Goal: Task Accomplishment & Management: Use online tool/utility

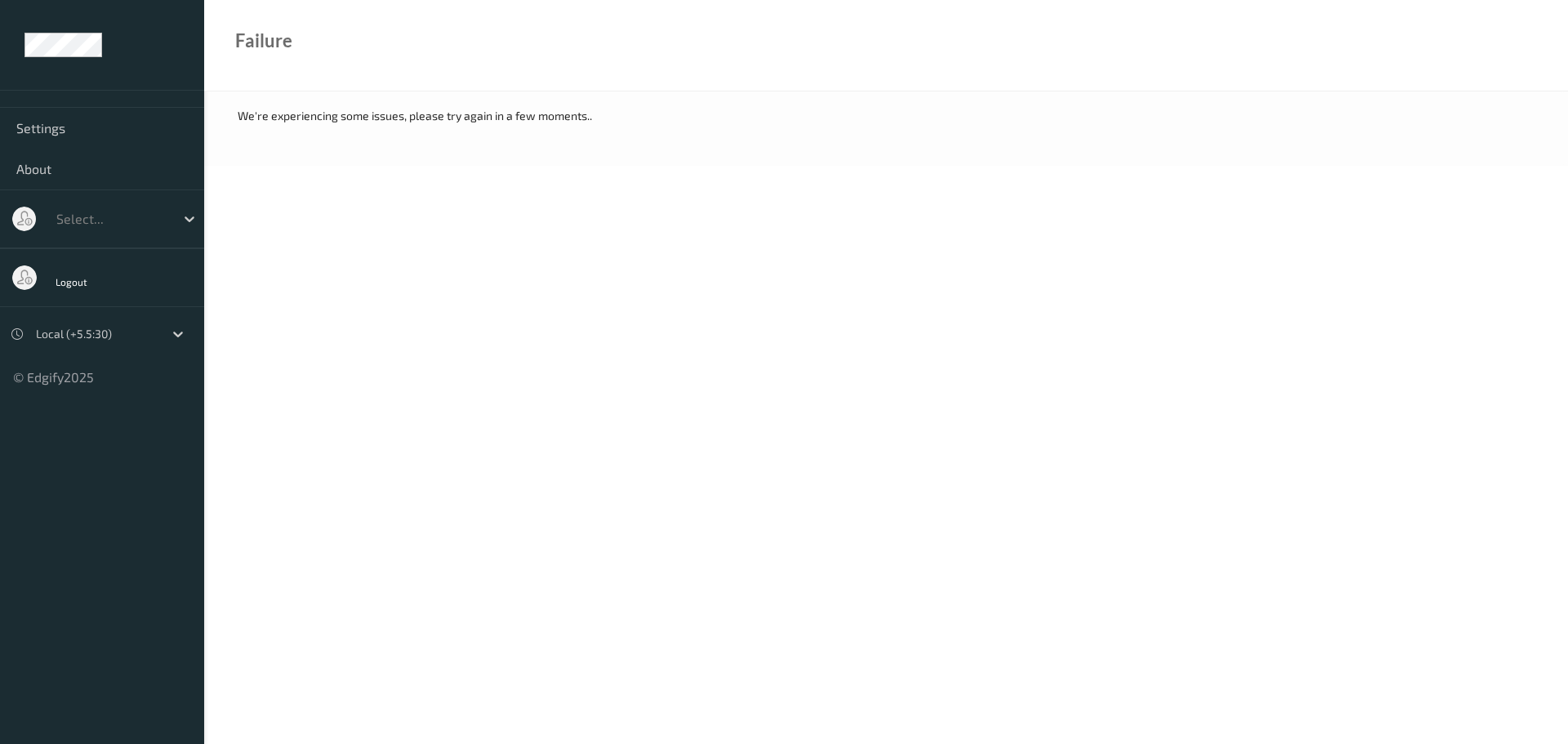
click at [132, 214] on div at bounding box center [111, 218] width 111 height 19
click at [188, 216] on icon at bounding box center [190, 219] width 17 height 17
click at [169, 336] on div at bounding box center [177, 333] width 29 height 29
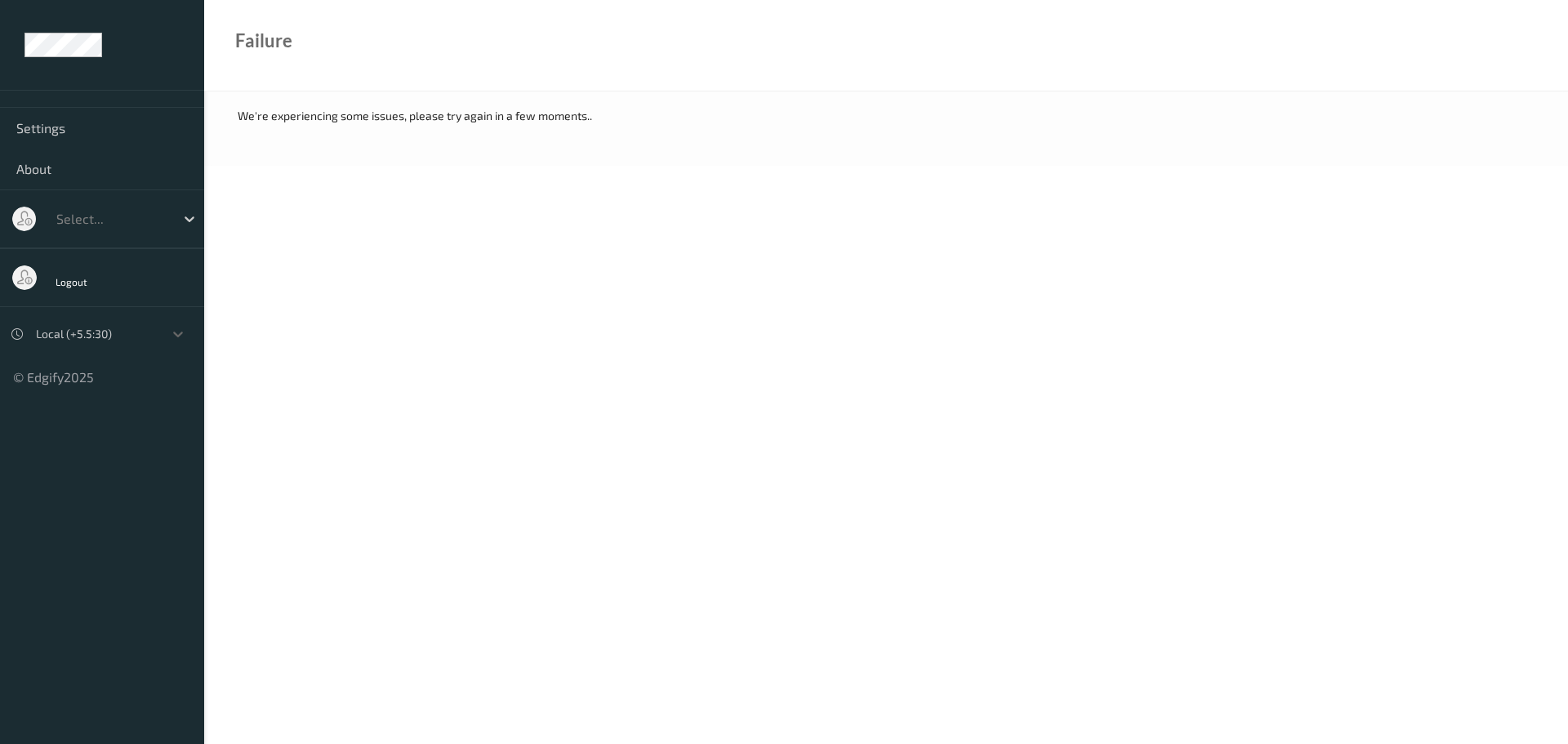
click at [99, 226] on div at bounding box center [111, 218] width 111 height 19
drag, startPoint x: 64, startPoint y: 410, endPoint x: 75, endPoint y: 393, distance: 20.2
click at [64, 410] on ul "Settings About Use Up and Down to choose options, press Enter to select the cur…" at bounding box center [102, 372] width 204 height 744
click at [131, 333] on div at bounding box center [95, 333] width 119 height 19
click at [378, 269] on body "Settings About Select... Logout Local (+5.5:30) © Edgify 2025 New Dashboard Exp…" at bounding box center [784, 372] width 1568 height 744
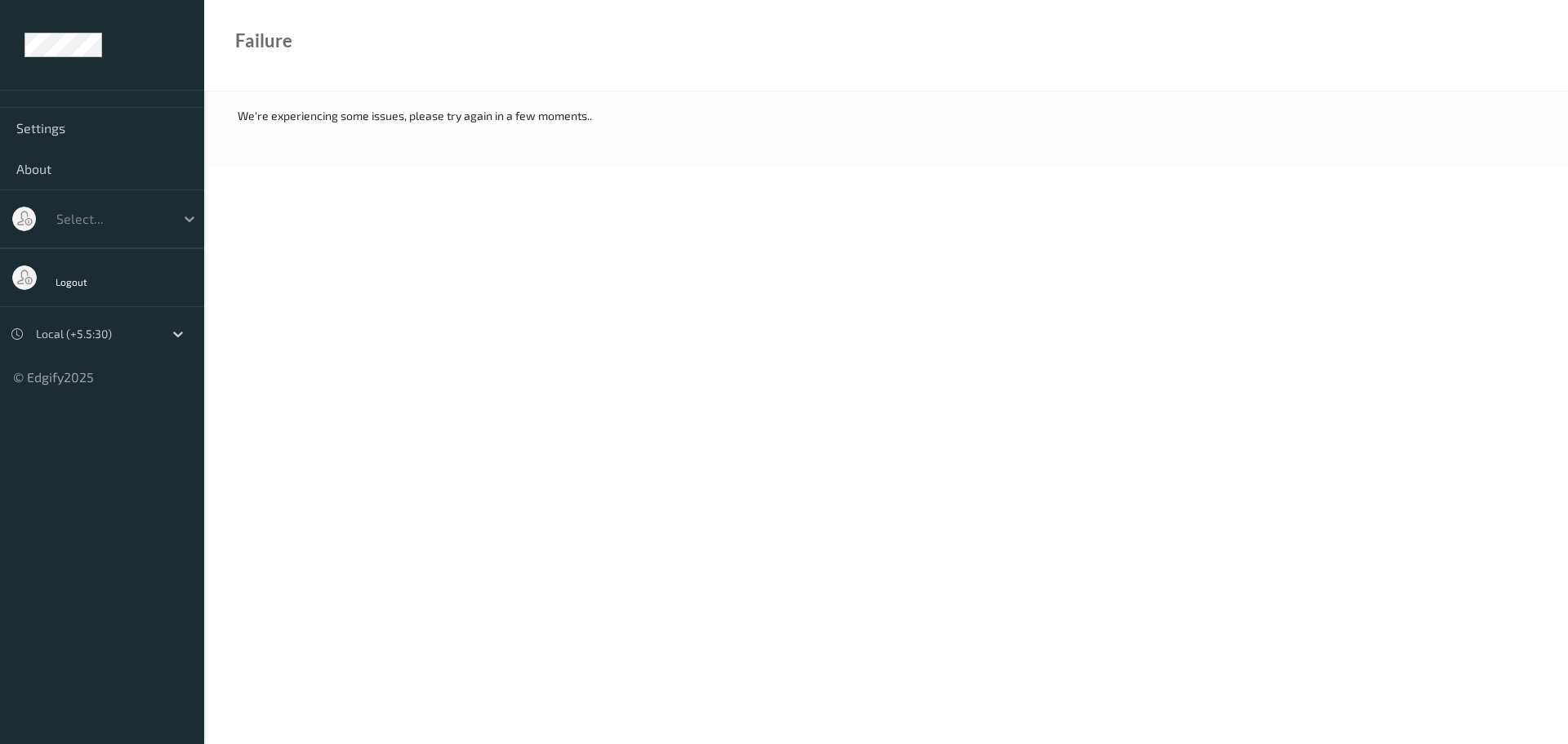
click at [186, 220] on icon at bounding box center [190, 219] width 17 height 17
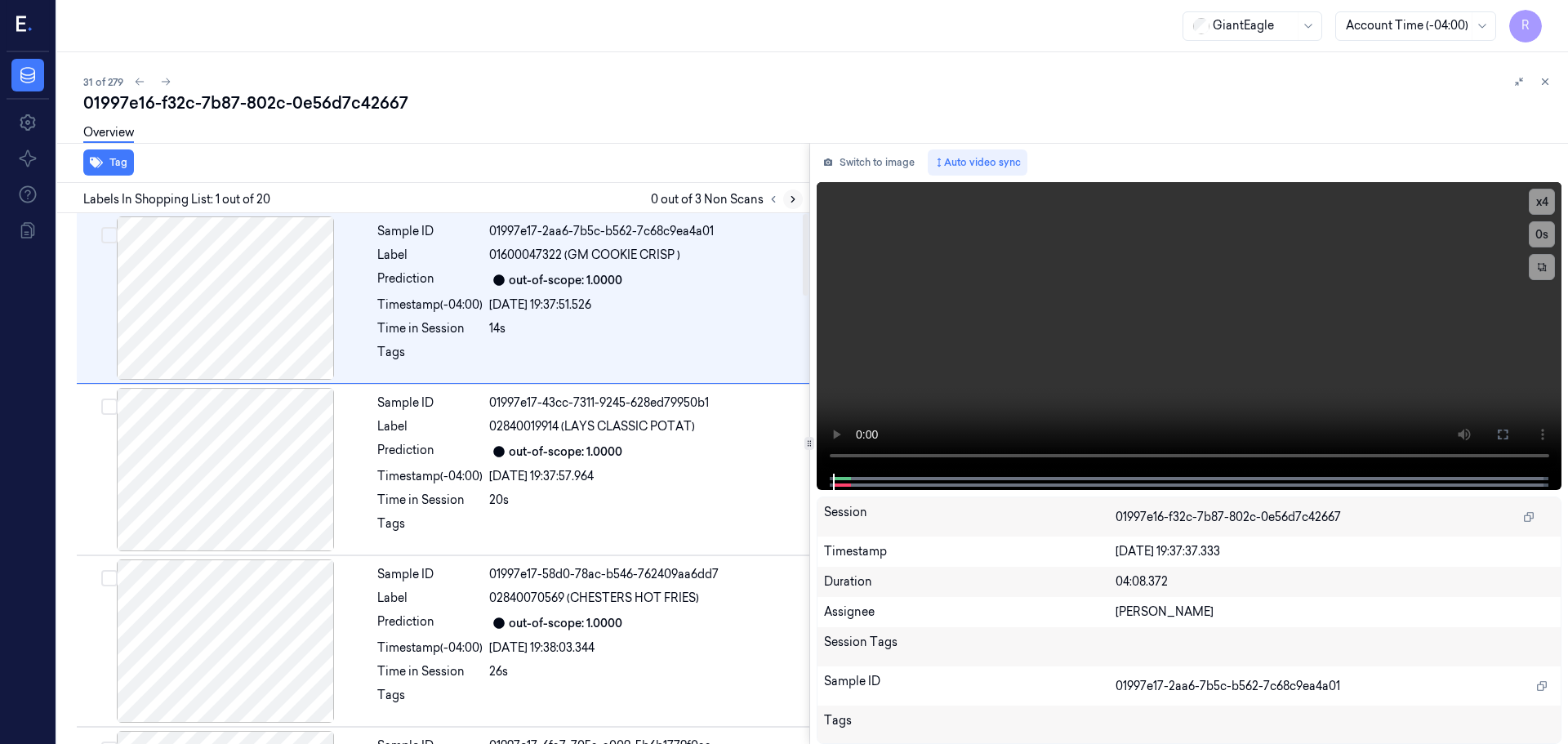
click at [785, 203] on button at bounding box center [792, 198] width 19 height 19
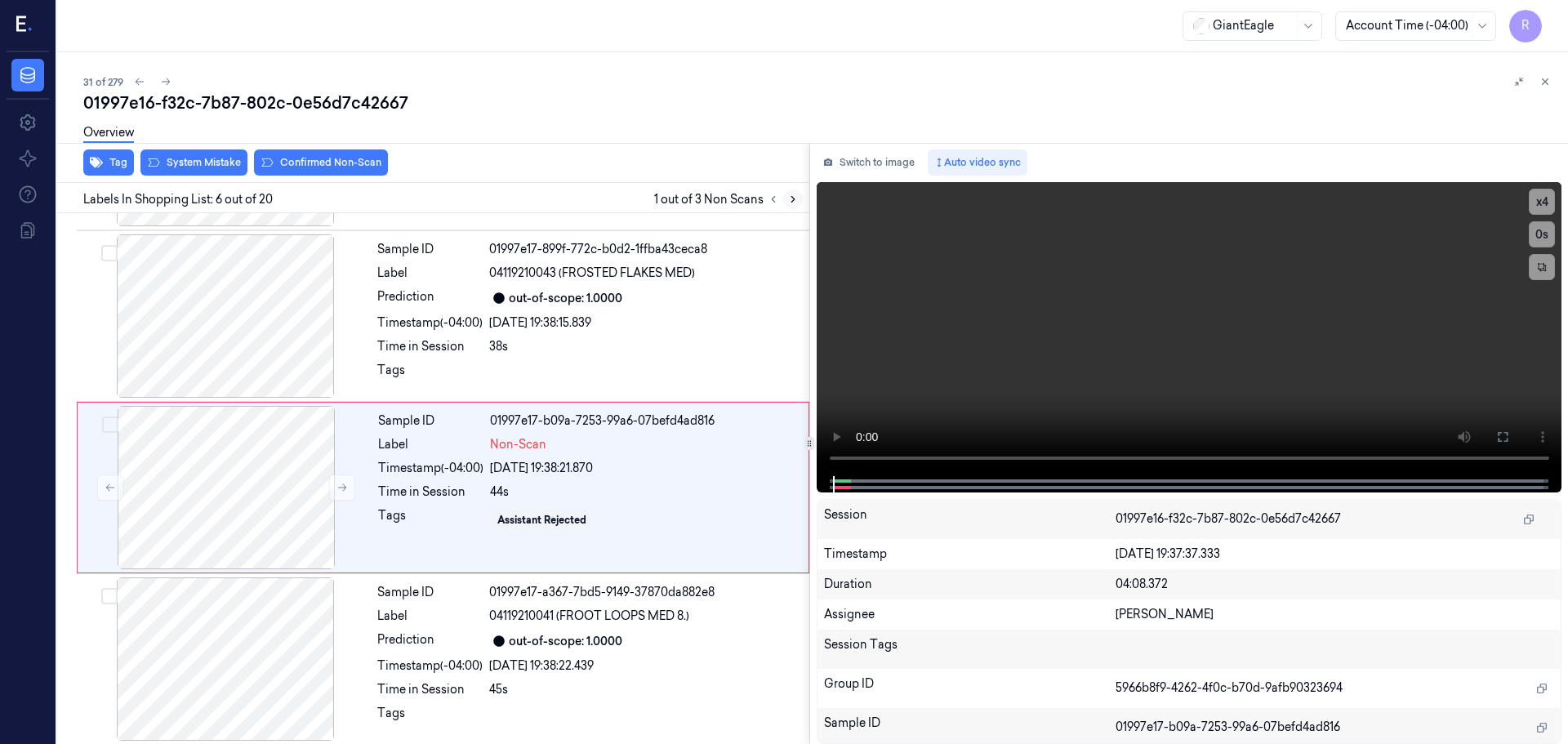
click at [785, 203] on button at bounding box center [792, 198] width 19 height 19
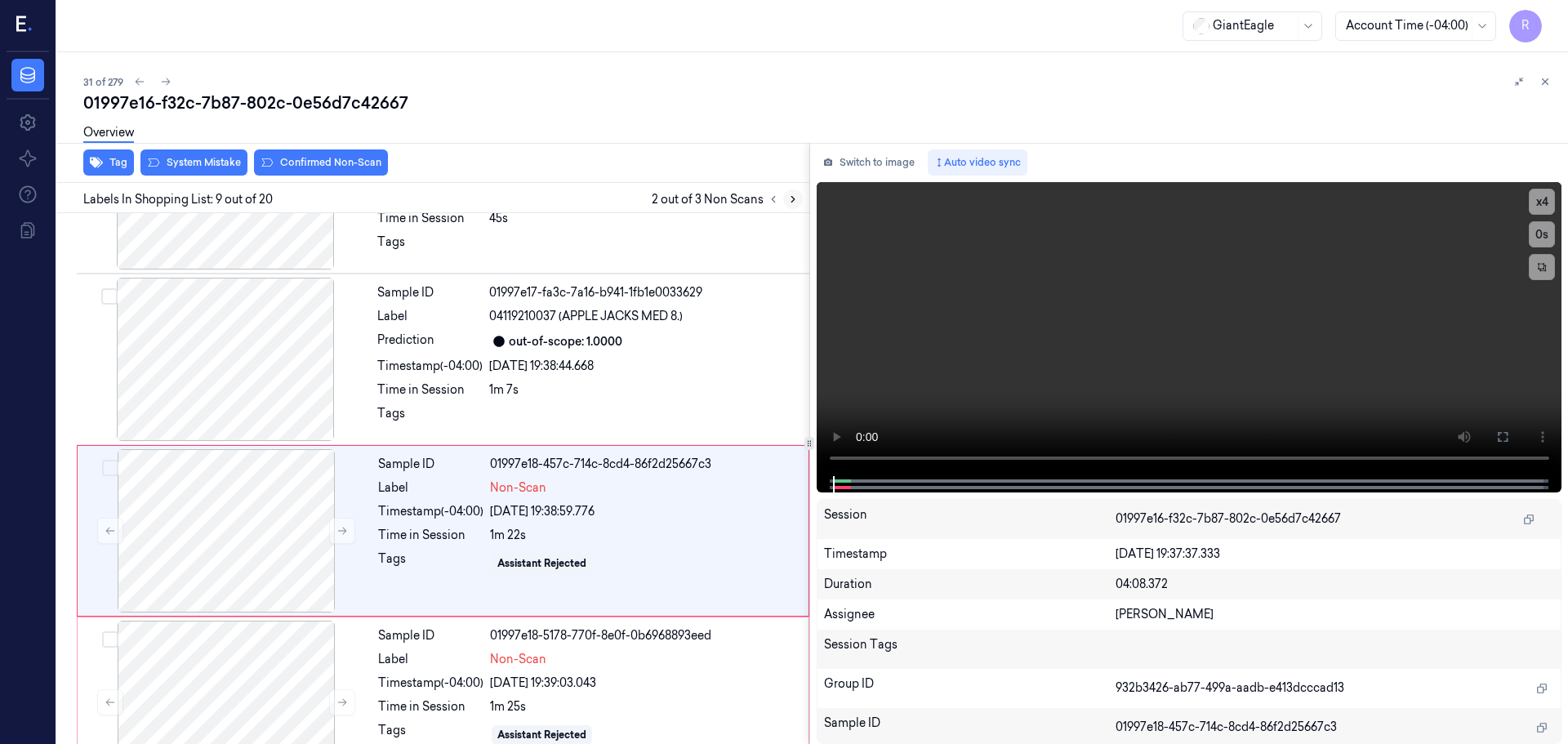
click at [785, 203] on button at bounding box center [792, 198] width 19 height 19
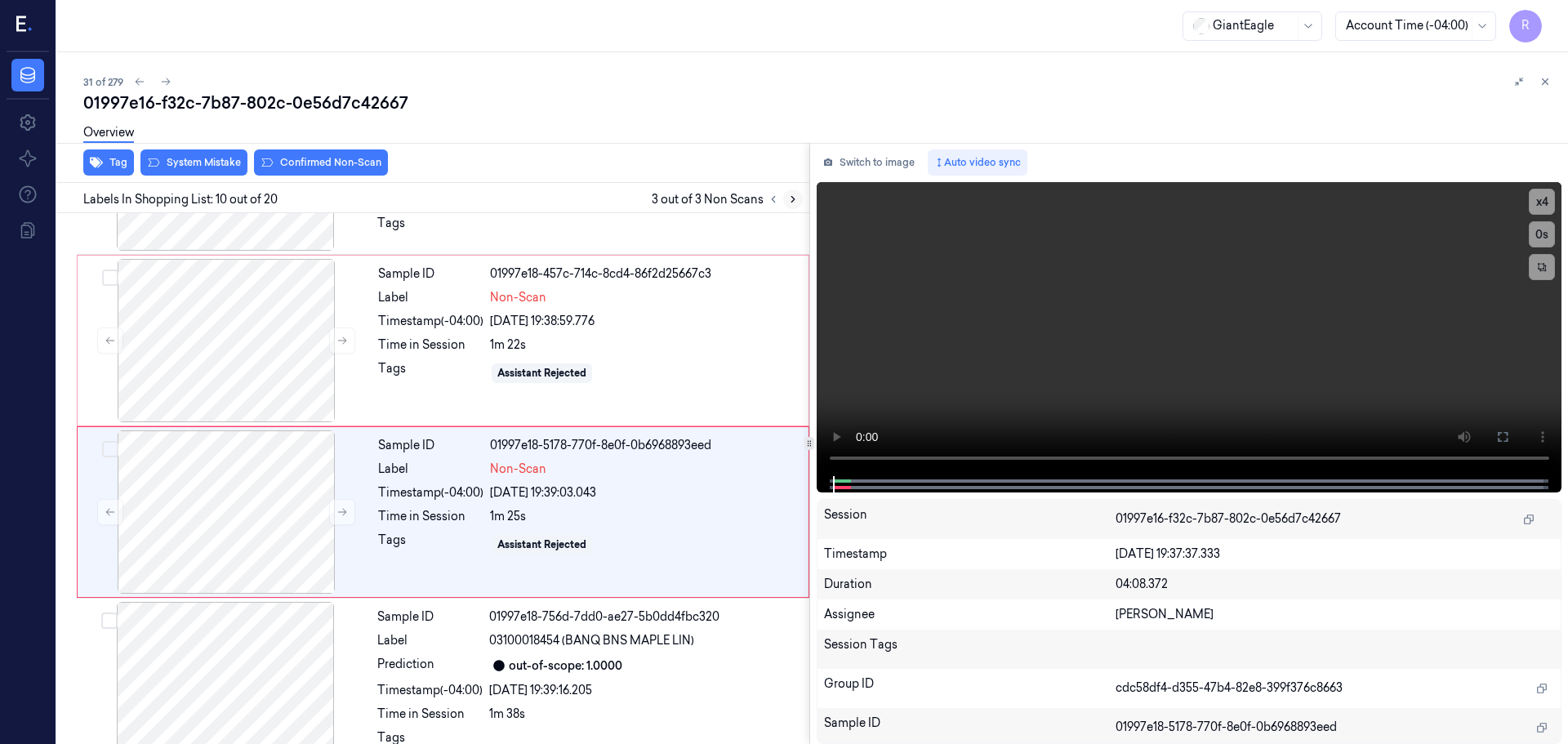
click at [785, 203] on button at bounding box center [792, 198] width 19 height 19
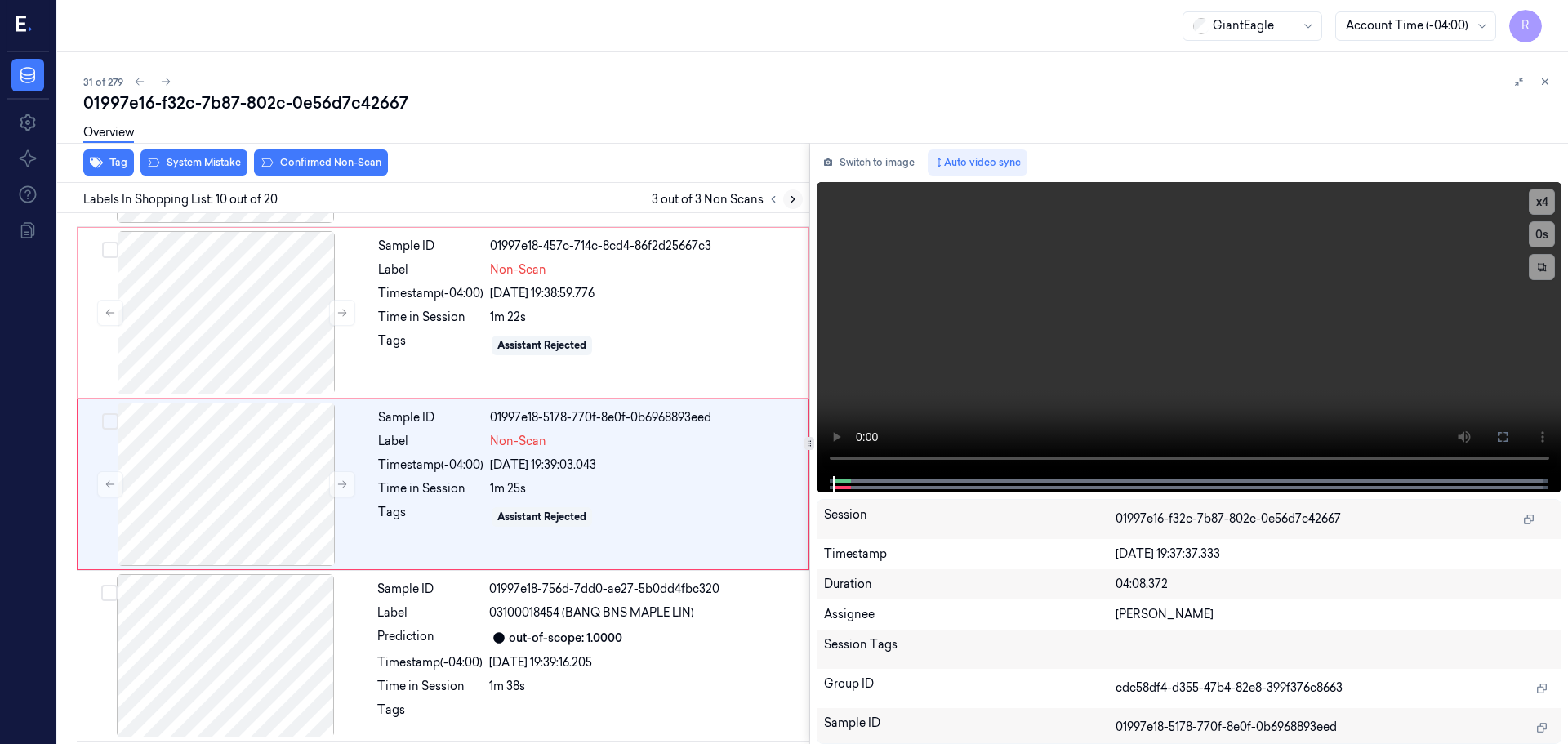
scroll to position [1362, 0]
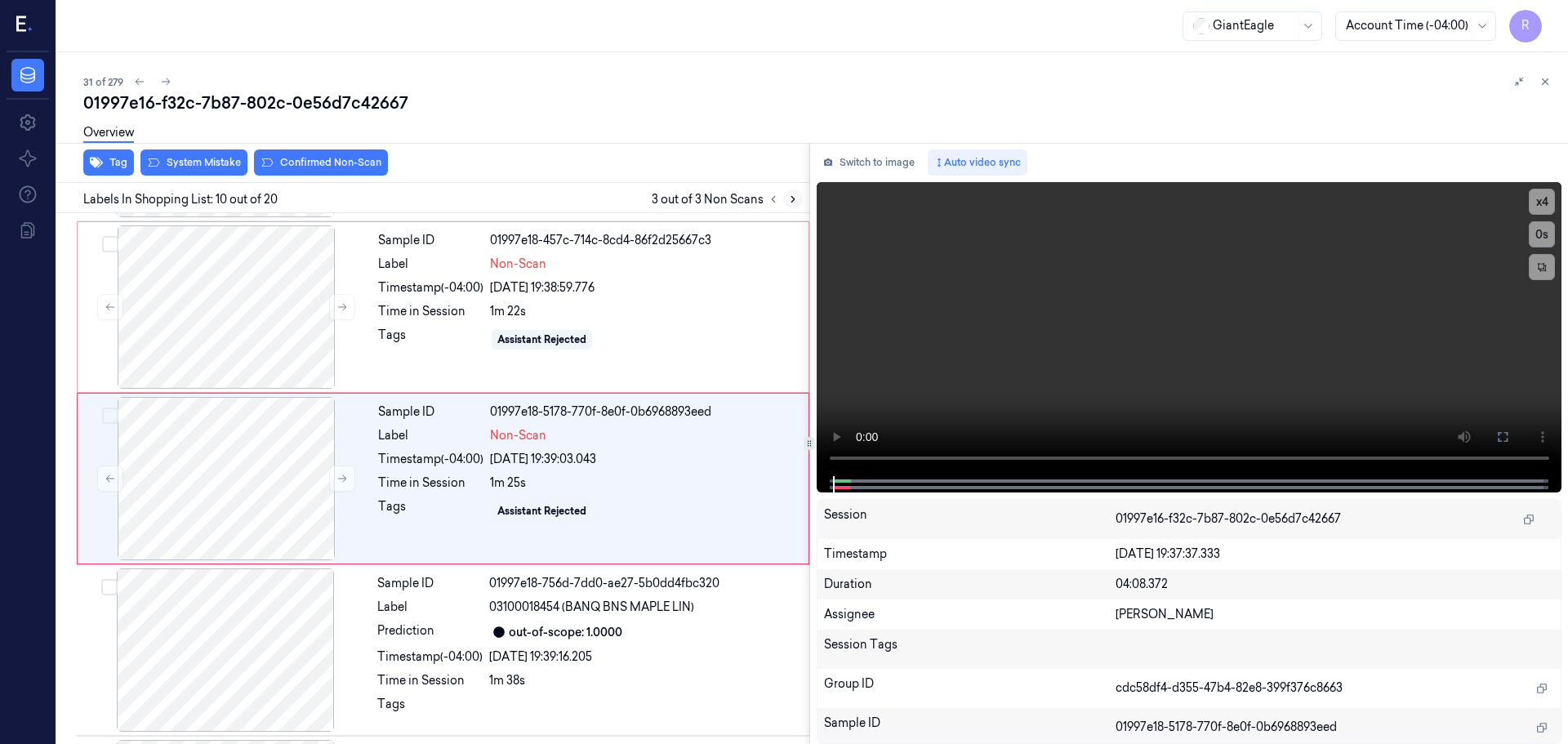
click at [785, 203] on button at bounding box center [792, 198] width 19 height 19
click at [776, 204] on icon at bounding box center [774, 199] width 12 height 12
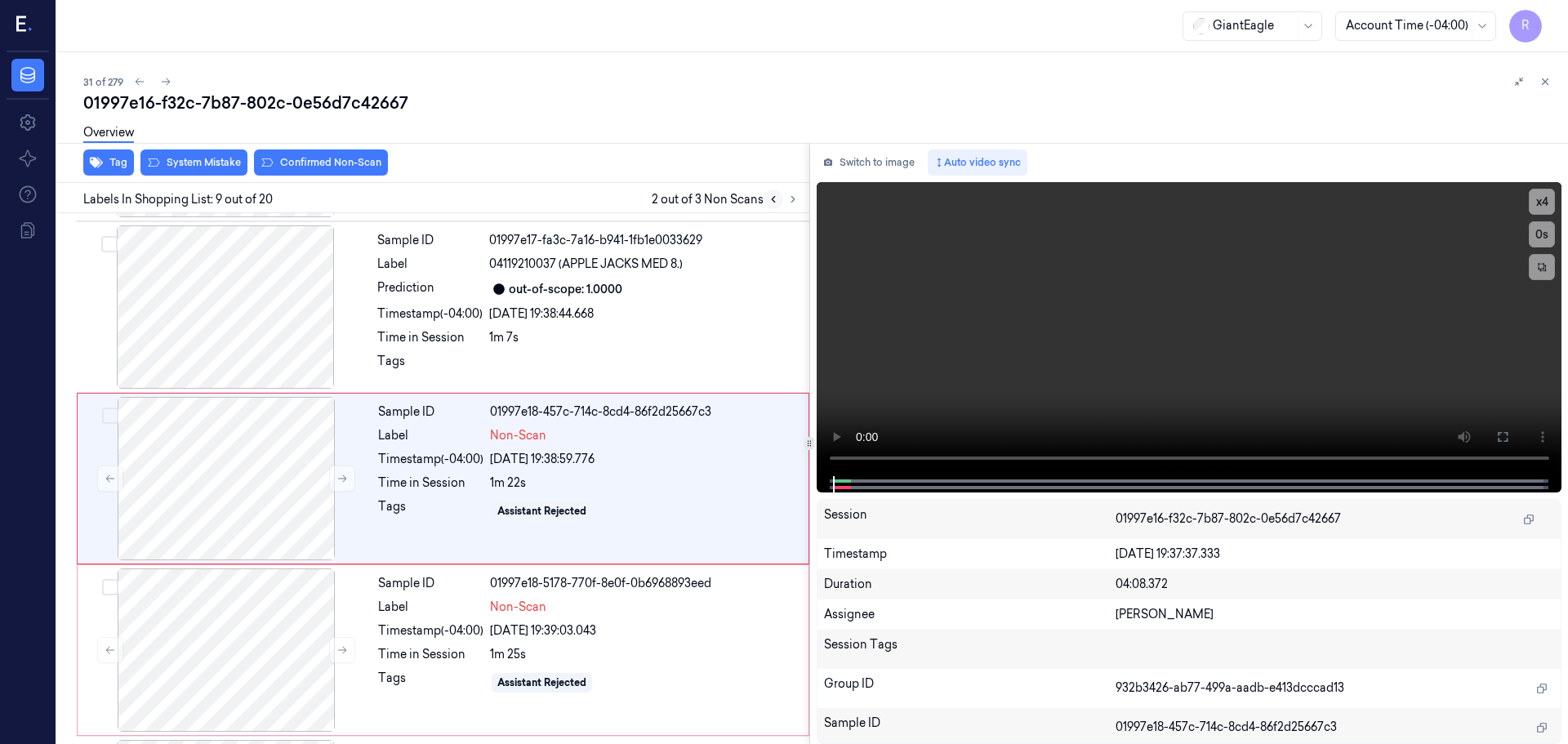
click at [776, 204] on icon at bounding box center [774, 199] width 12 height 12
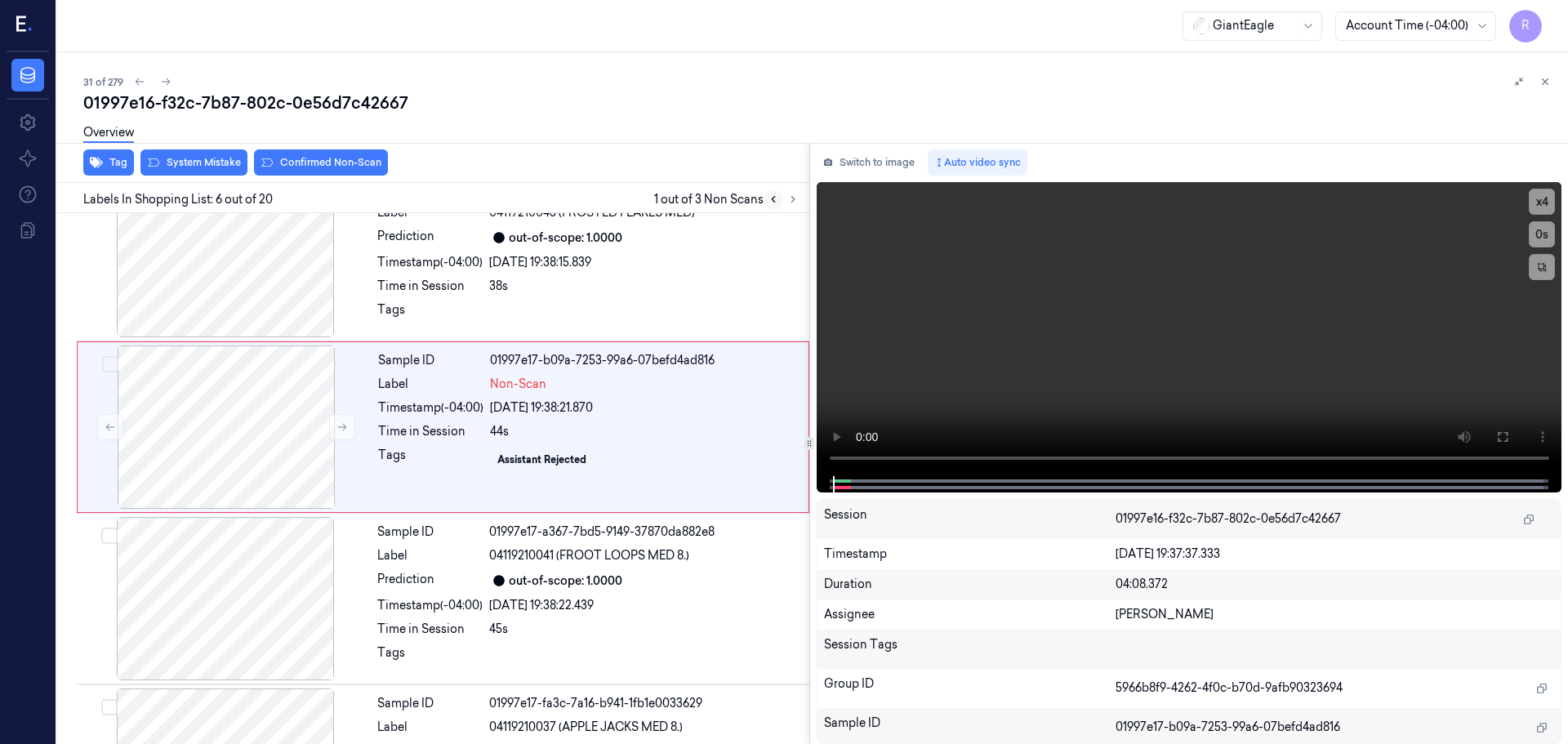
click at [776, 204] on icon at bounding box center [774, 199] width 12 height 12
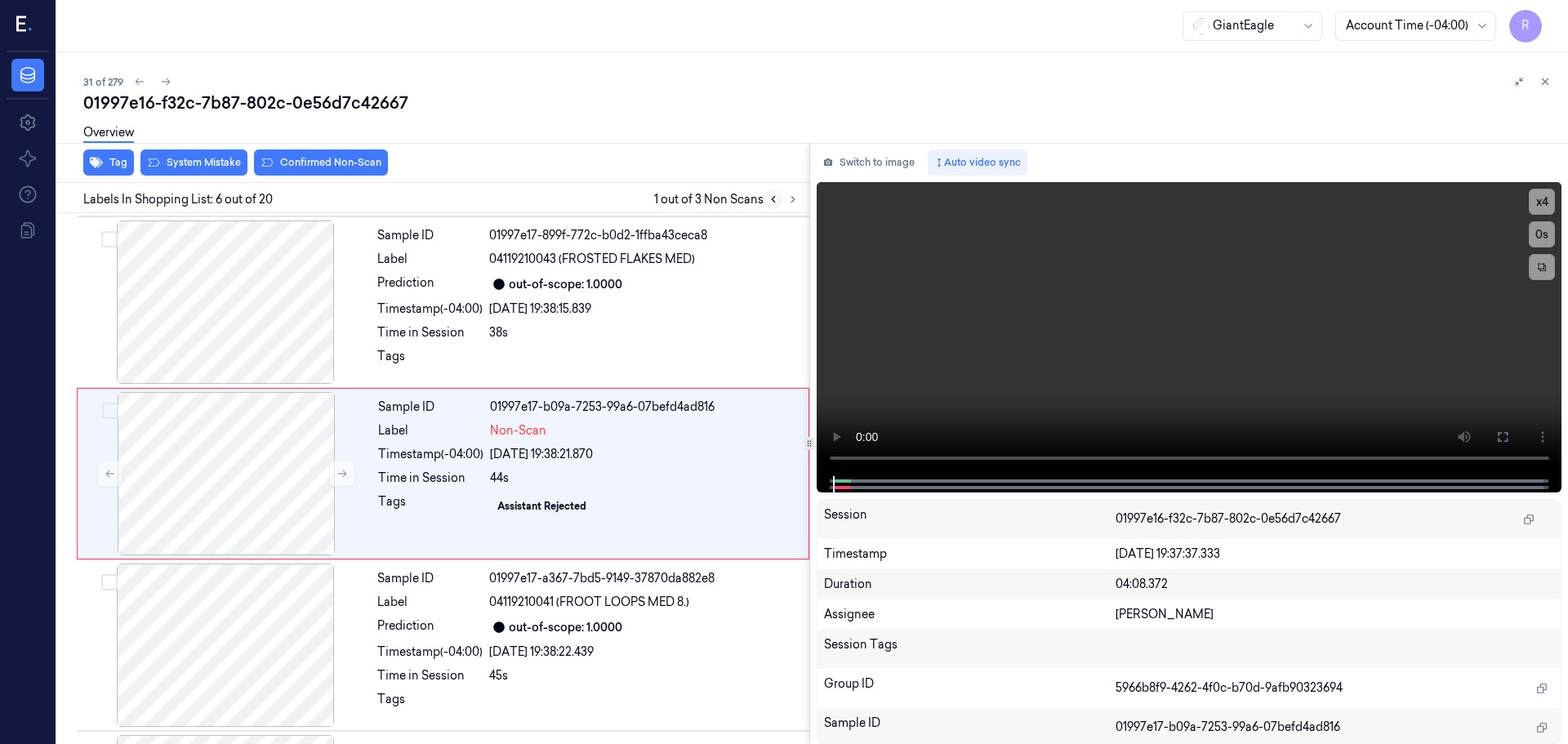
scroll to position [677, 0]
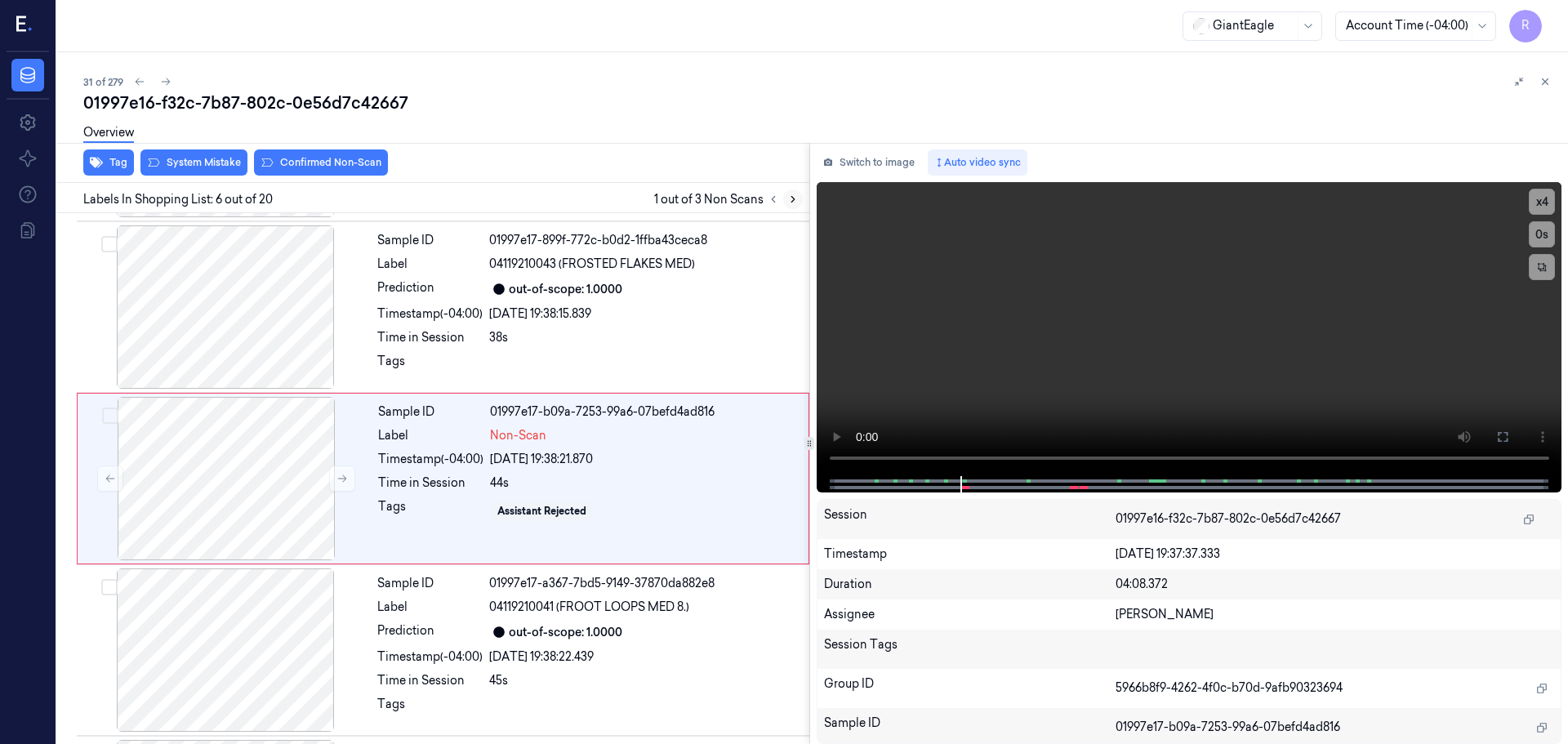
click at [789, 199] on icon at bounding box center [793, 199] width 12 height 12
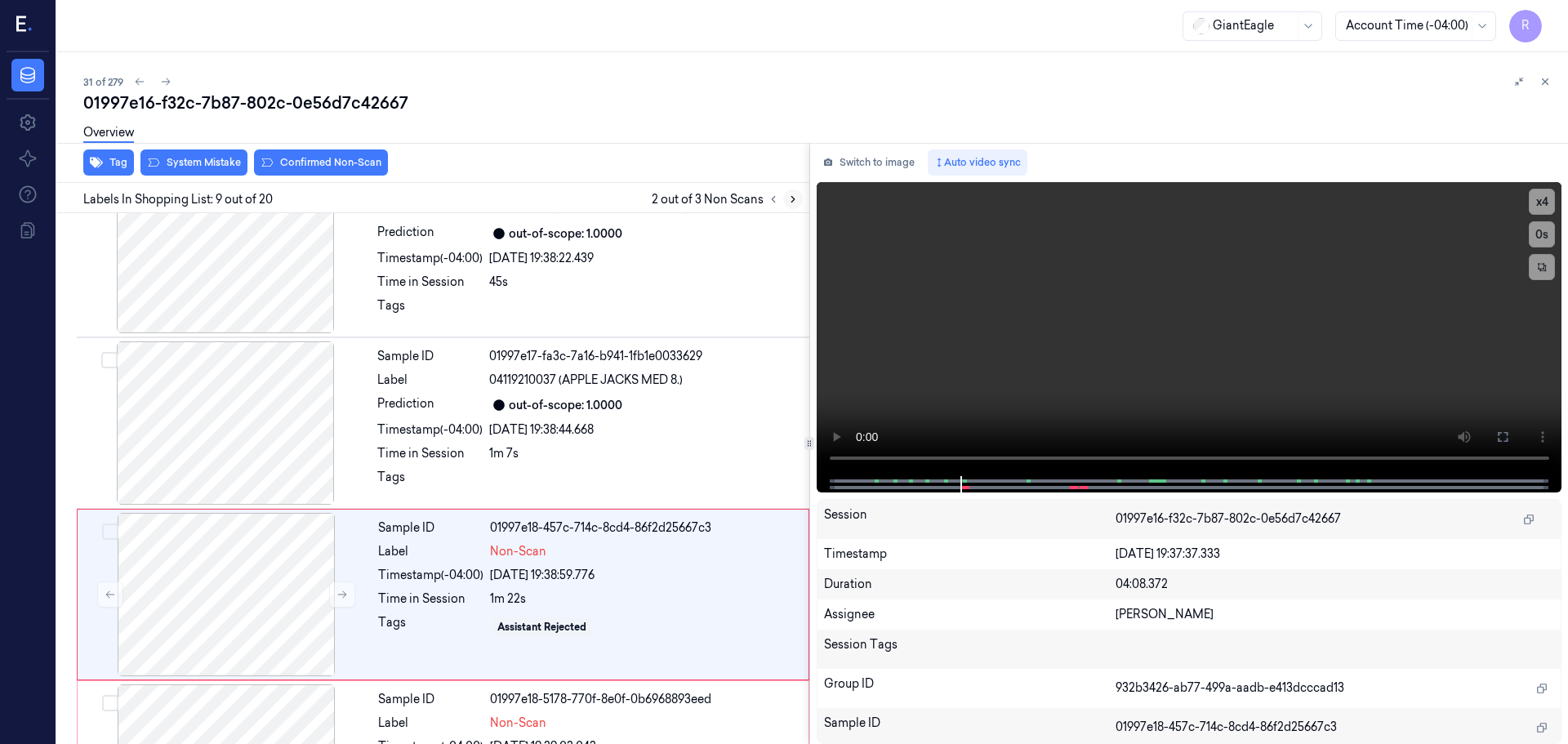
click at [790, 199] on icon at bounding box center [793, 199] width 12 height 12
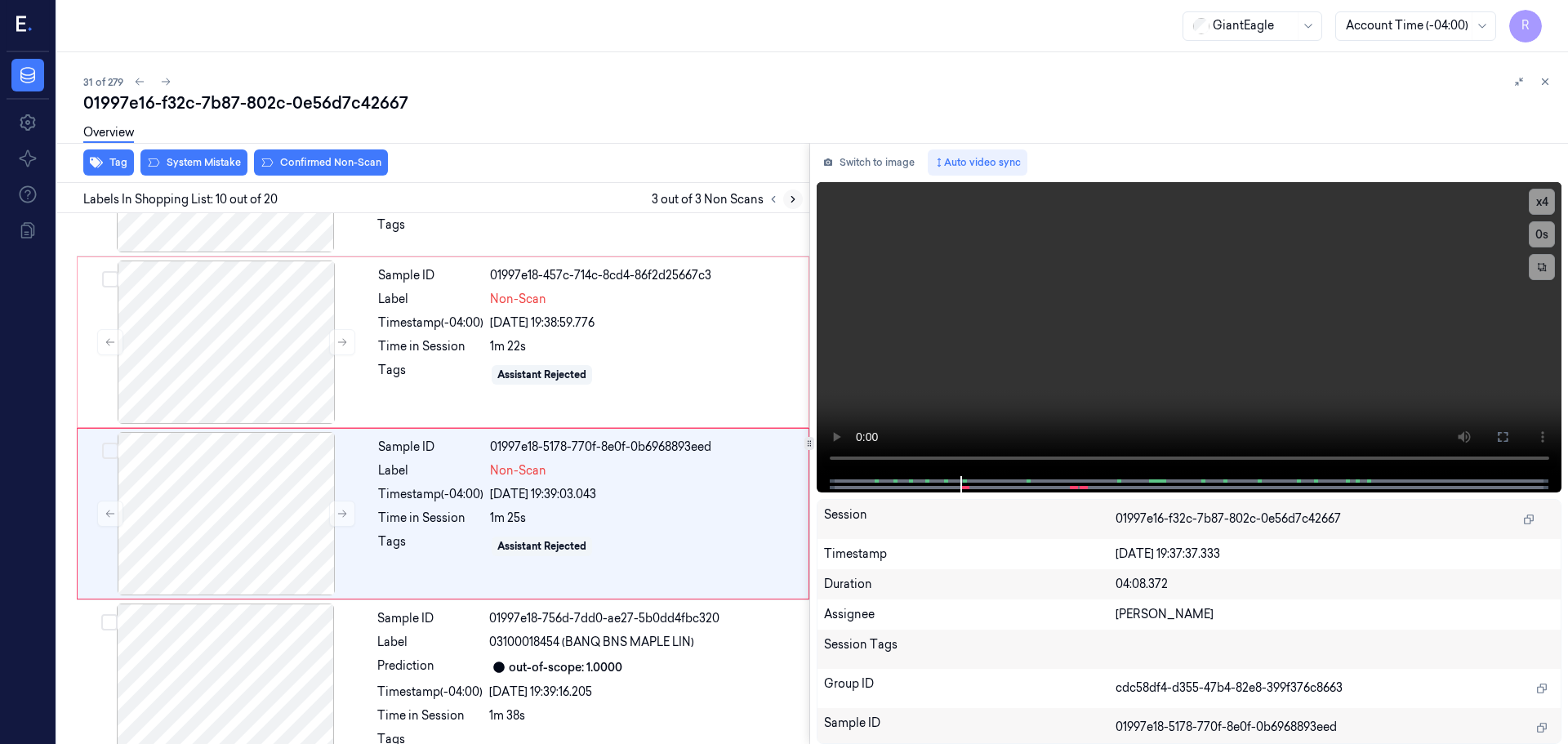
click at [790, 199] on icon at bounding box center [793, 199] width 12 height 12
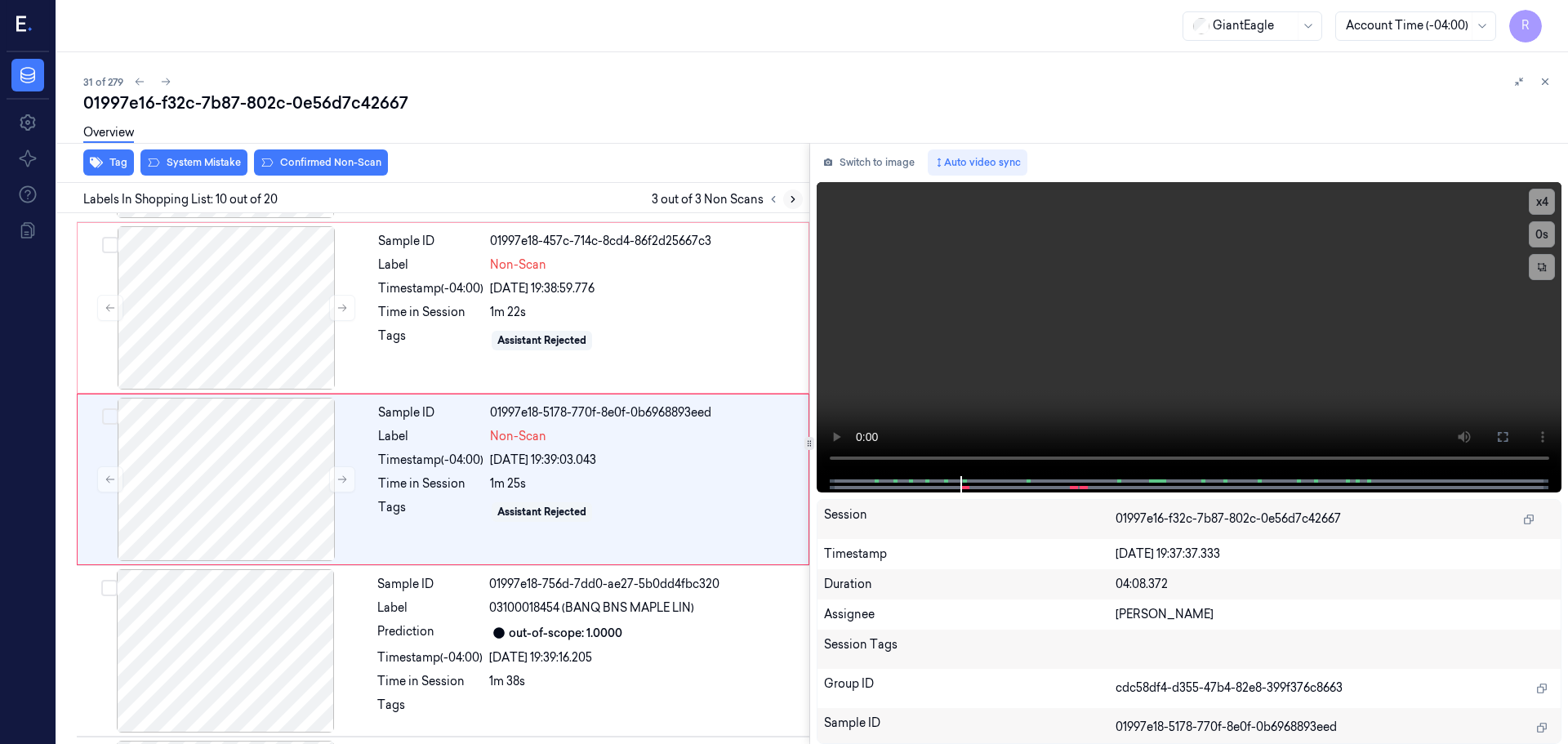
click at [790, 199] on icon at bounding box center [793, 199] width 12 height 12
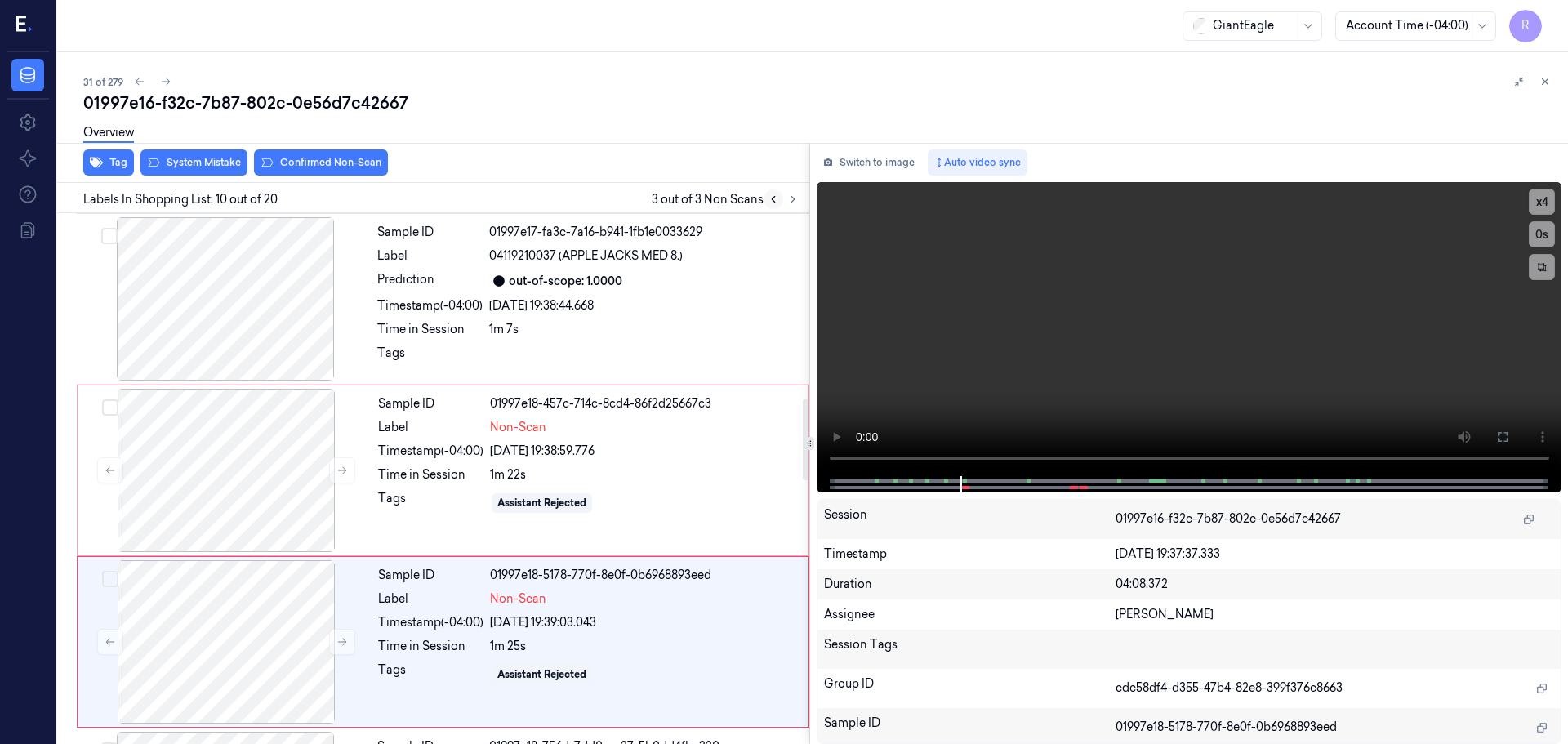
click at [775, 206] on button at bounding box center [773, 198] width 19 height 19
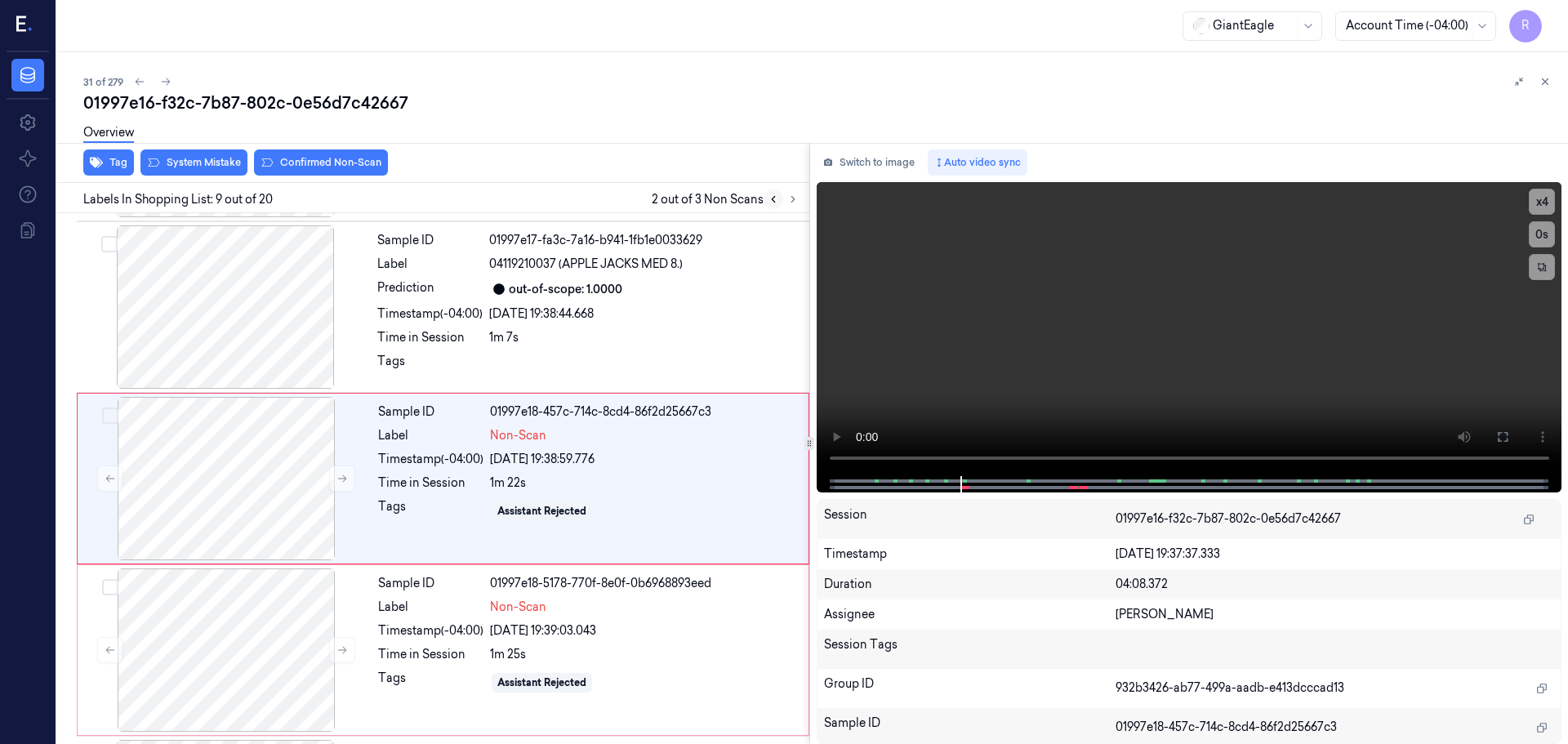
click at [775, 206] on button at bounding box center [773, 198] width 19 height 19
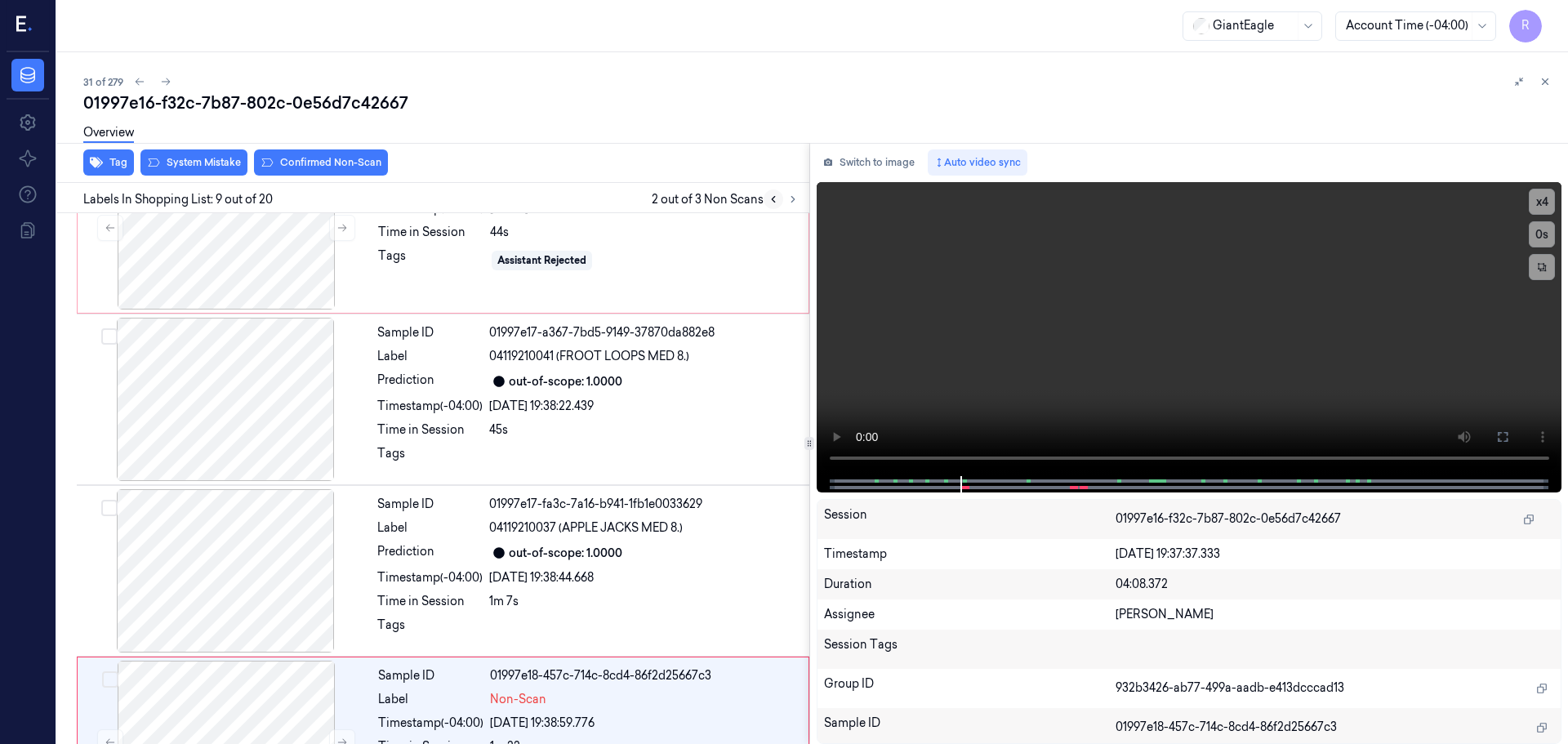
click at [775, 206] on button at bounding box center [773, 198] width 19 height 19
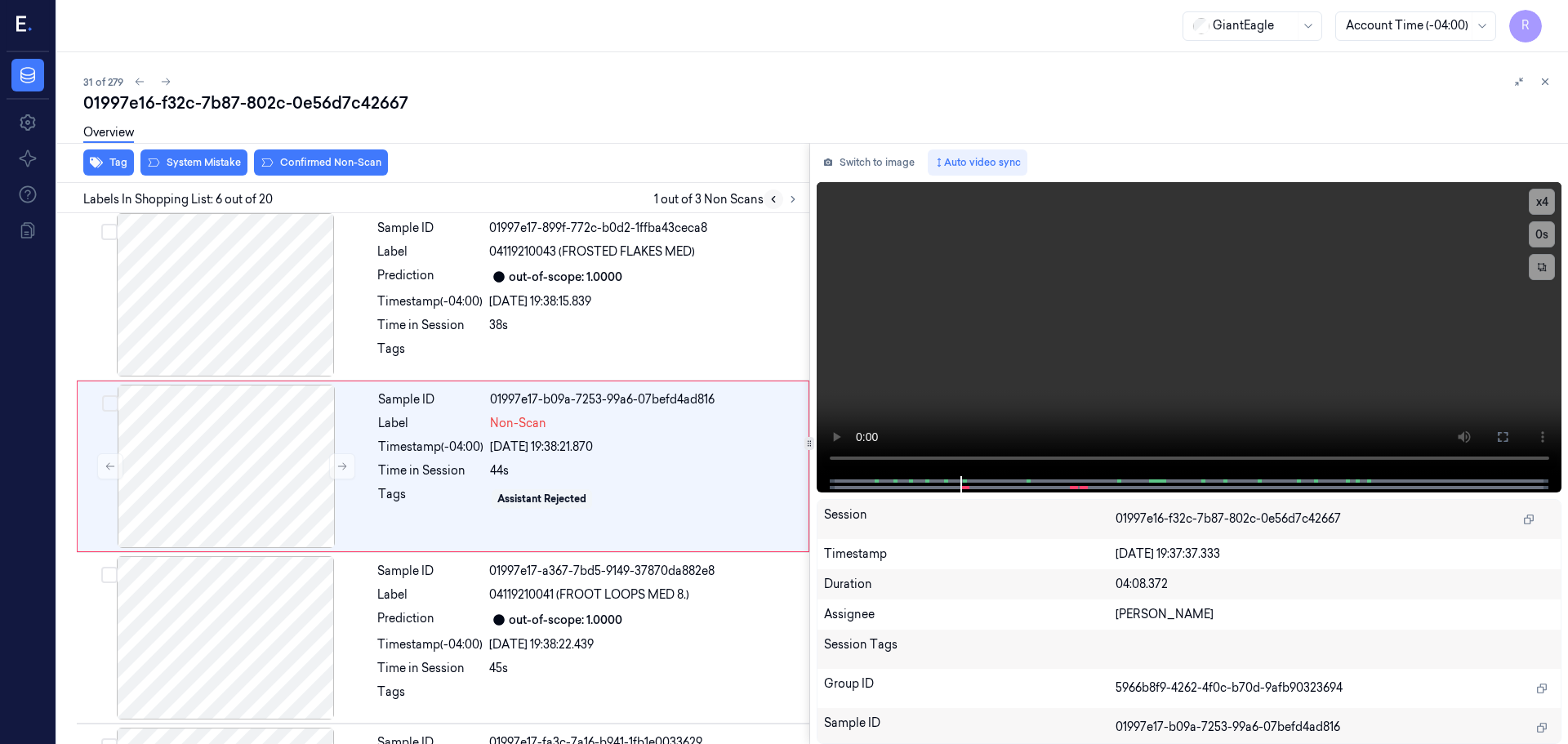
click at [775, 206] on button at bounding box center [773, 198] width 19 height 19
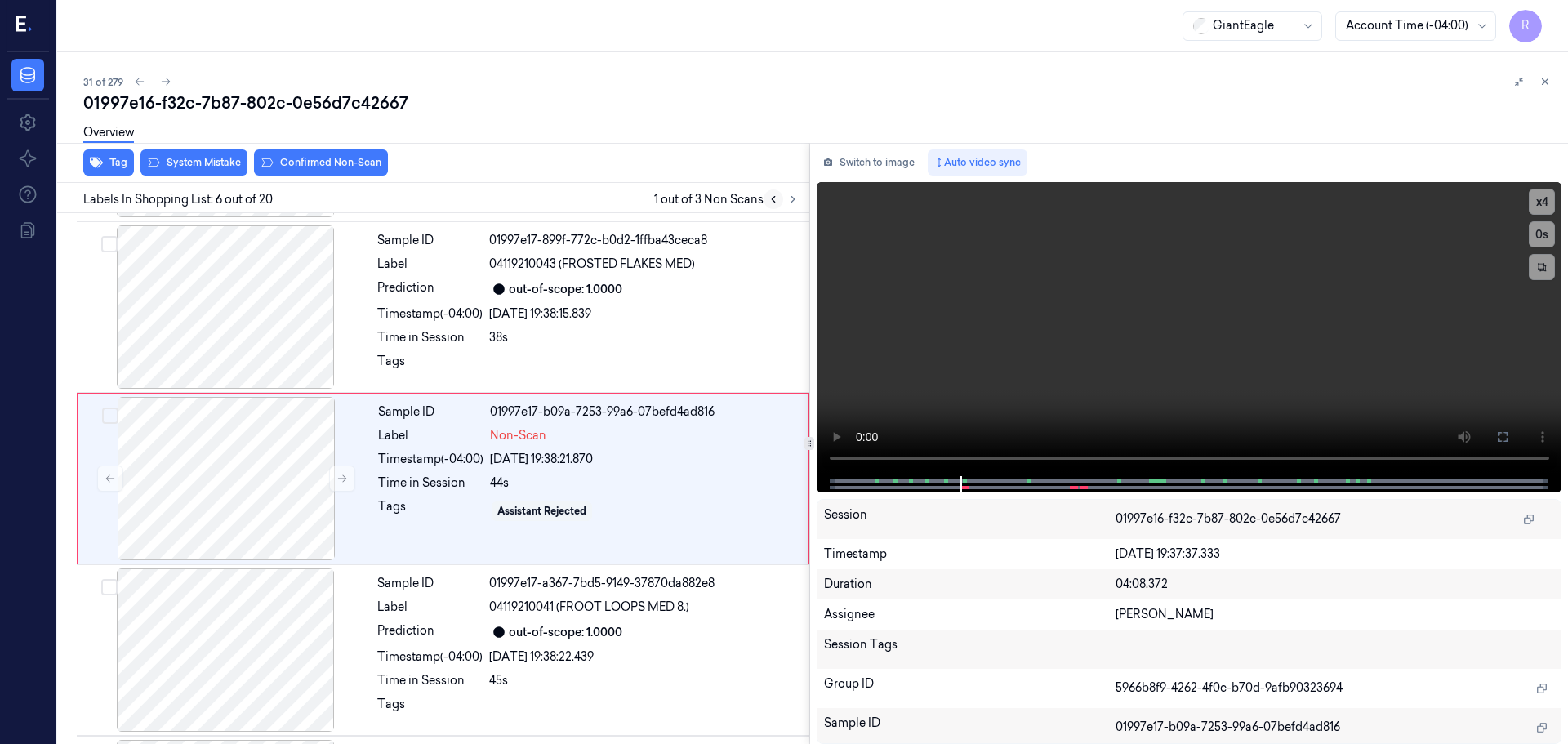
click at [775, 206] on button at bounding box center [773, 198] width 19 height 19
click at [342, 483] on button at bounding box center [342, 478] width 26 height 26
click at [342, 483] on icon at bounding box center [342, 479] width 12 height 12
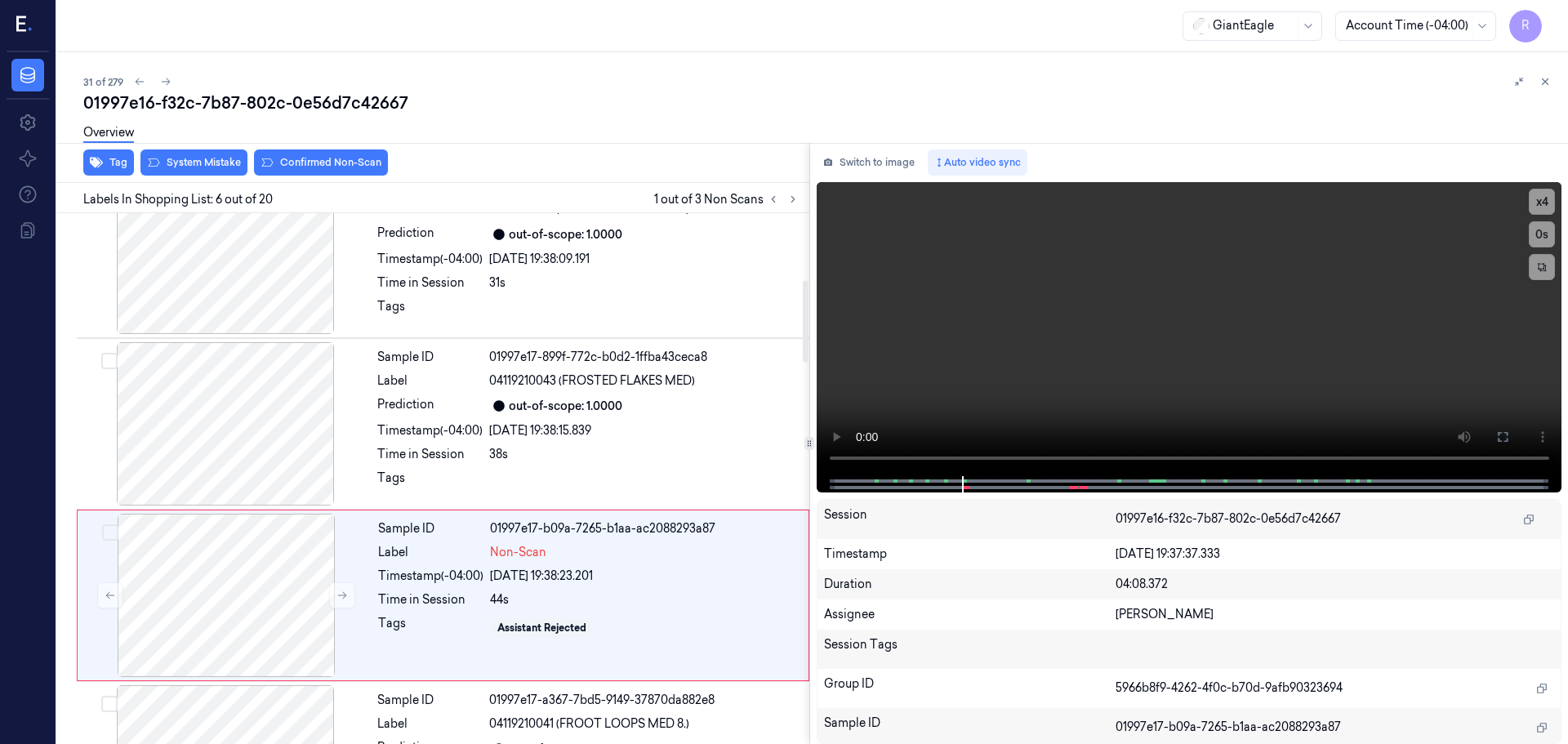
scroll to position [432, 0]
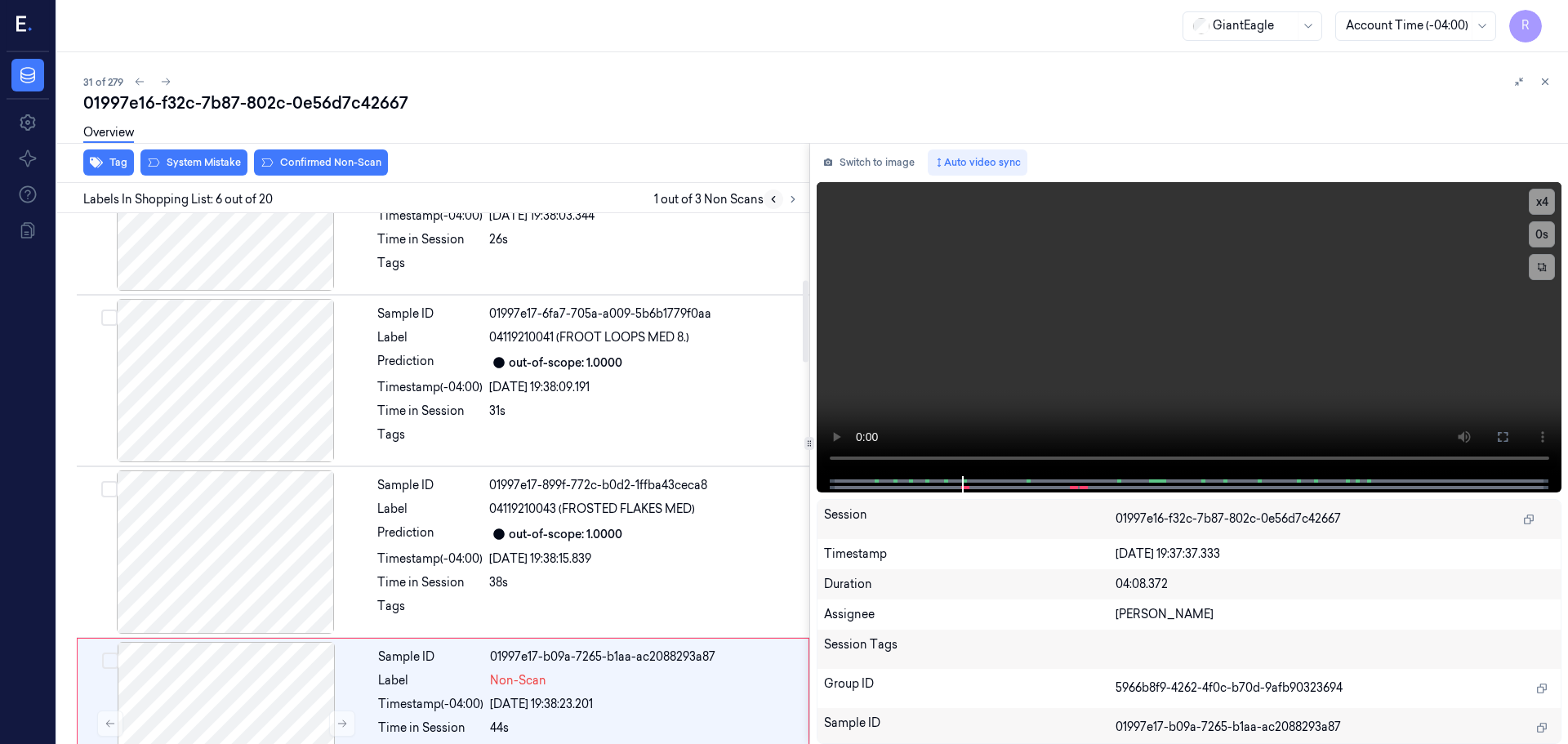
click at [776, 203] on icon at bounding box center [774, 199] width 12 height 12
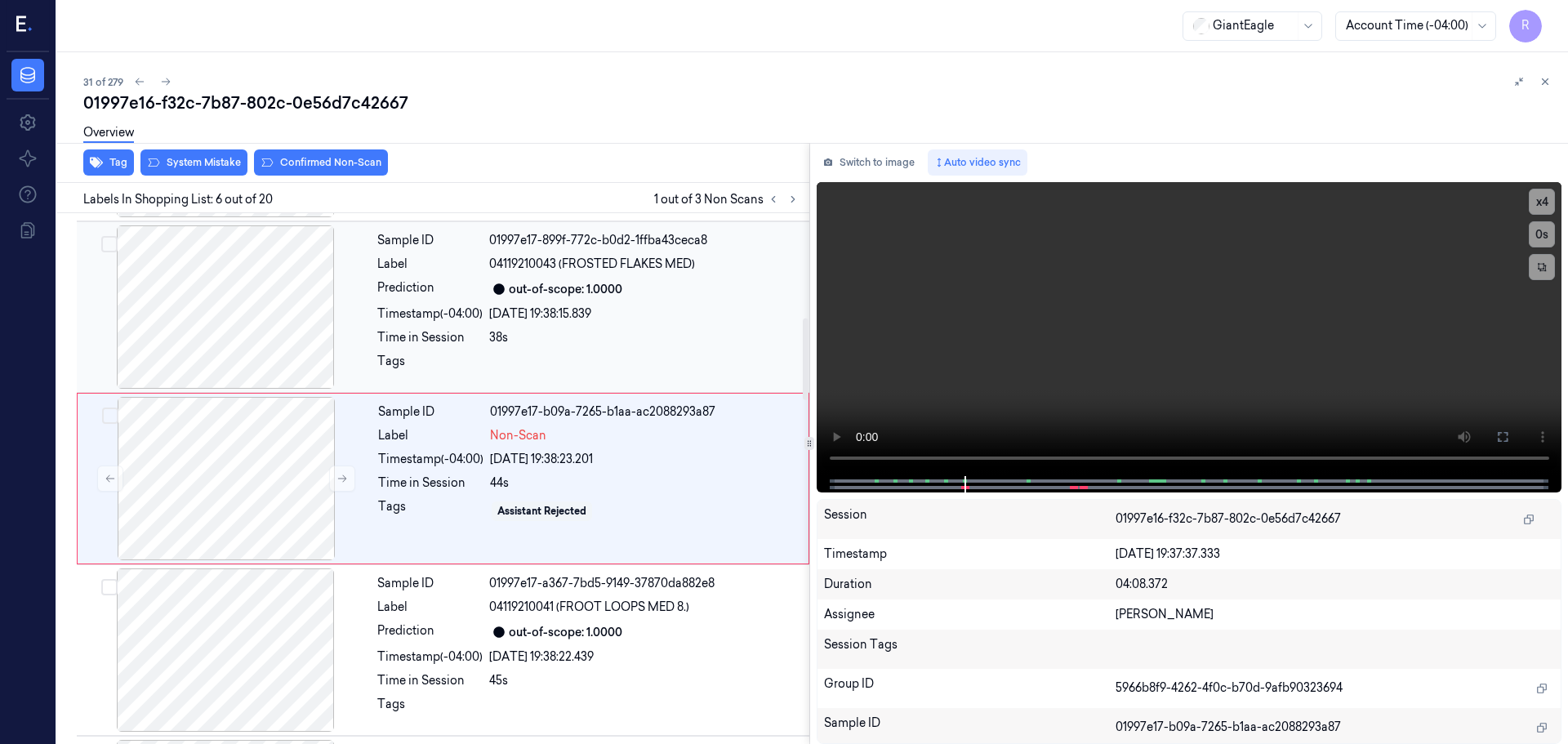
click at [256, 310] on div at bounding box center [225, 306] width 290 height 163
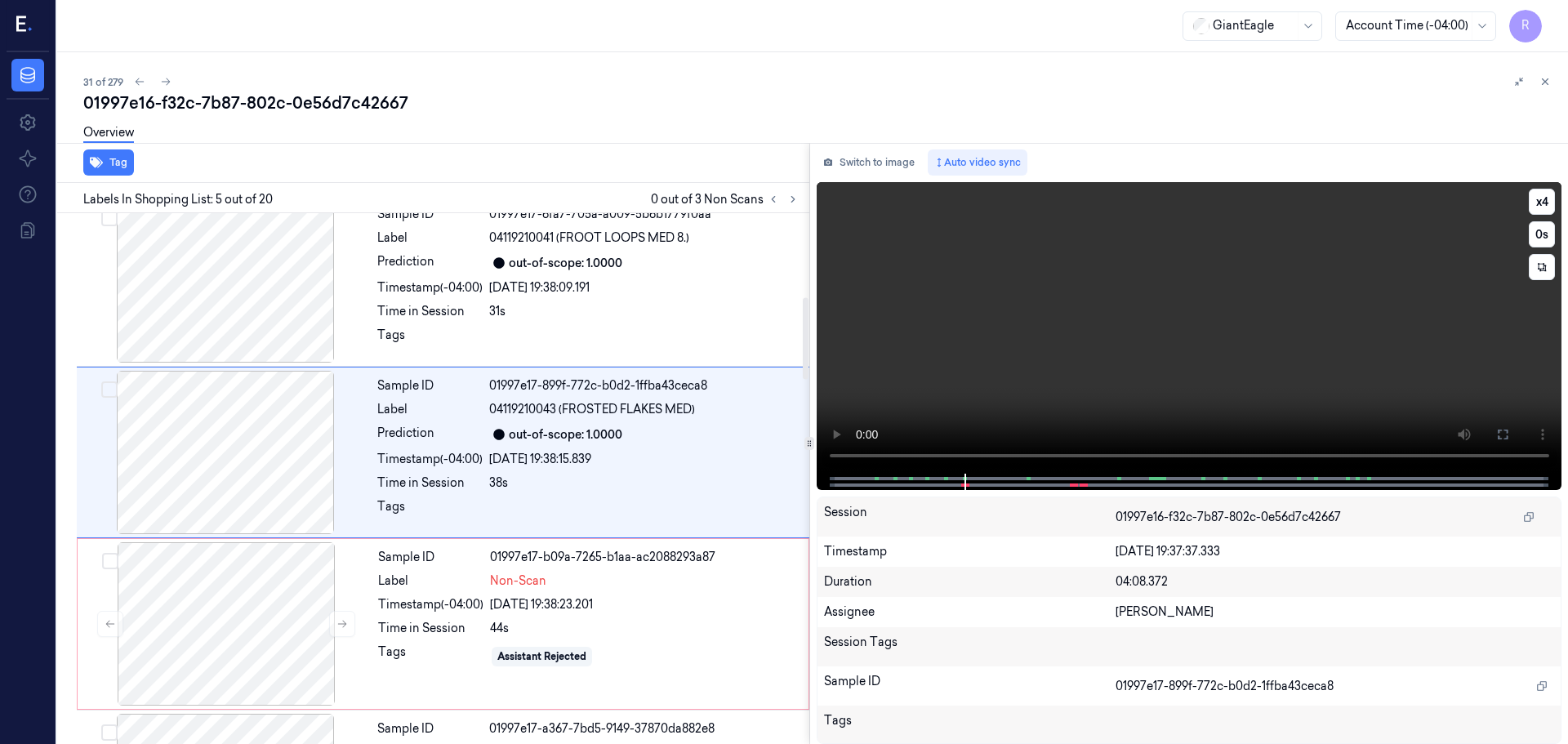
scroll to position [505, 0]
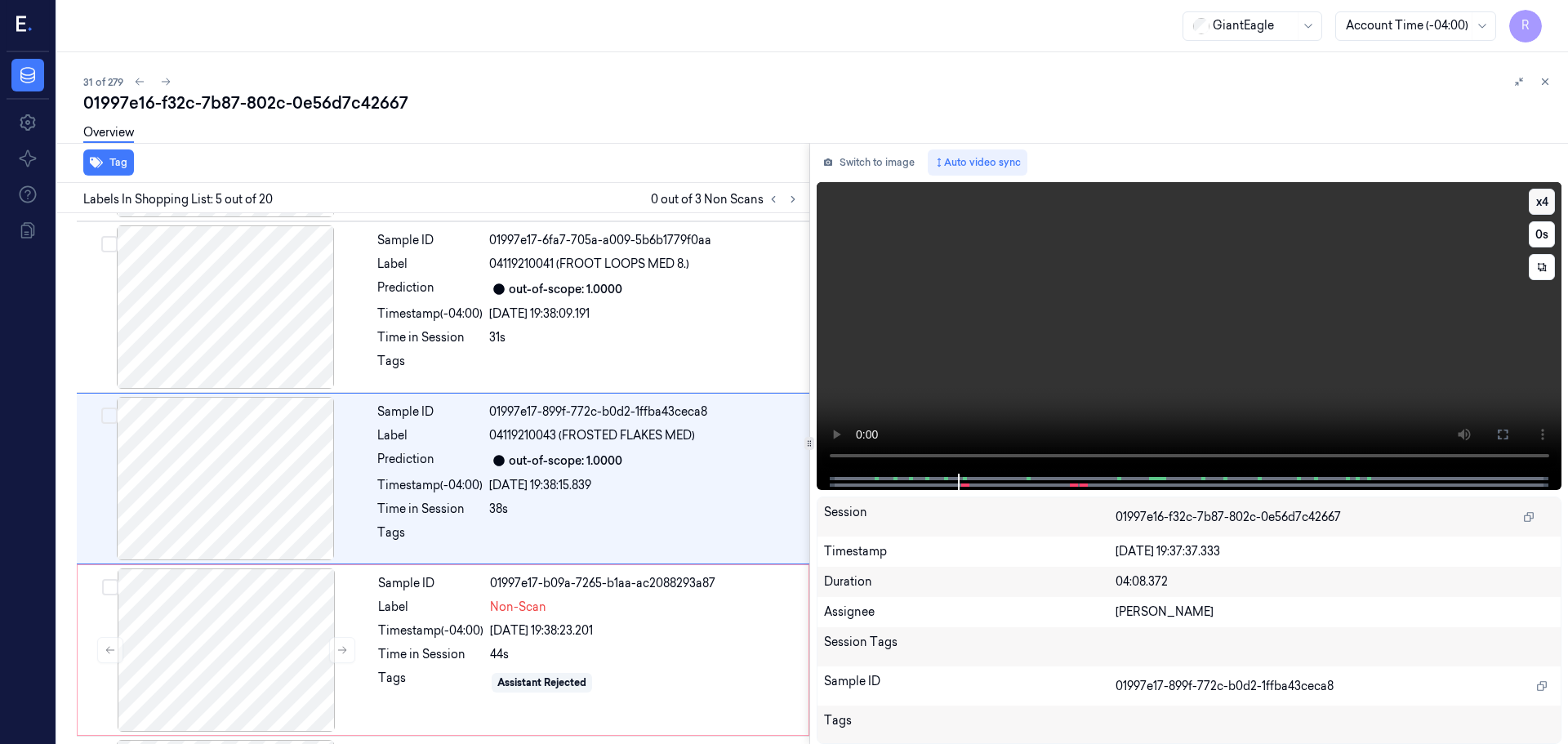
drag, startPoint x: 1538, startPoint y: 183, endPoint x: 1539, endPoint y: 194, distance: 11.0
click at [1539, 184] on video at bounding box center [1189, 328] width 746 height 291
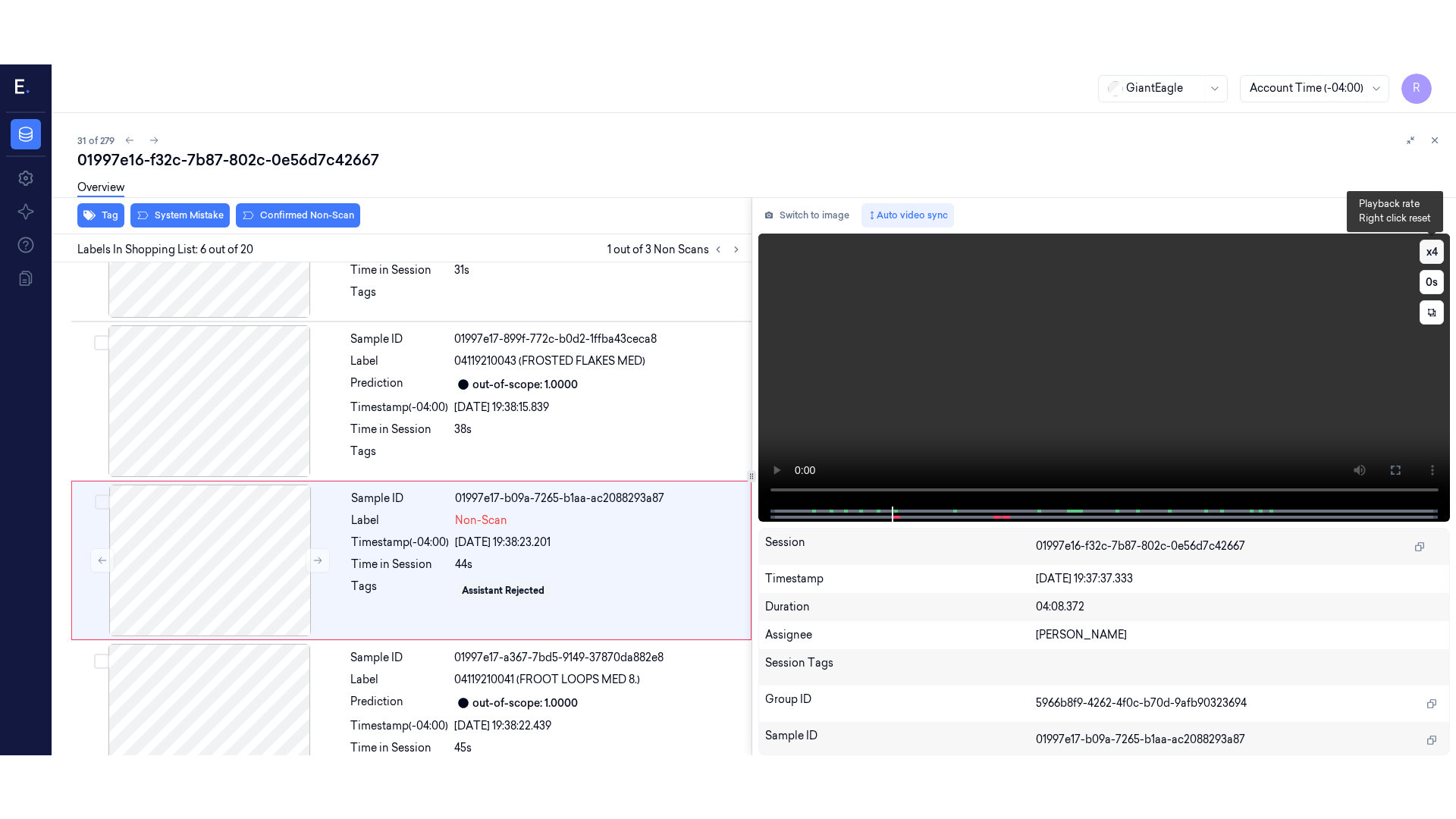
scroll to position [629, 0]
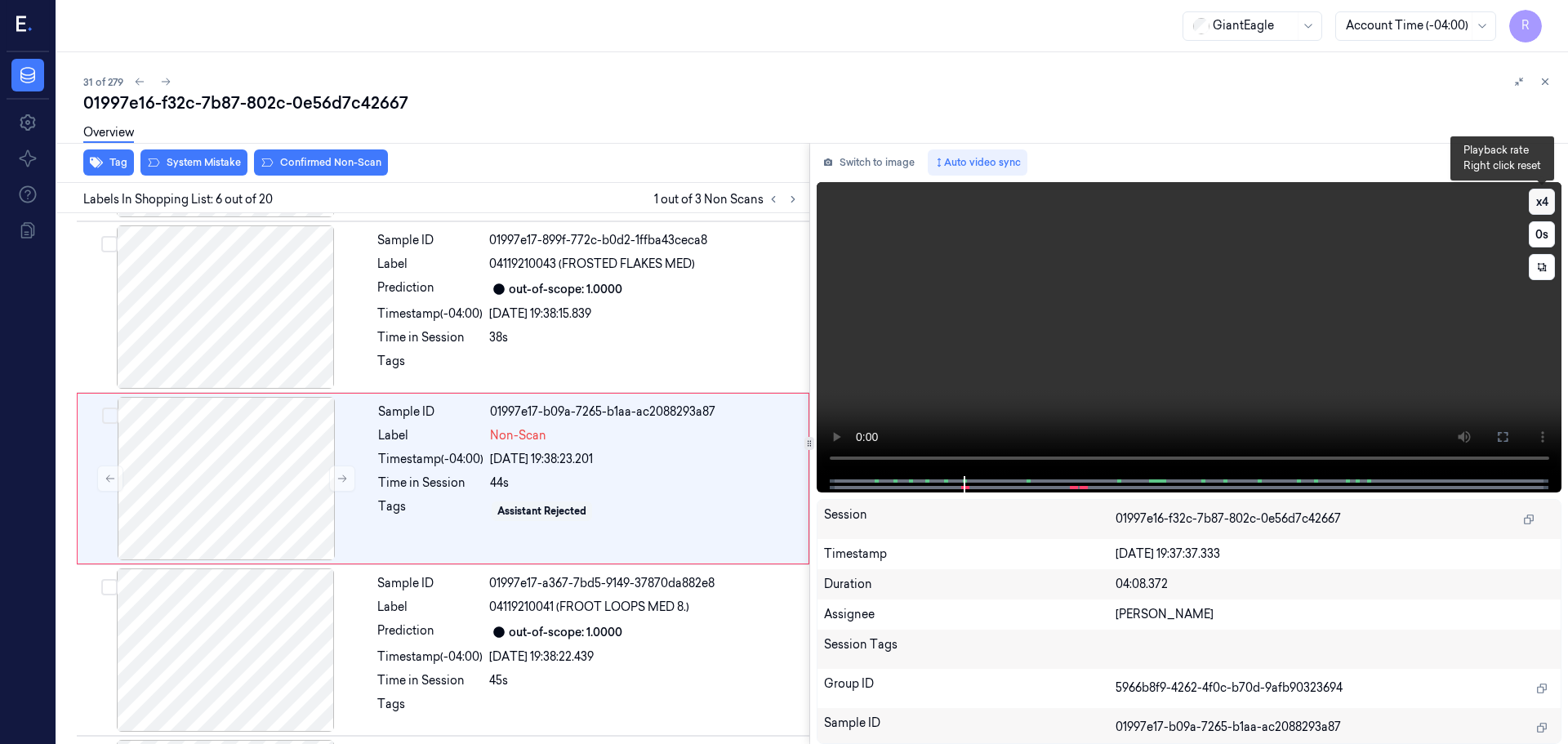
click at [1539, 194] on button "x 4" at bounding box center [1541, 201] width 26 height 26
click at [1500, 428] on button at bounding box center [1502, 436] width 26 height 26
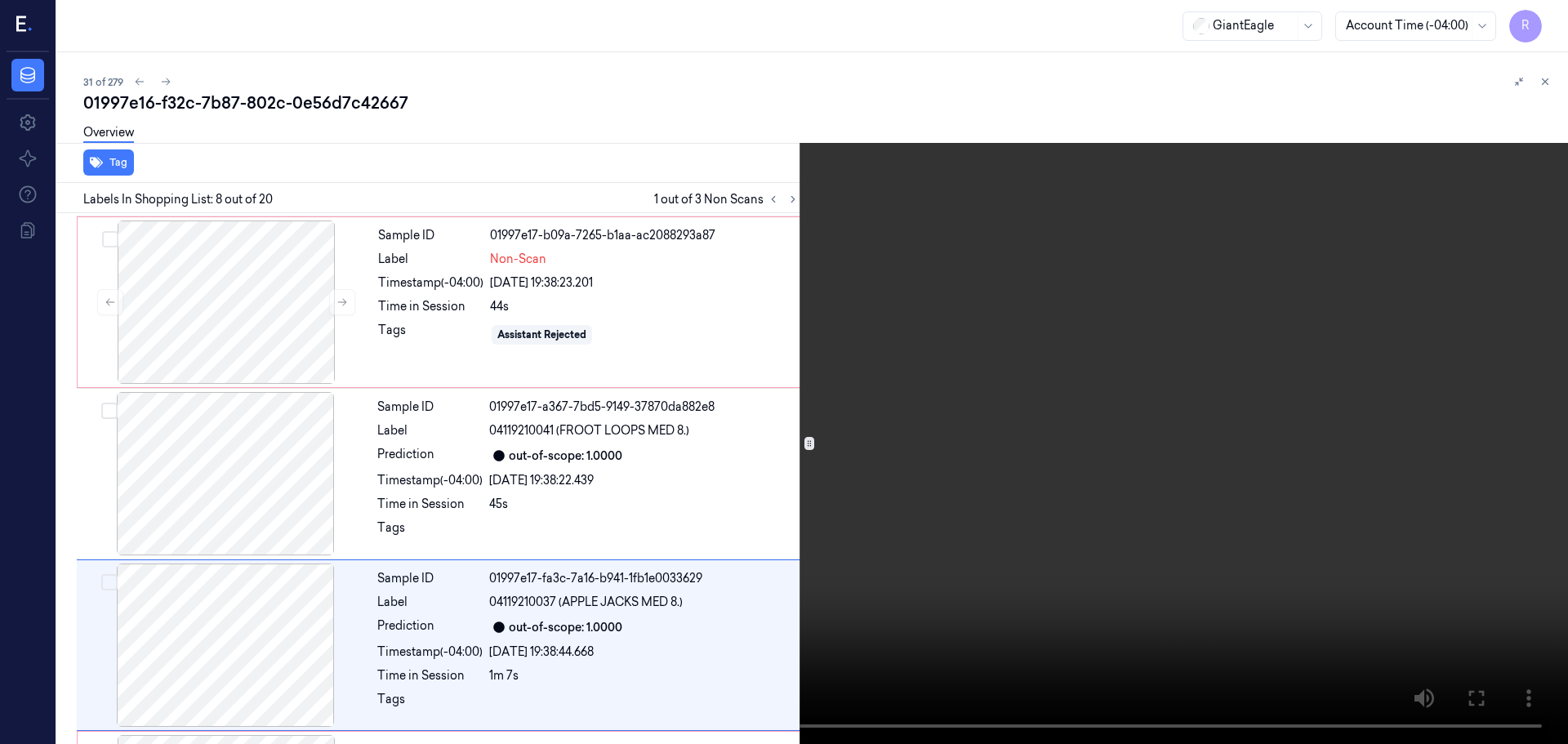
scroll to position [1019, 0]
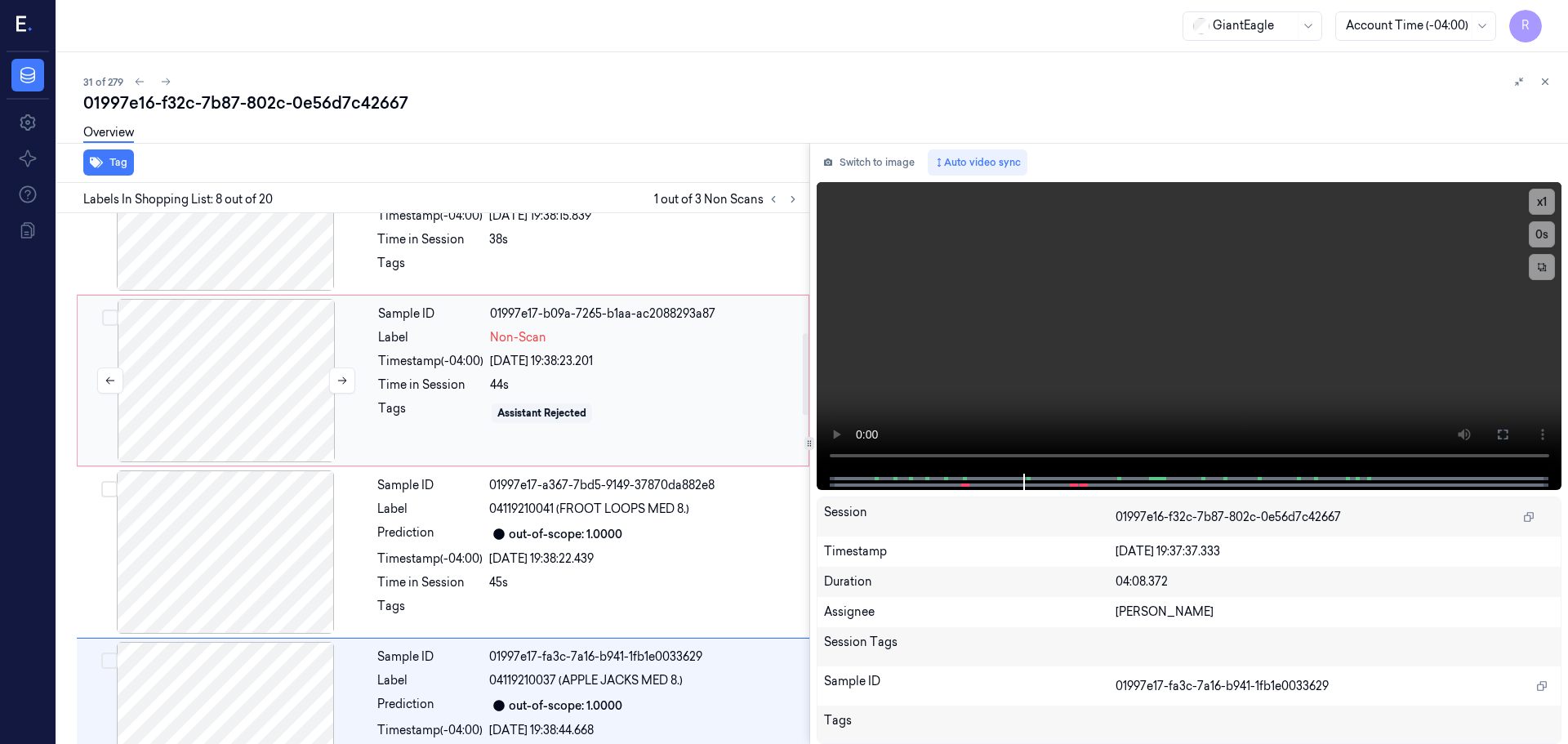
click at [256, 336] on div at bounding box center [226, 380] width 290 height 163
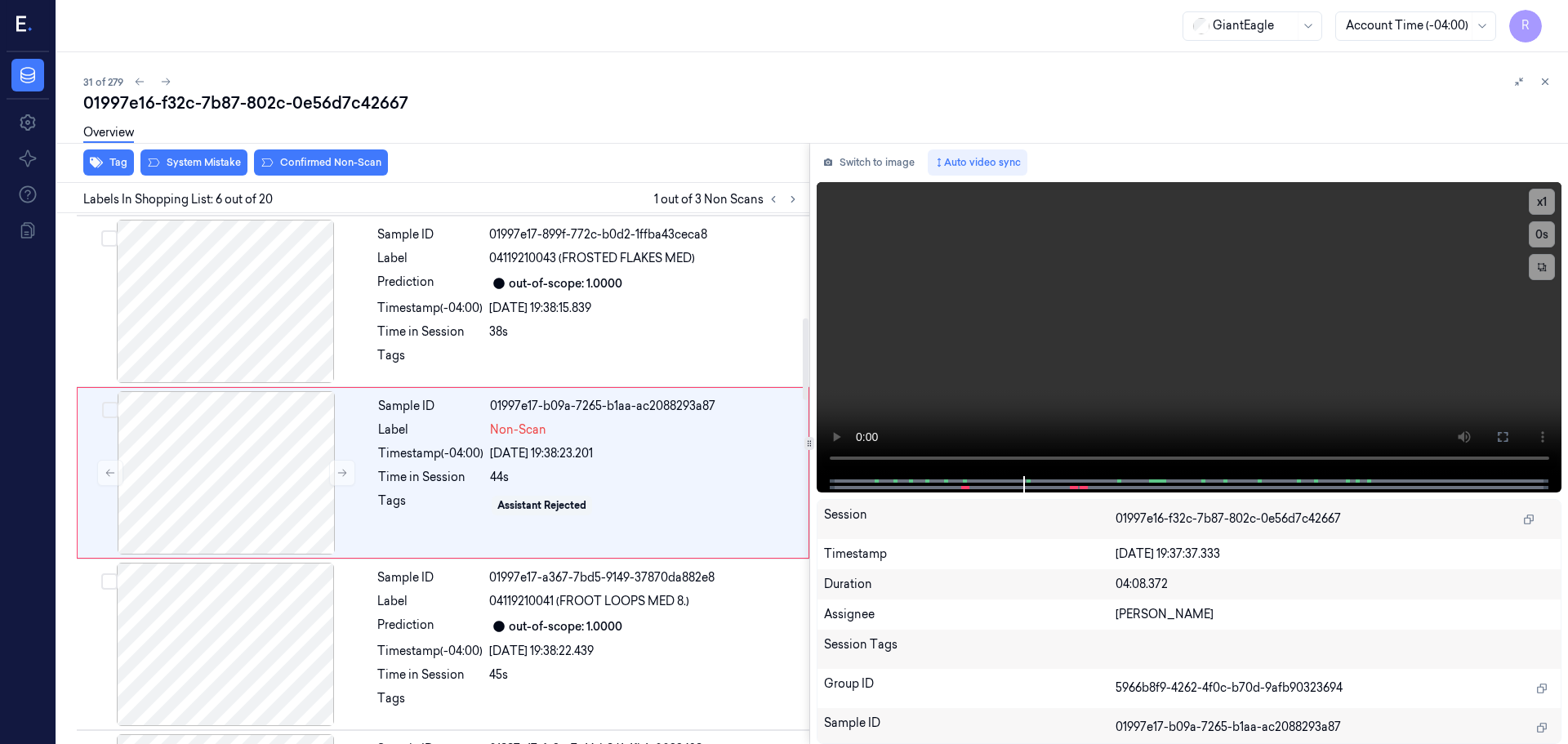
scroll to position [677, 0]
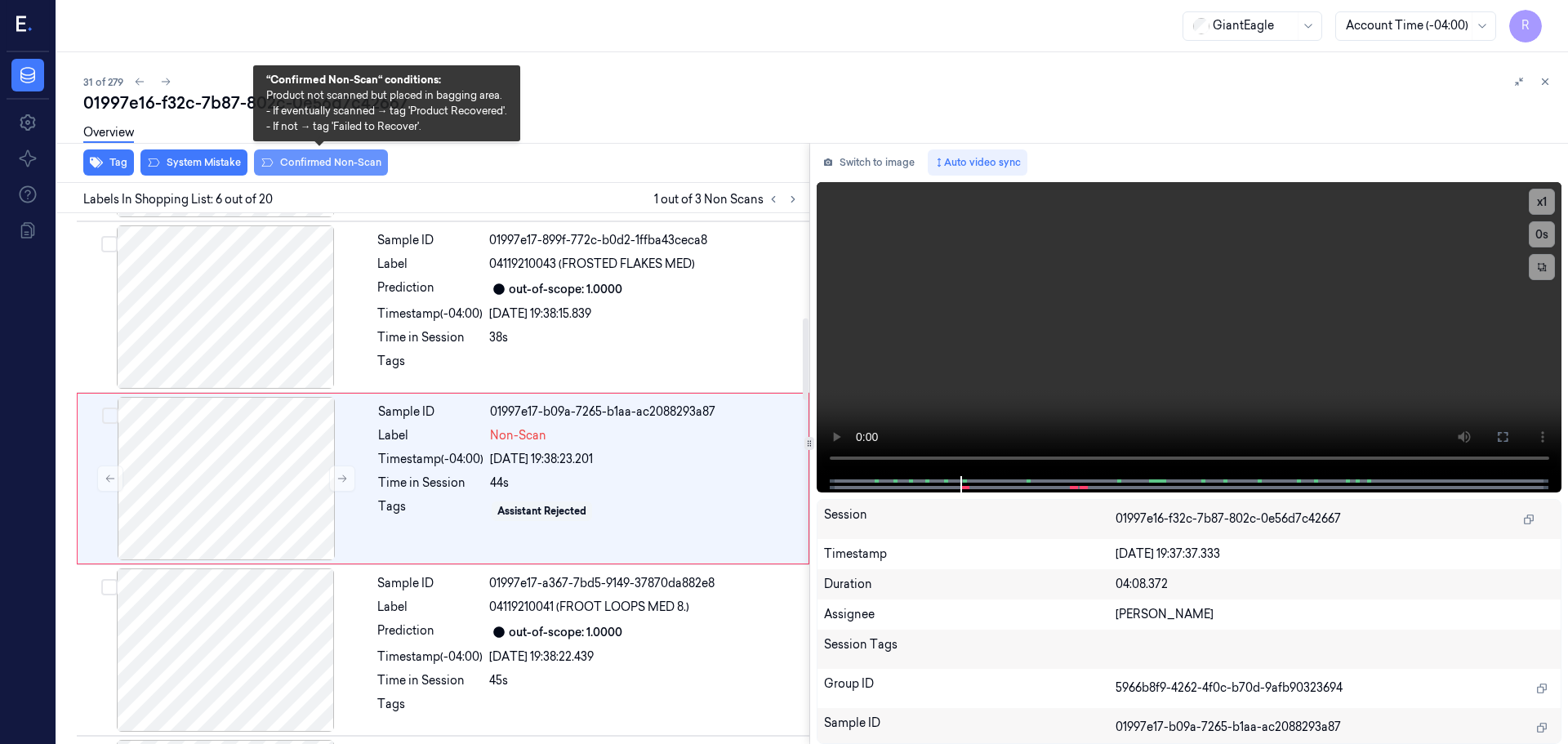
click at [311, 162] on button "Confirmed Non-Scan" at bounding box center [321, 162] width 134 height 26
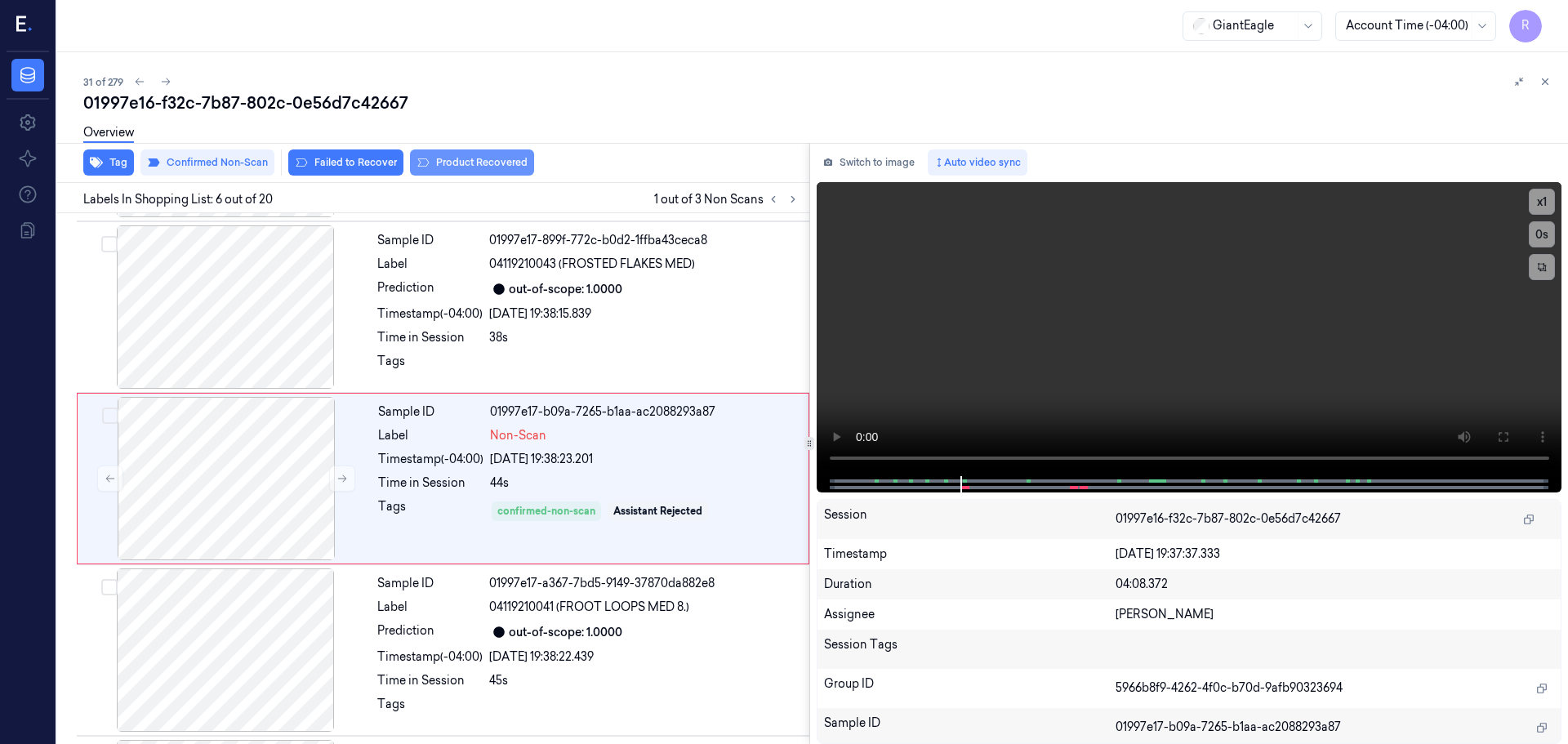
click at [453, 163] on button "Product Recovered" at bounding box center [472, 162] width 124 height 26
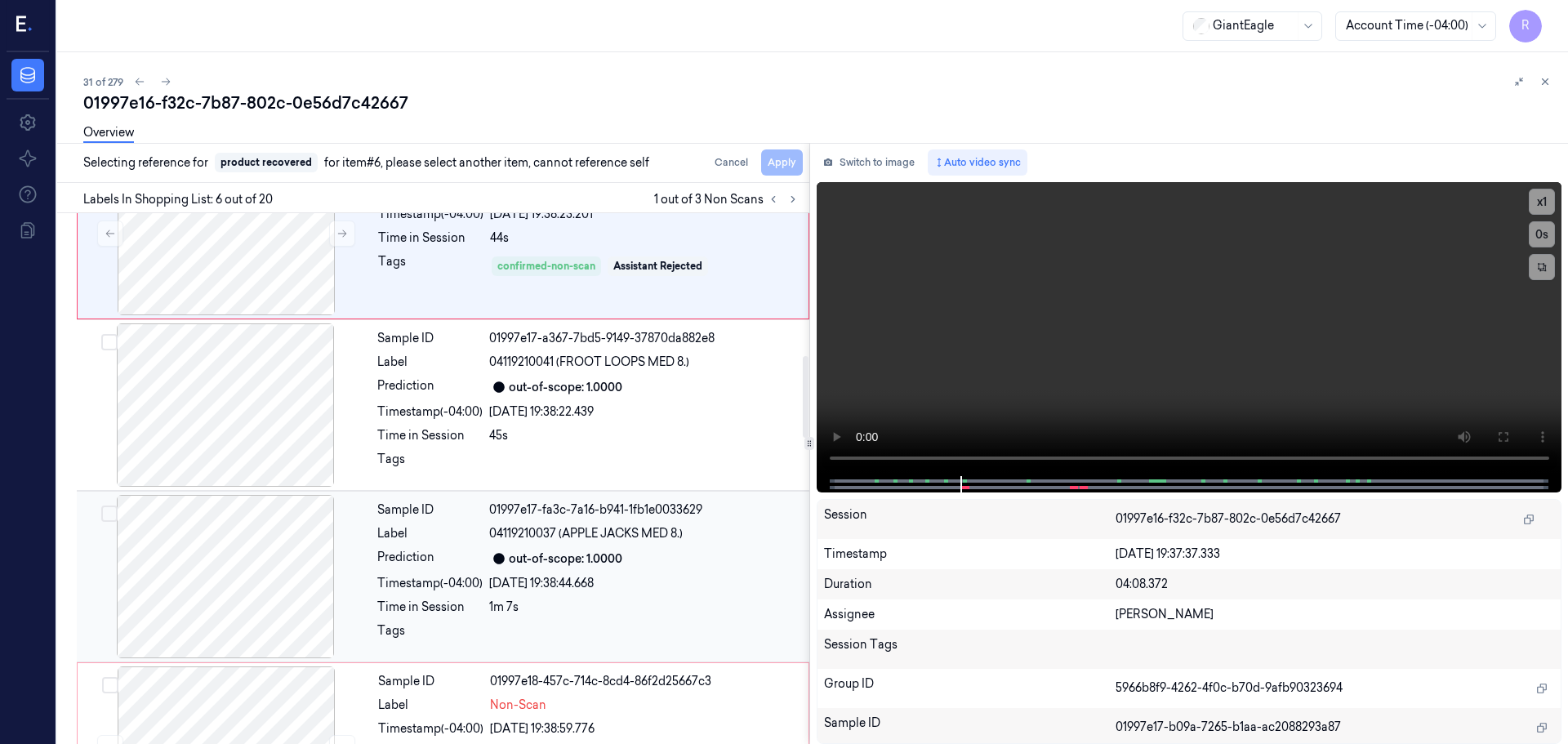
click at [482, 577] on div "Timestamp (-04:00)" at bounding box center [430, 583] width 105 height 17
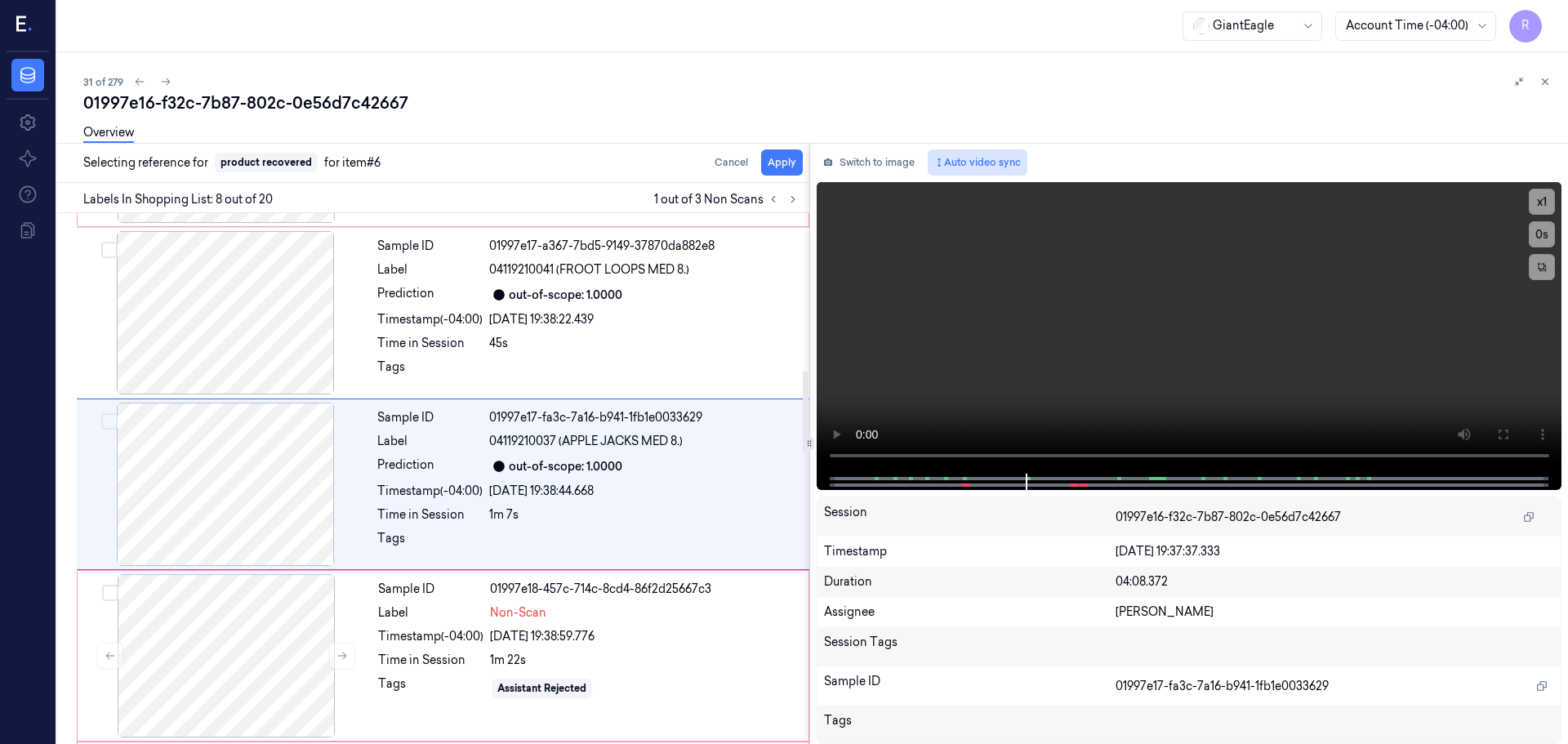
scroll to position [1019, 0]
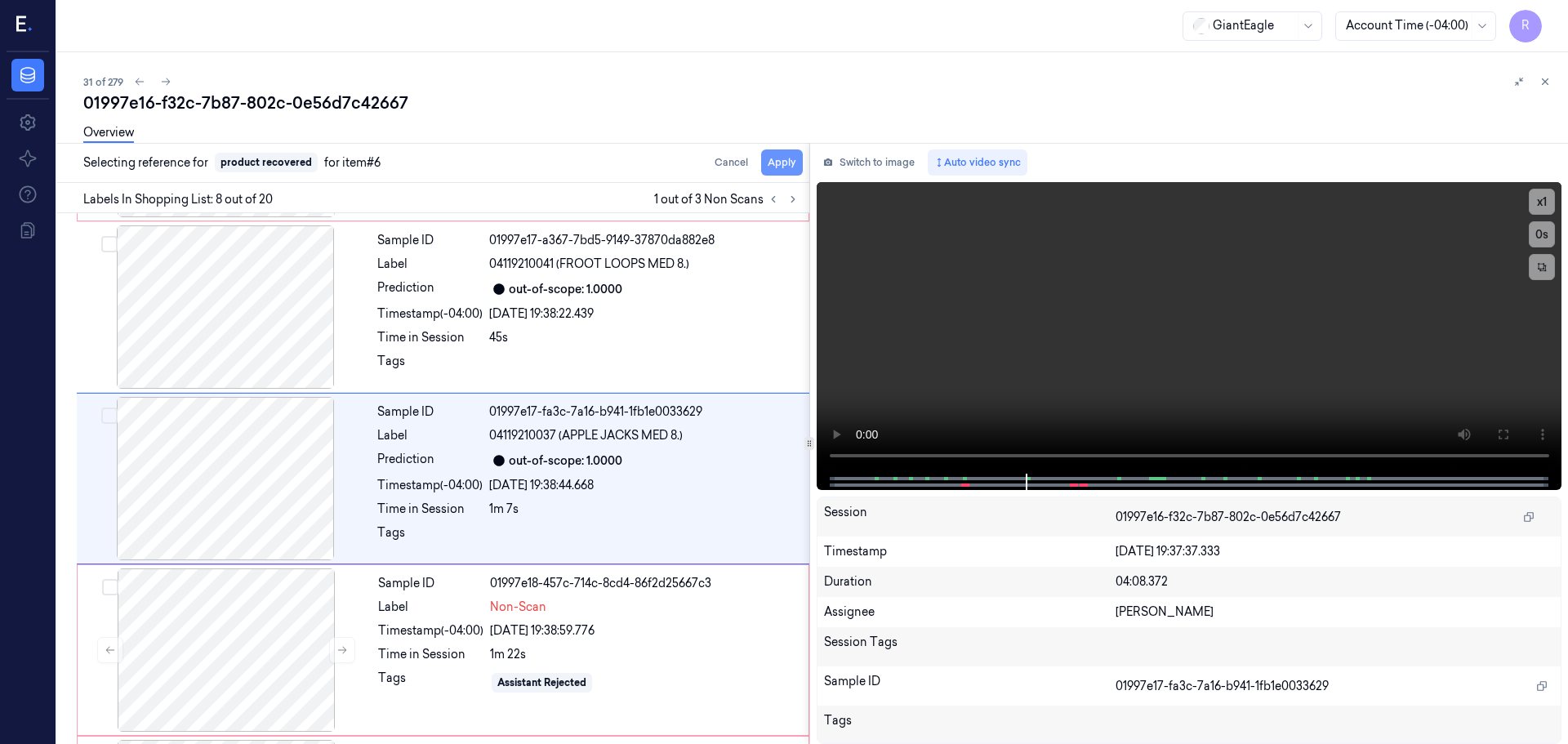
click at [785, 157] on button "Apply" at bounding box center [782, 162] width 42 height 26
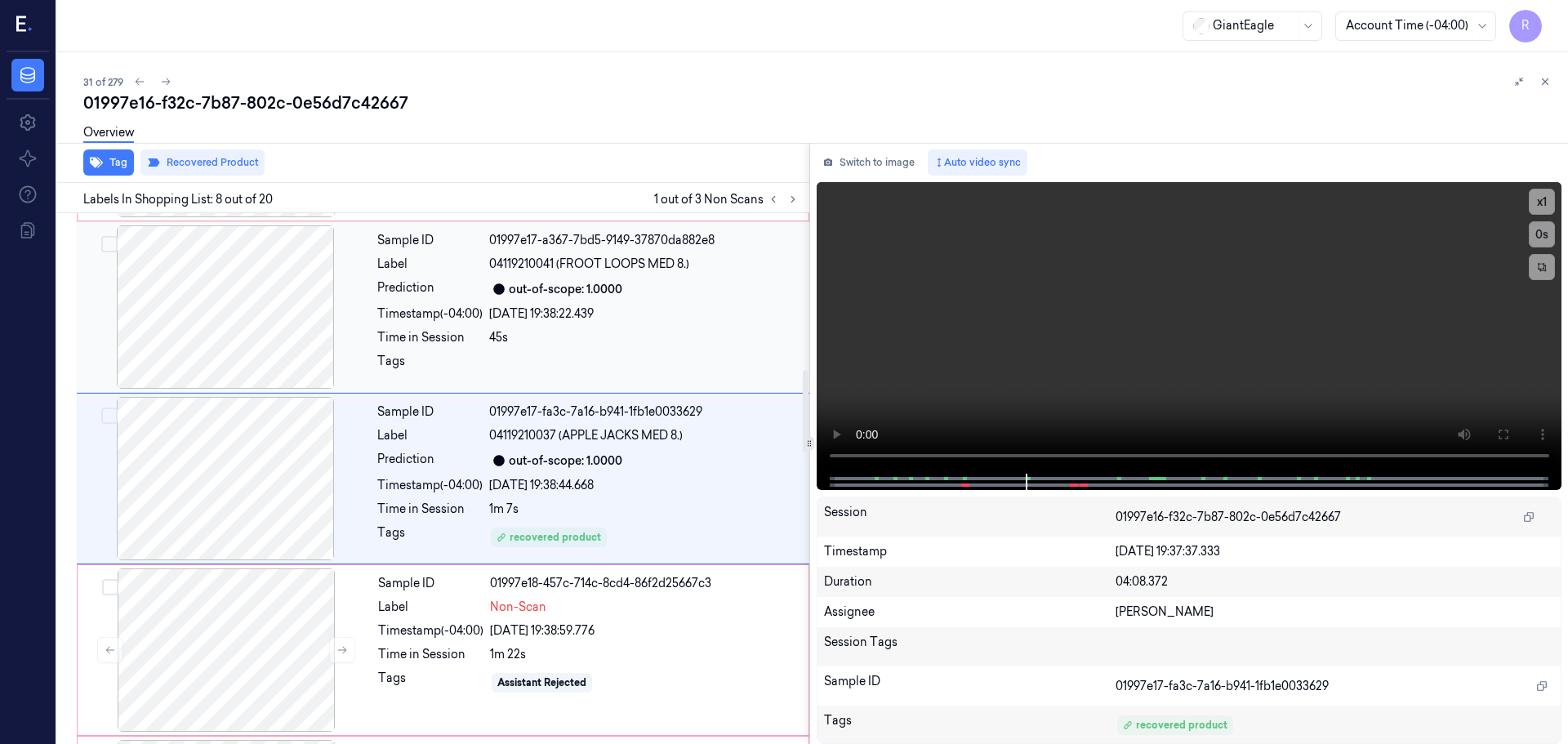
click at [606, 374] on div at bounding box center [644, 365] width 311 height 26
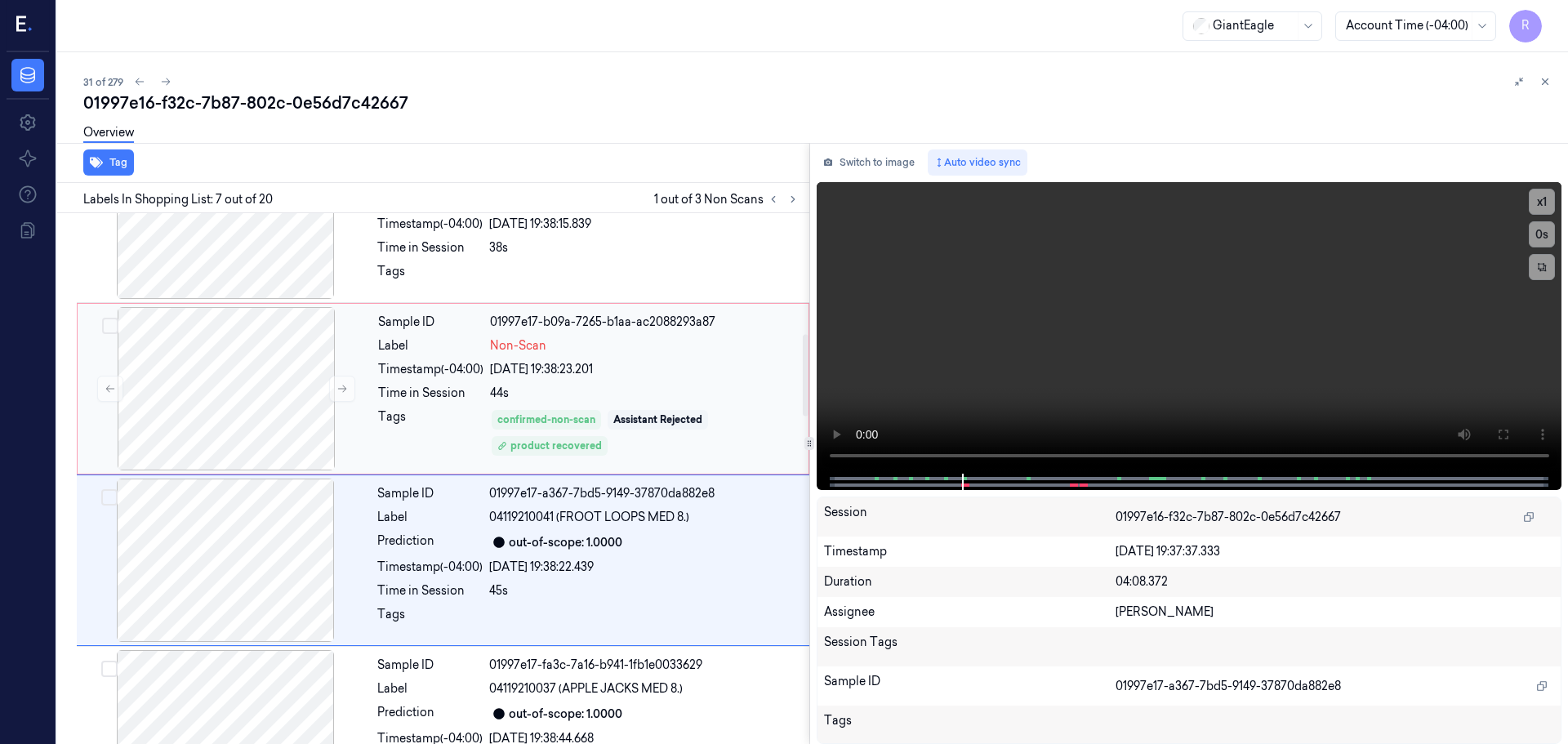
click at [661, 304] on div "Sample ID 01997e17-b09a-7265-b1aa-ac2088293a87 Label Non-Scan Timestamp (-04:00…" at bounding box center [443, 388] width 733 height 172
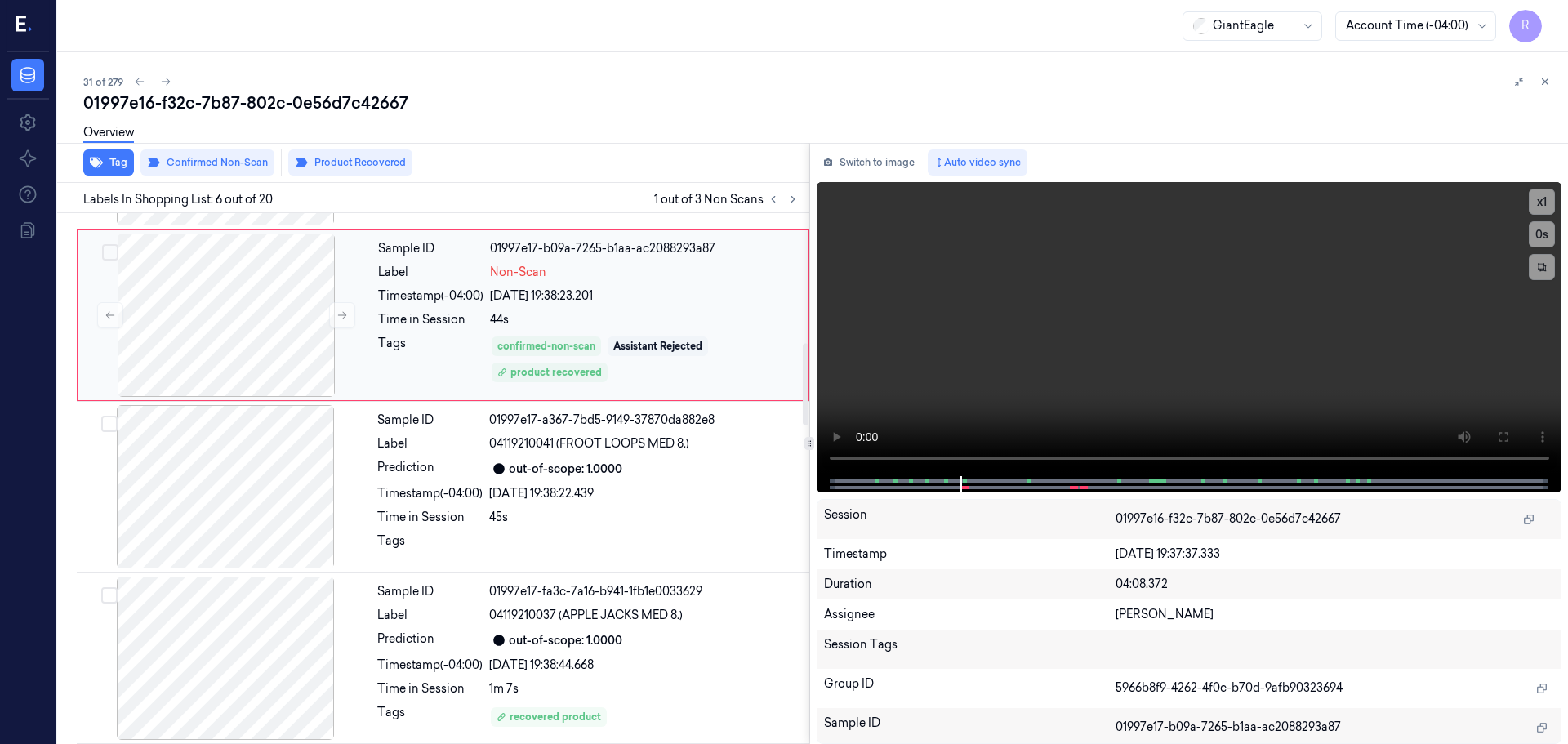
click at [638, 312] on div "44s" at bounding box center [644, 320] width 309 height 17
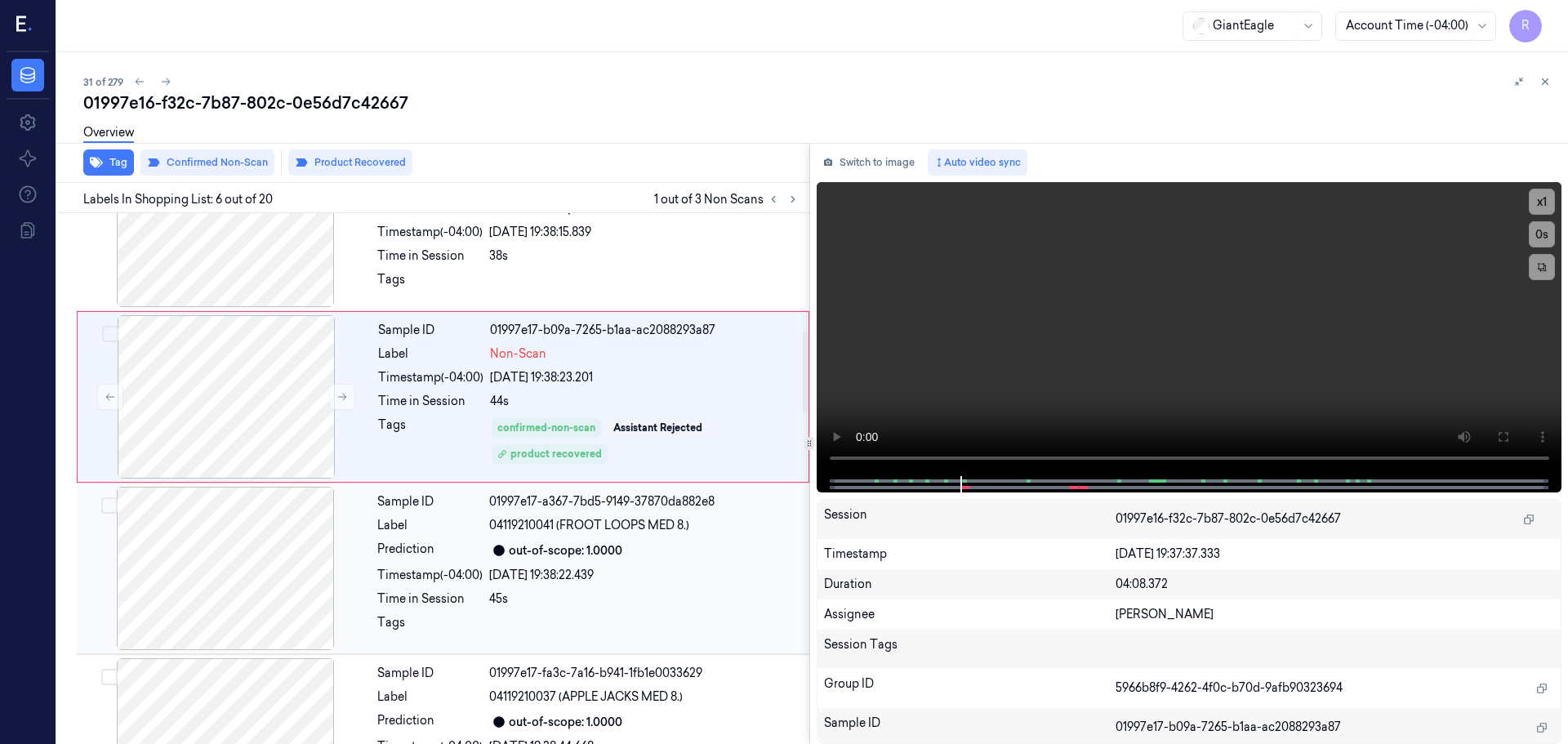
click at [597, 582] on div "24/09/2025 19:38:22.439" at bounding box center [644, 575] width 311 height 17
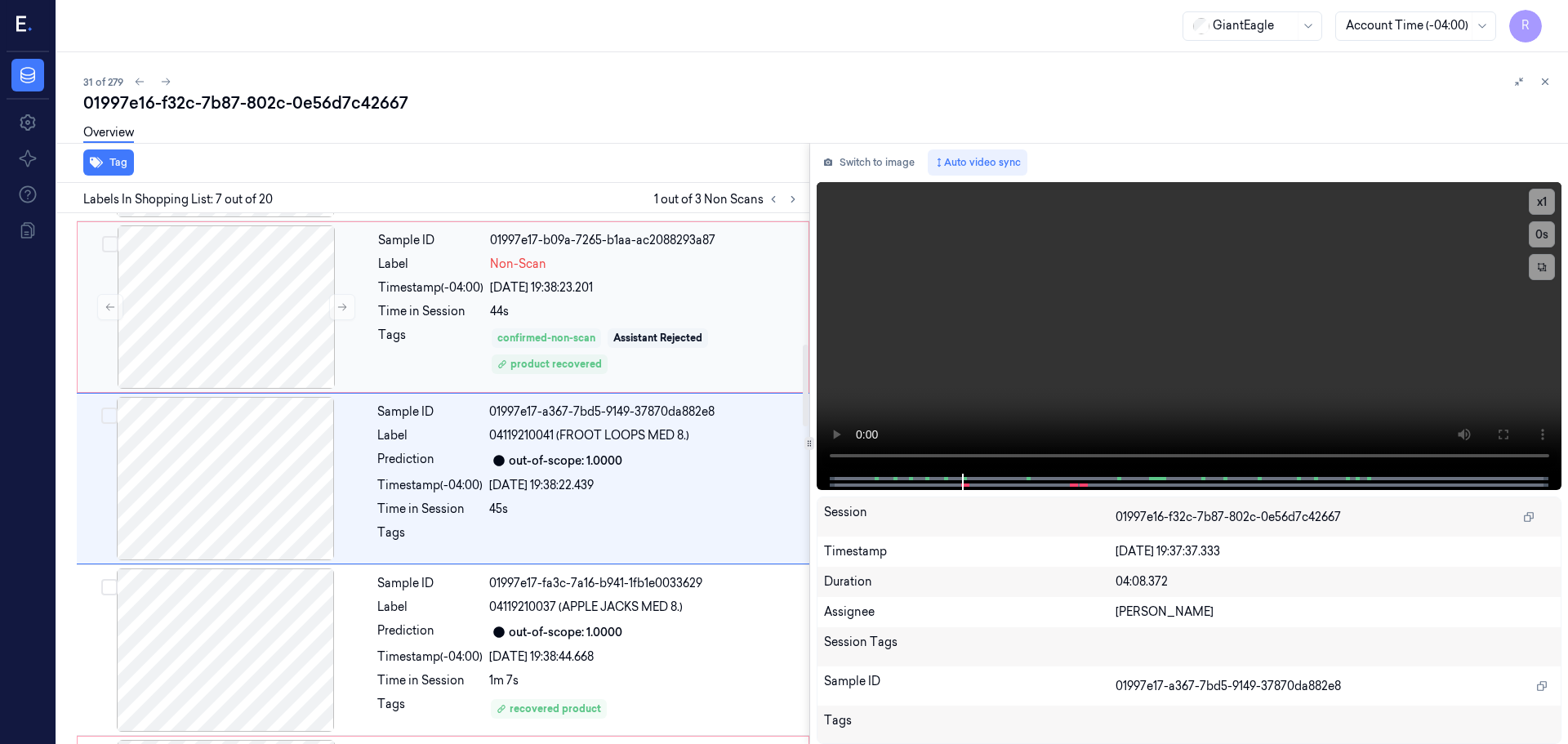
click at [575, 333] on div "confirmed-non-scan" at bounding box center [546, 338] width 98 height 15
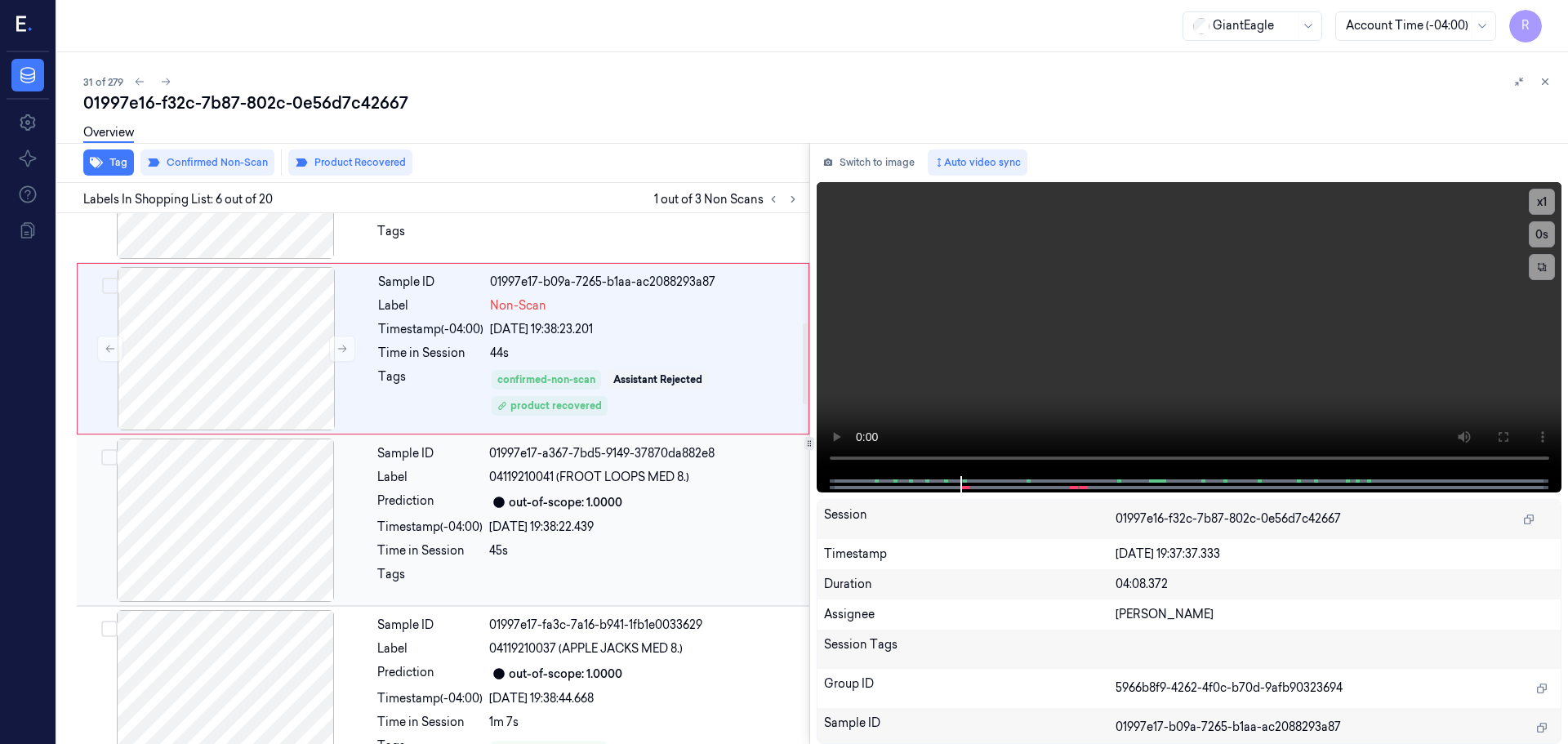
scroll to position [921, 0]
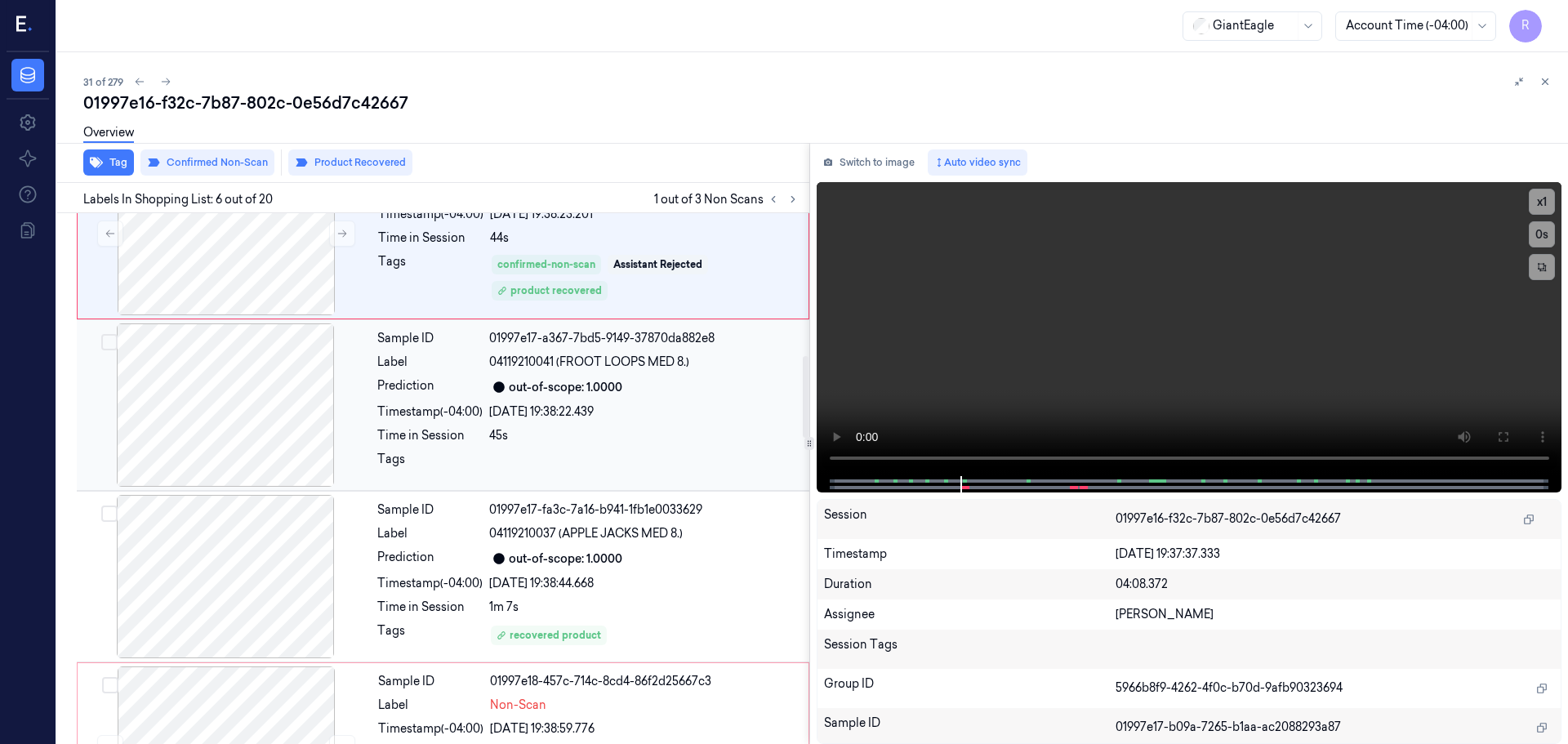
click at [250, 448] on div at bounding box center [225, 404] width 290 height 163
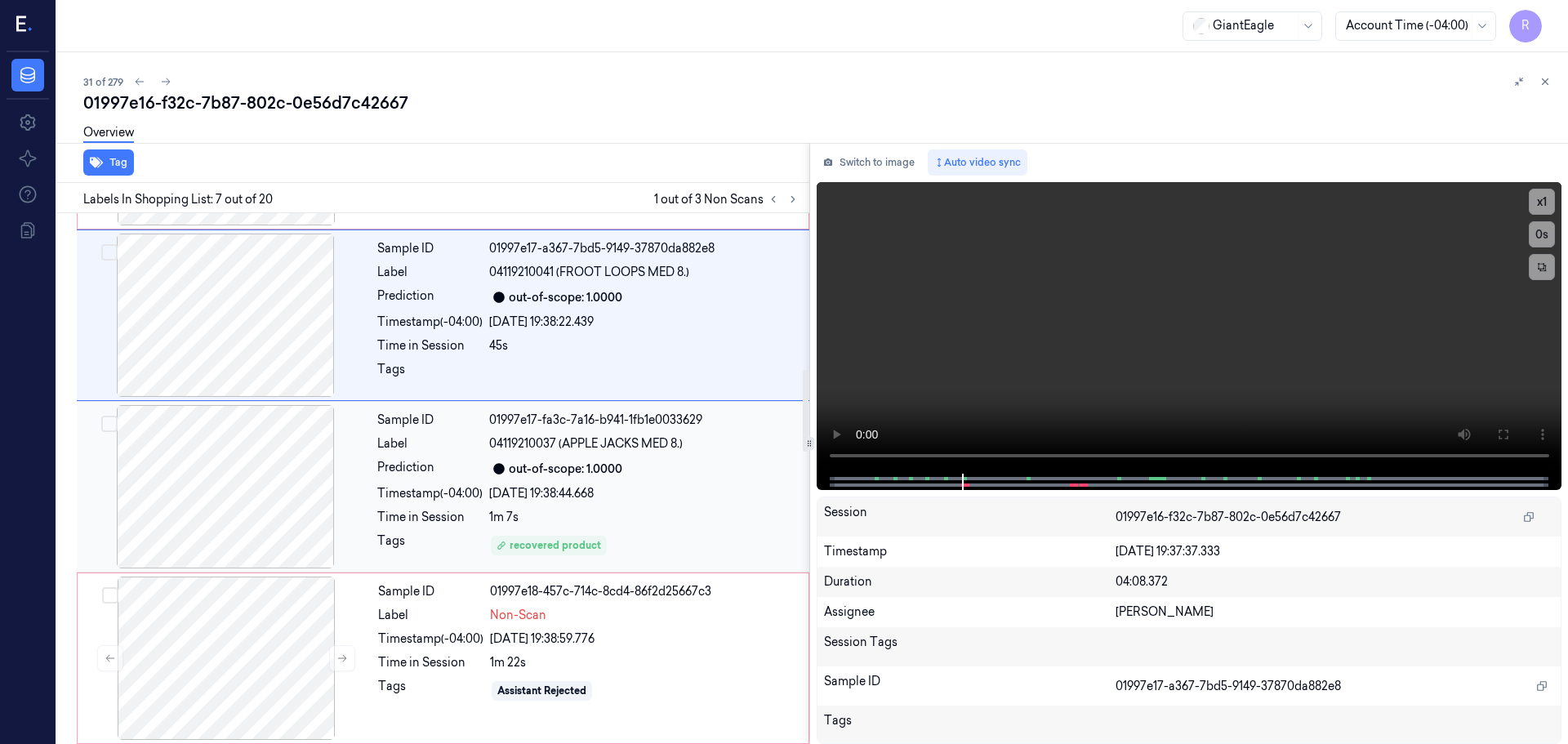
click at [270, 506] on div at bounding box center [225, 486] width 290 height 163
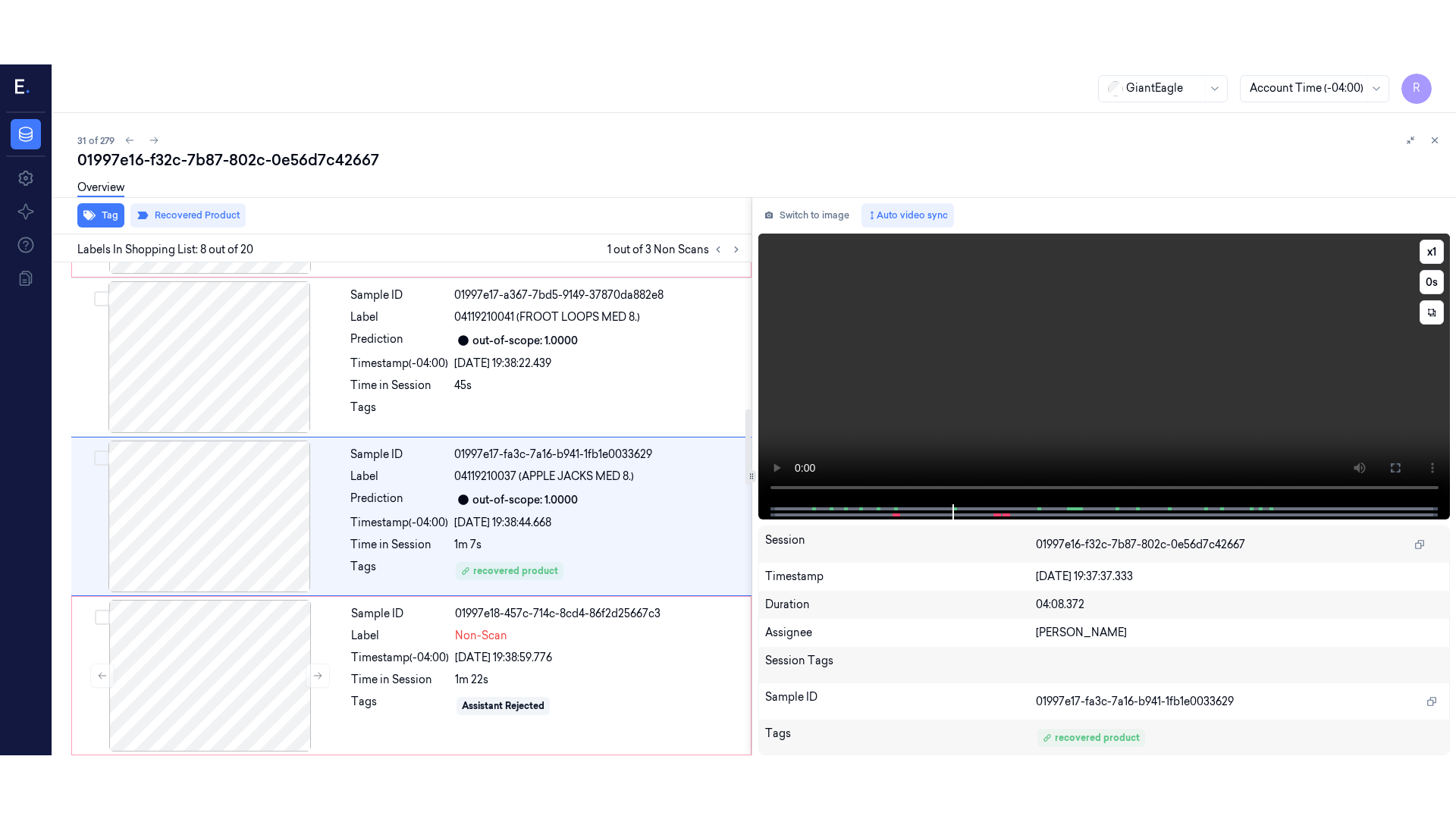
scroll to position [947, 0]
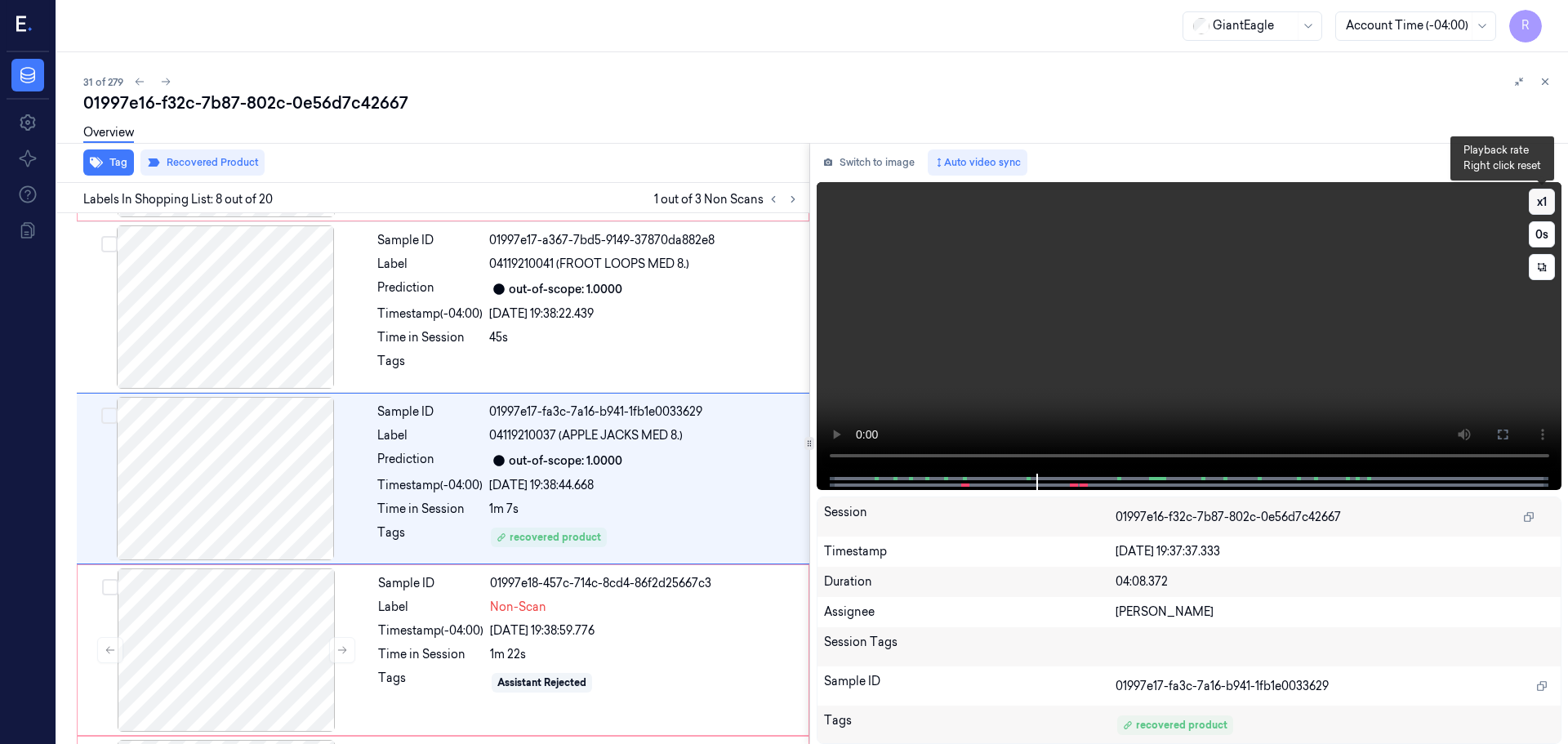
click at [1548, 201] on button "x 1" at bounding box center [1541, 201] width 26 height 26
click at [1548, 201] on button "x 2" at bounding box center [1541, 201] width 26 height 26
click at [1546, 201] on button "x 4" at bounding box center [1541, 201] width 26 height 26
click at [1509, 436] on button at bounding box center [1502, 434] width 26 height 26
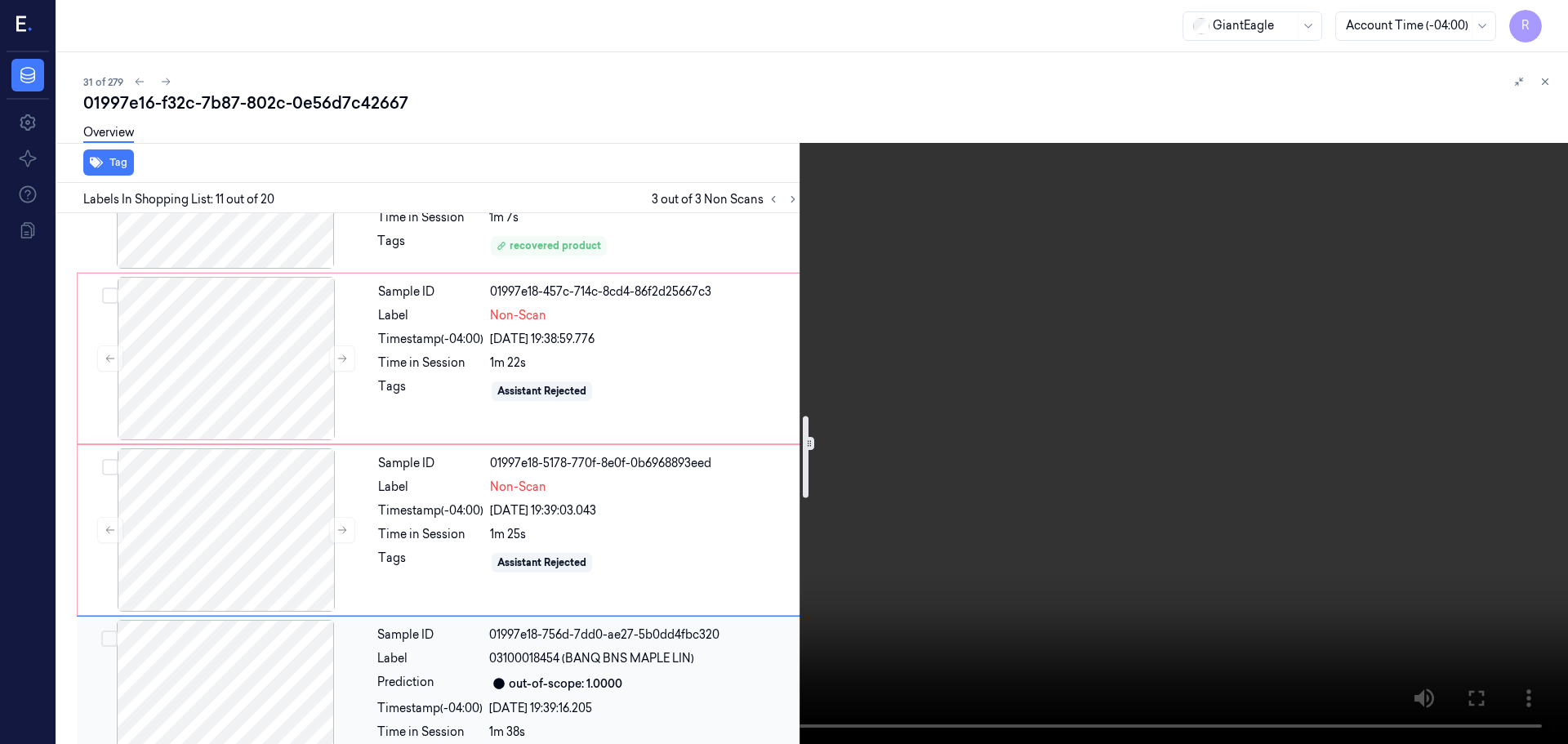
scroll to position [1302, 0]
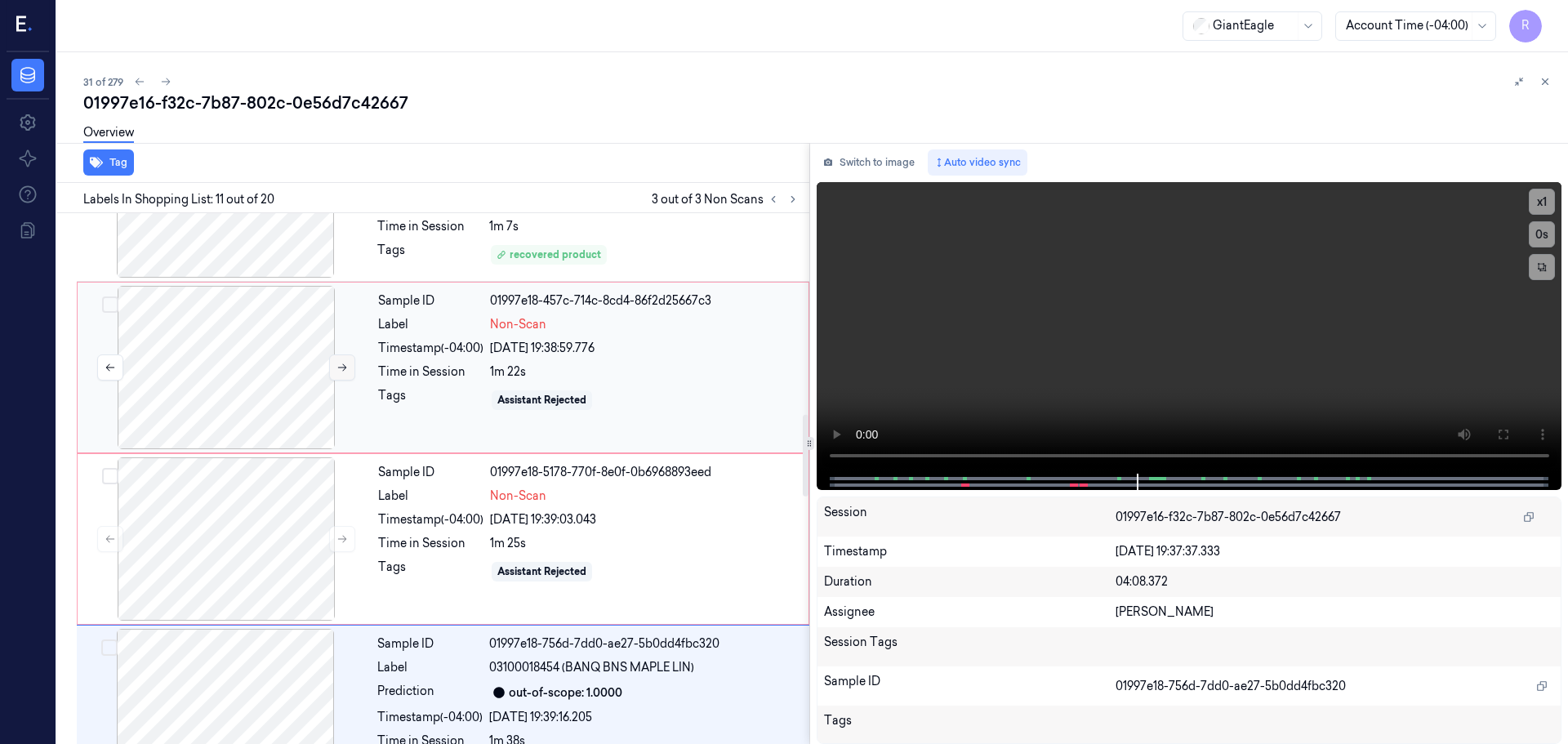
click at [332, 364] on button at bounding box center [342, 367] width 26 height 26
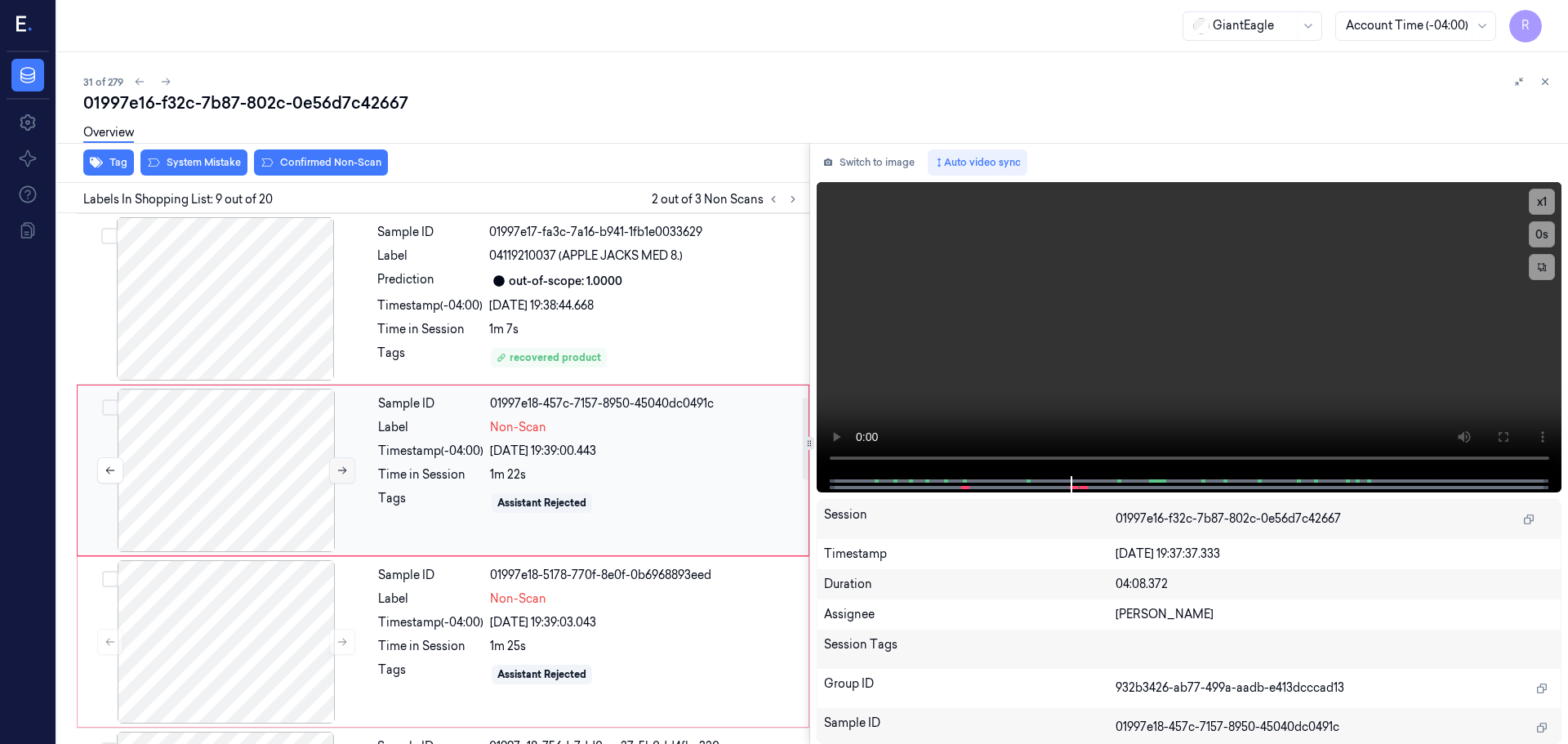
scroll to position [1191, 0]
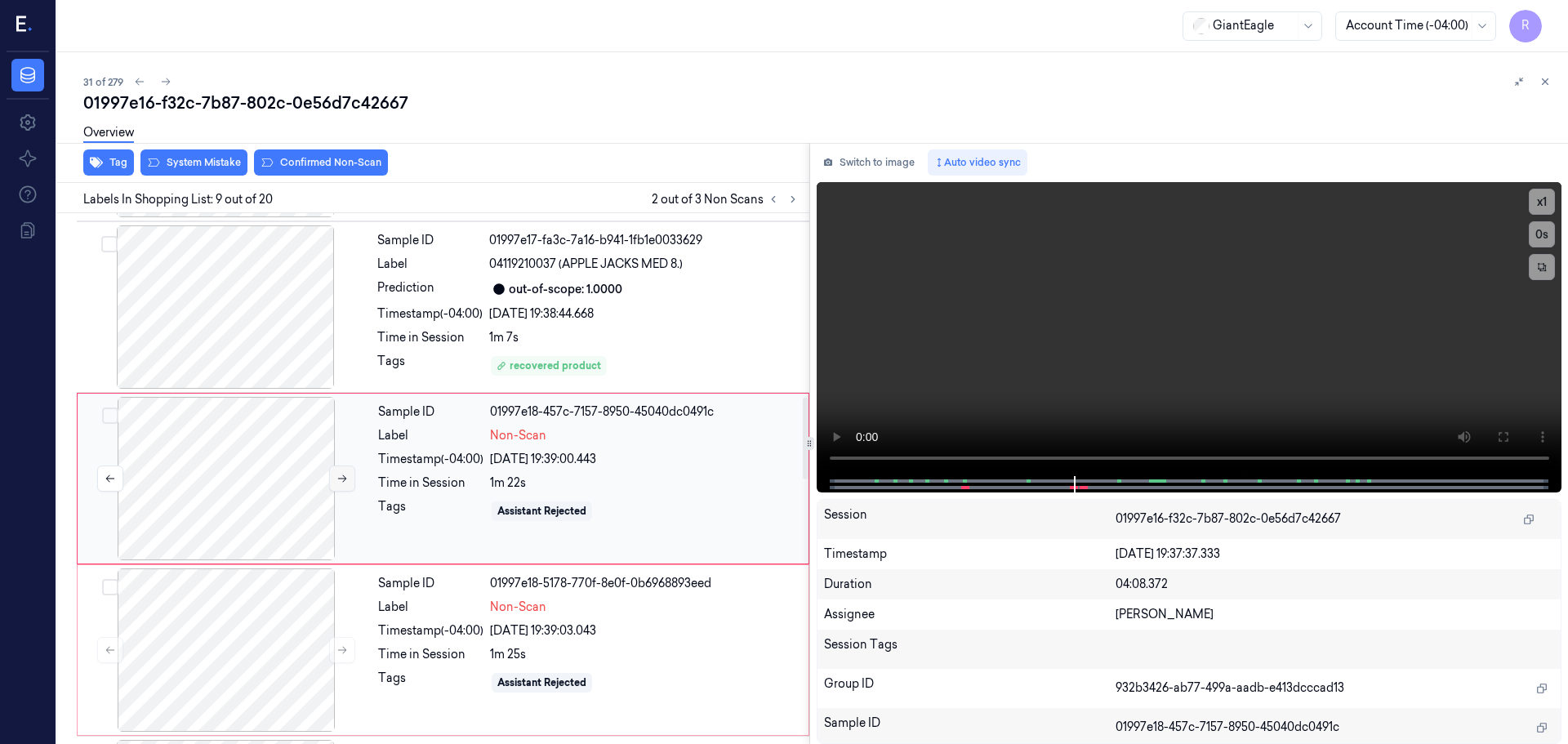
click at [348, 480] on button at bounding box center [342, 478] width 26 height 26
click at [347, 480] on icon at bounding box center [342, 479] width 12 height 12
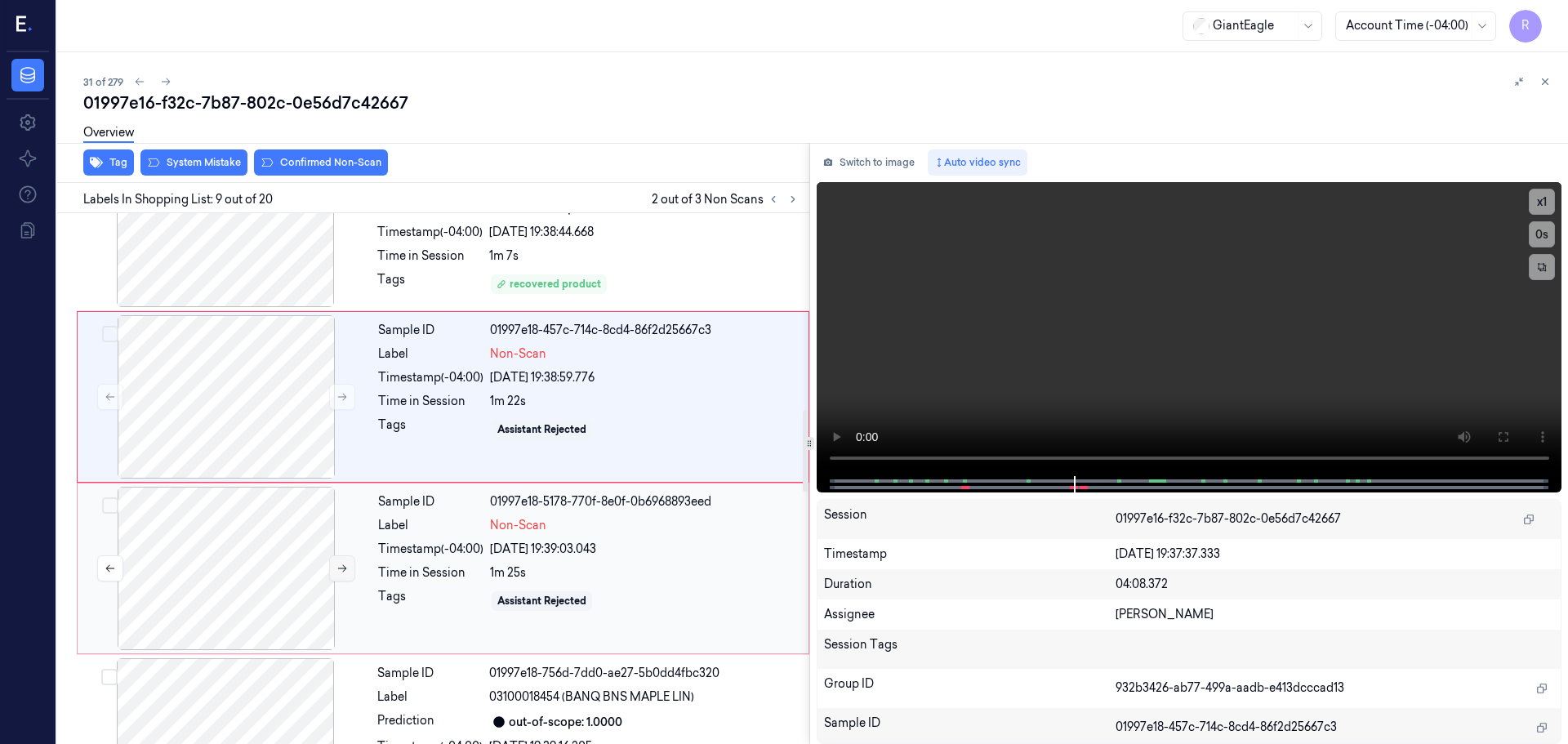
click at [337, 573] on icon at bounding box center [342, 568] width 12 height 12
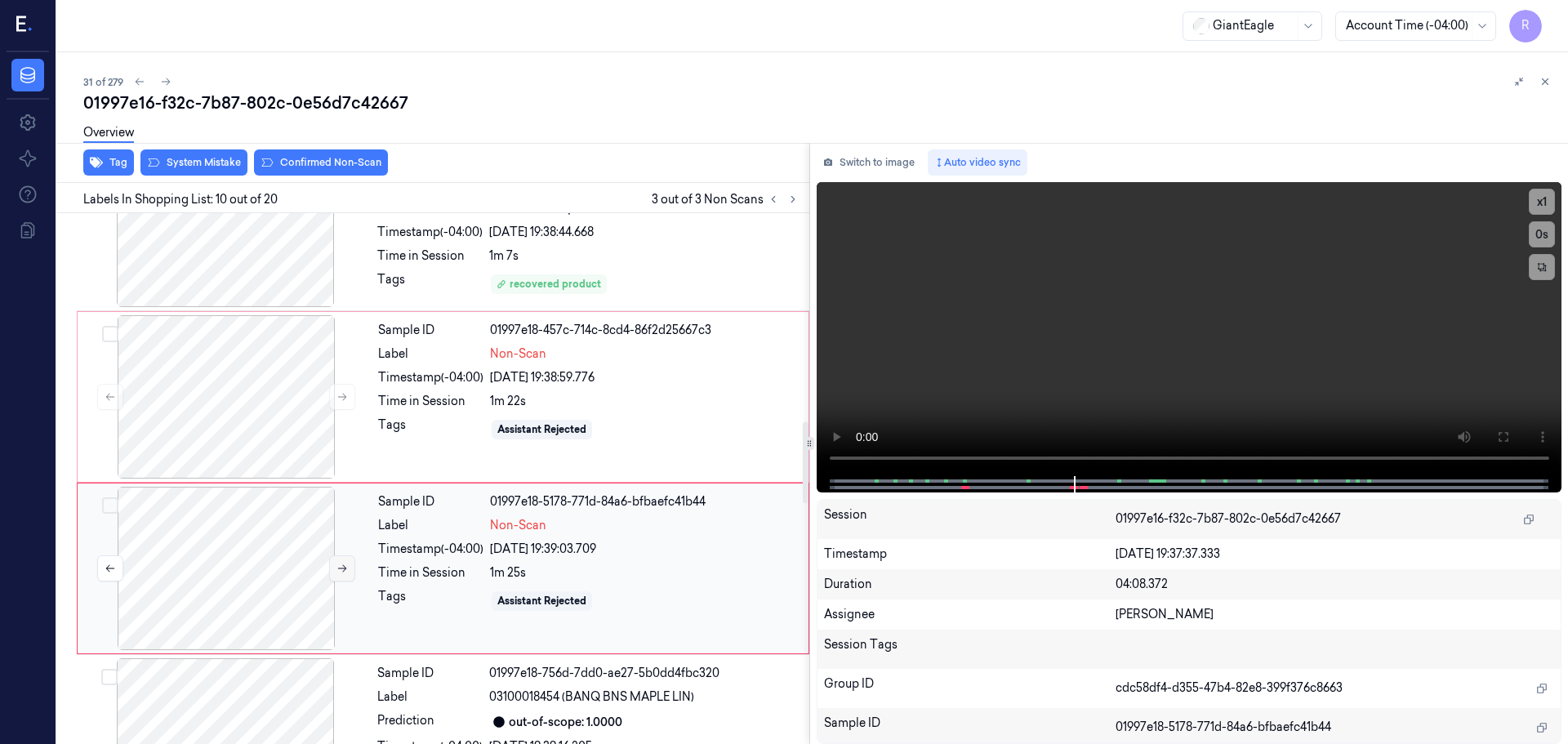
scroll to position [1362, 0]
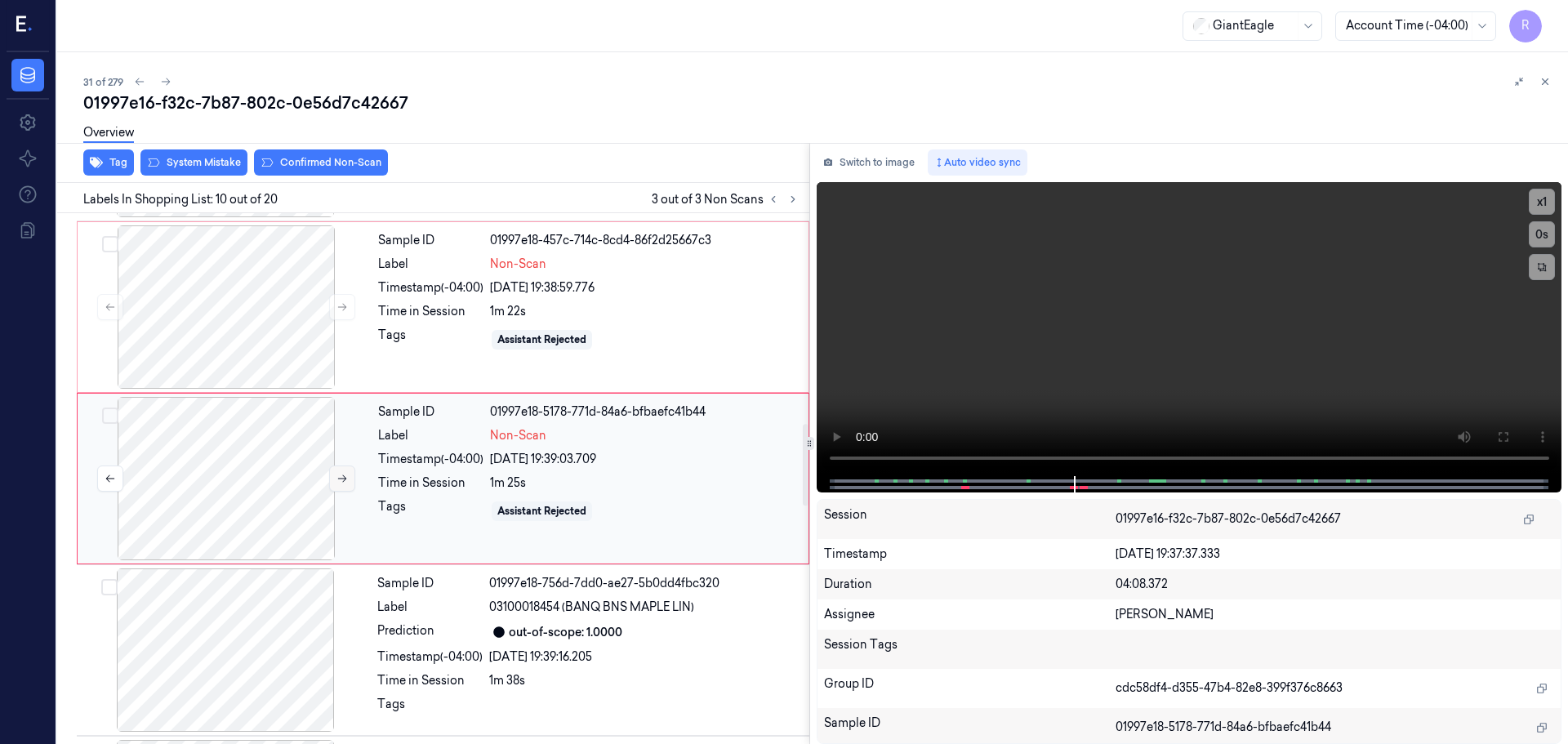
click at [347, 481] on icon at bounding box center [342, 479] width 12 height 12
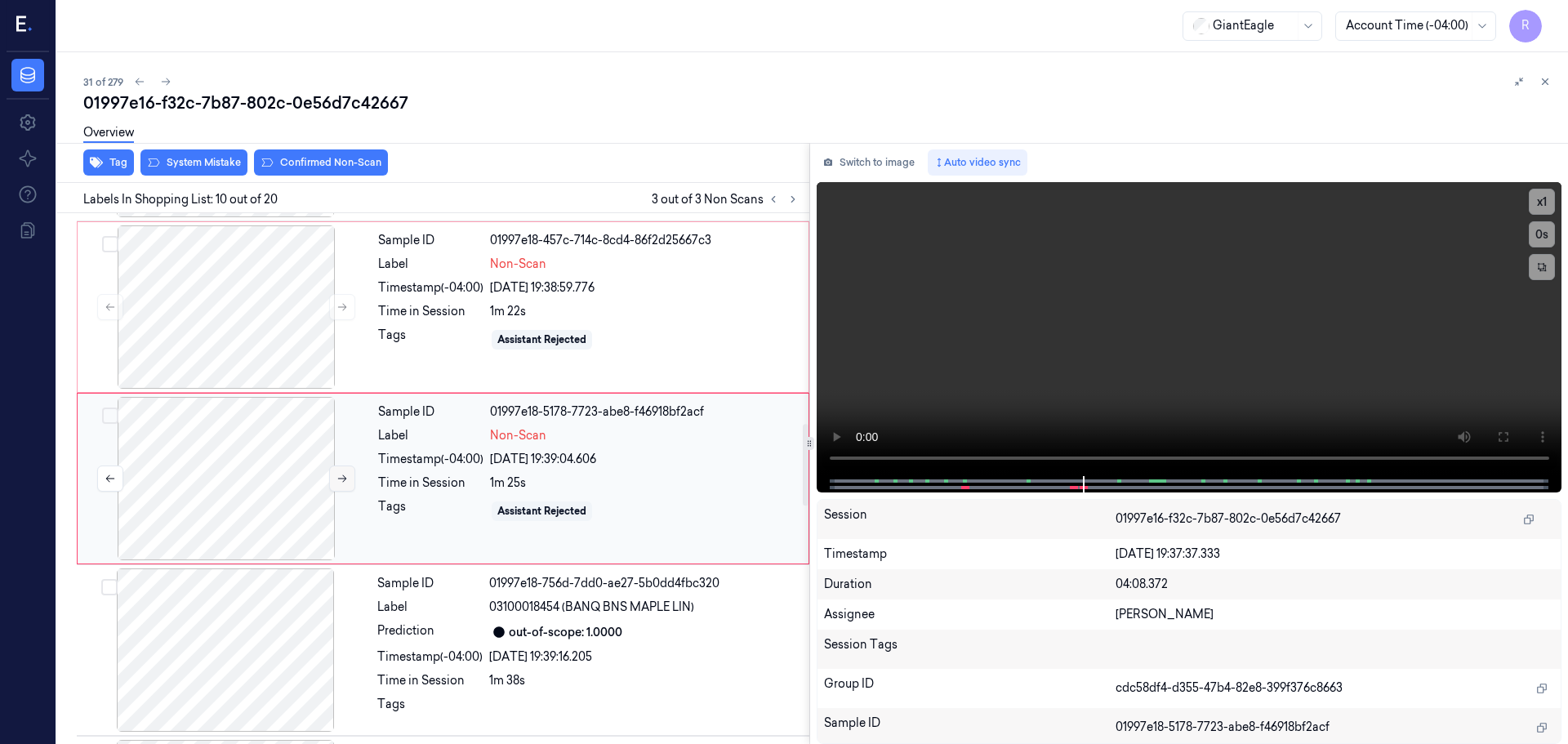
click at [347, 481] on icon at bounding box center [342, 479] width 12 height 12
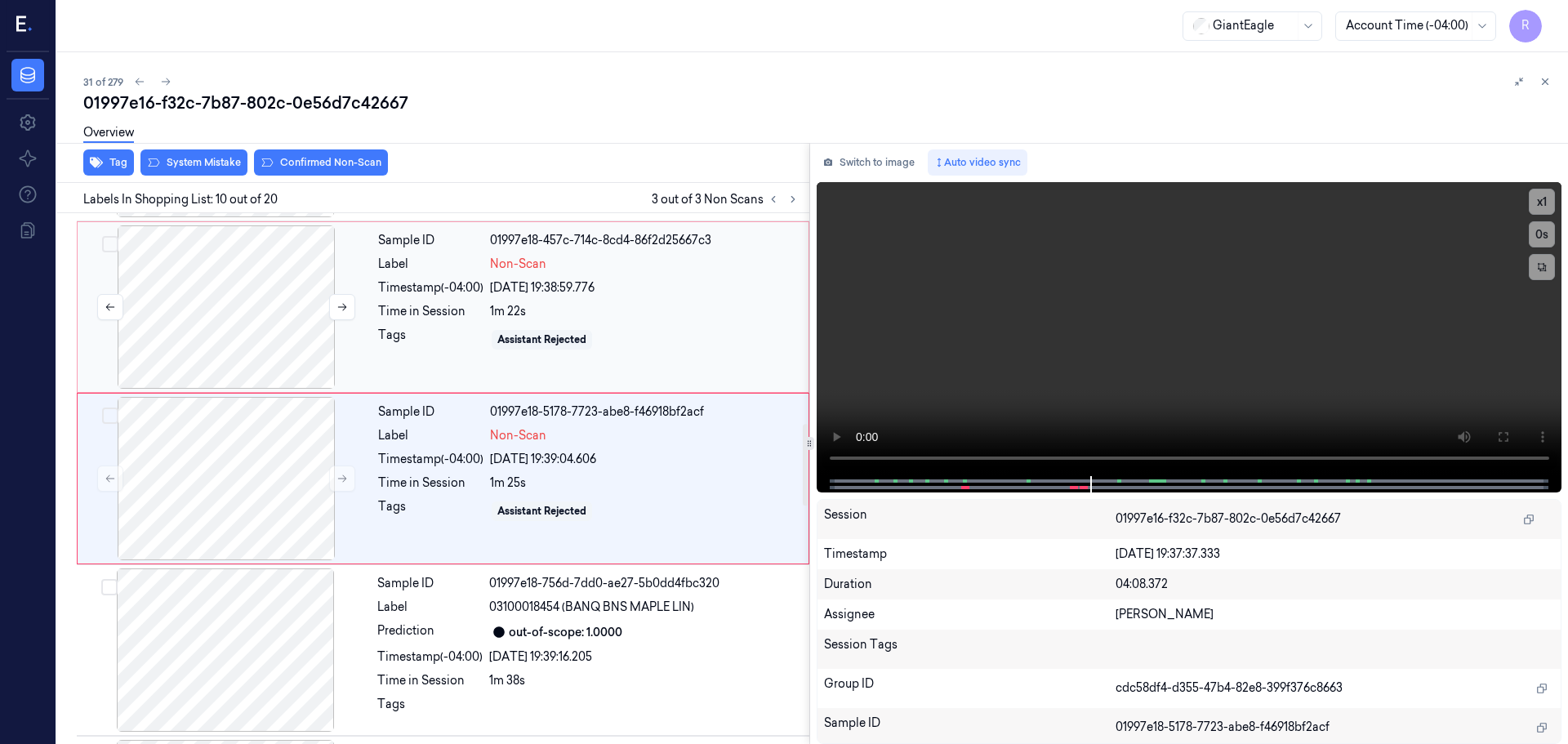
click at [265, 347] on div at bounding box center [226, 306] width 290 height 163
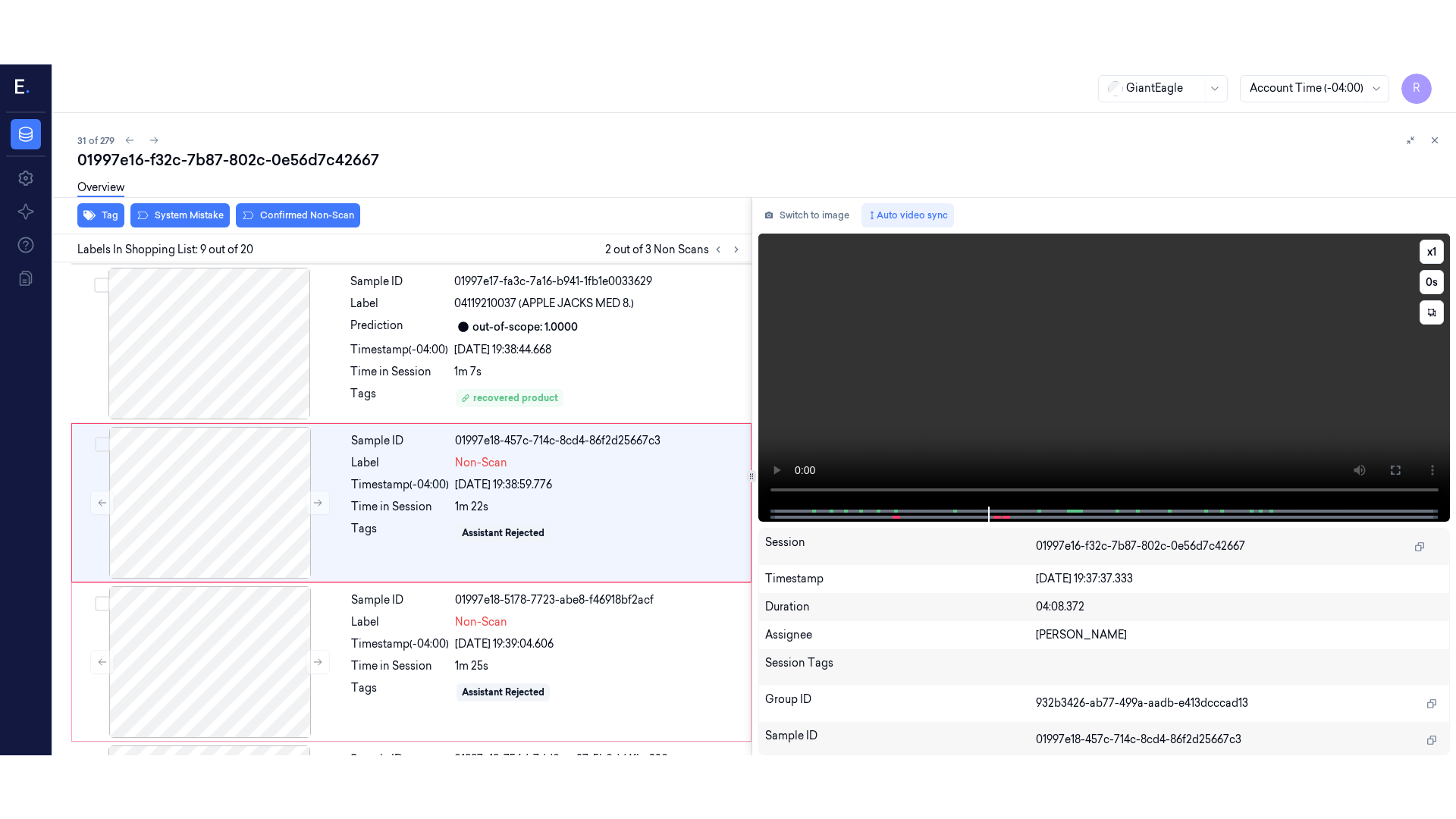
scroll to position [1107, 0]
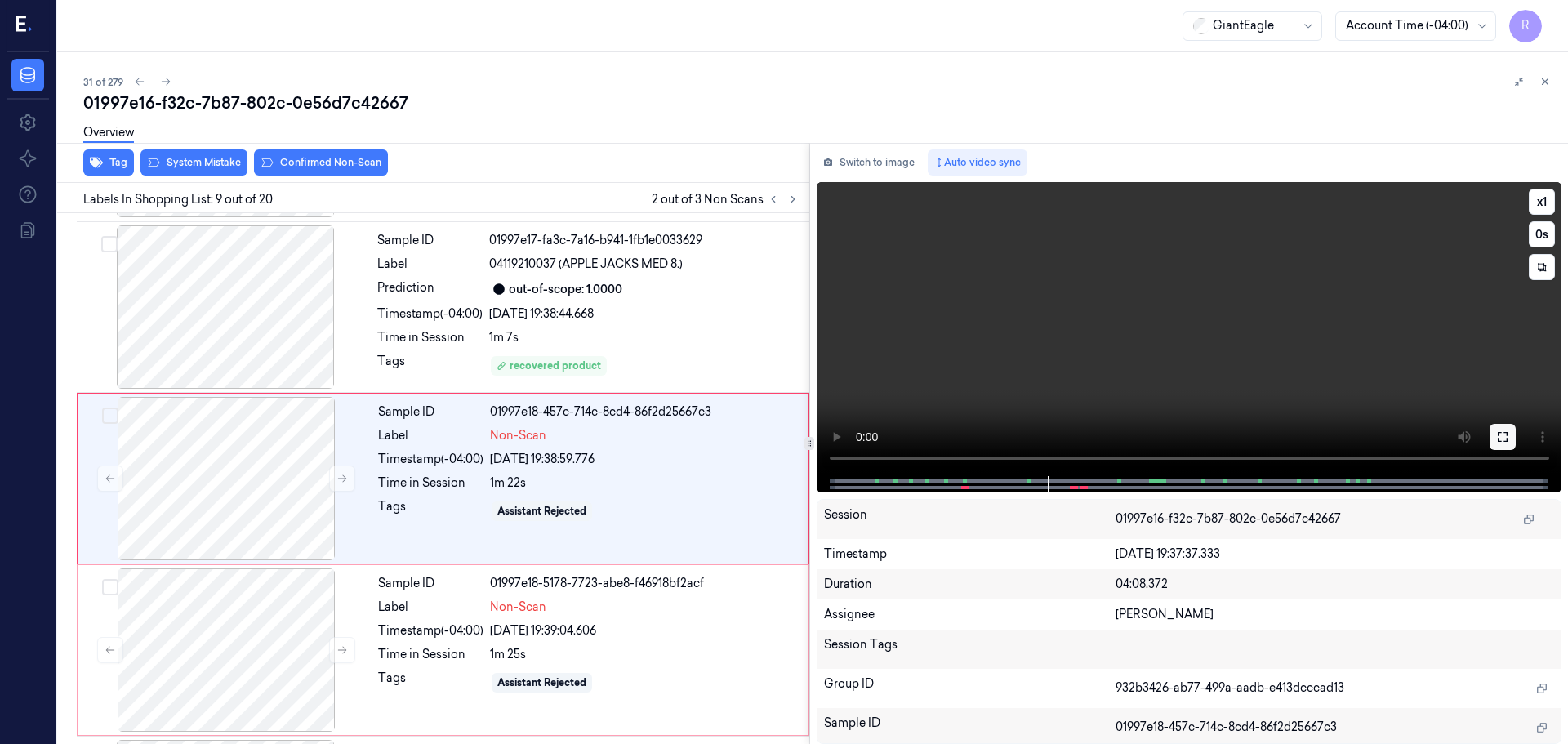
click at [1503, 434] on icon at bounding box center [1503, 437] width 13 height 13
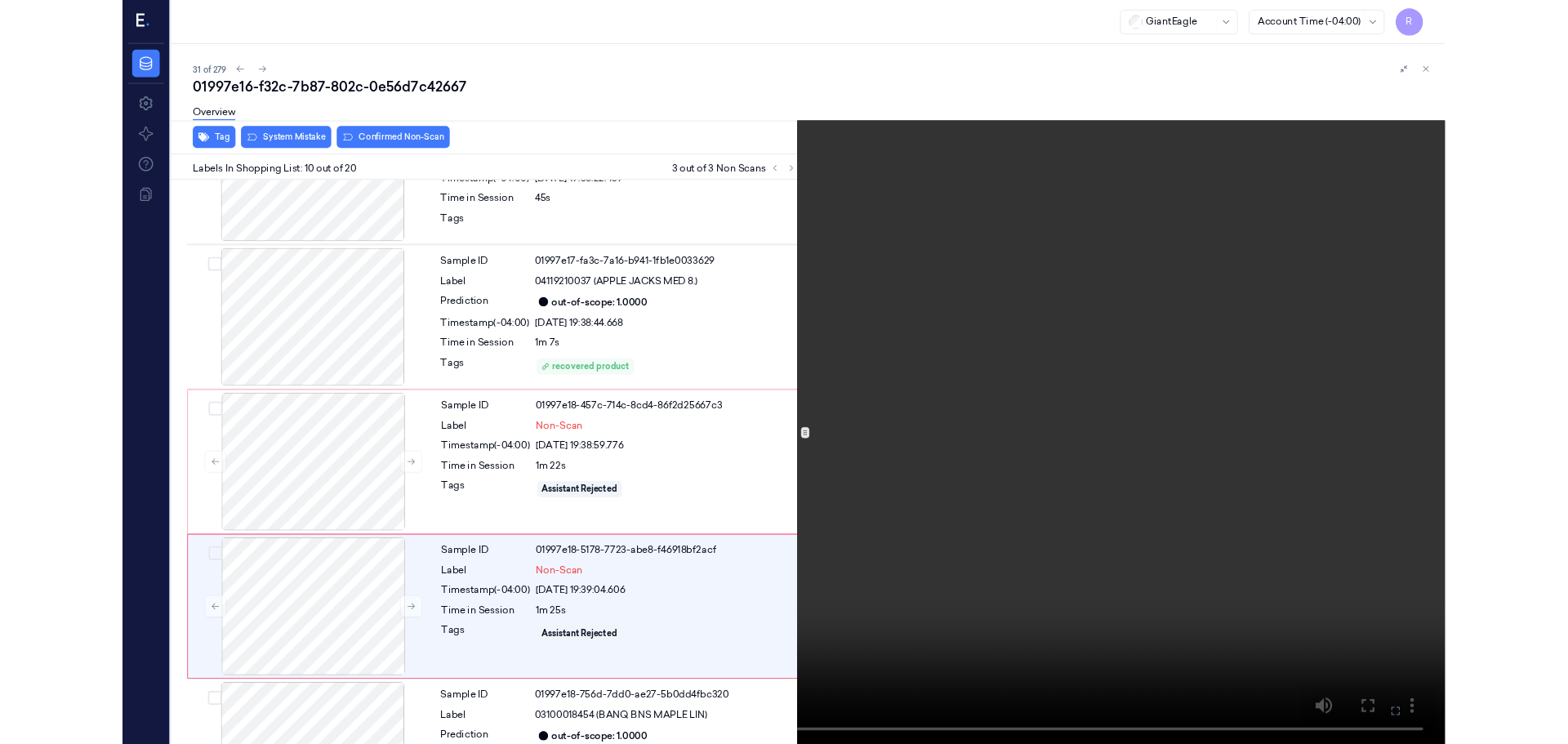
scroll to position [1294, 0]
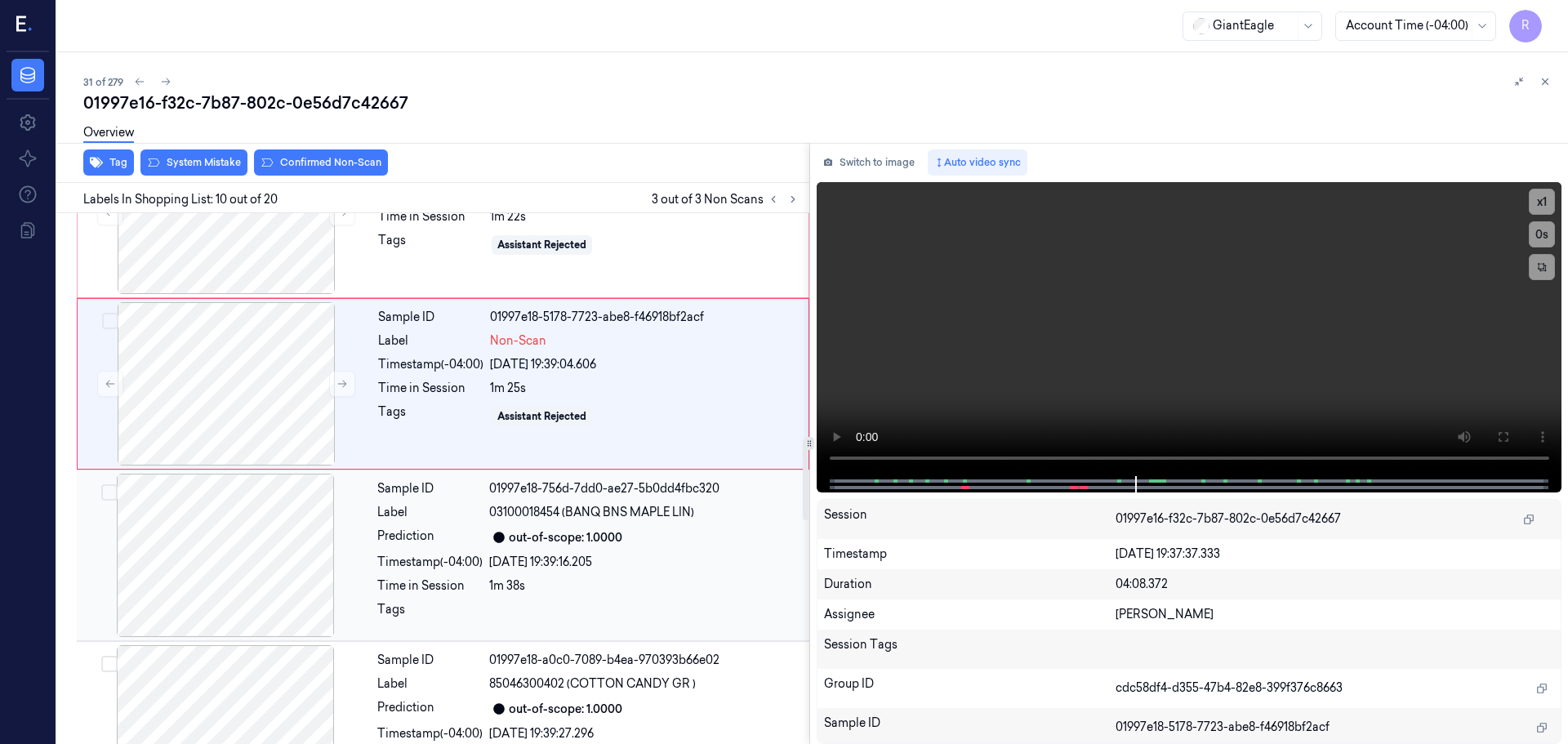
click at [450, 518] on div "Label" at bounding box center [430, 512] width 105 height 17
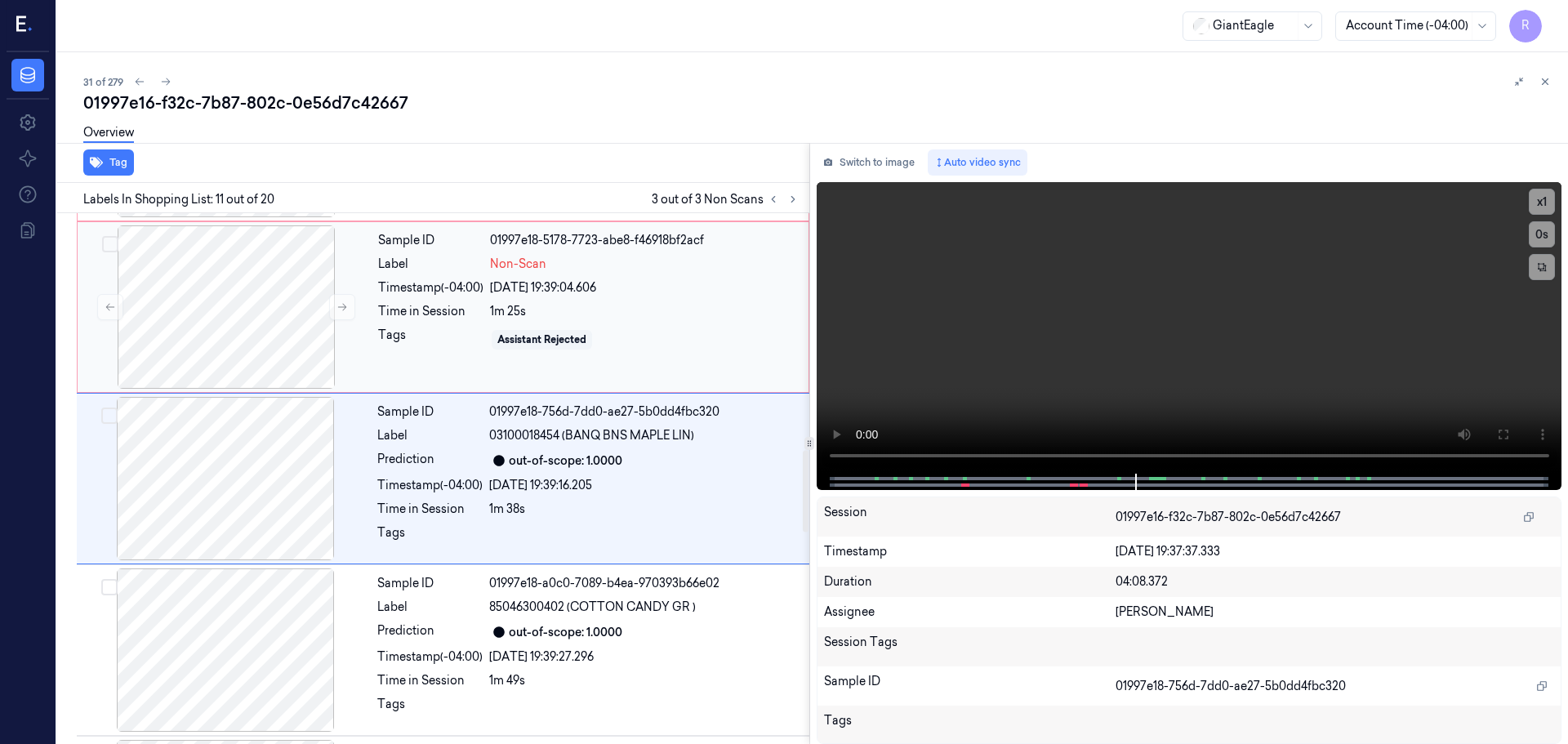
click at [378, 345] on div "Tags" at bounding box center [431, 339] width 105 height 26
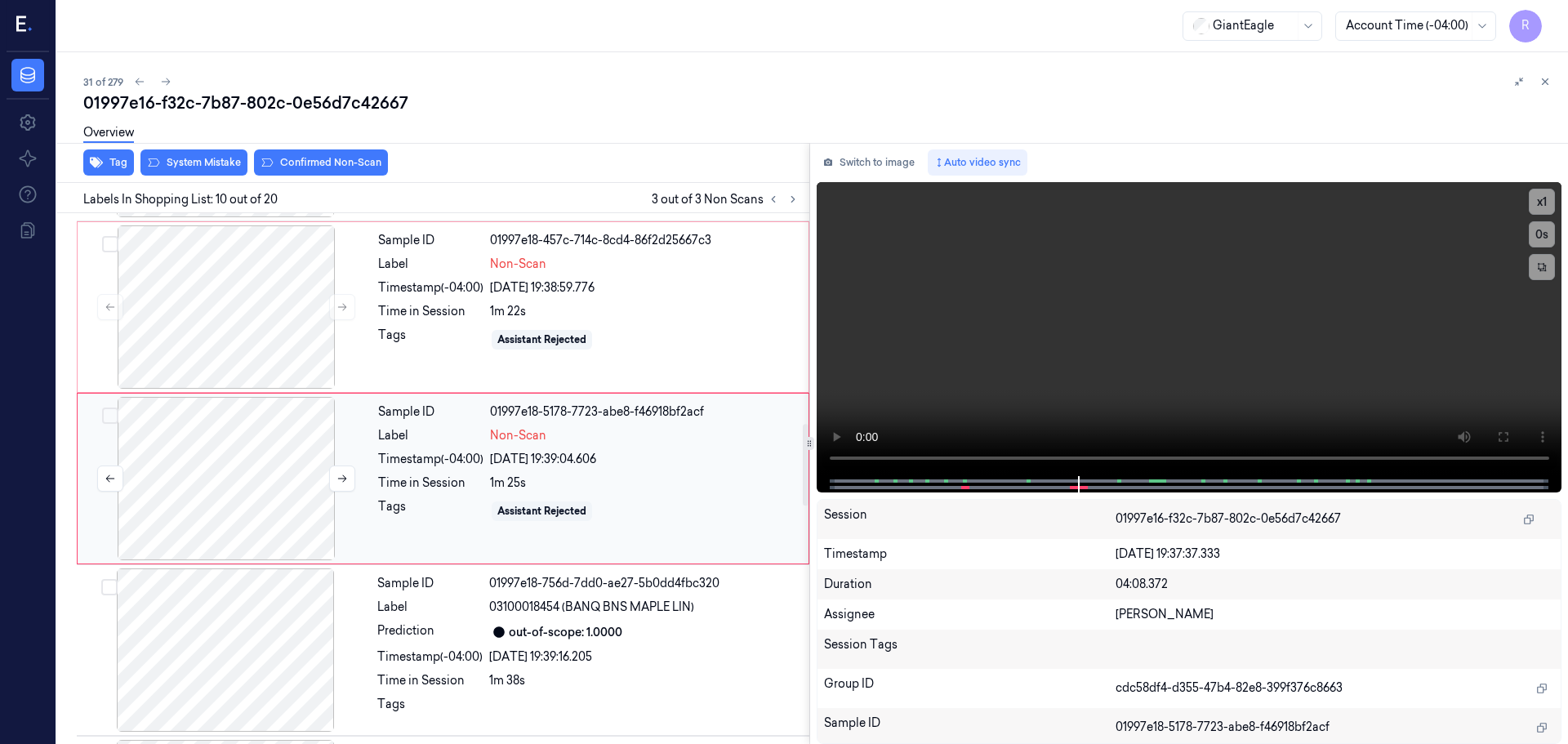
click at [287, 434] on div at bounding box center [226, 478] width 290 height 163
click at [293, 286] on div at bounding box center [226, 306] width 290 height 163
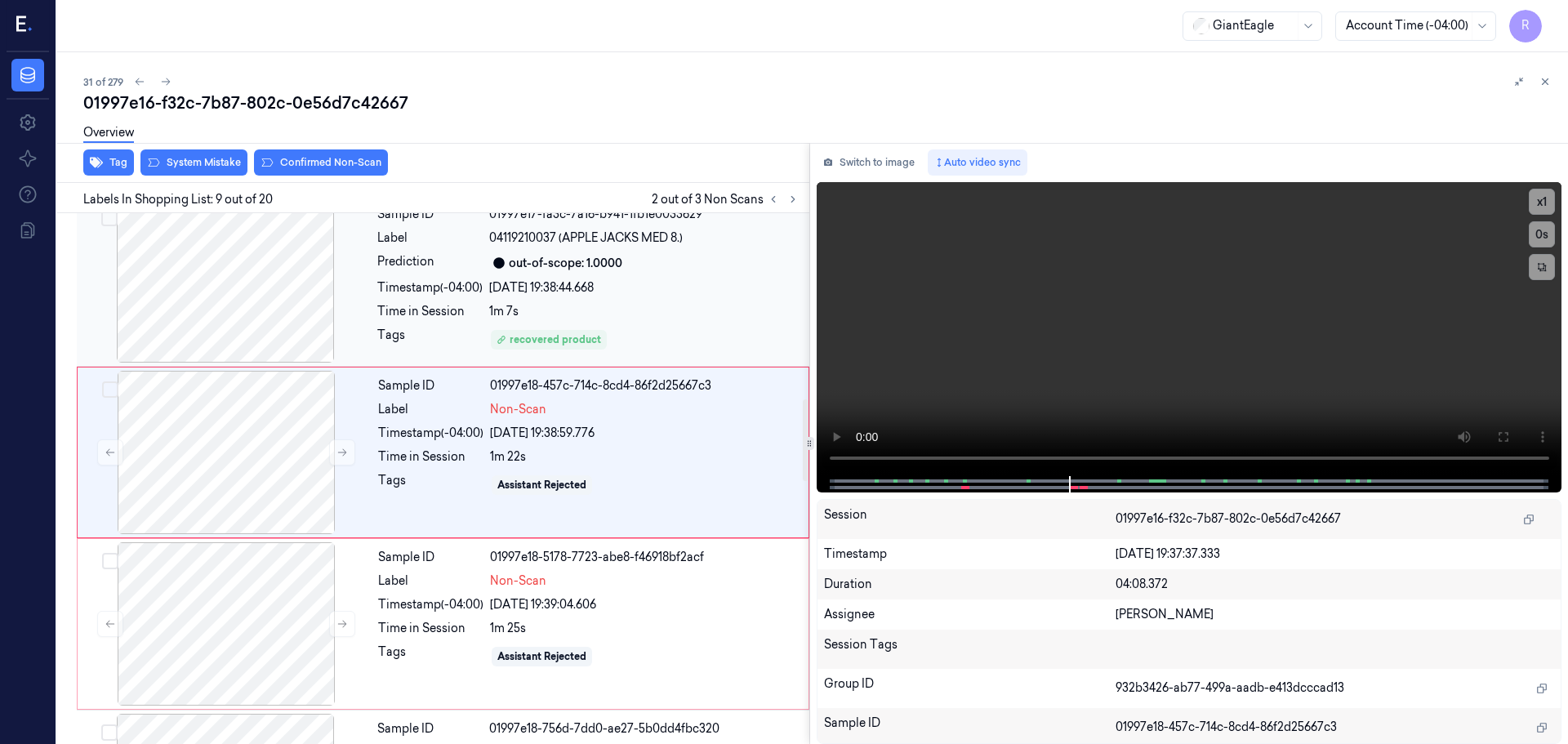
scroll to position [1191, 0]
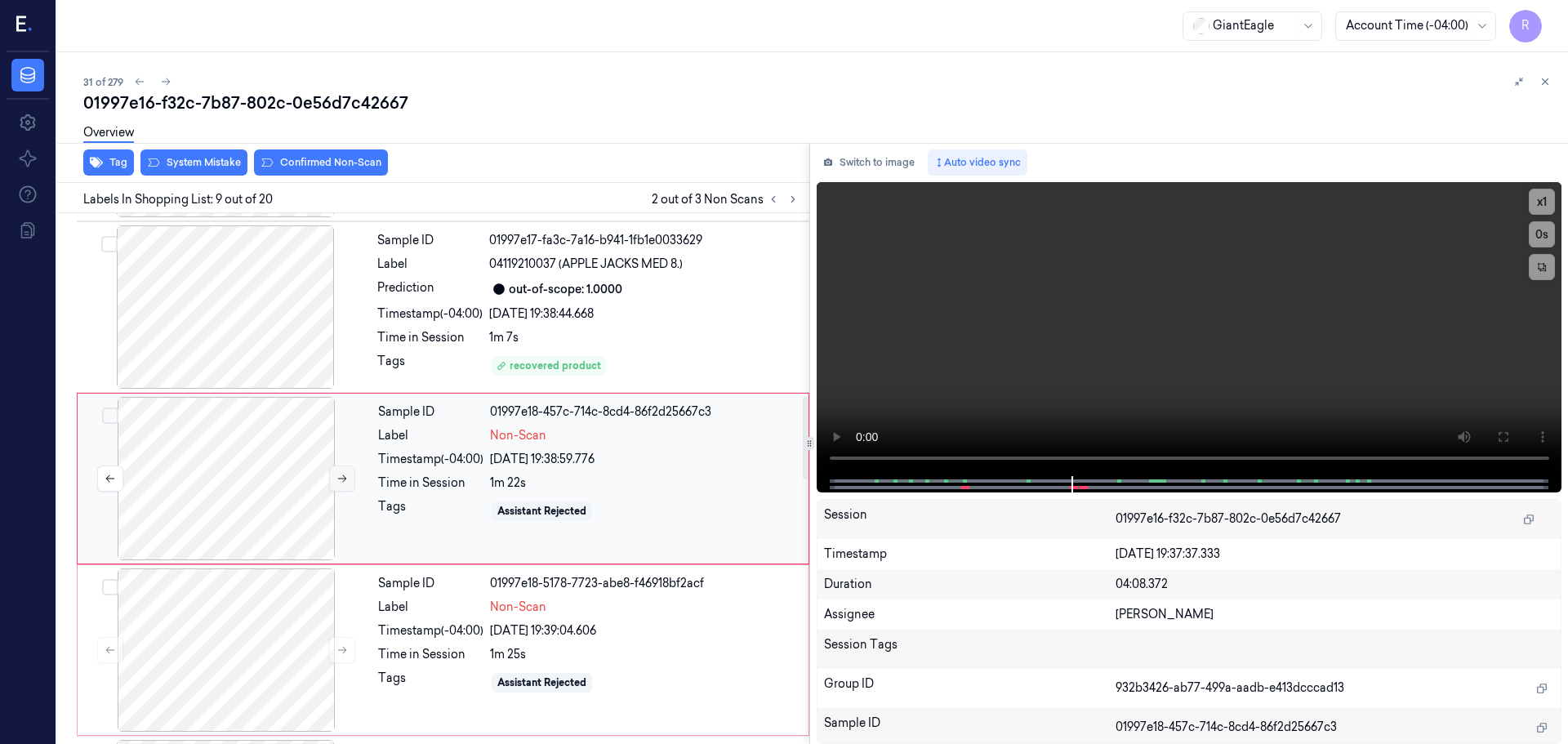
click at [350, 485] on button at bounding box center [342, 478] width 26 height 26
click at [349, 484] on button at bounding box center [342, 478] width 26 height 26
click at [348, 484] on button at bounding box center [342, 478] width 26 height 26
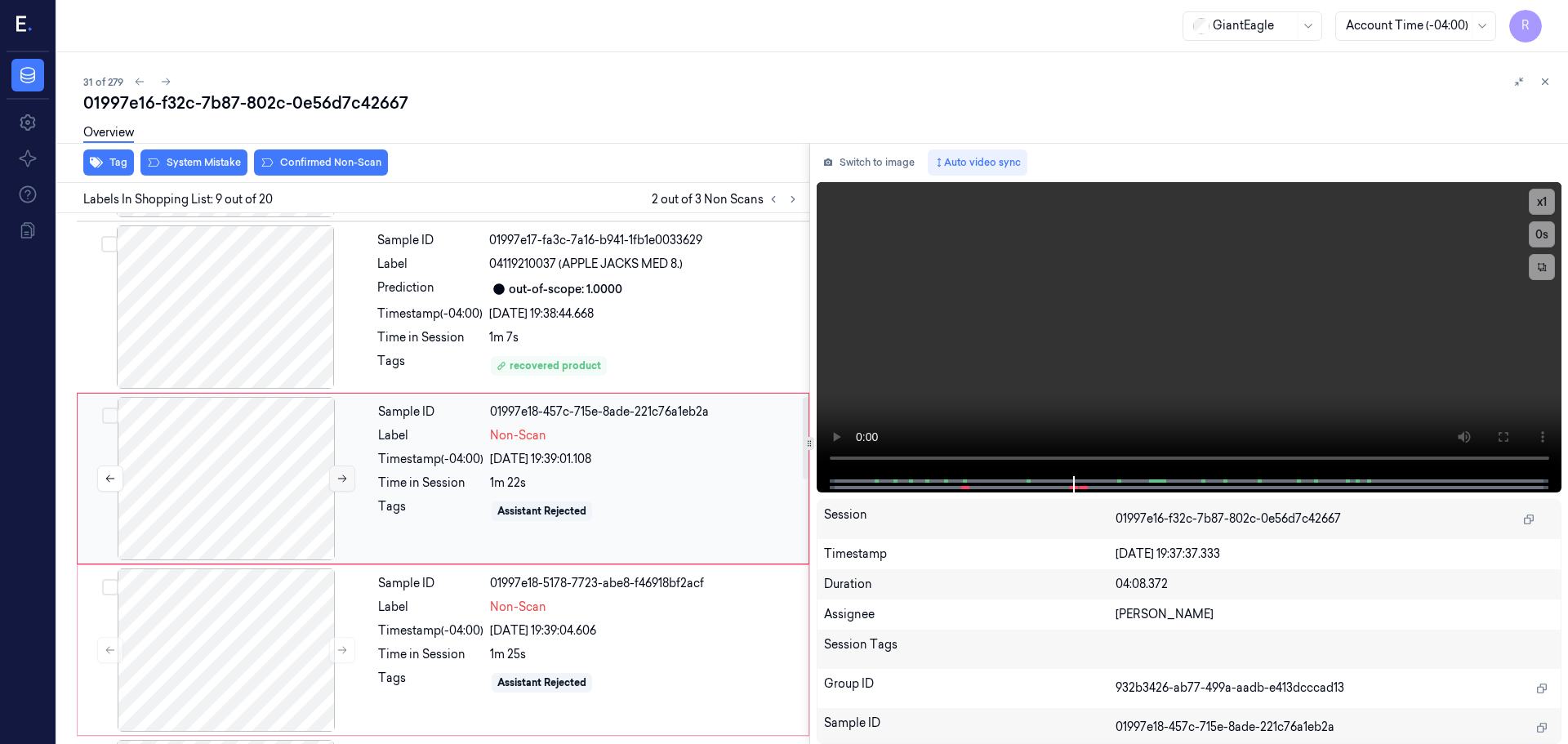
click at [348, 484] on button at bounding box center [342, 478] width 26 height 26
click at [348, 483] on button at bounding box center [342, 478] width 26 height 26
click at [347, 482] on icon at bounding box center [342, 479] width 12 height 12
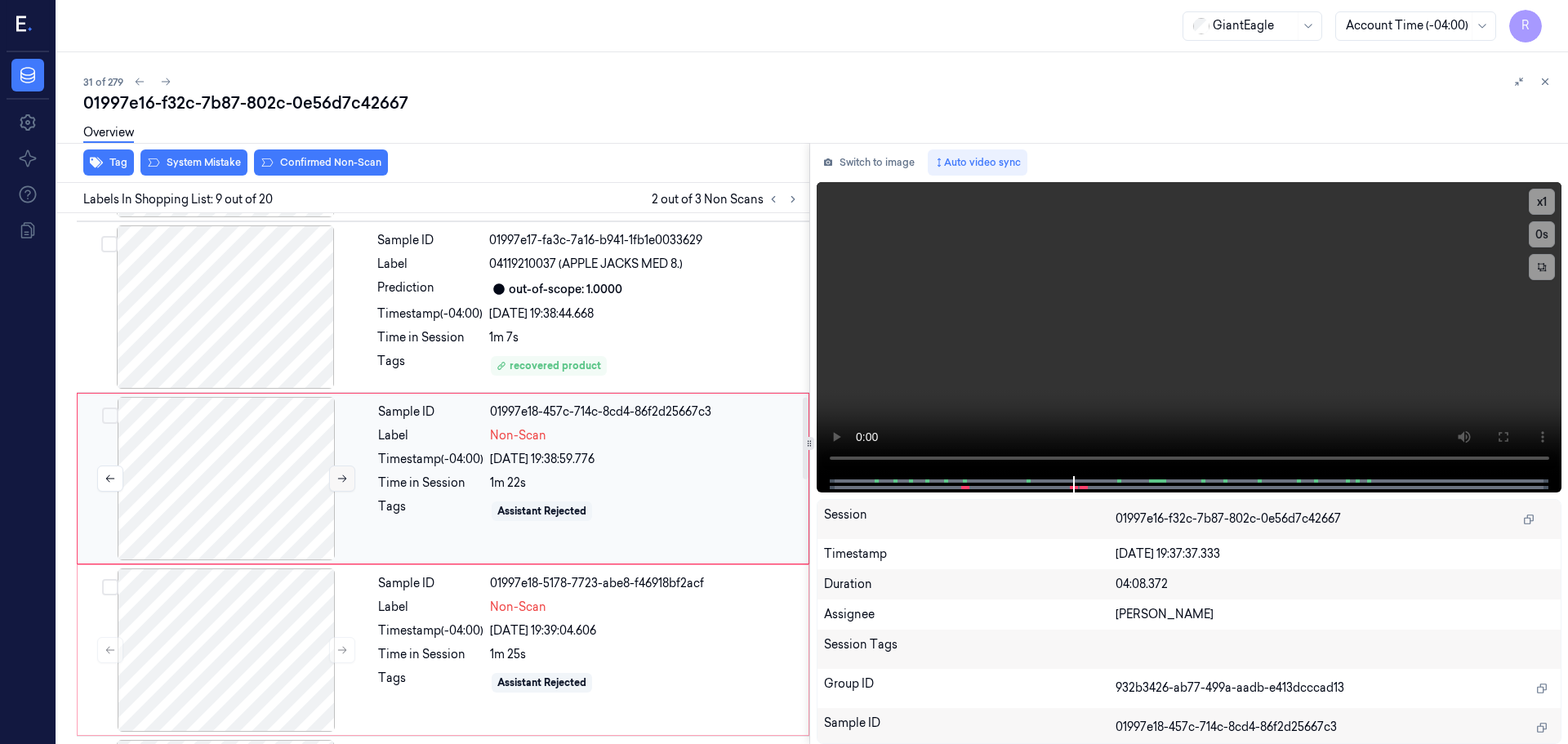
click at [347, 482] on icon at bounding box center [342, 479] width 12 height 12
click at [1546, 201] on button "x 1" at bounding box center [1541, 201] width 26 height 26
click at [1546, 201] on button "x 2" at bounding box center [1541, 201] width 26 height 26
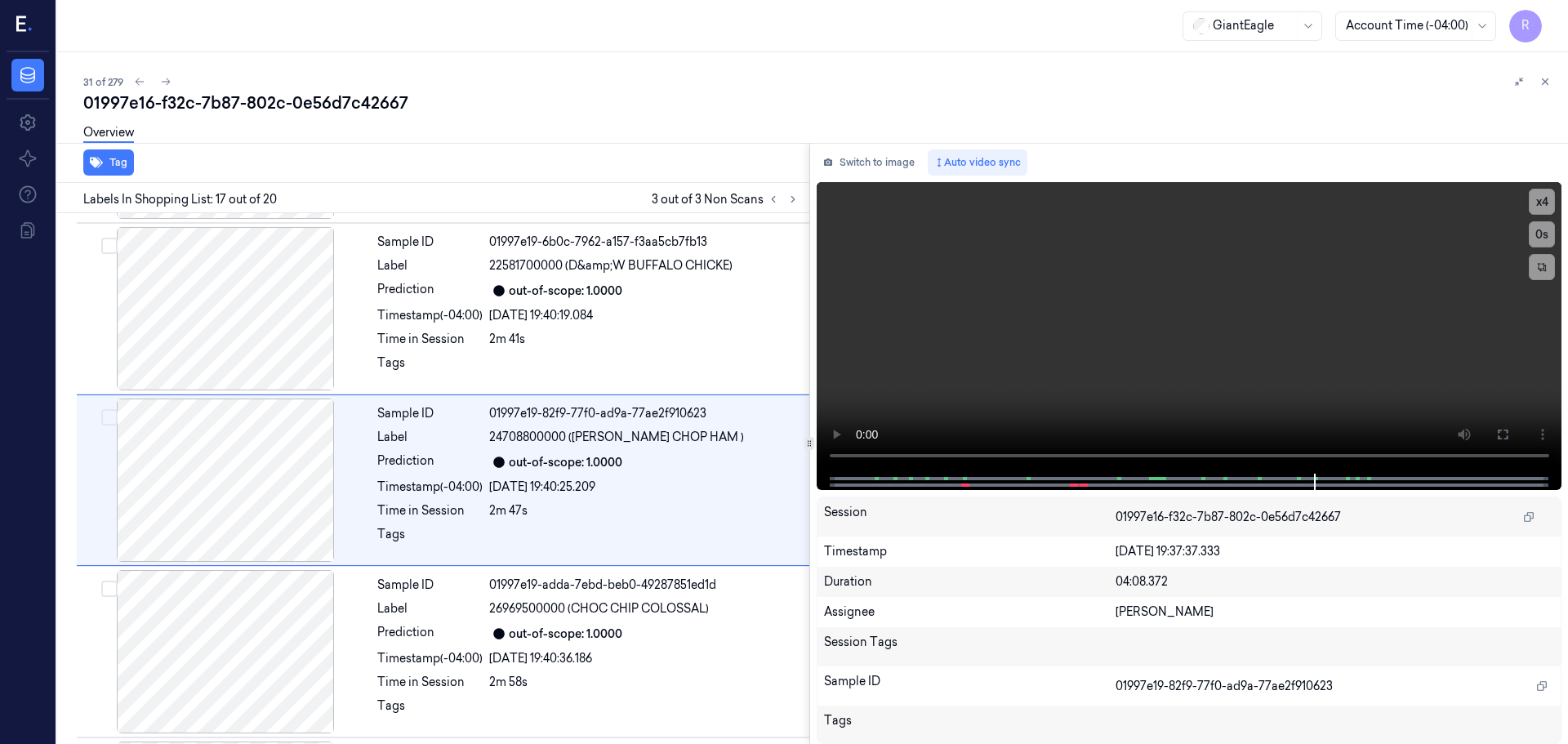
scroll to position [2563, 0]
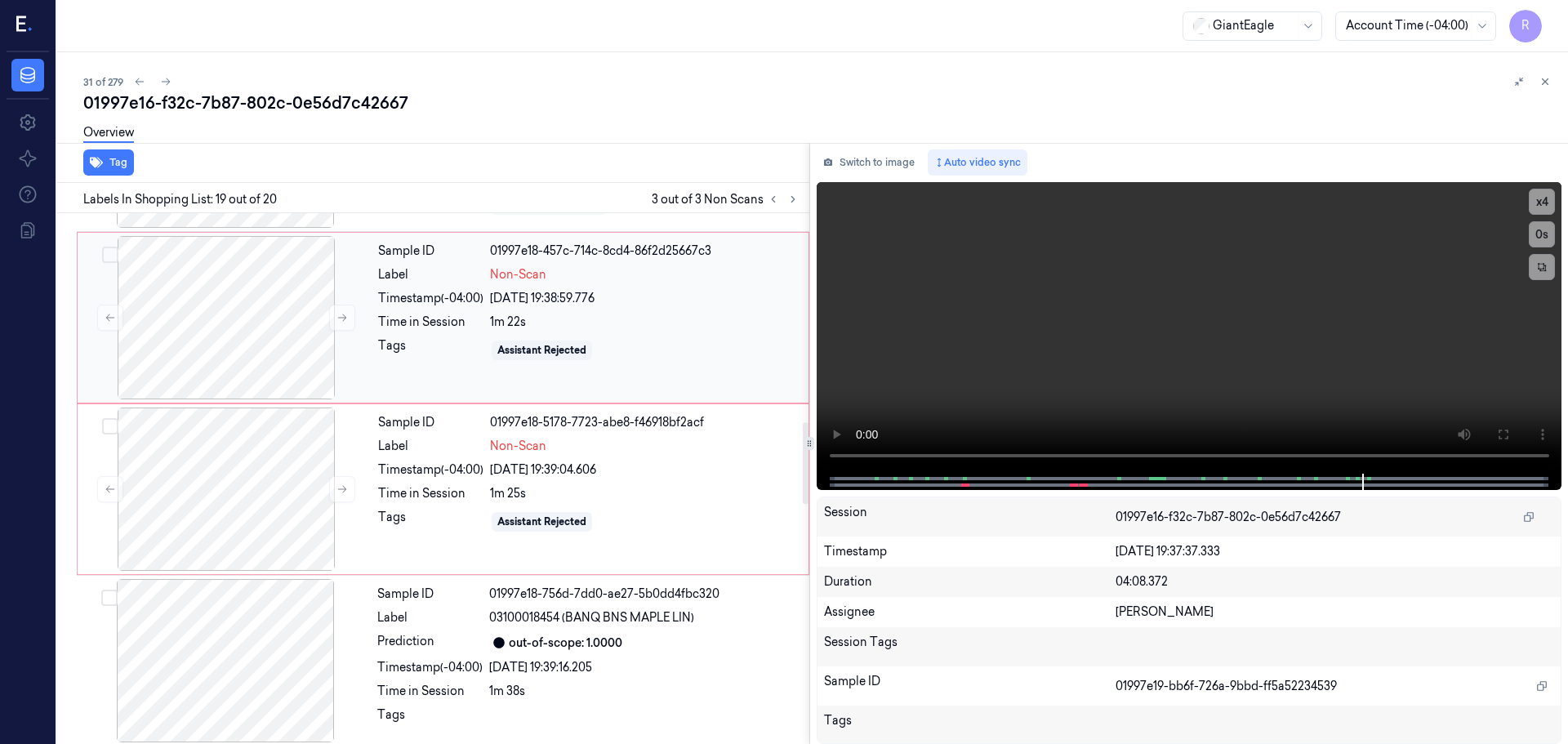
click at [413, 342] on div "Tags" at bounding box center [431, 350] width 105 height 26
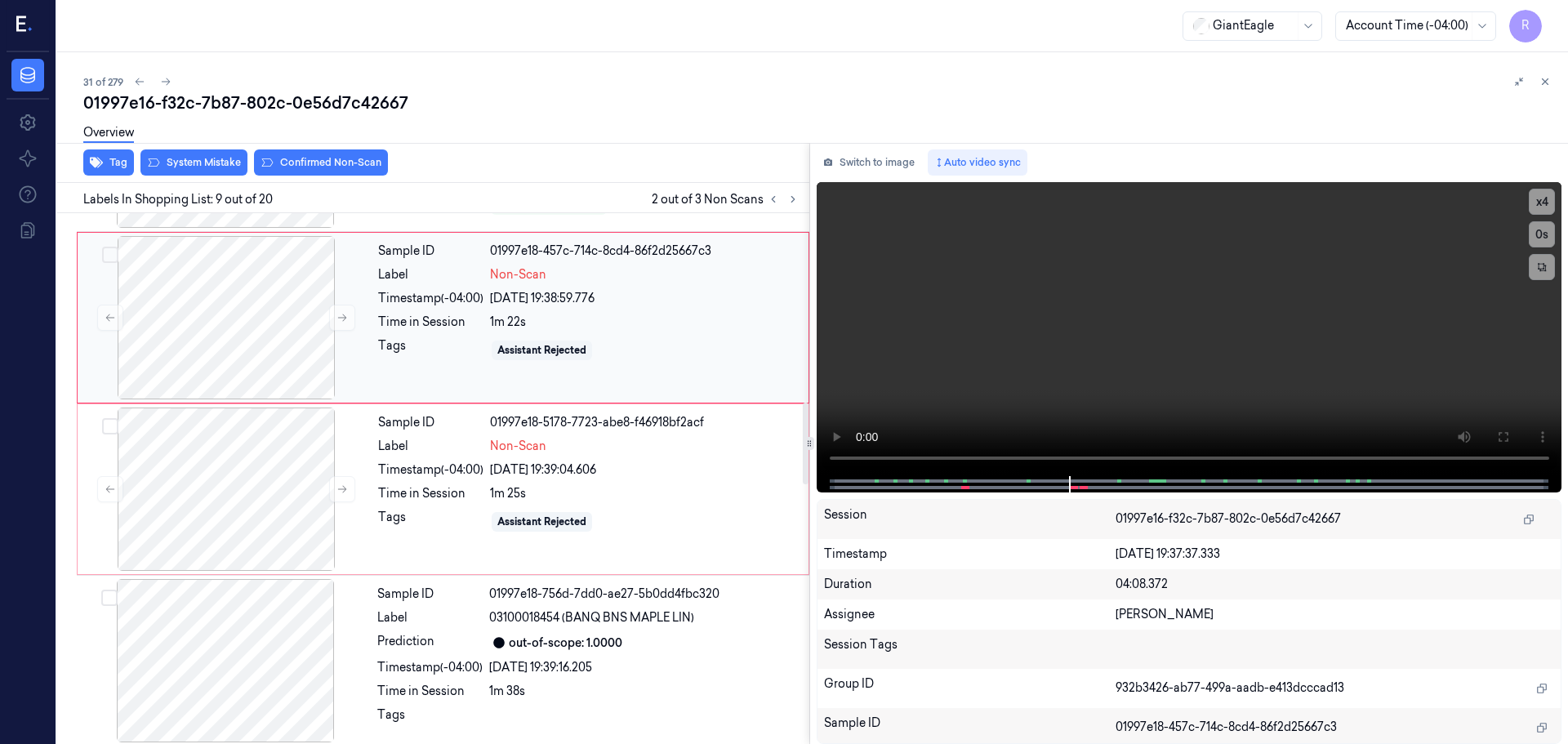
scroll to position [1191, 0]
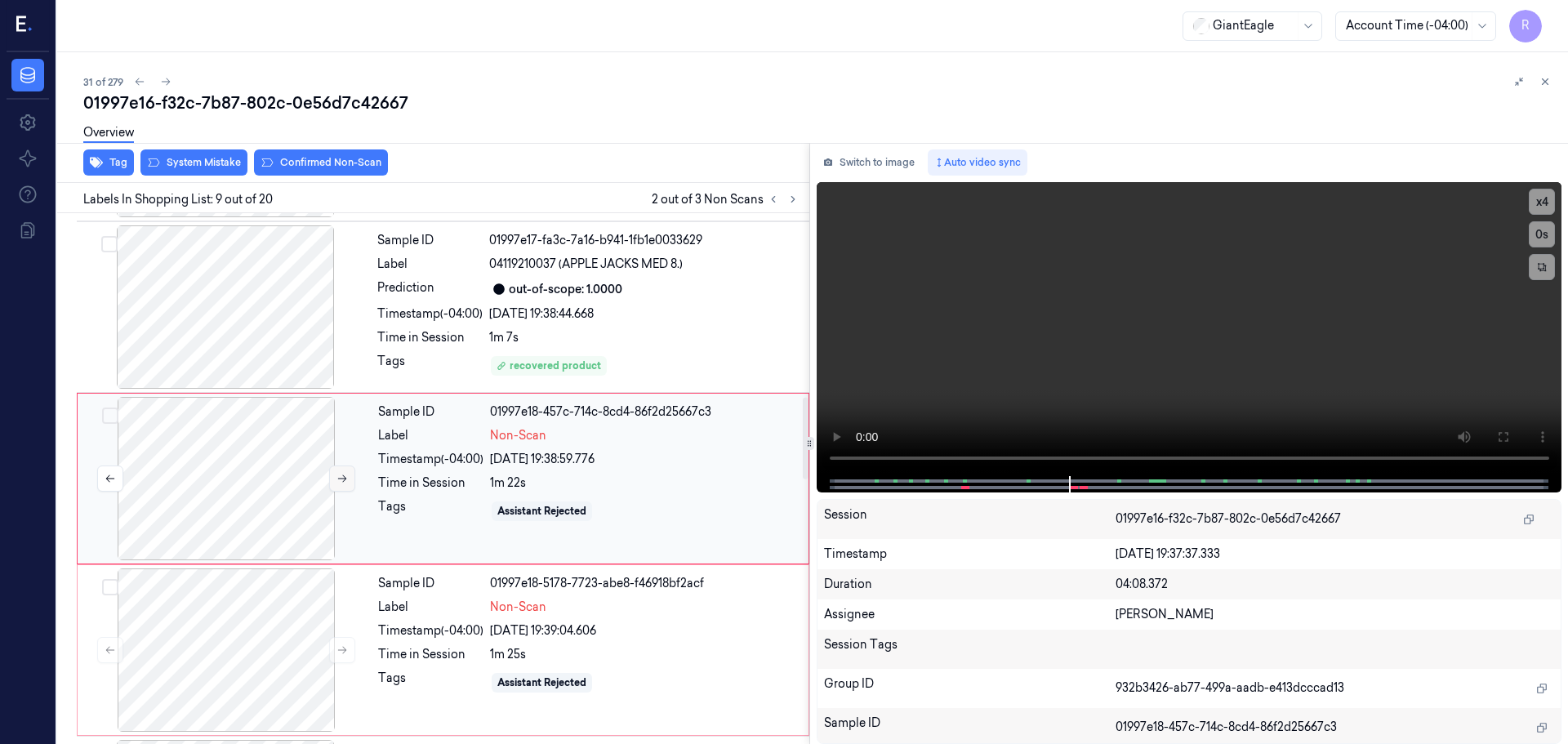
click at [343, 465] on button at bounding box center [342, 478] width 26 height 26
click at [342, 465] on button at bounding box center [342, 478] width 26 height 26
click at [340, 464] on div at bounding box center [226, 478] width 290 height 163
click at [340, 463] on div at bounding box center [226, 478] width 290 height 163
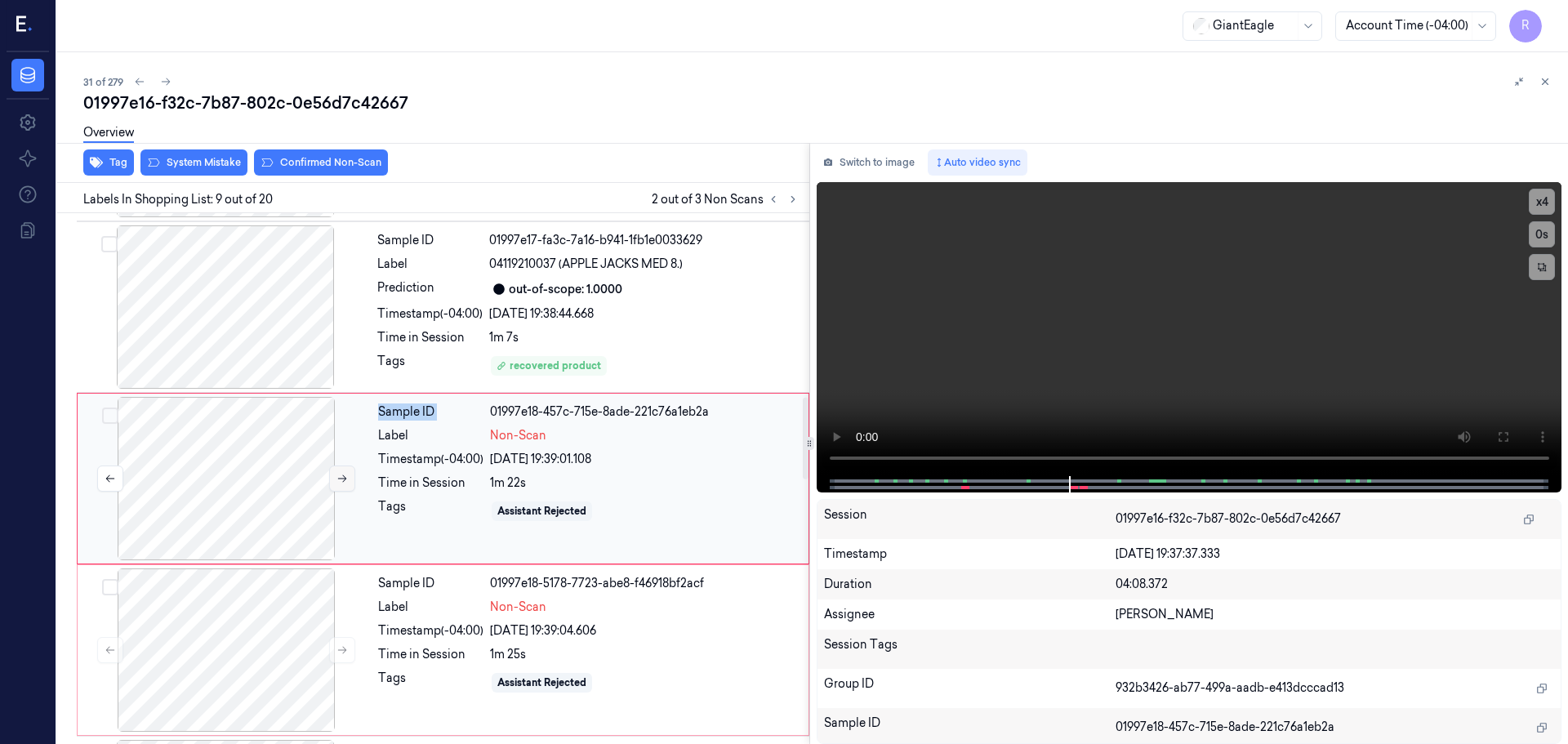
click at [343, 471] on button at bounding box center [342, 478] width 26 height 26
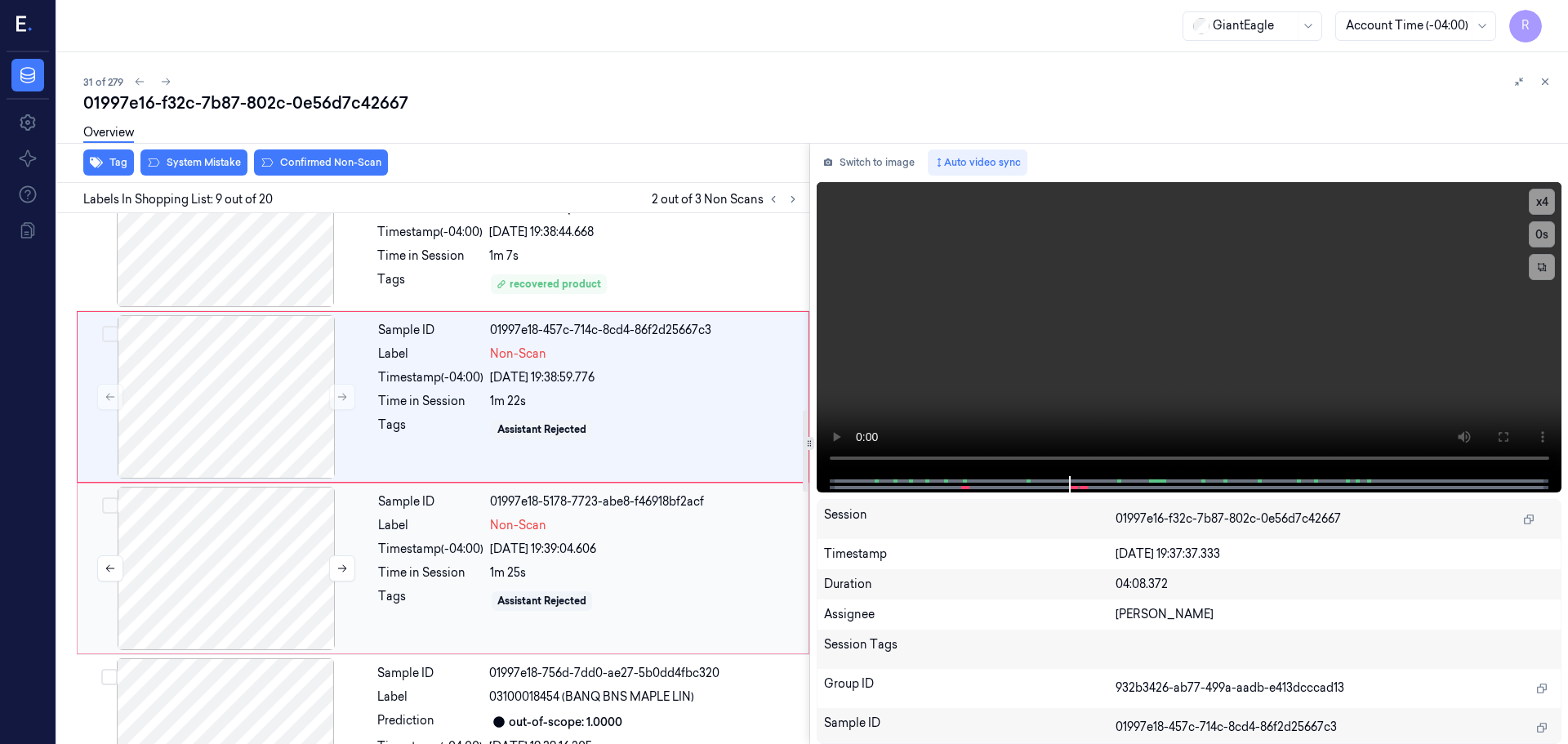
click at [233, 585] on div at bounding box center [226, 567] width 290 height 163
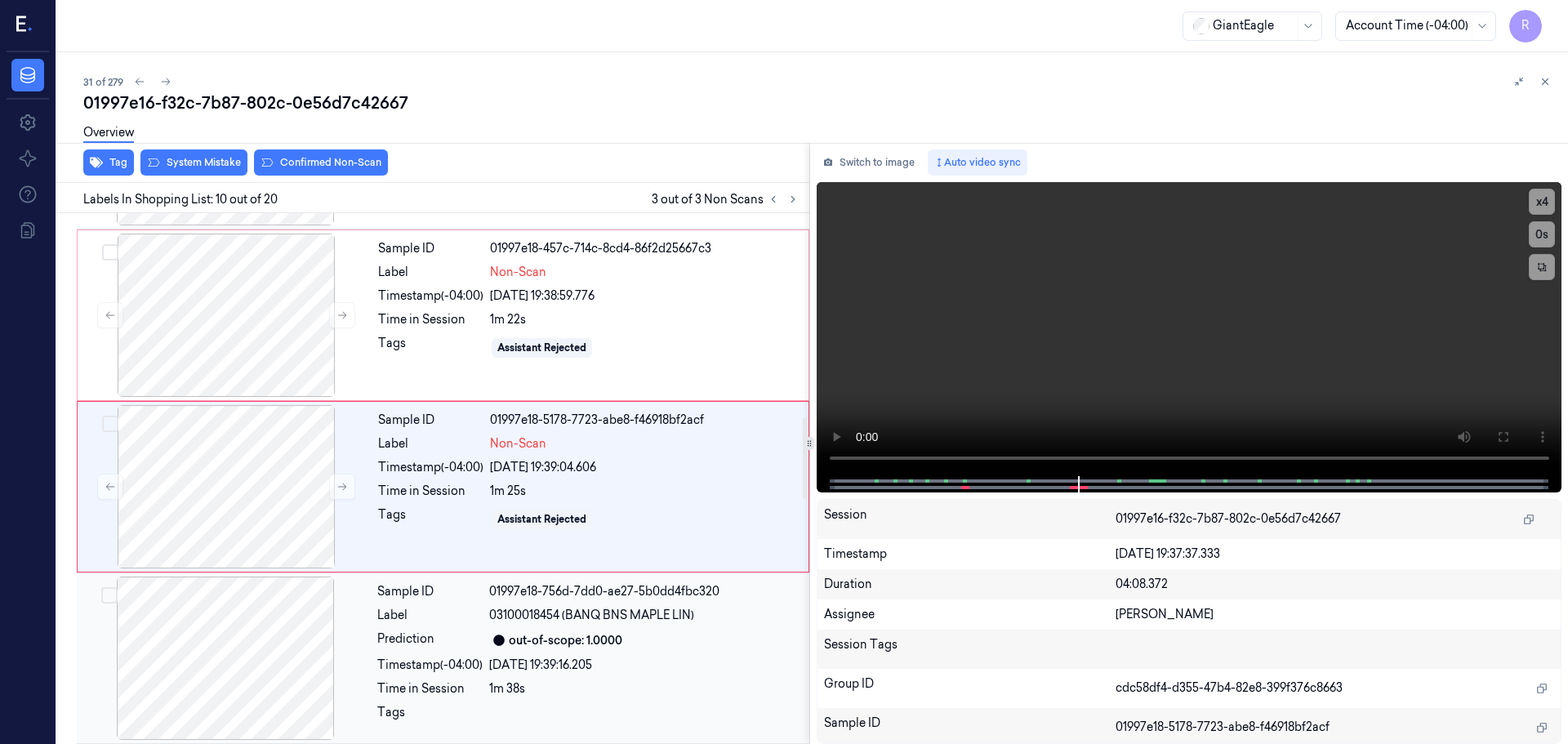
scroll to position [1362, 0]
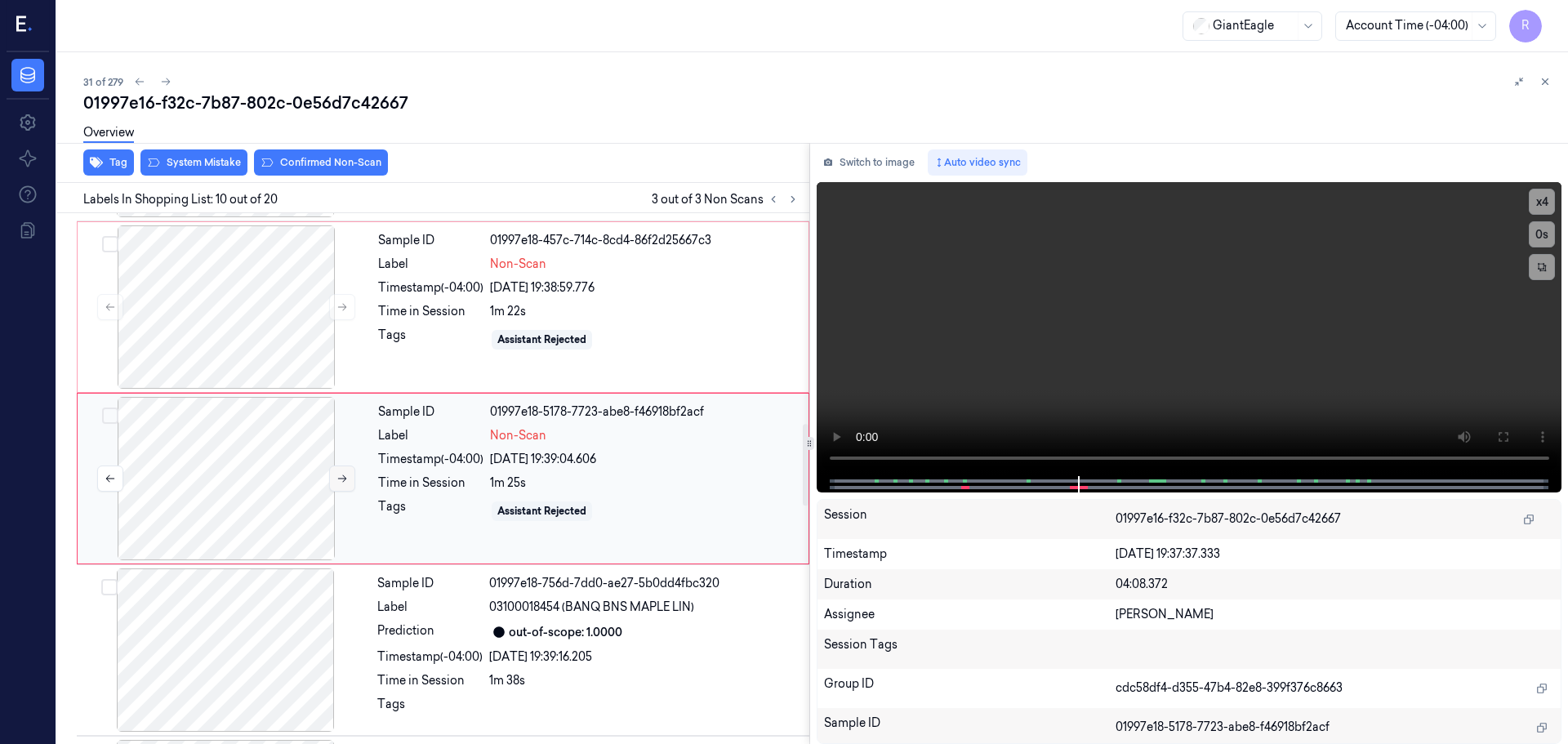
click at [338, 483] on icon at bounding box center [342, 479] width 12 height 12
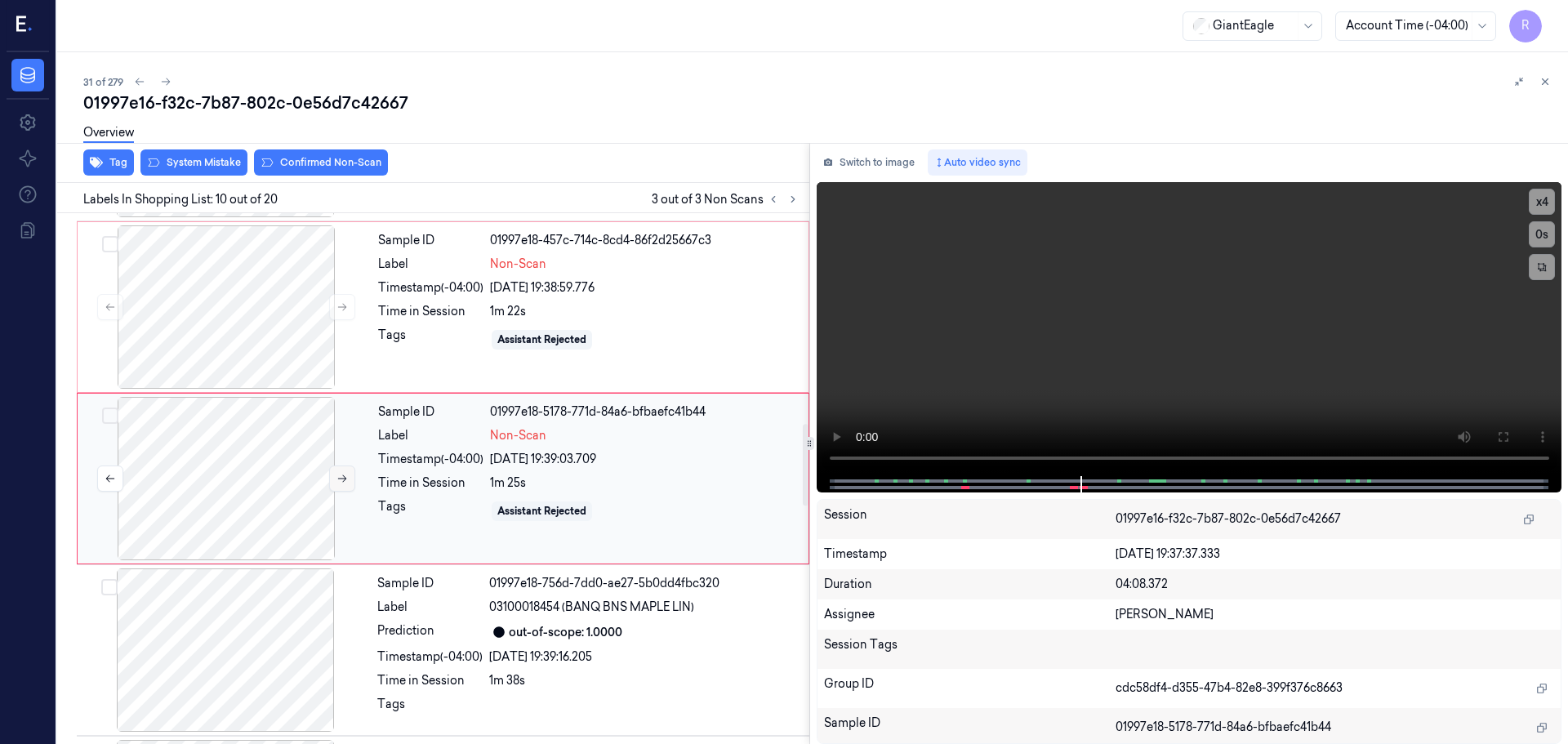
click at [338, 483] on icon at bounding box center [342, 479] width 12 height 12
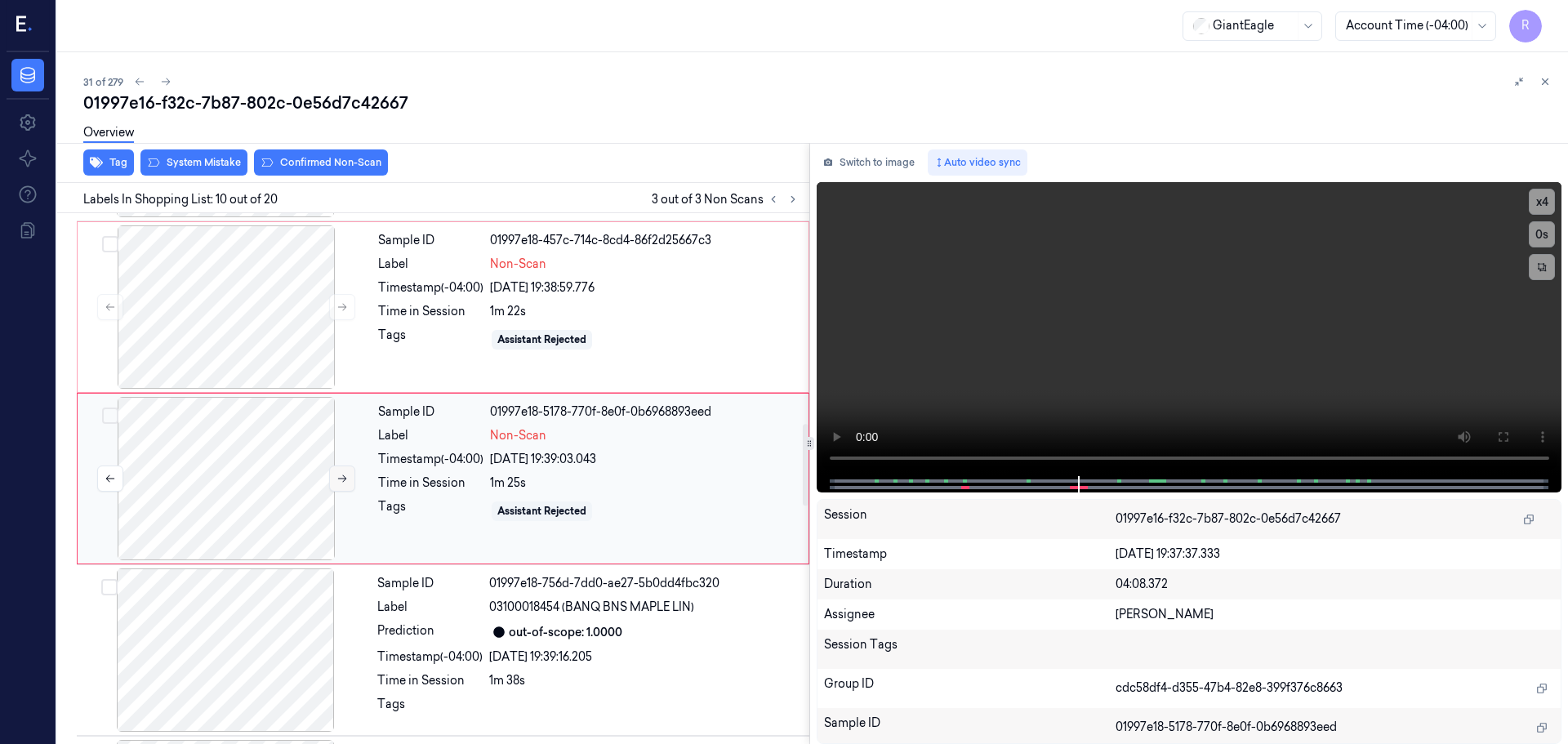
click at [338, 483] on icon at bounding box center [342, 479] width 12 height 12
click at [280, 300] on div at bounding box center [226, 306] width 290 height 163
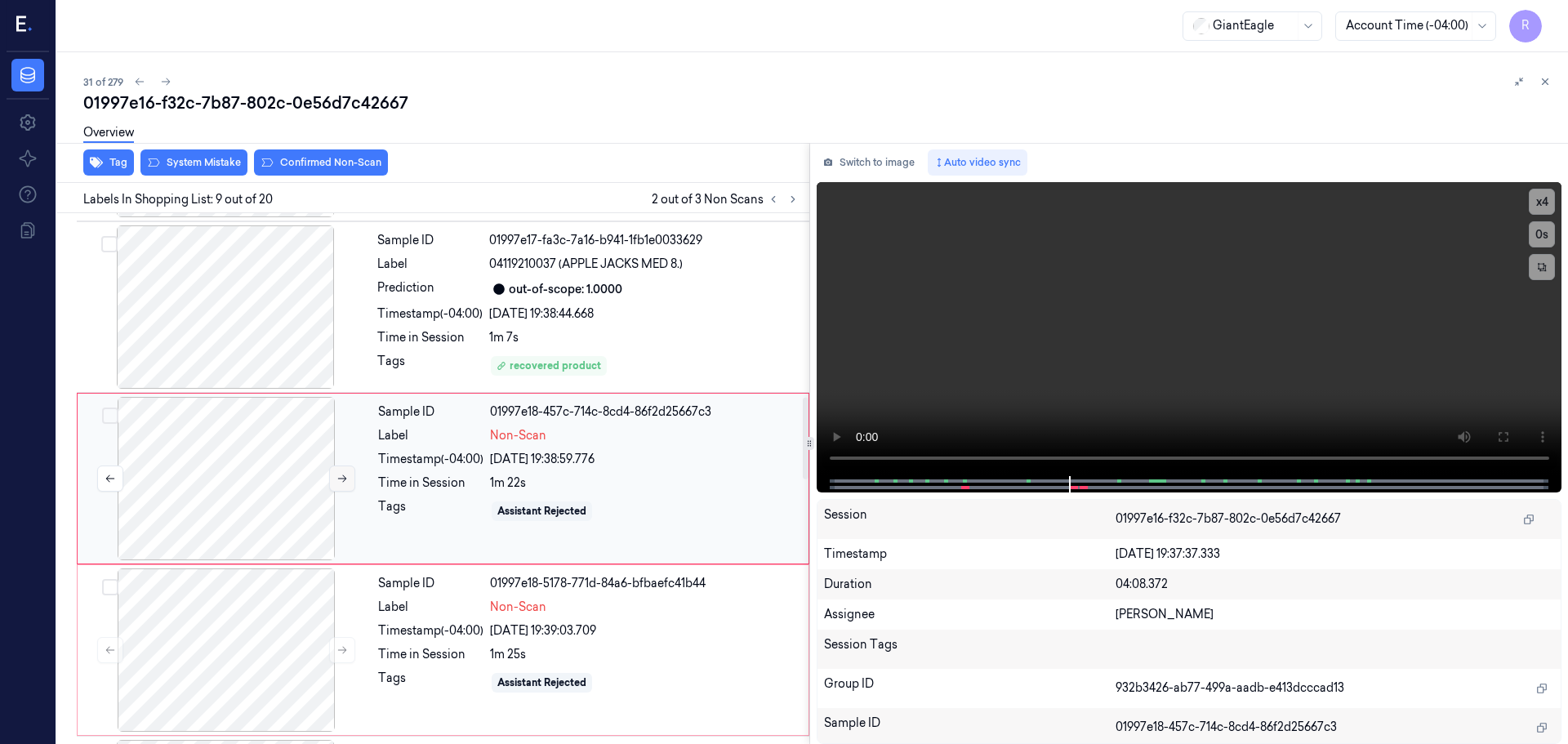
click at [338, 480] on icon at bounding box center [342, 479] width 12 height 12
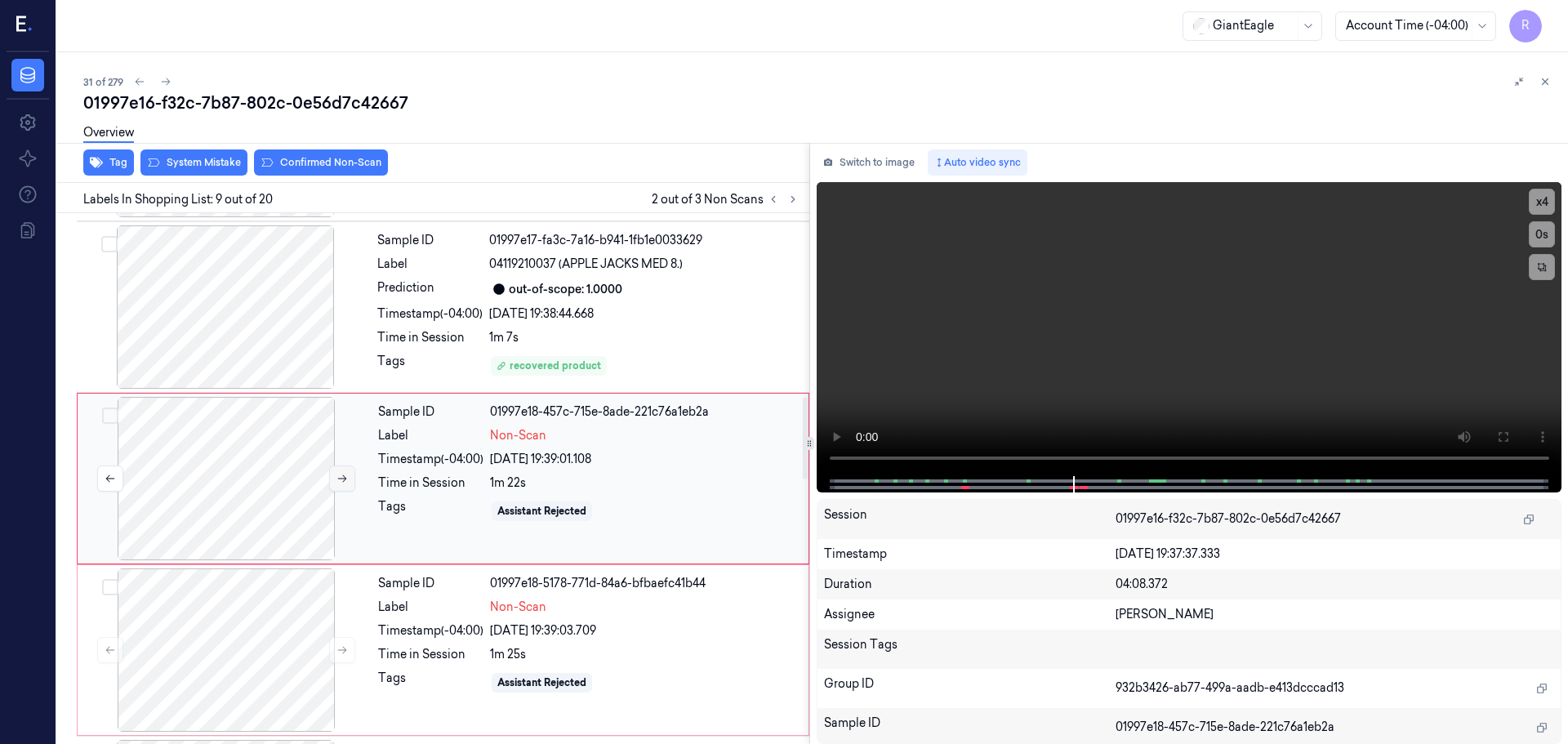
click at [338, 480] on icon at bounding box center [342, 479] width 12 height 12
click at [282, 614] on div at bounding box center [226, 649] width 290 height 163
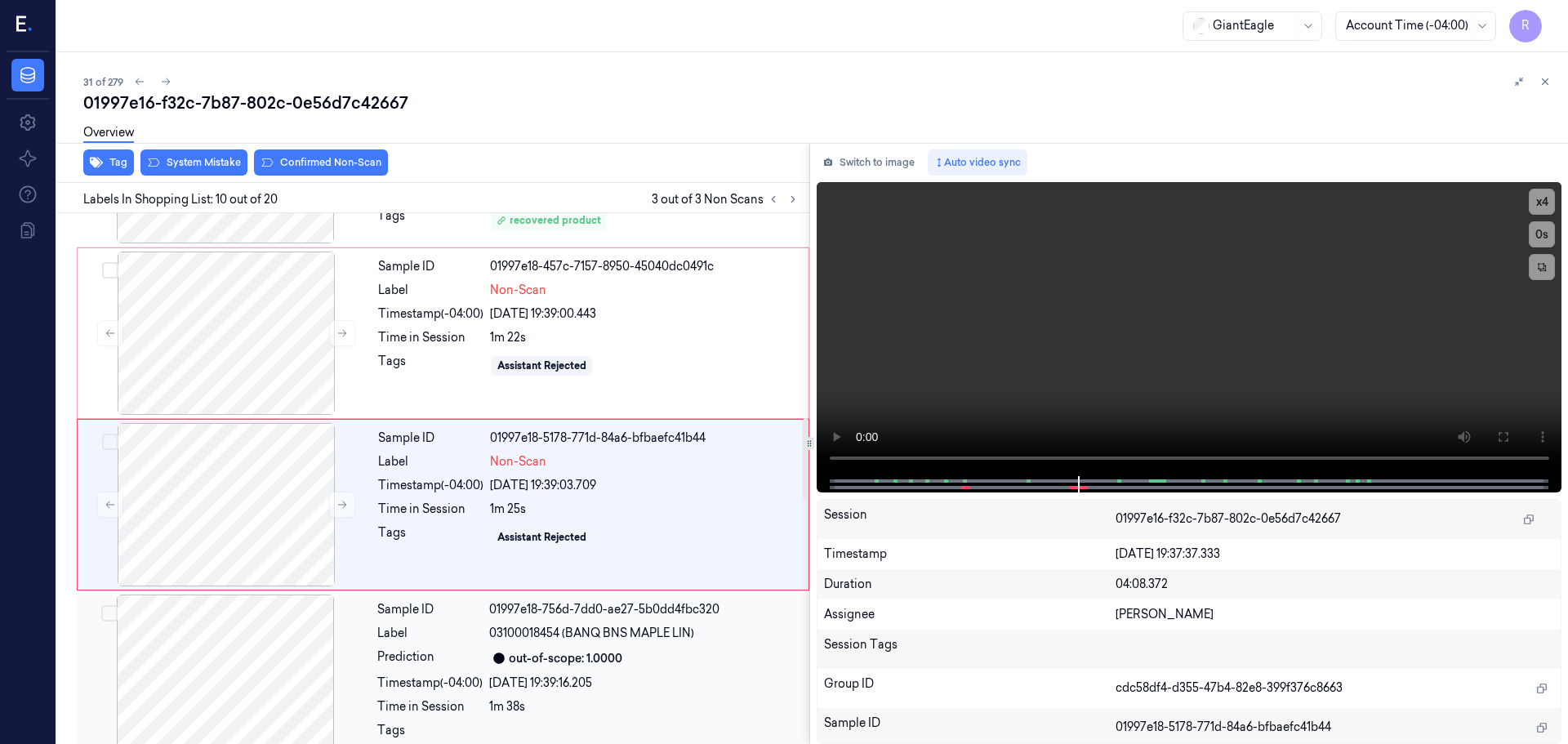
scroll to position [1362, 0]
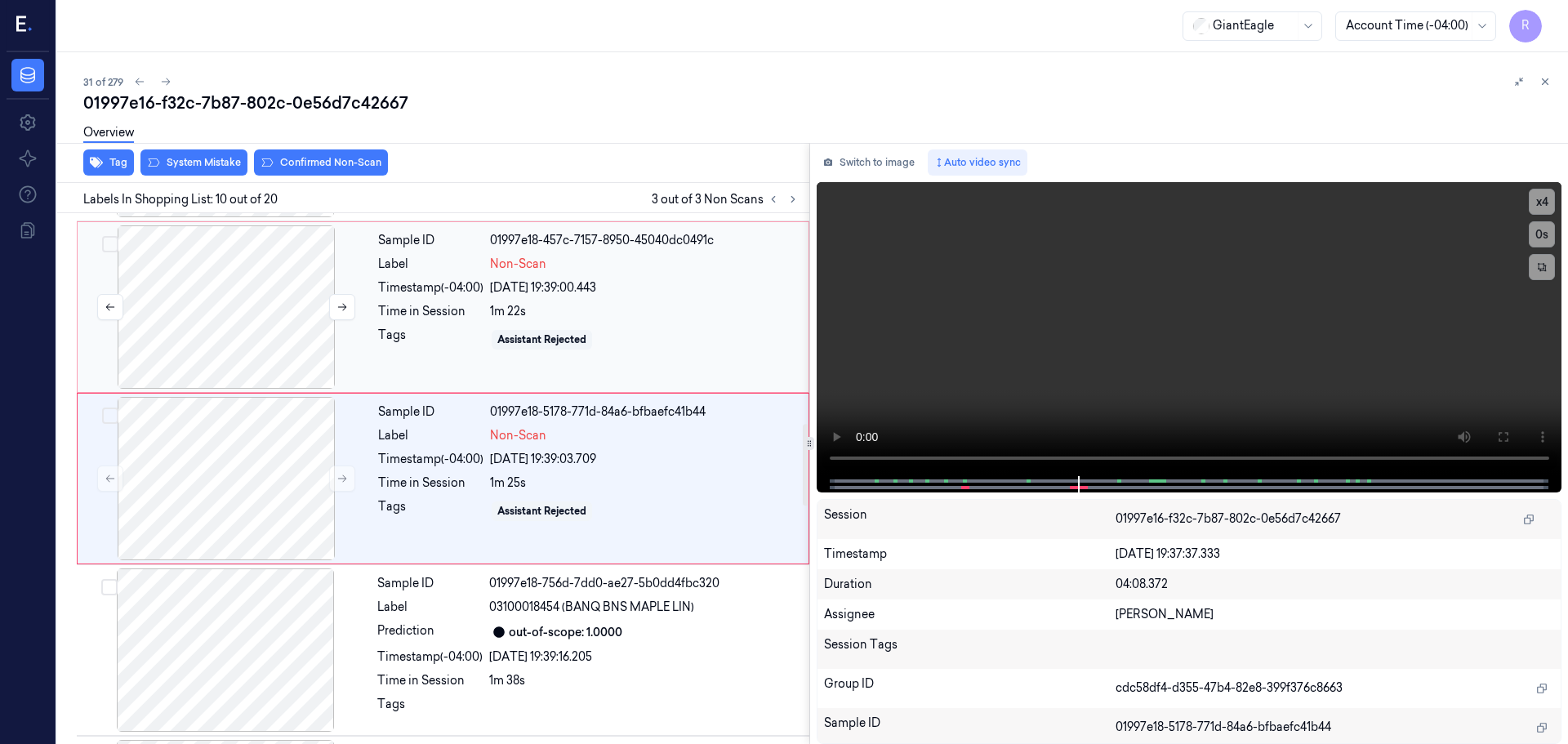
click at [265, 338] on div at bounding box center [226, 306] width 290 height 163
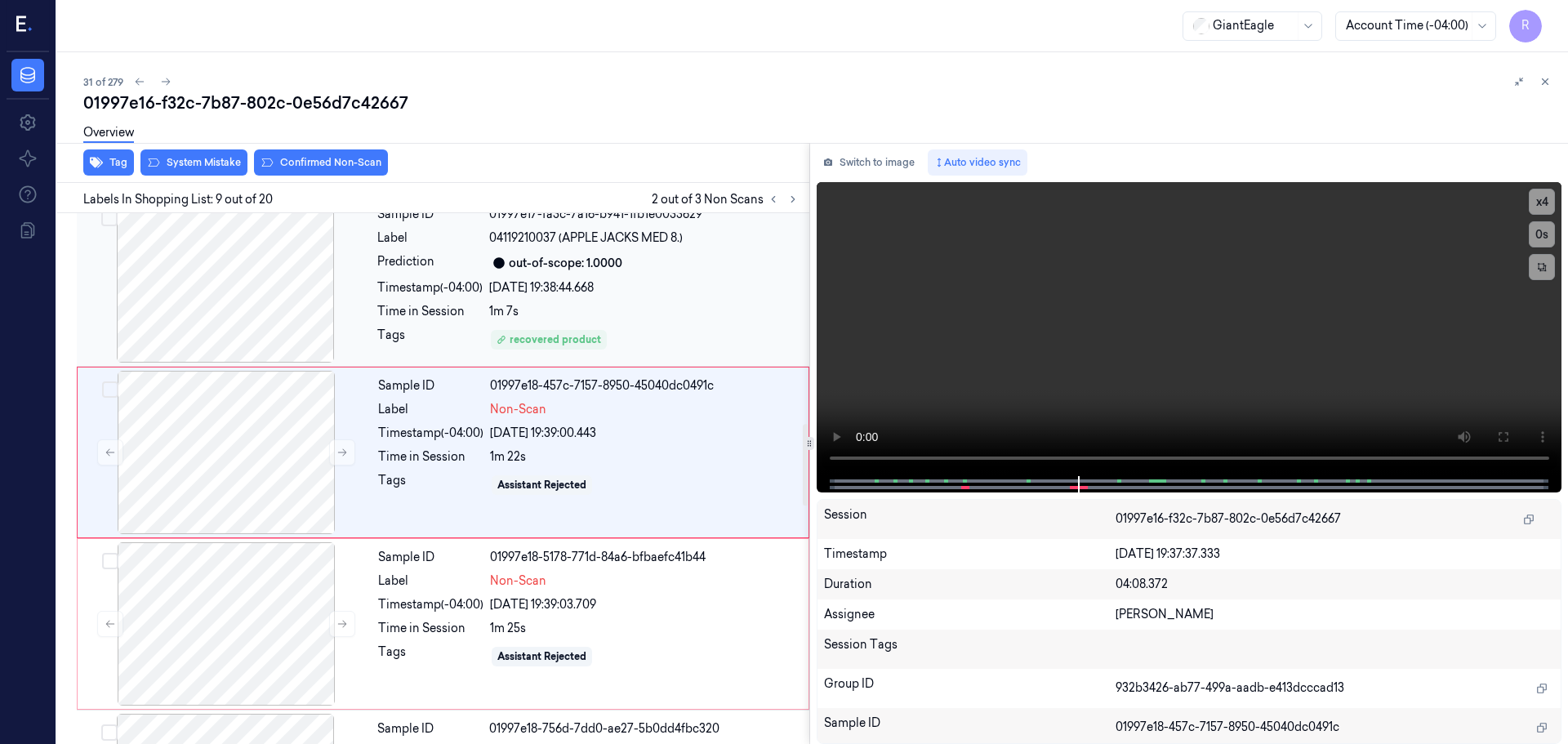
scroll to position [1191, 0]
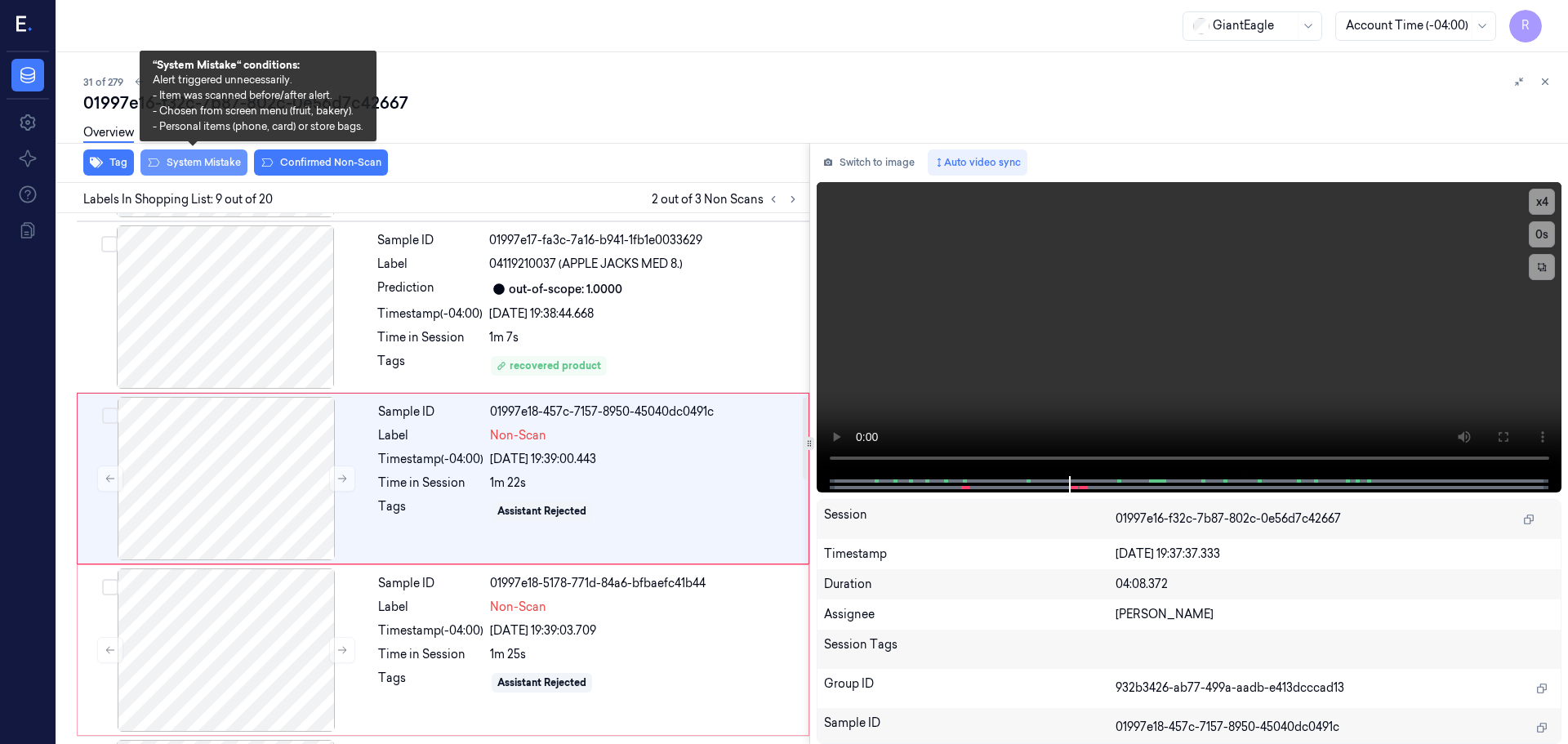
click at [183, 160] on button "System Mistake" at bounding box center [194, 162] width 107 height 26
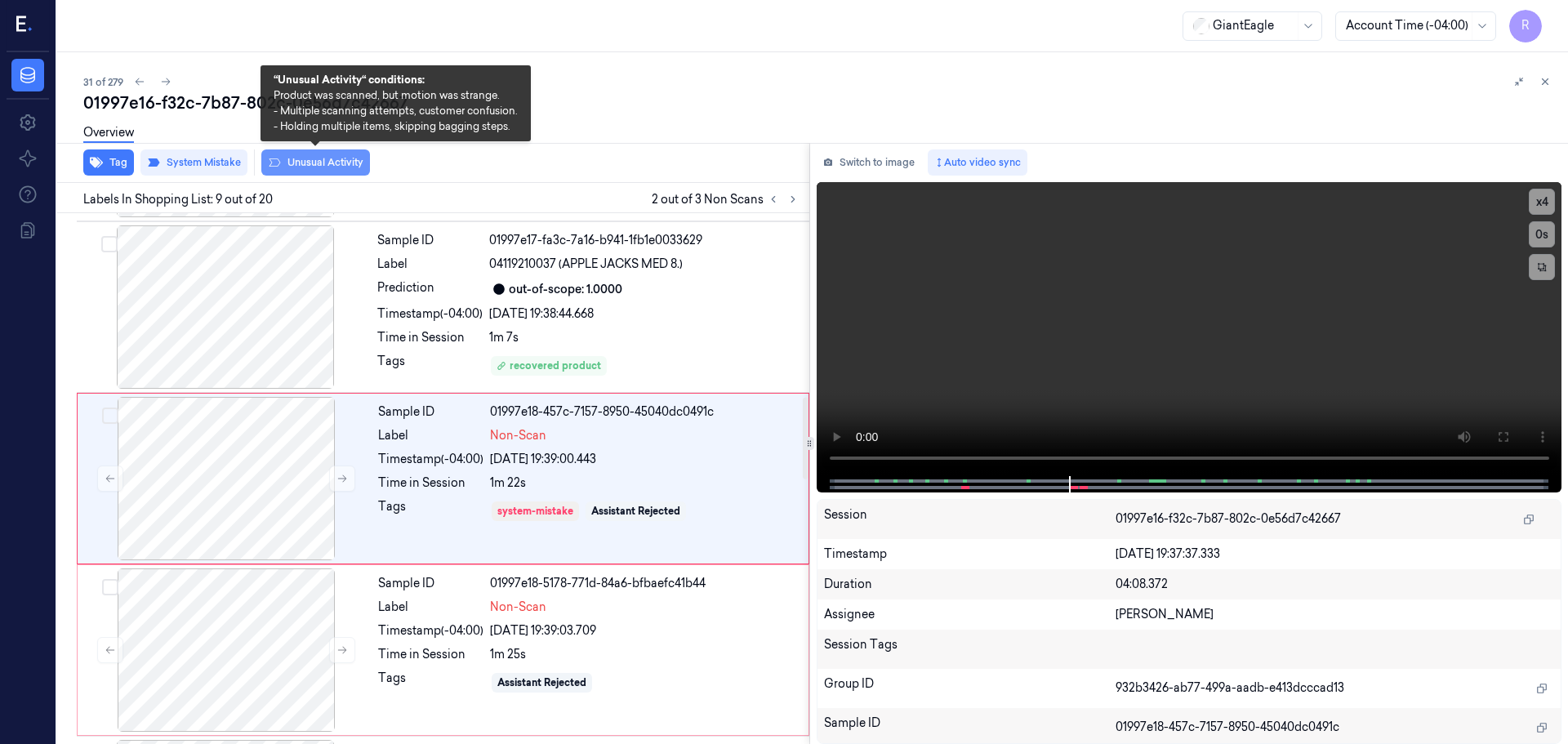
click at [321, 166] on button "Unusual Activity" at bounding box center [316, 162] width 109 height 26
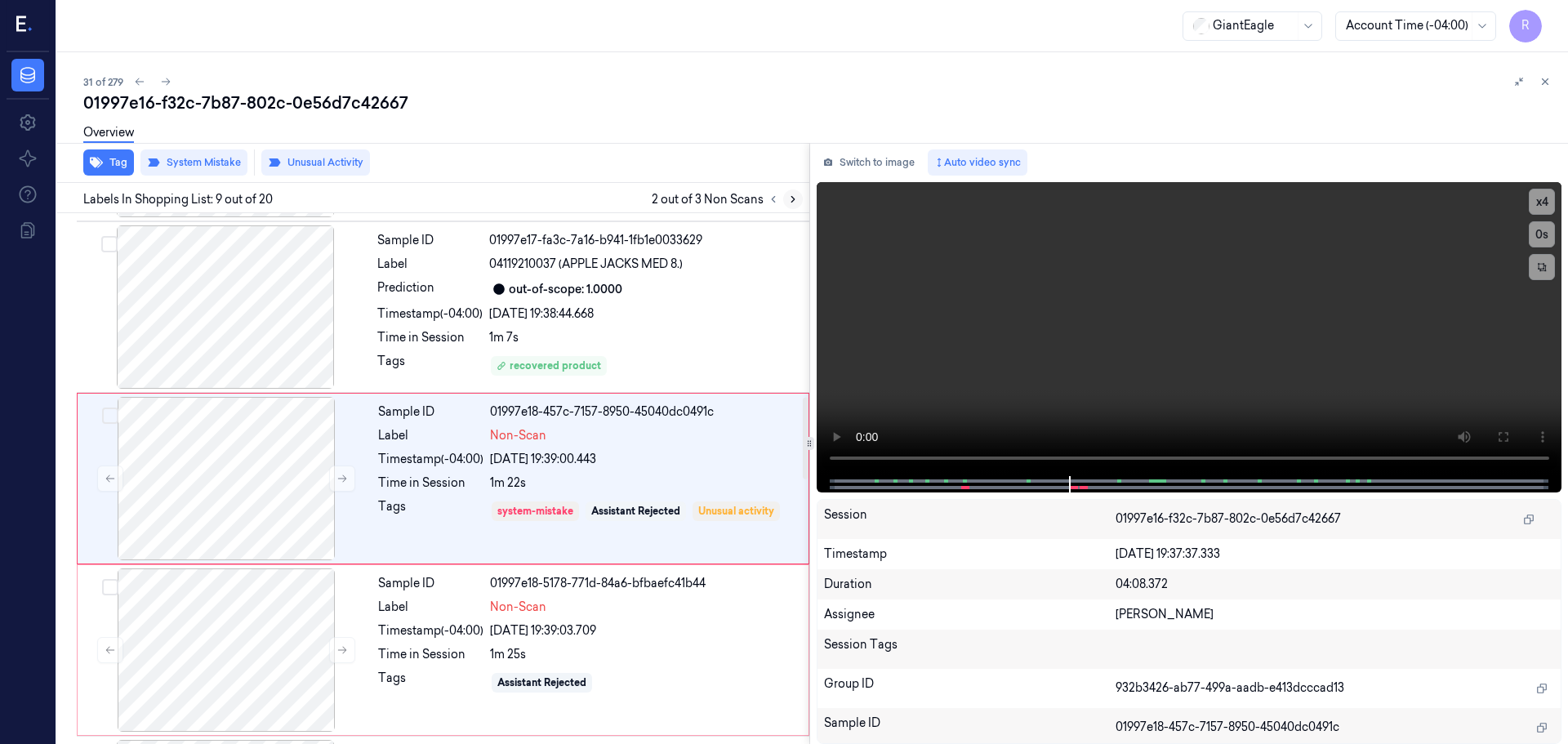
click at [791, 192] on button at bounding box center [792, 198] width 19 height 19
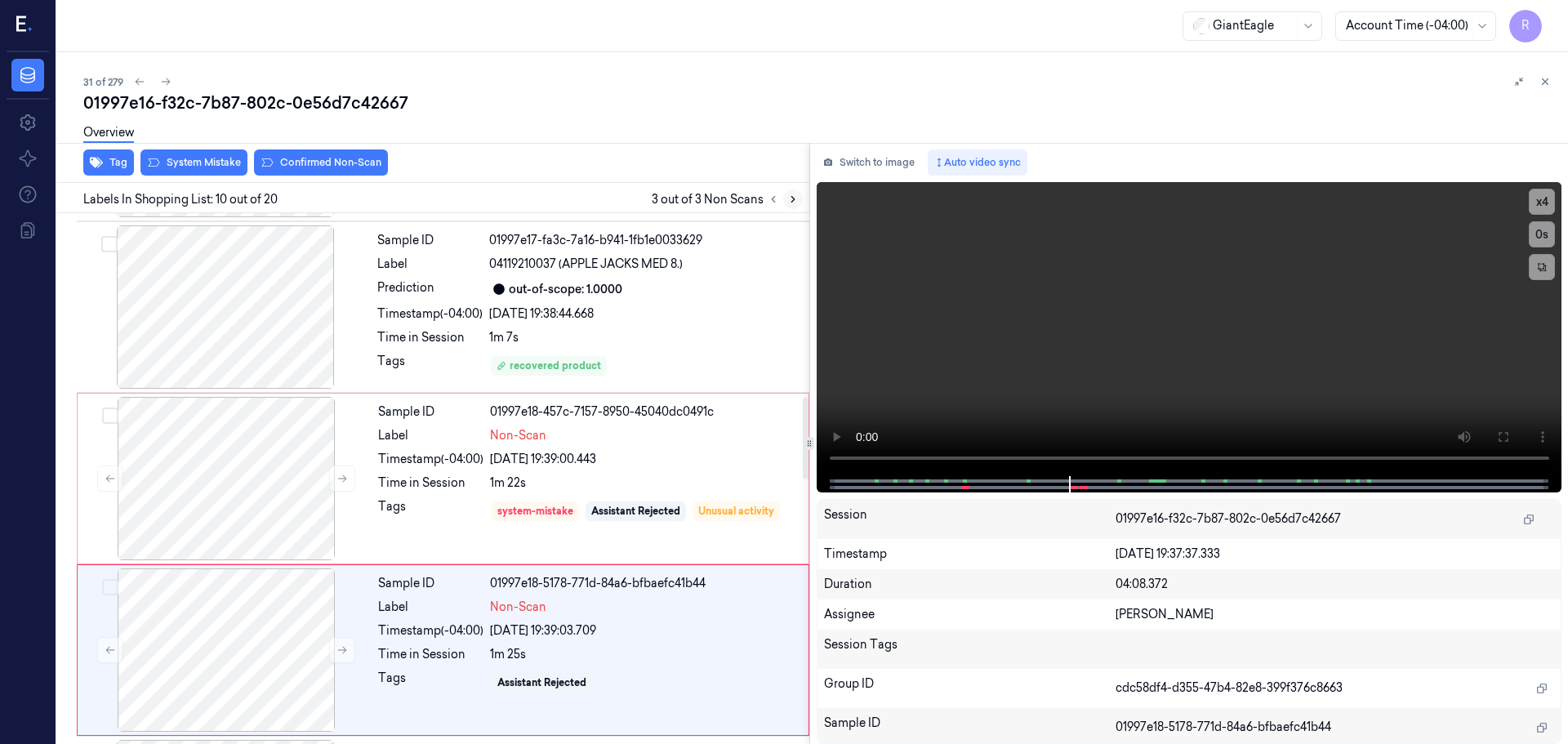
scroll to position [1362, 0]
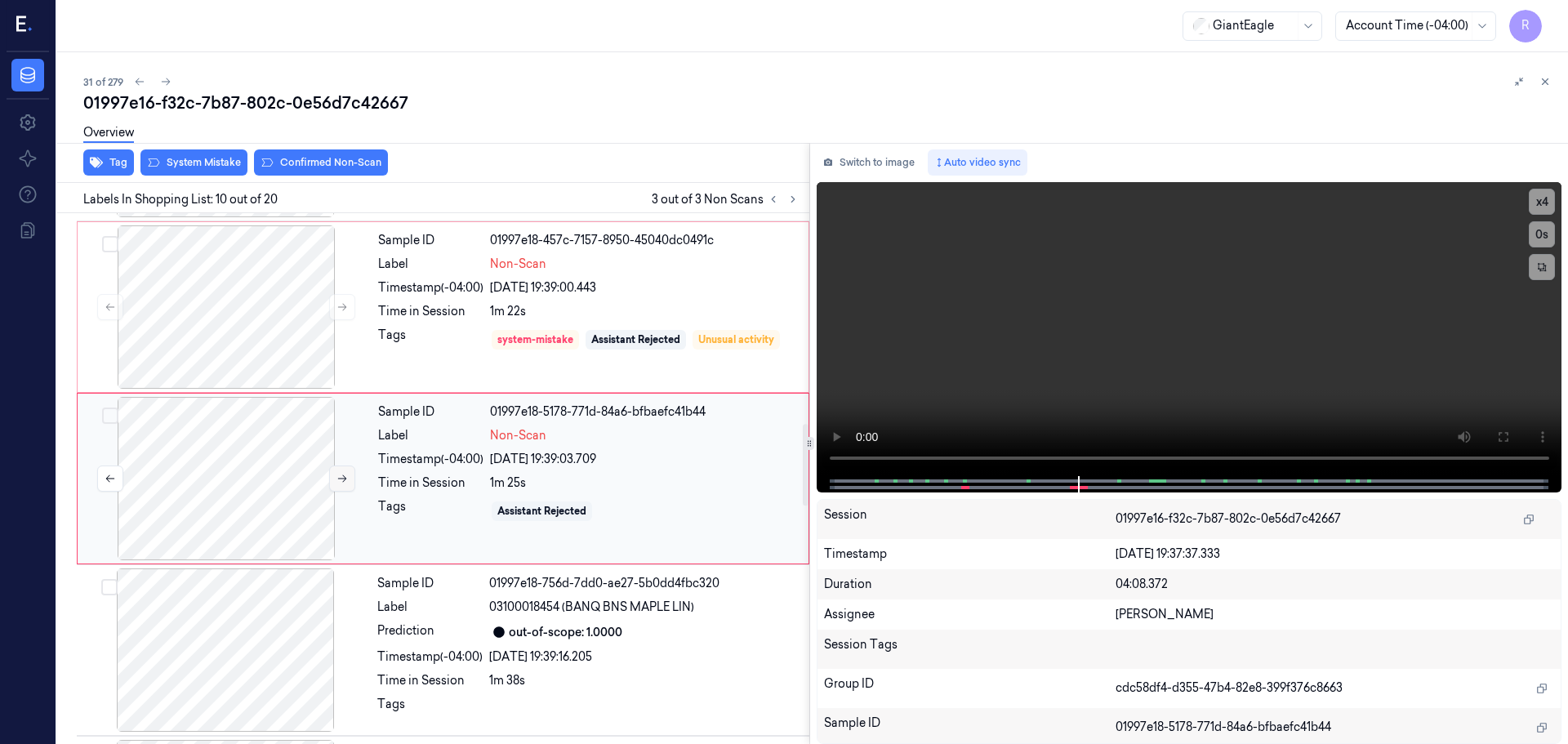
click at [337, 479] on icon at bounding box center [342, 479] width 12 height 12
click at [337, 479] on icon at bounding box center [342, 479] width 12 height 12
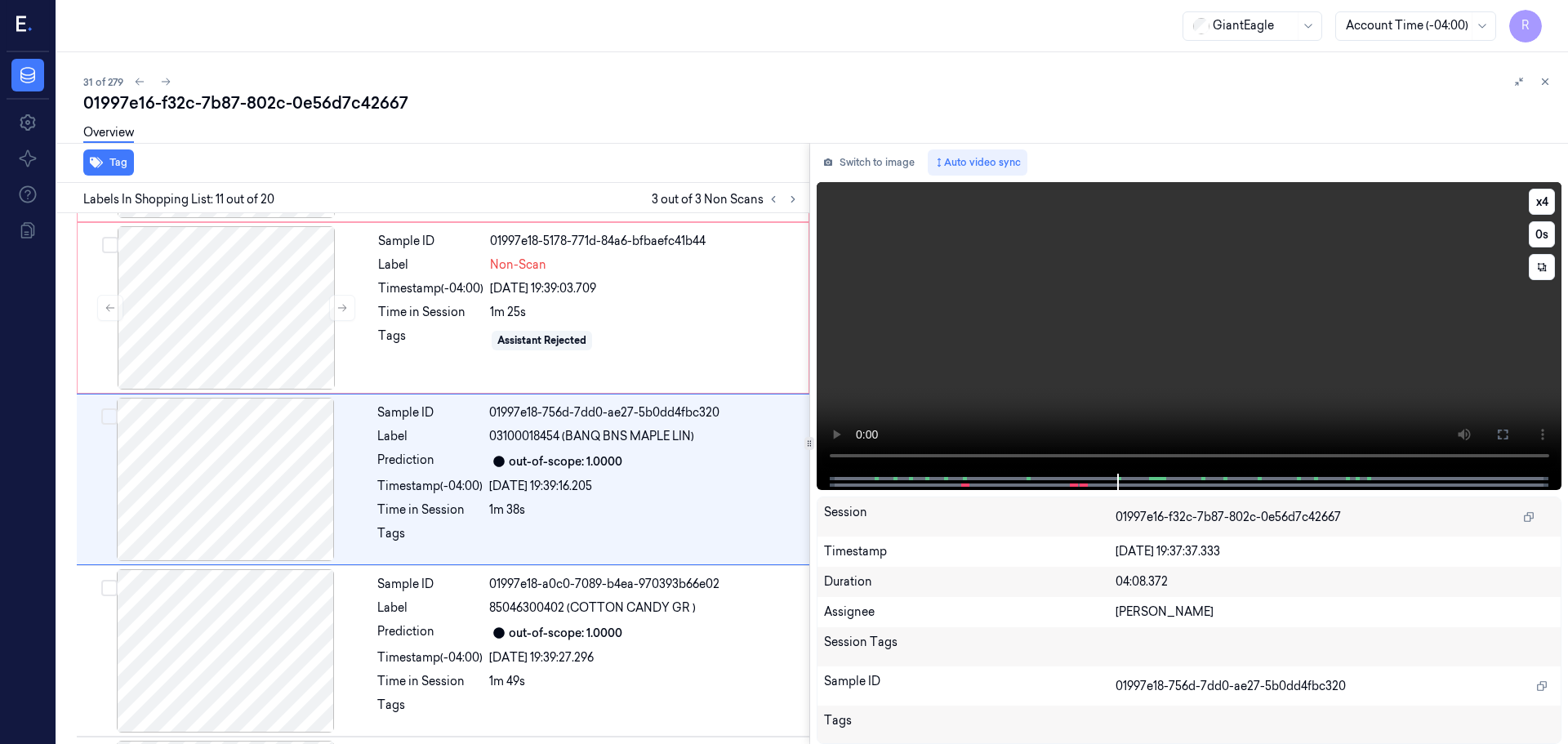
scroll to position [1534, 0]
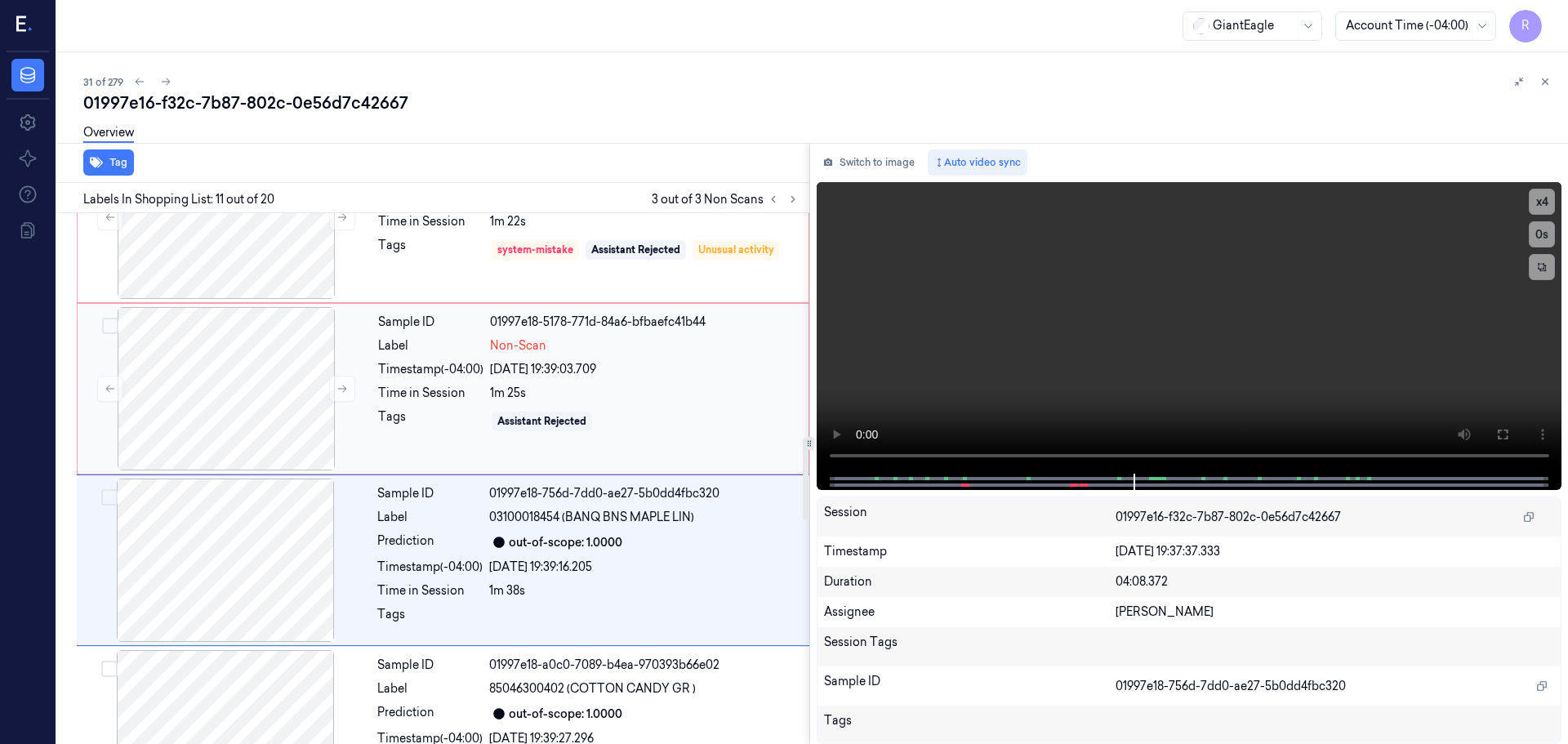
click at [545, 407] on div "Sample ID 01997e18-5178-771d-84a6-bfbaefc41b44 Label Non-Scan Timestamp (-04:00…" at bounding box center [589, 388] width 434 height 163
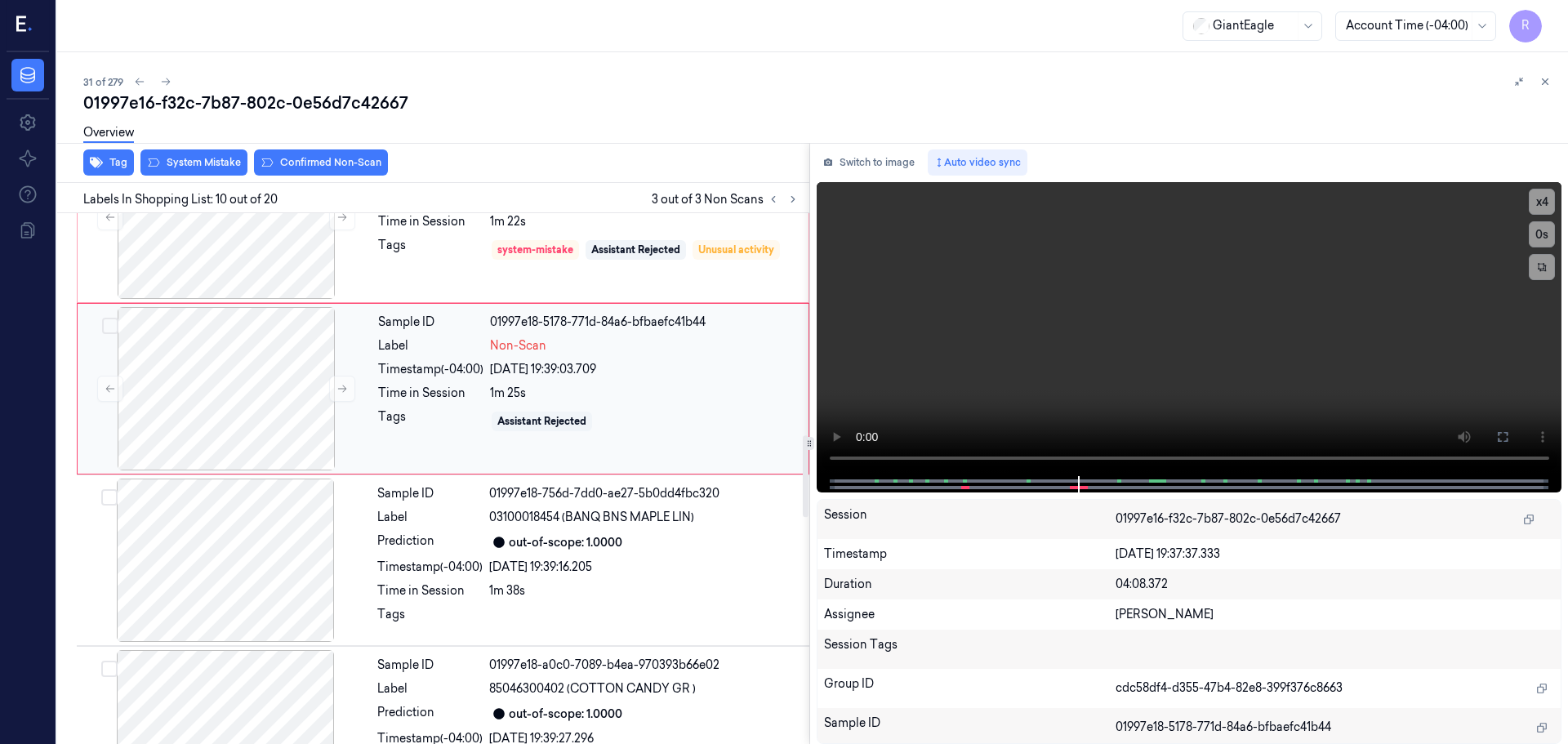
scroll to position [1362, 0]
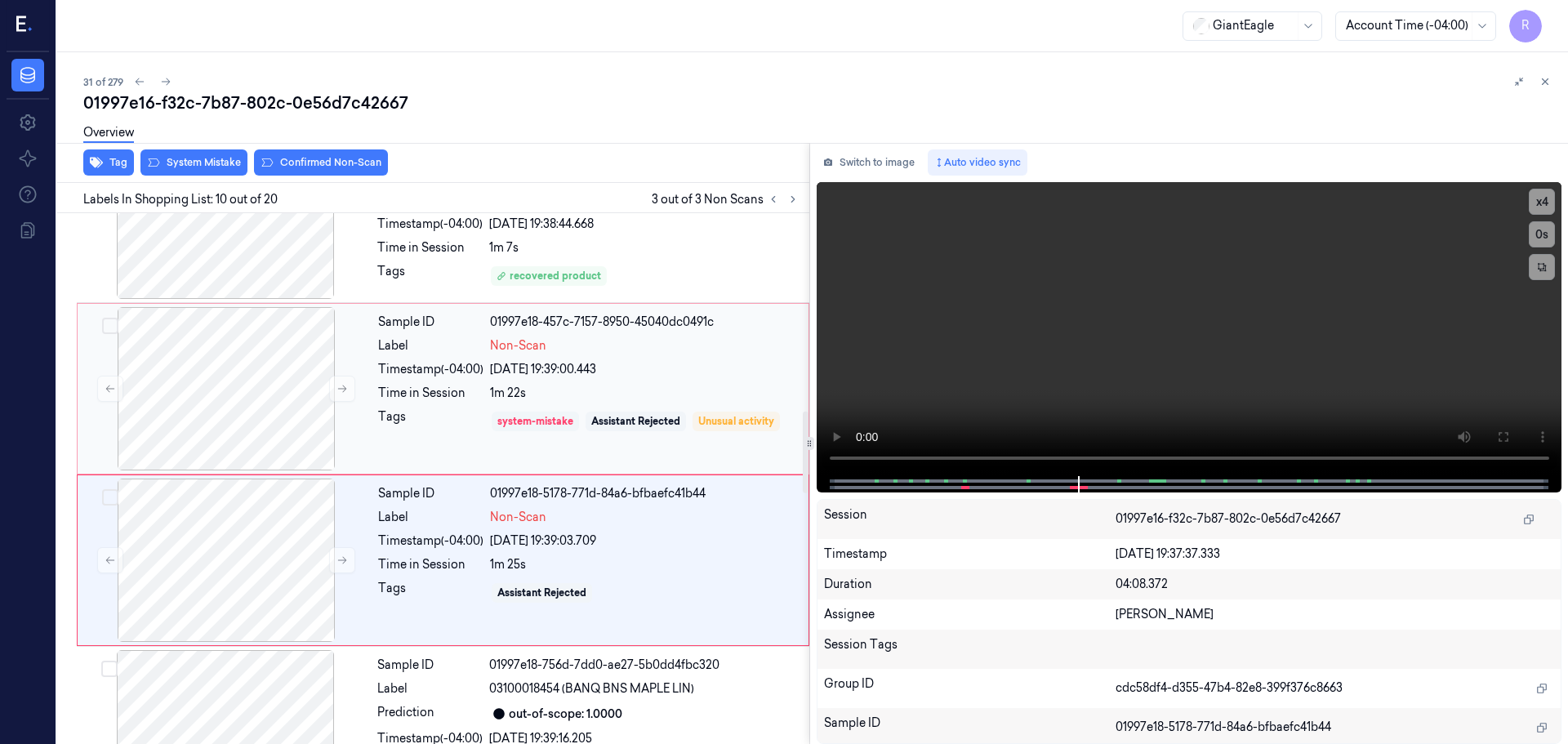
click at [503, 417] on div "system-mistake" at bounding box center [535, 422] width 76 height 15
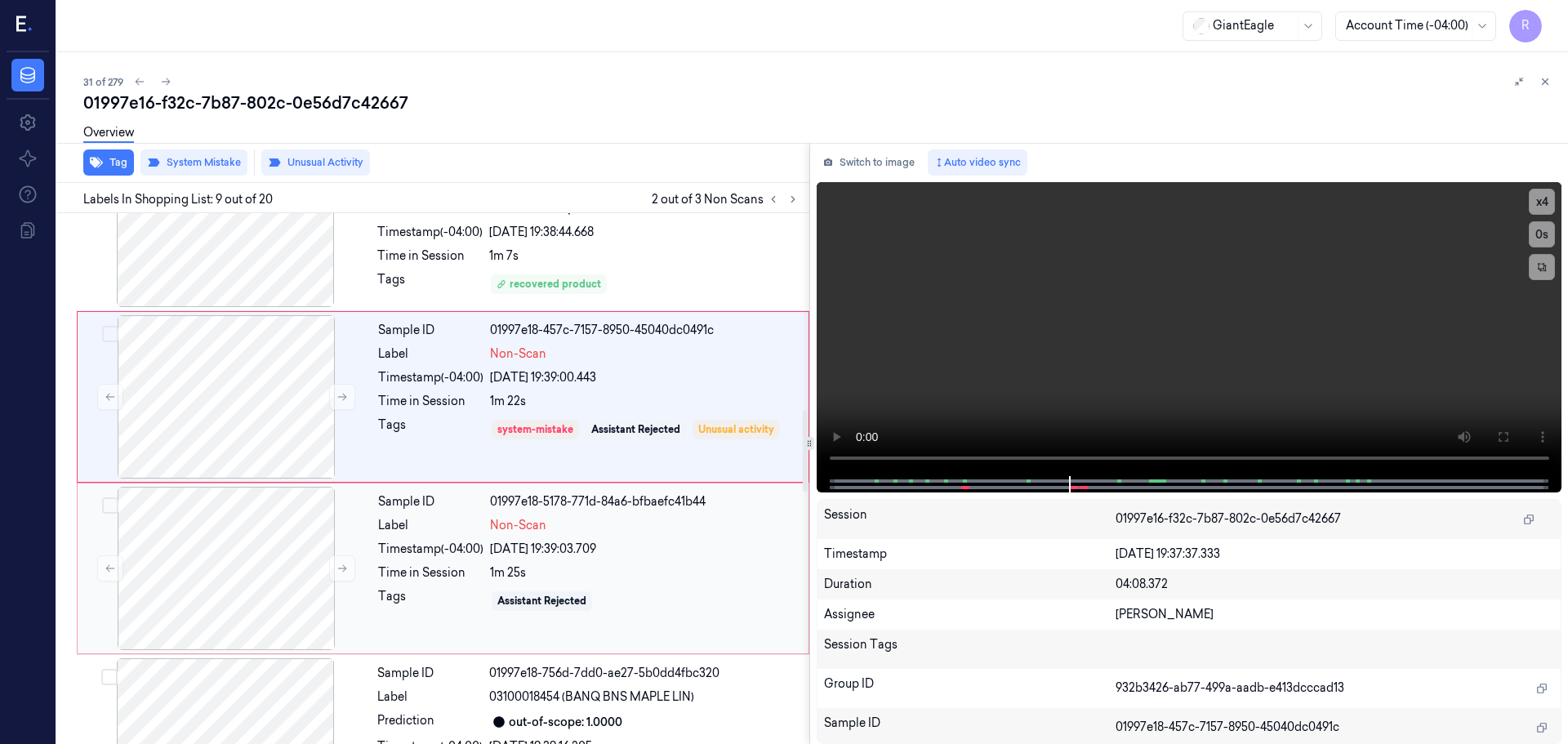
click at [478, 550] on div "Timestamp (-04:00)" at bounding box center [431, 549] width 105 height 17
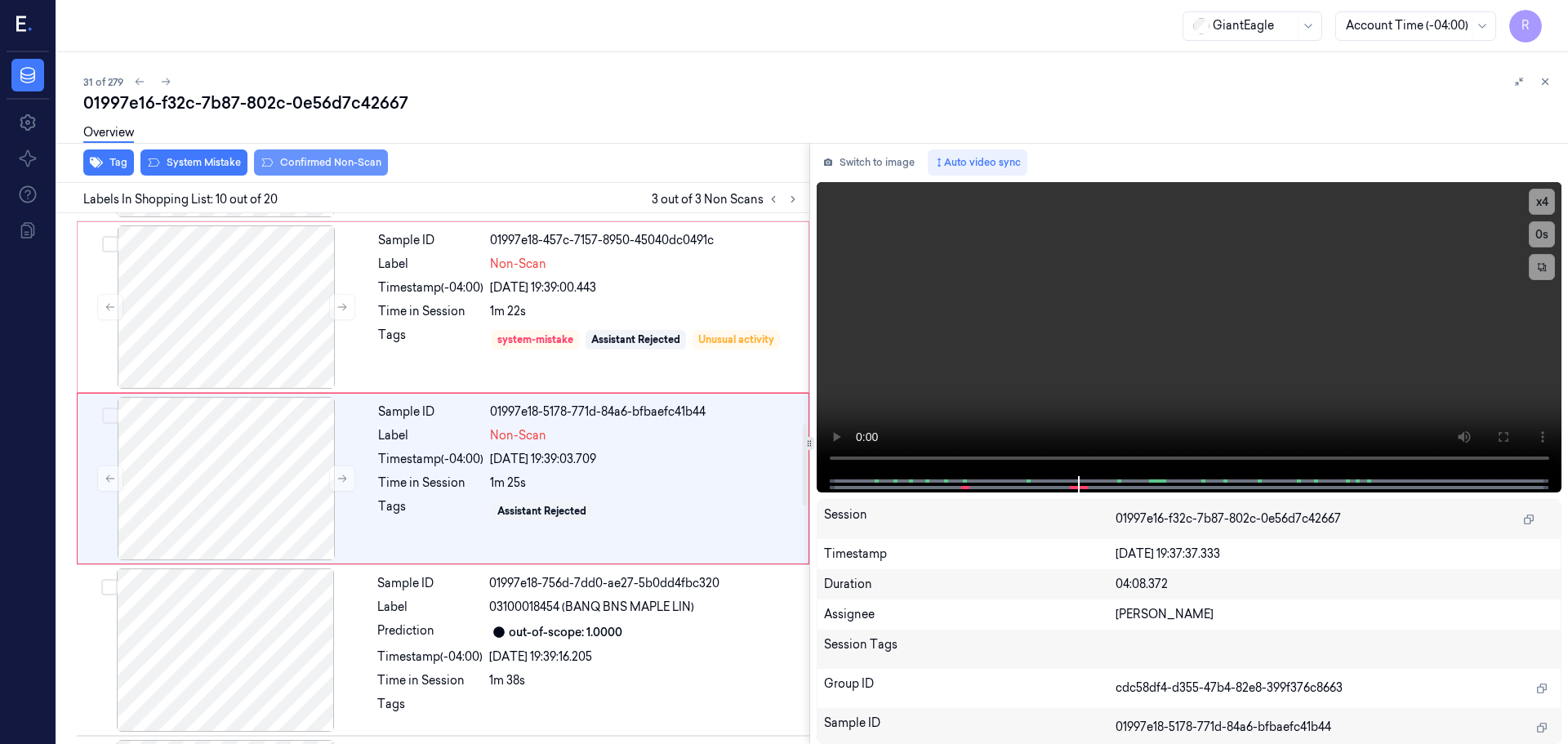
click at [323, 169] on button "Confirmed Non-Scan" at bounding box center [321, 162] width 134 height 26
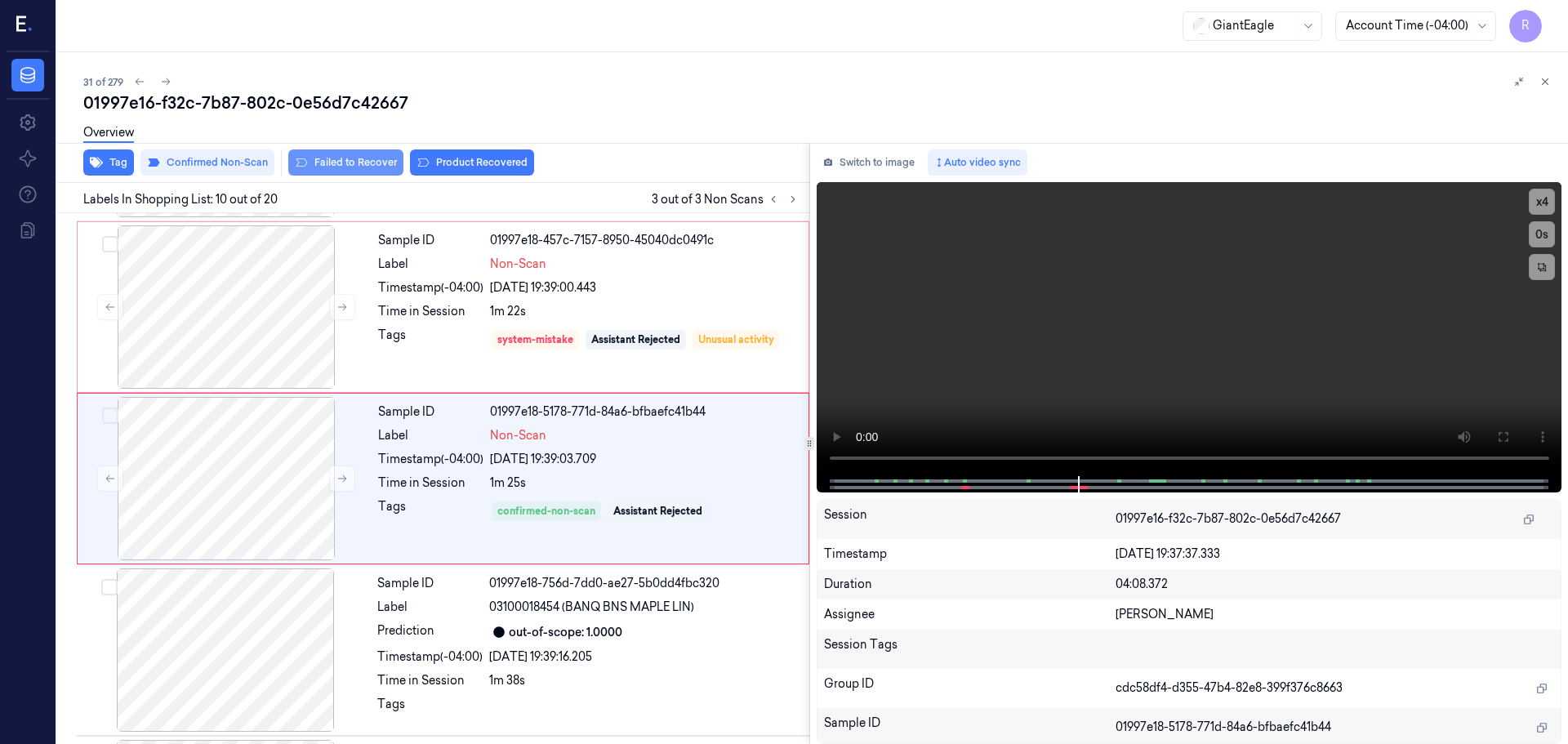
click at [365, 166] on button "Failed to Recover" at bounding box center [346, 162] width 116 height 26
click at [647, 301] on div "Sample ID 01997e18-457c-7157-8950-45040dc0491c Label Non-Scan Timestamp (-04:00…" at bounding box center [589, 306] width 434 height 163
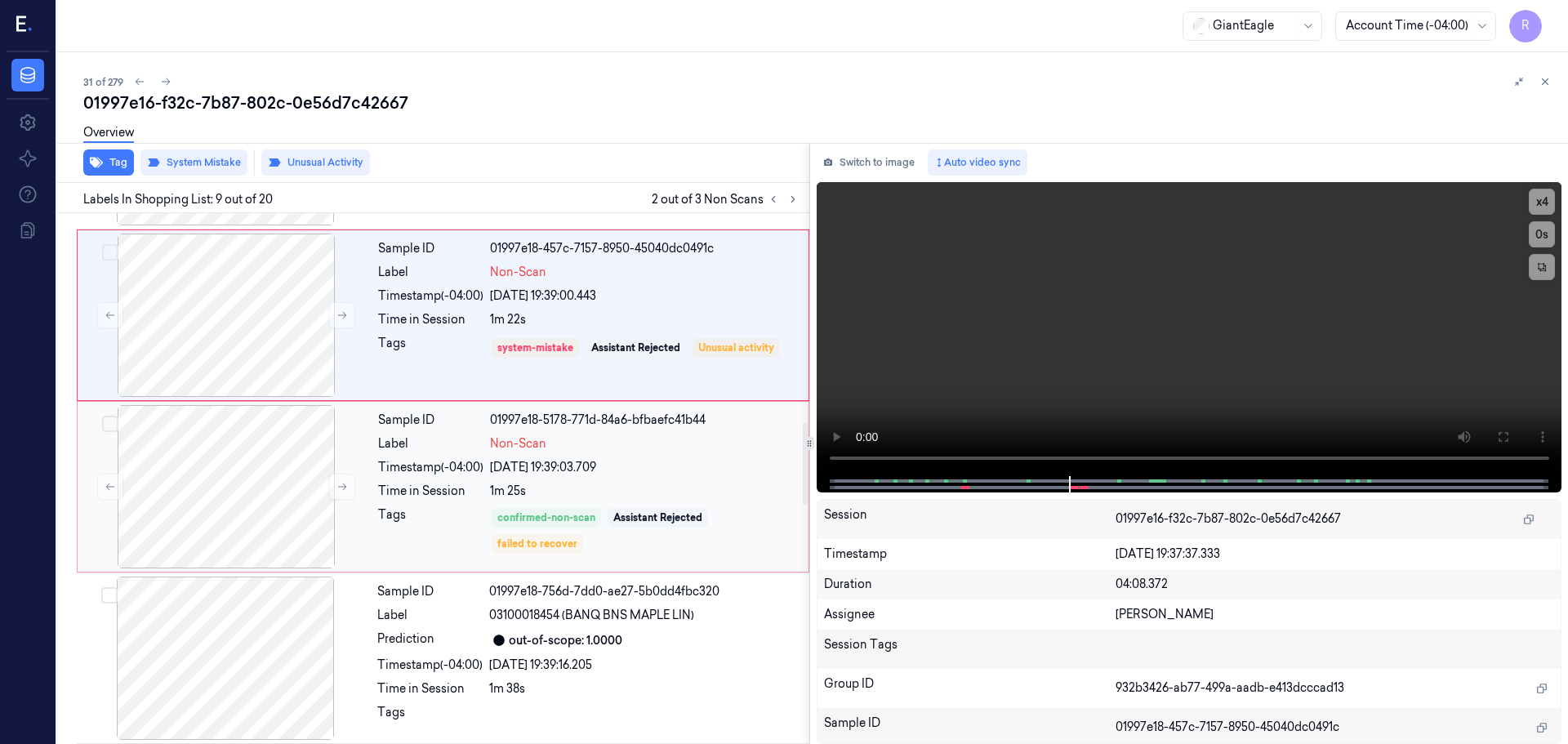
click at [554, 458] on div "Sample ID 01997e18-5178-771d-84a6-bfbaefc41b44 Label Non-Scan Timestamp (-04:00…" at bounding box center [589, 486] width 434 height 163
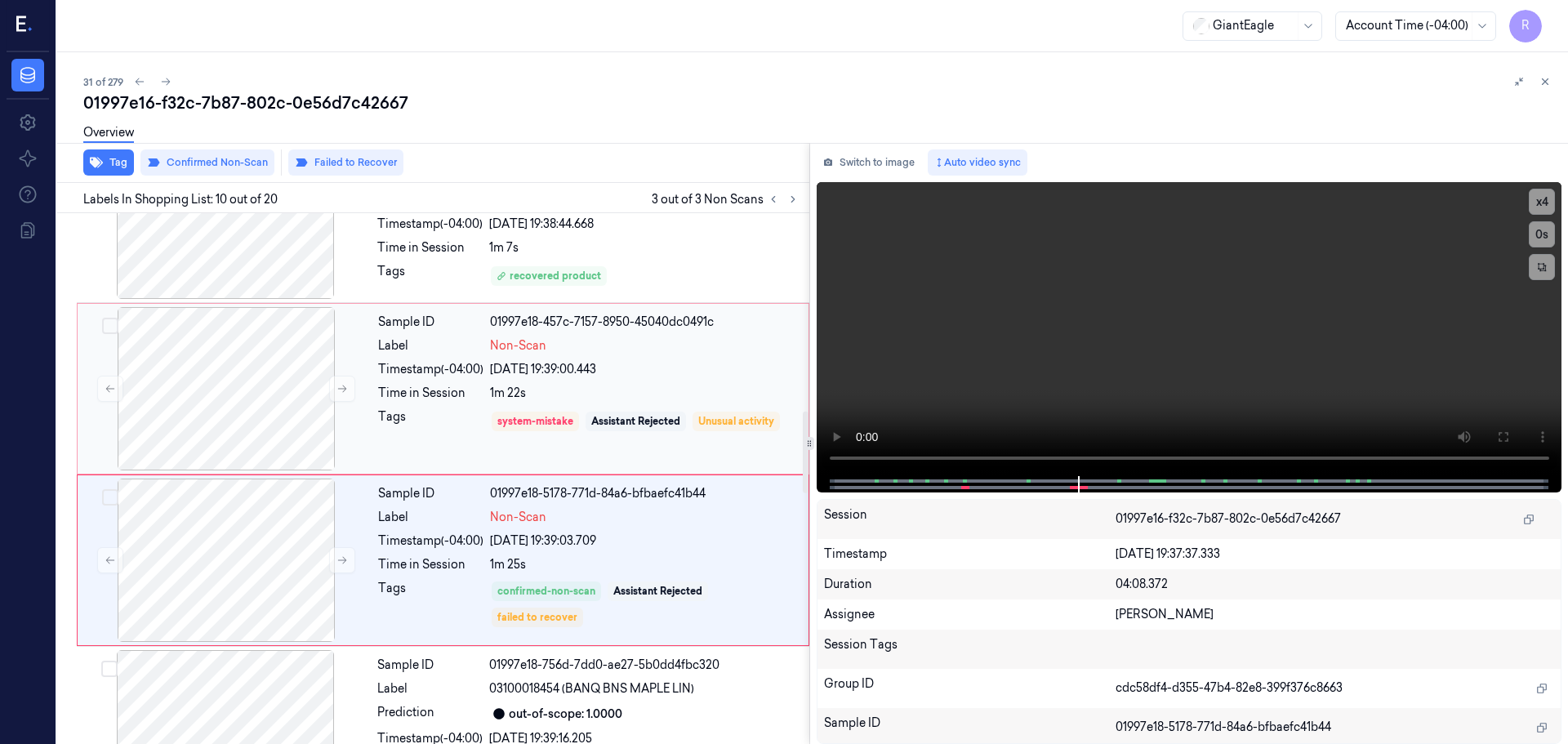
click at [589, 401] on div "1m 22s" at bounding box center [644, 393] width 309 height 17
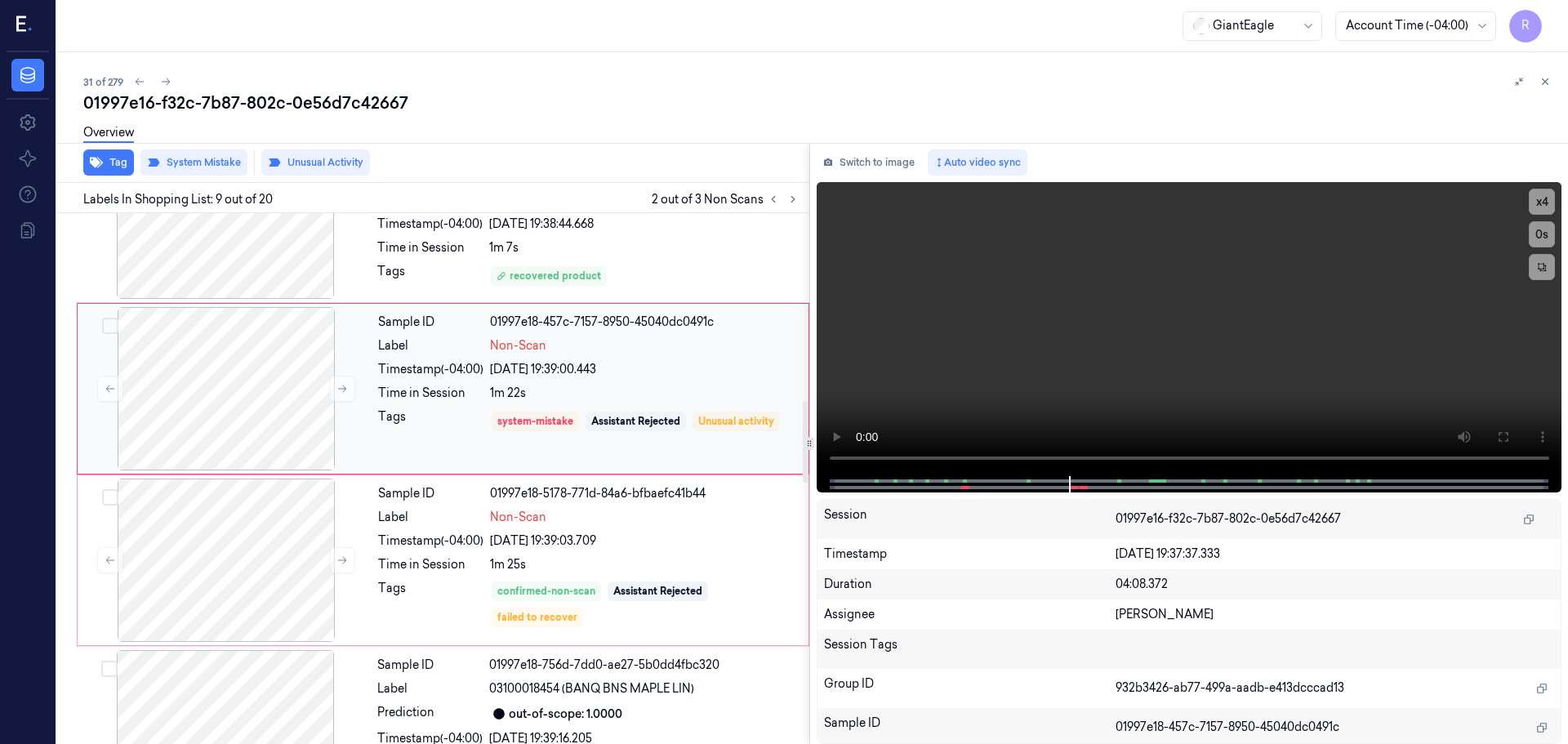
scroll to position [1191, 0]
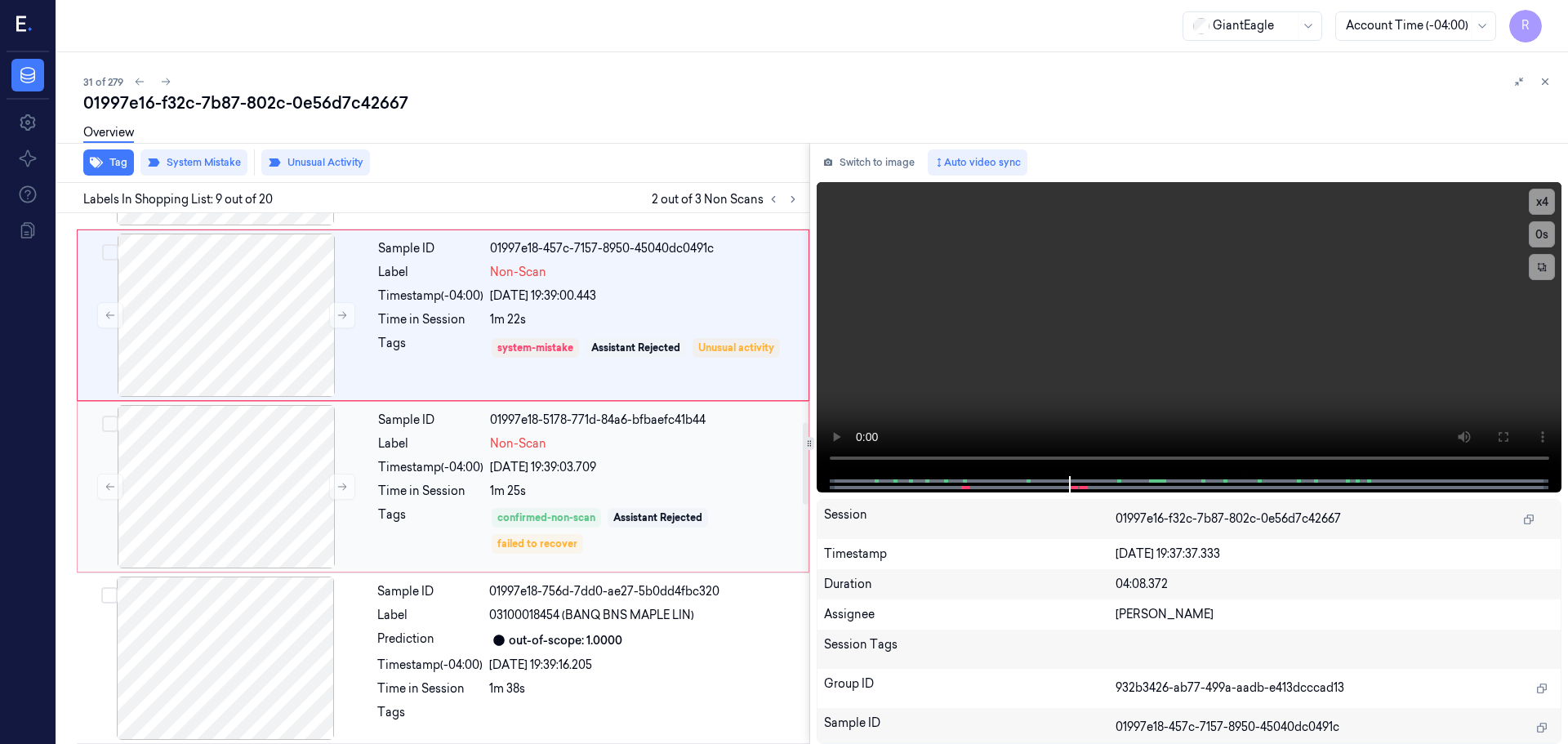
click at [551, 462] on div "24/09/2025 19:39:03.709" at bounding box center [644, 467] width 309 height 17
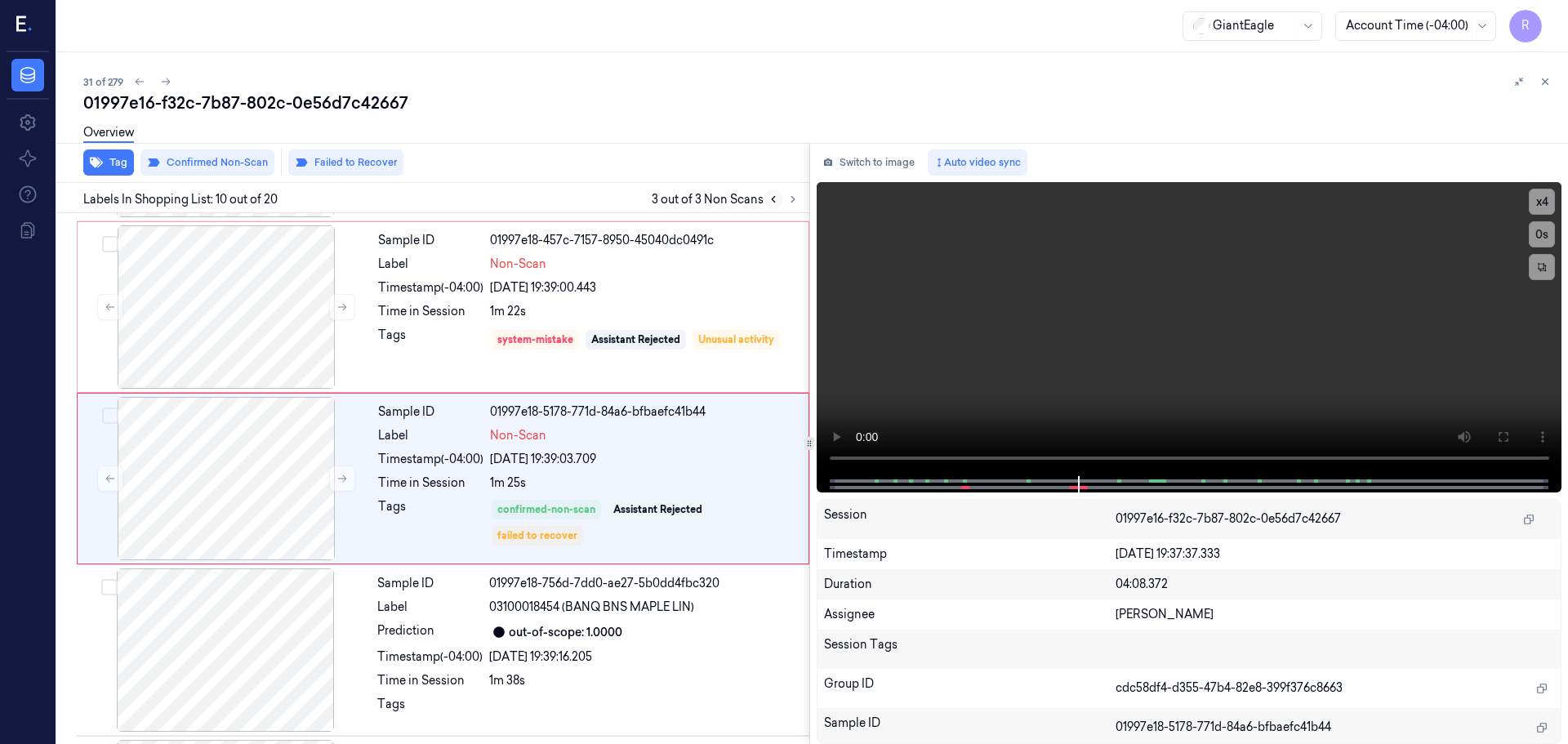
click at [764, 203] on button at bounding box center [773, 198] width 19 height 19
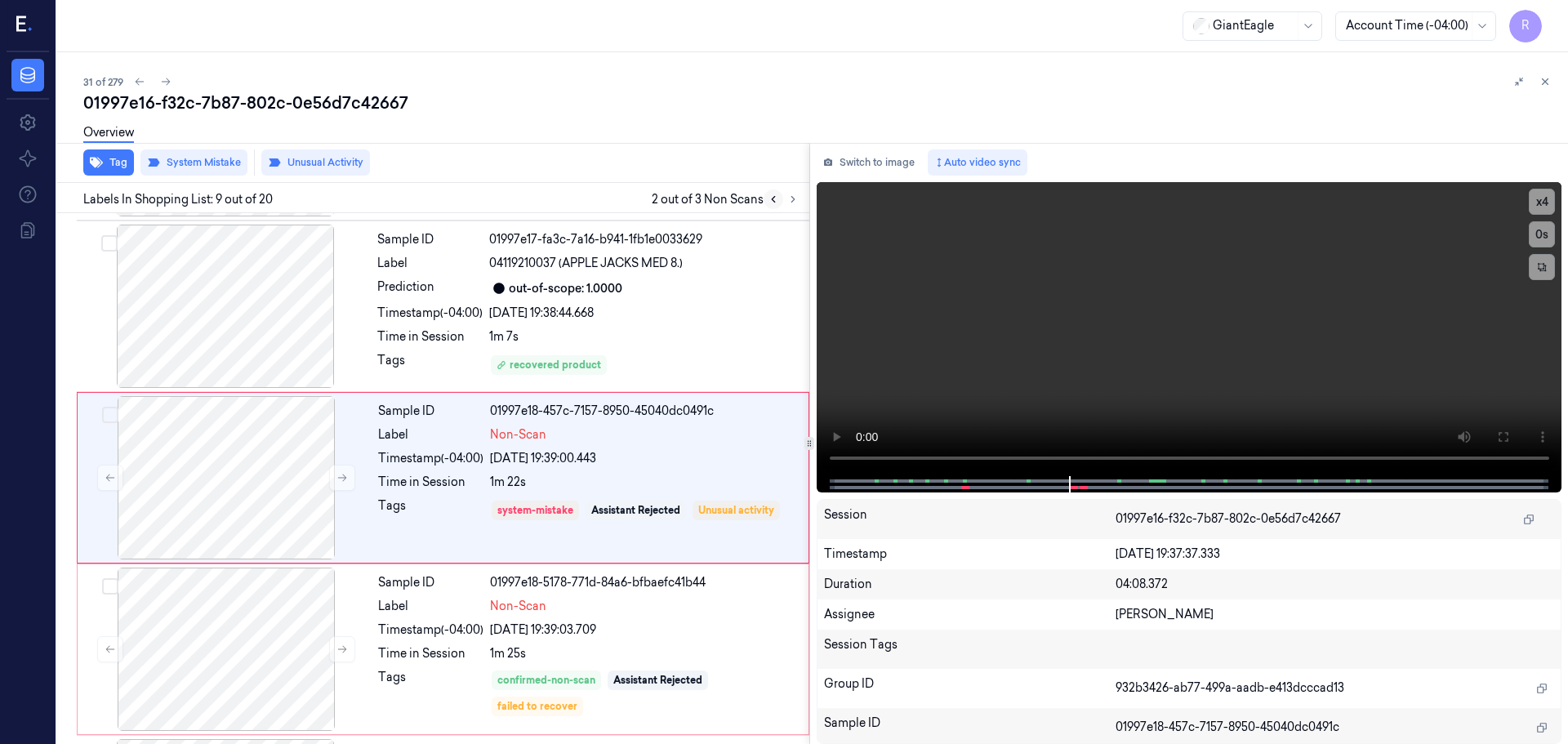
scroll to position [1191, 0]
click at [775, 208] on button at bounding box center [773, 198] width 19 height 19
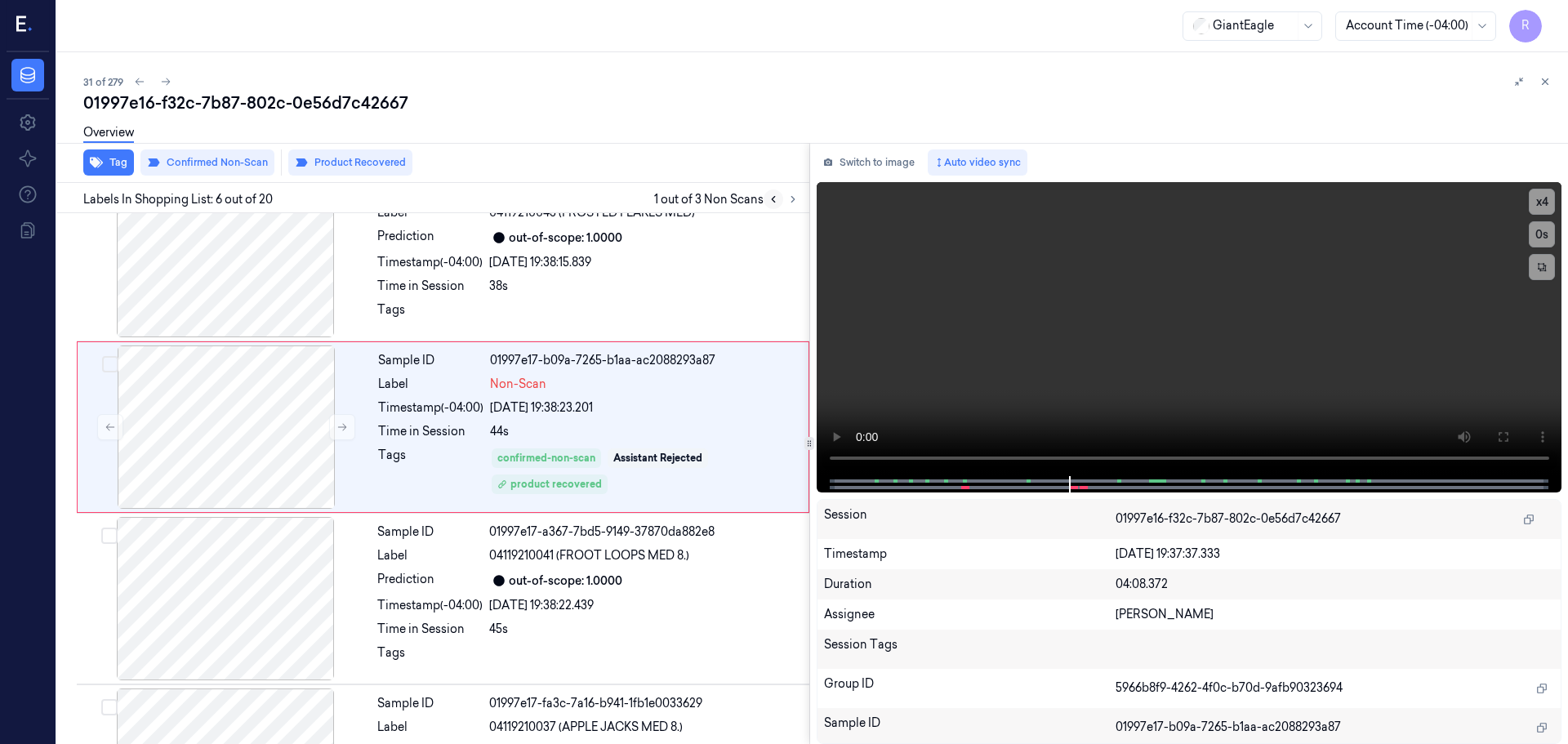
click at [775, 208] on button at bounding box center [773, 198] width 19 height 19
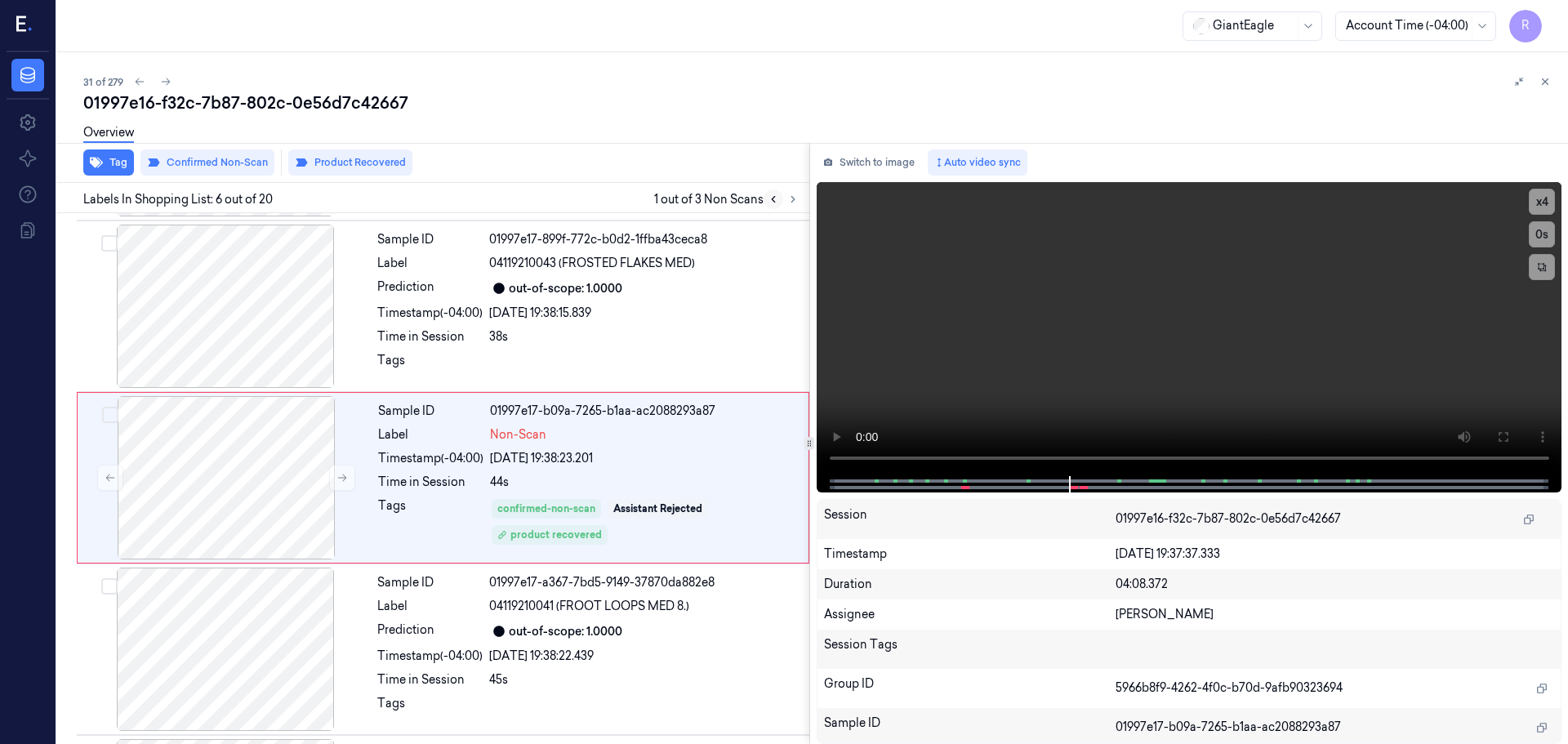
click at [775, 208] on button at bounding box center [773, 198] width 19 height 19
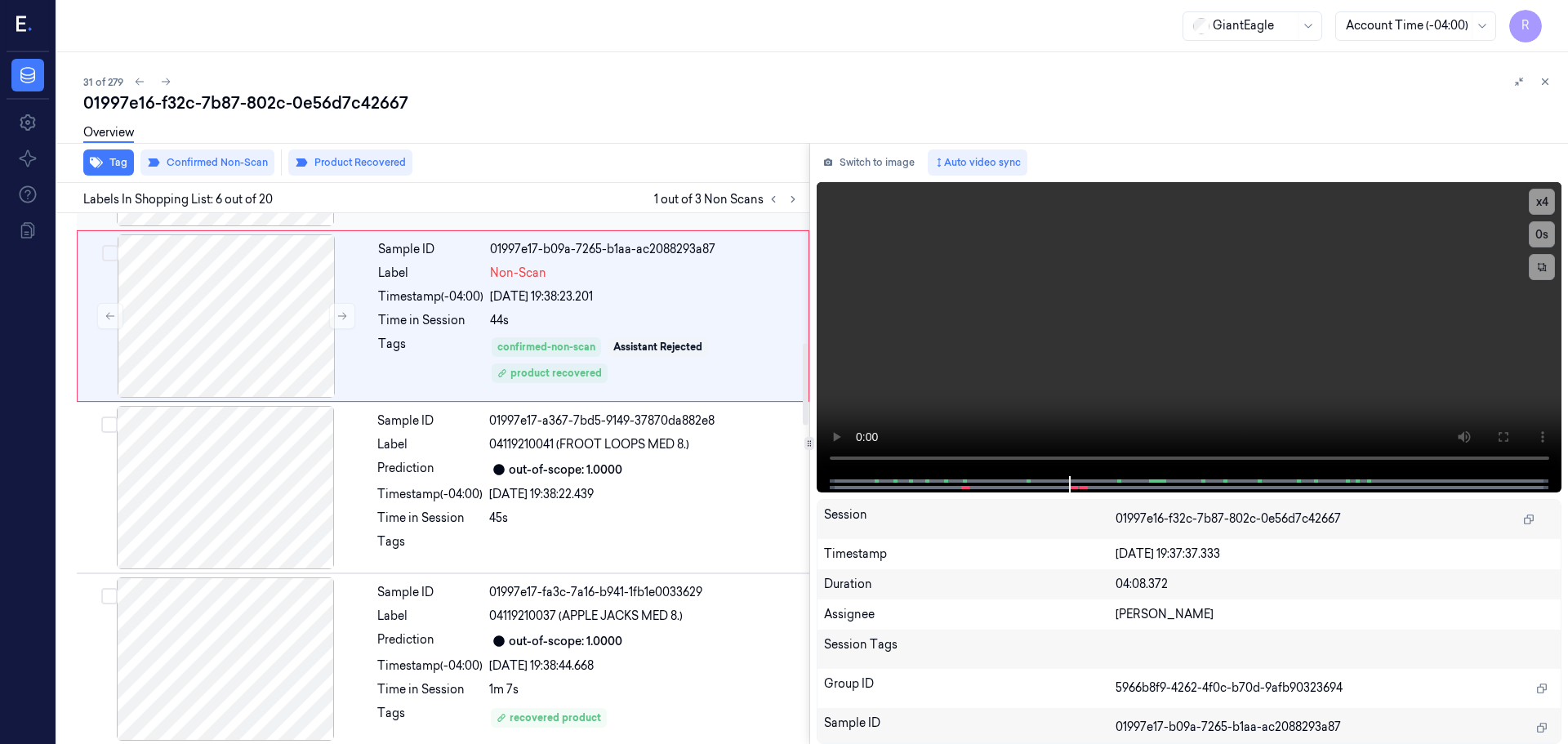
scroll to position [840, 0]
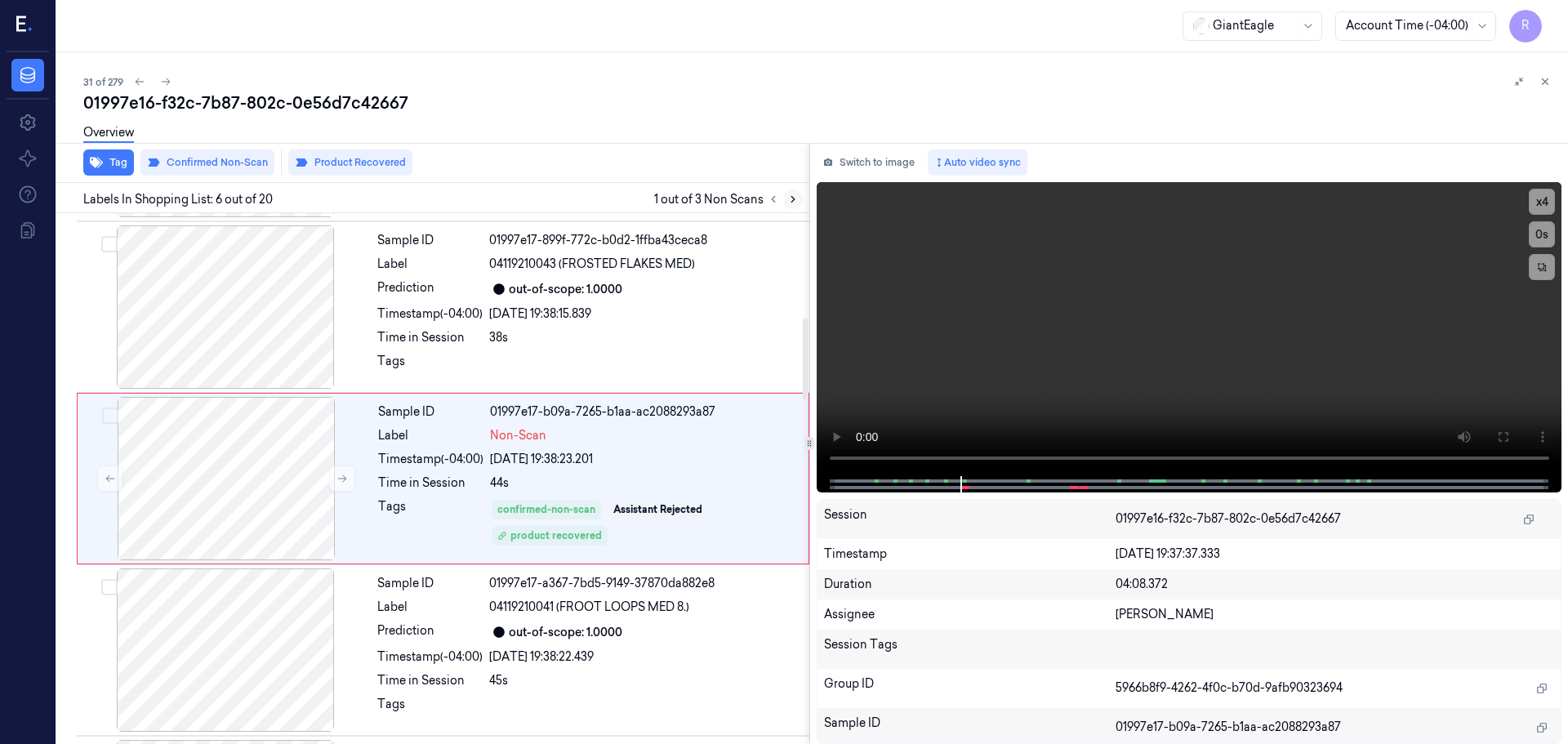
click at [788, 198] on icon at bounding box center [793, 199] width 12 height 12
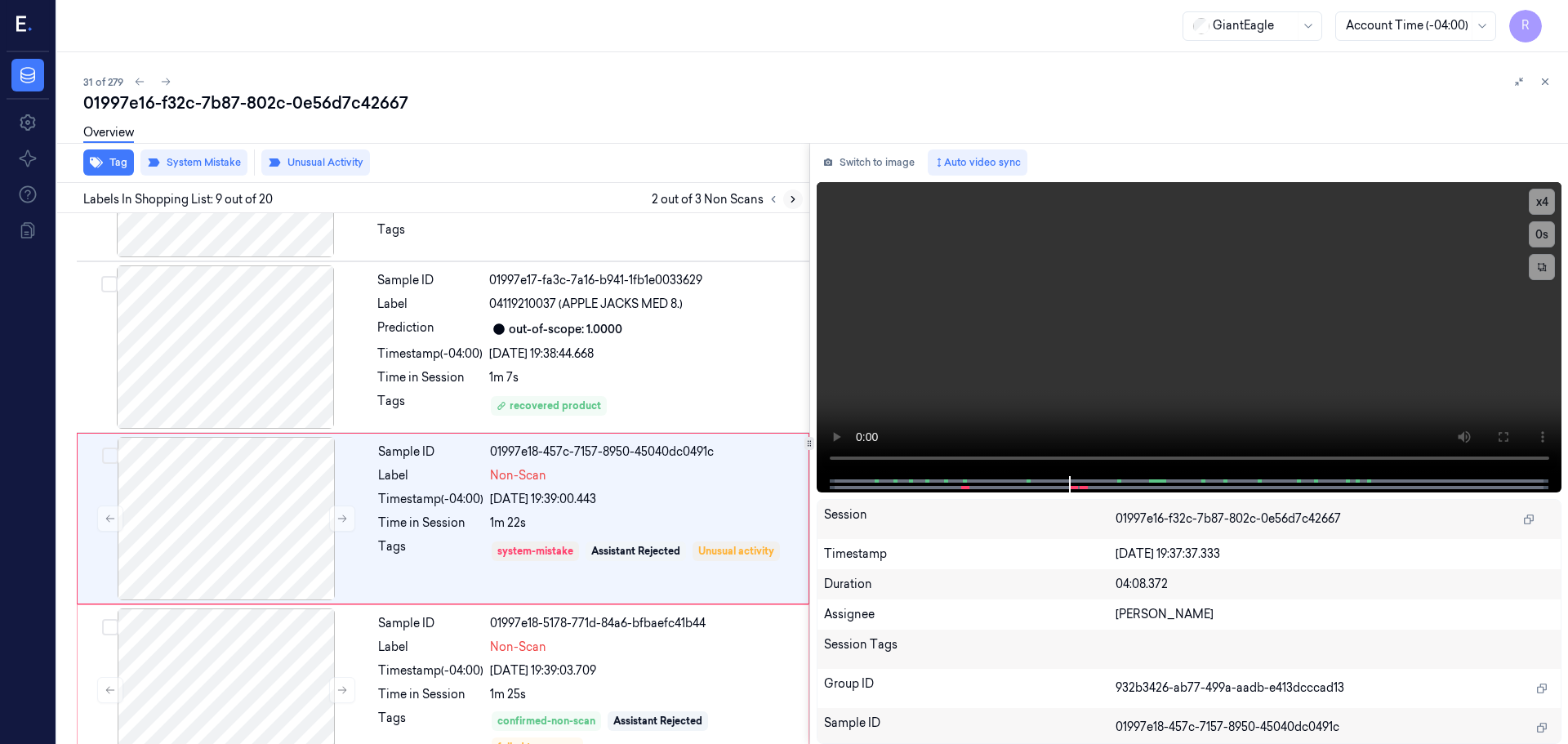
scroll to position [1191, 0]
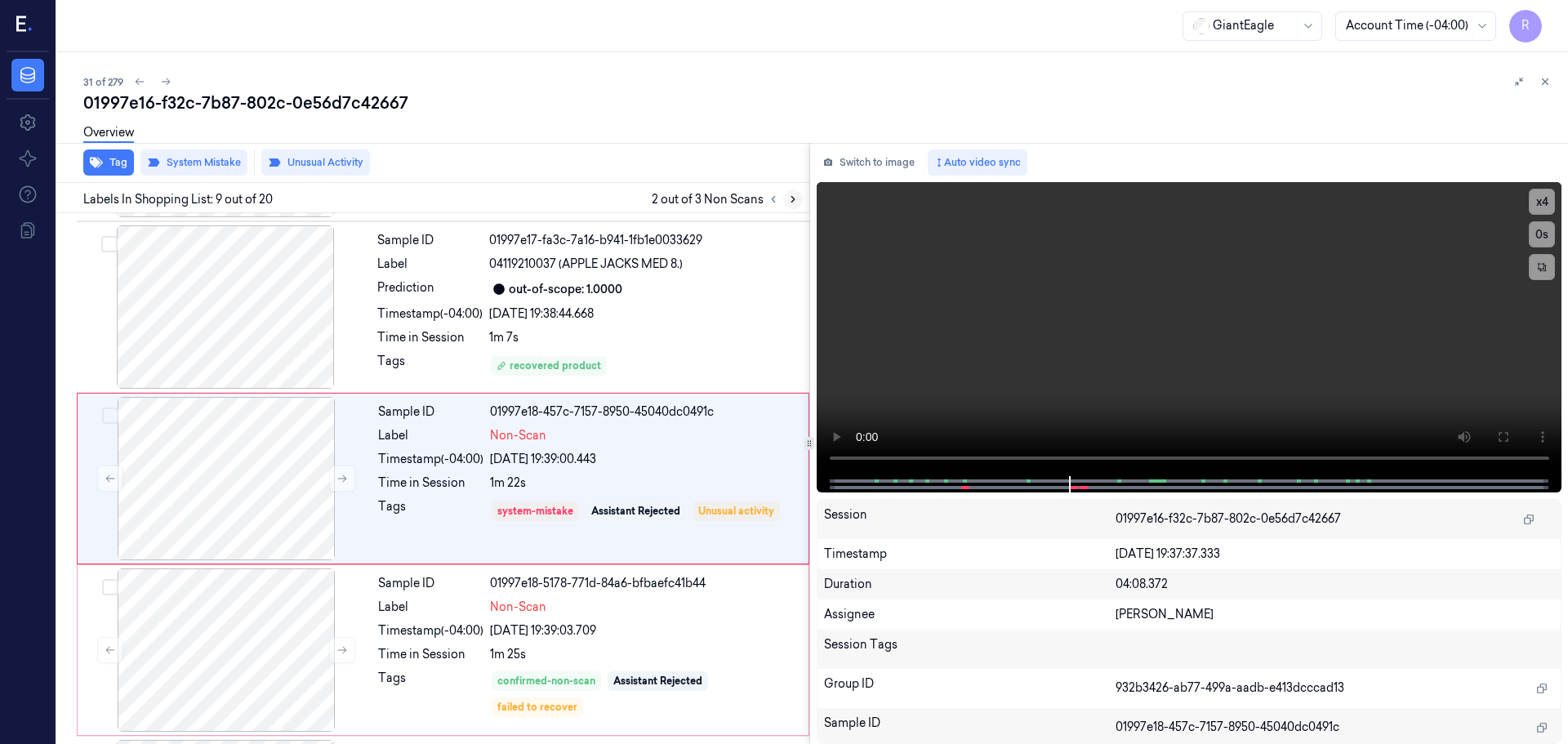
click at [788, 198] on icon at bounding box center [793, 199] width 12 height 12
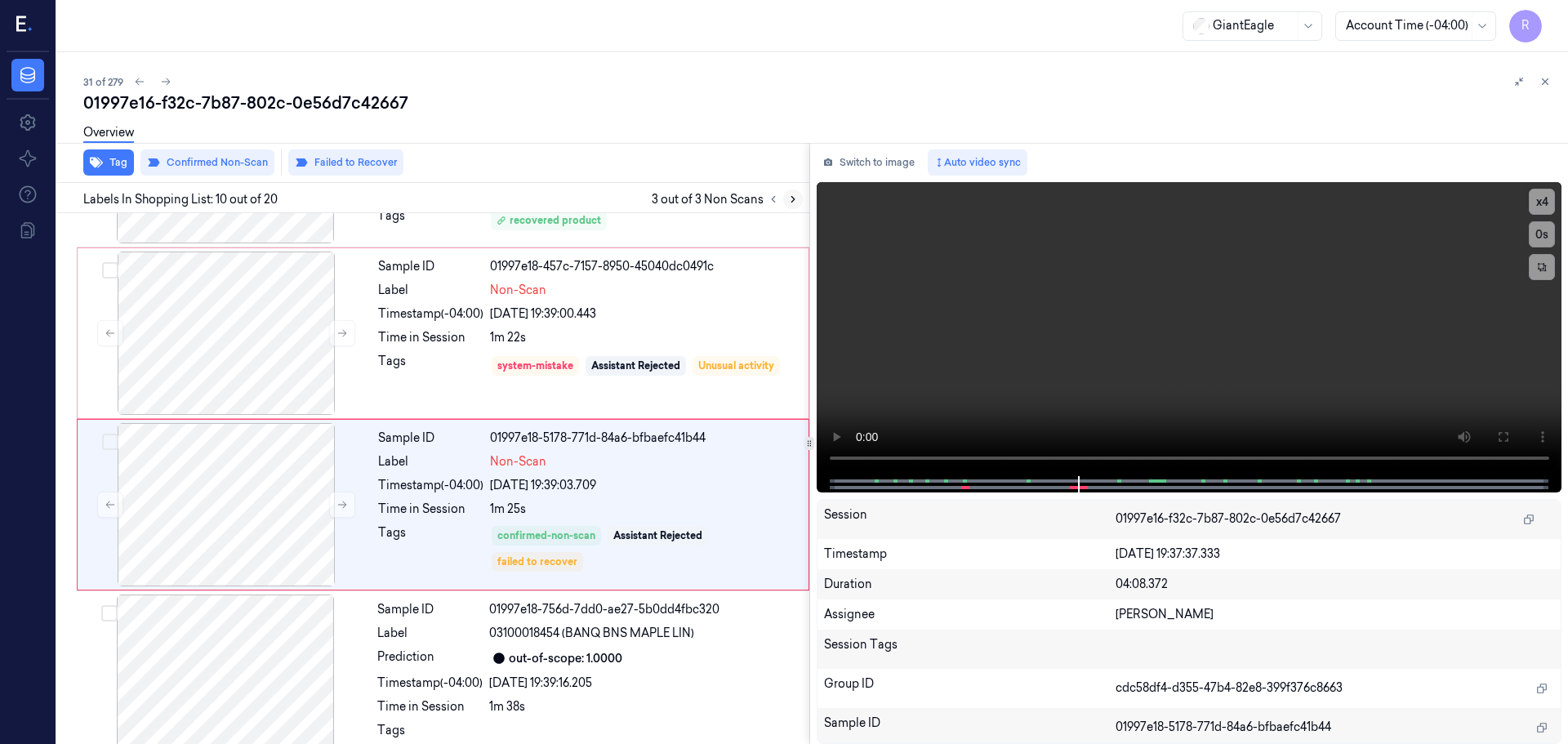
scroll to position [1362, 0]
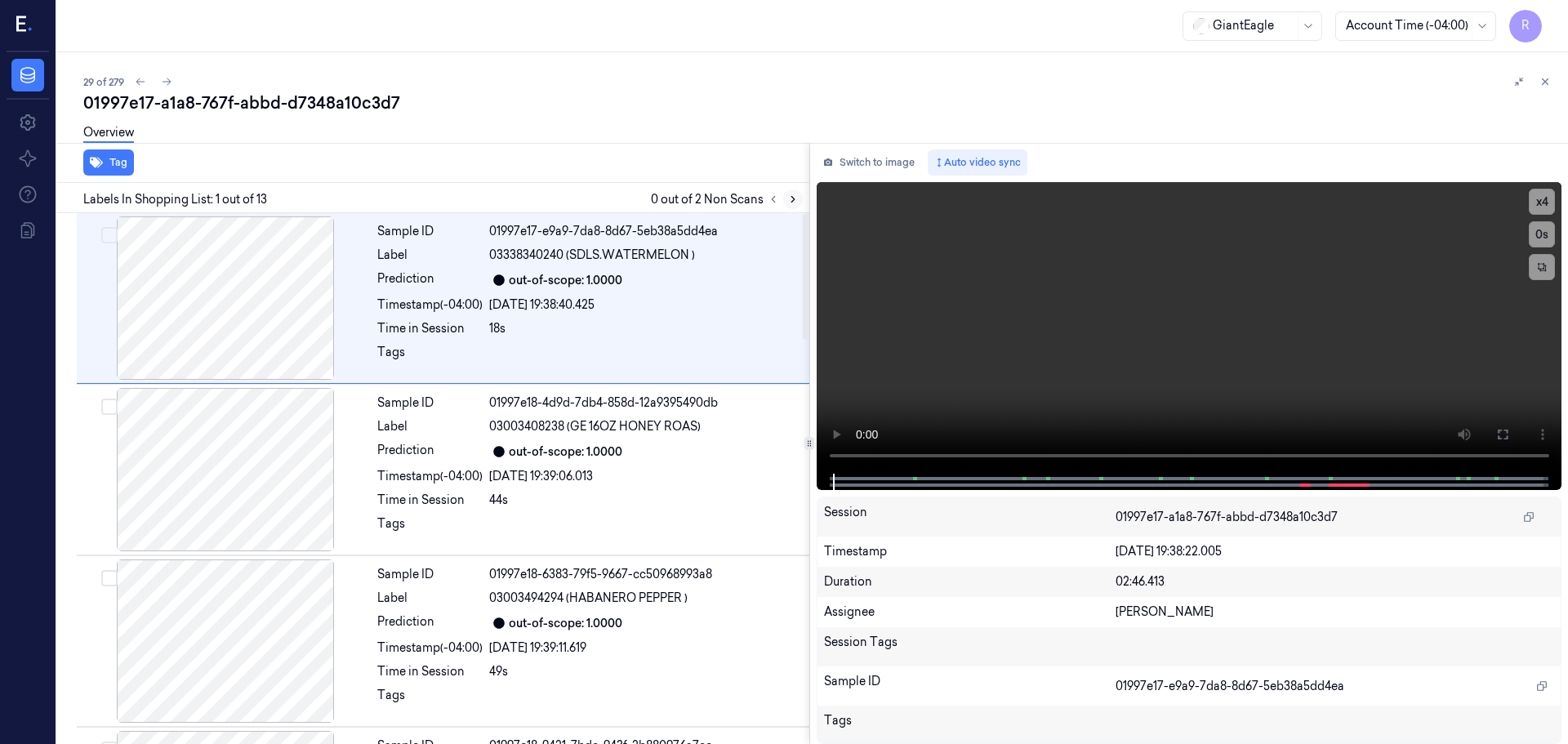
click at [795, 192] on button at bounding box center [792, 198] width 19 height 19
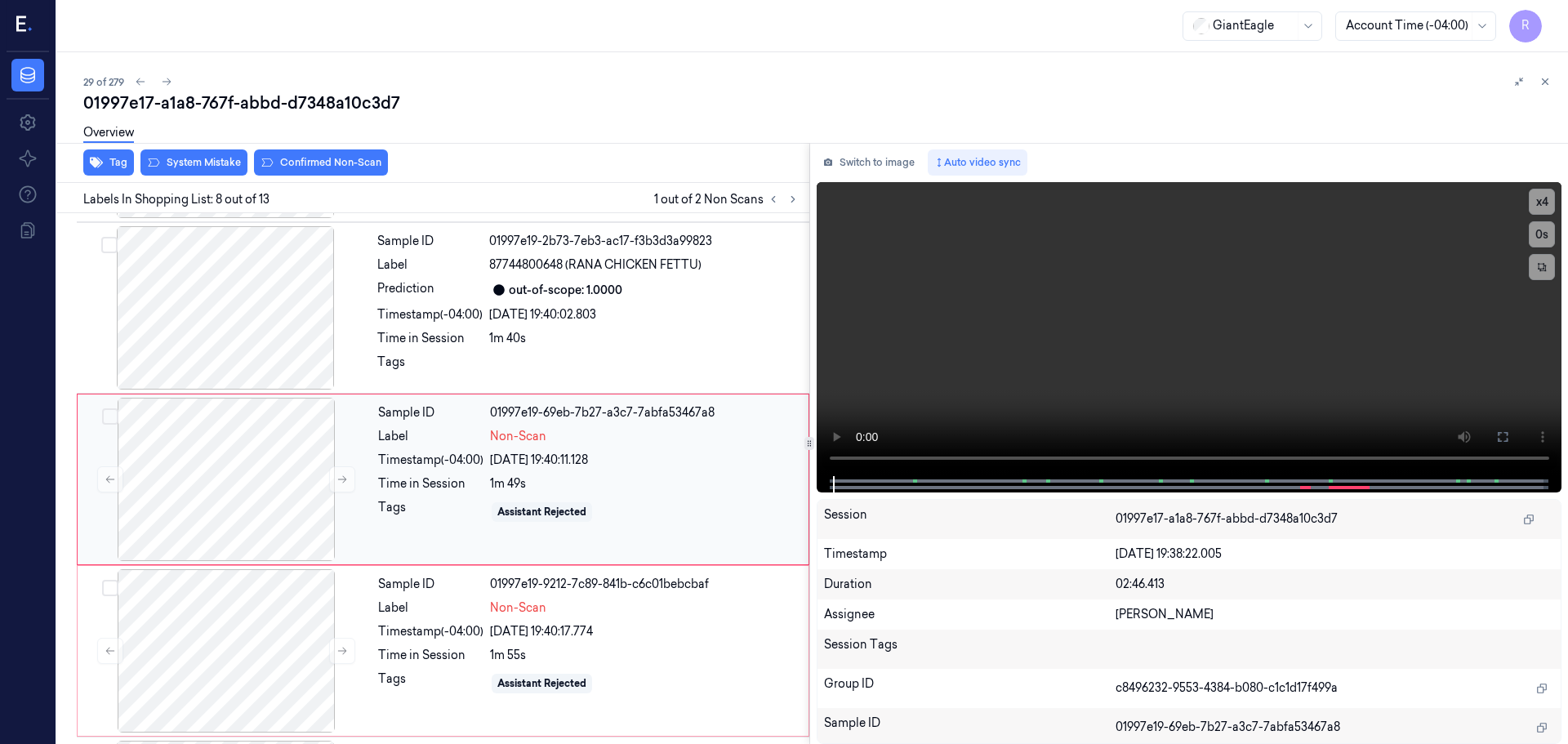
scroll to position [1019, 0]
click at [333, 475] on button at bounding box center [342, 478] width 26 height 26
click at [344, 639] on button at bounding box center [342, 649] width 26 height 26
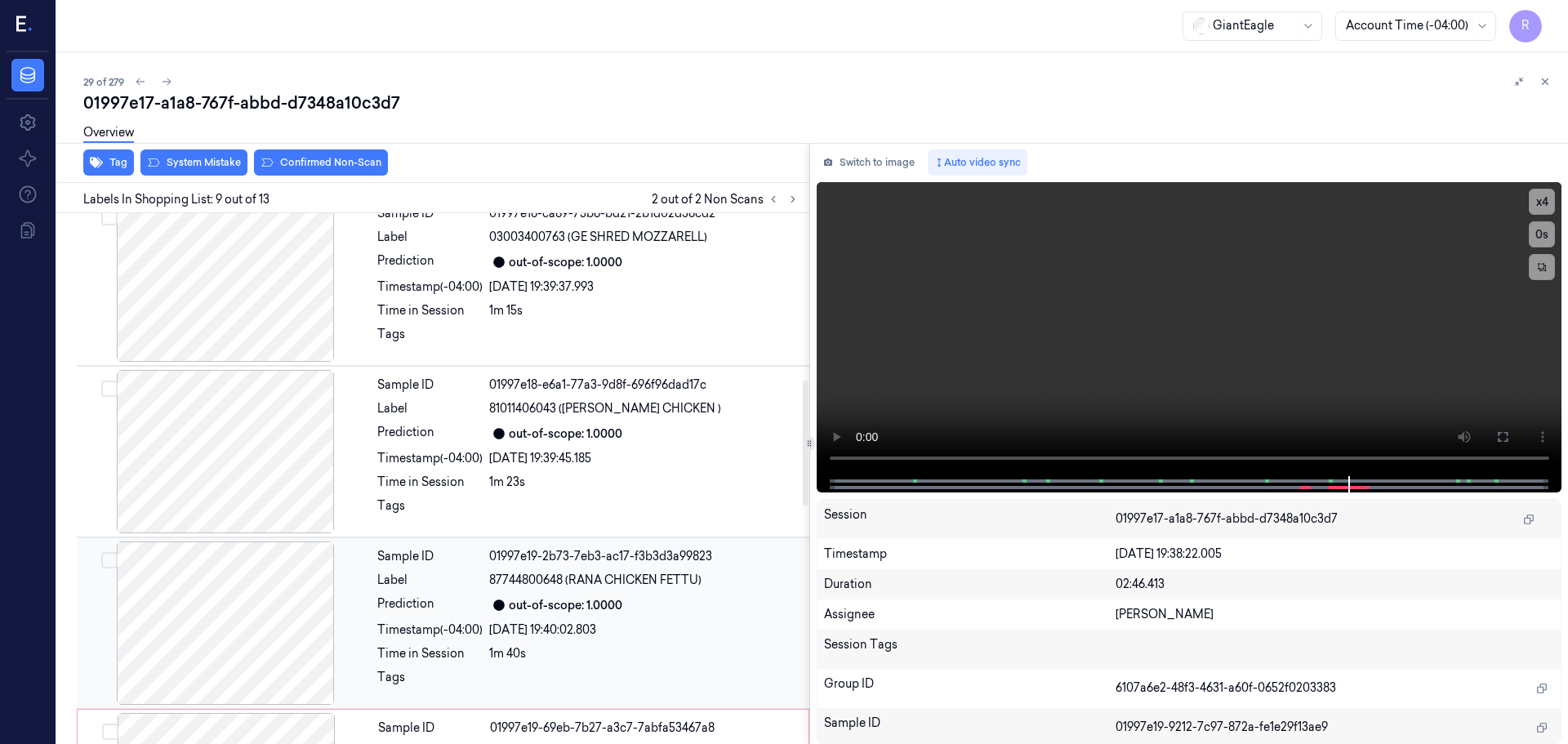
scroll to position [701, 0]
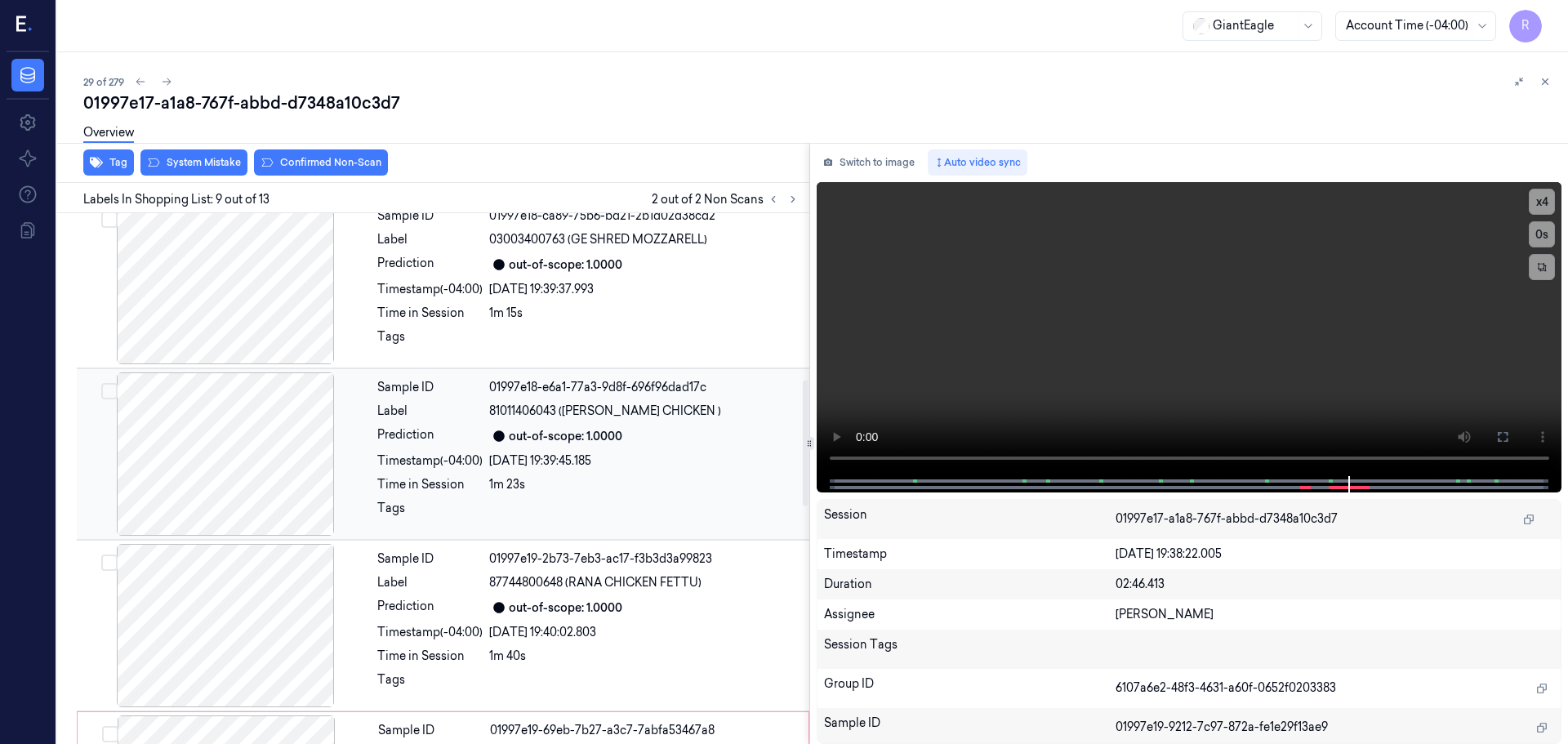
click at [239, 448] on div at bounding box center [225, 454] width 290 height 163
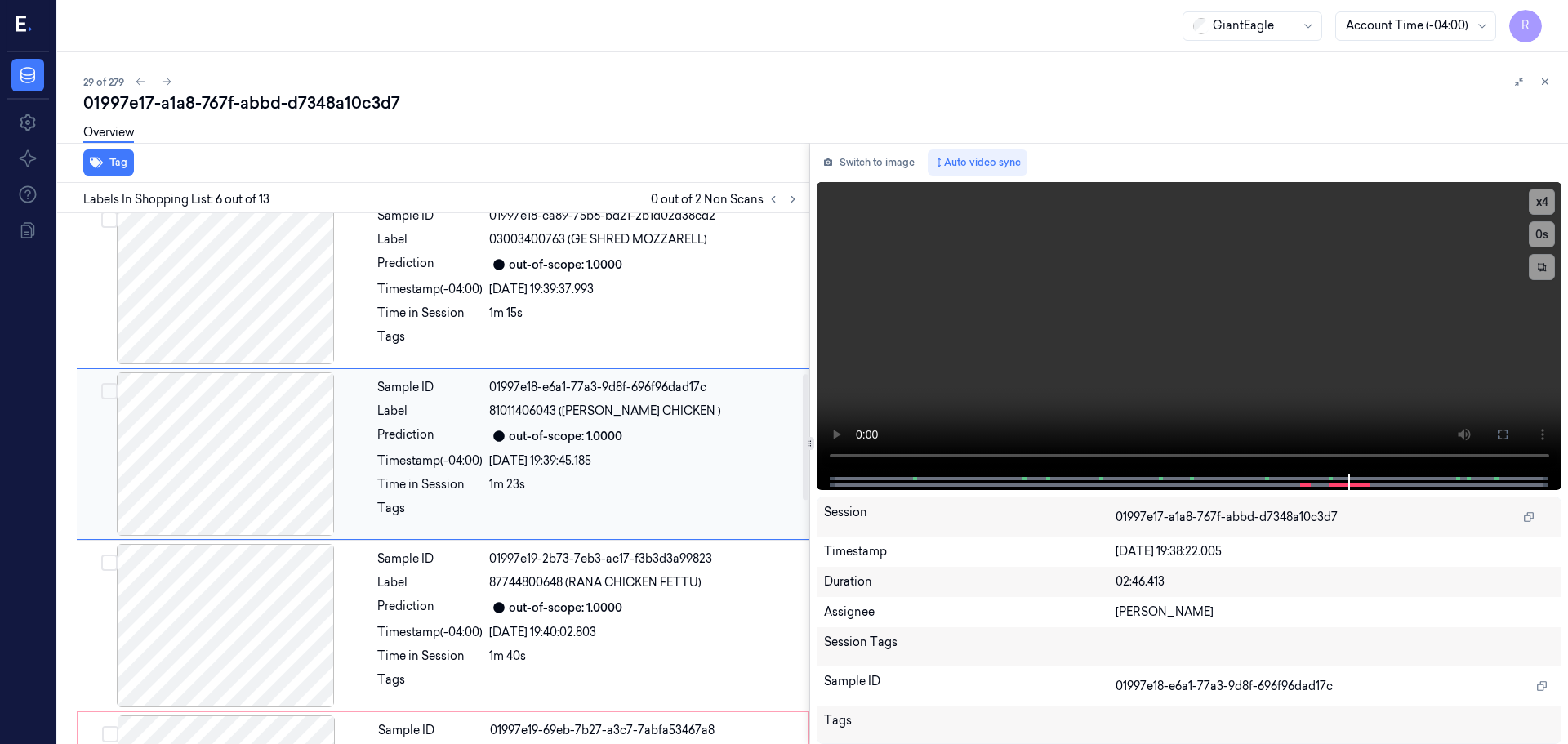
scroll to position [677, 0]
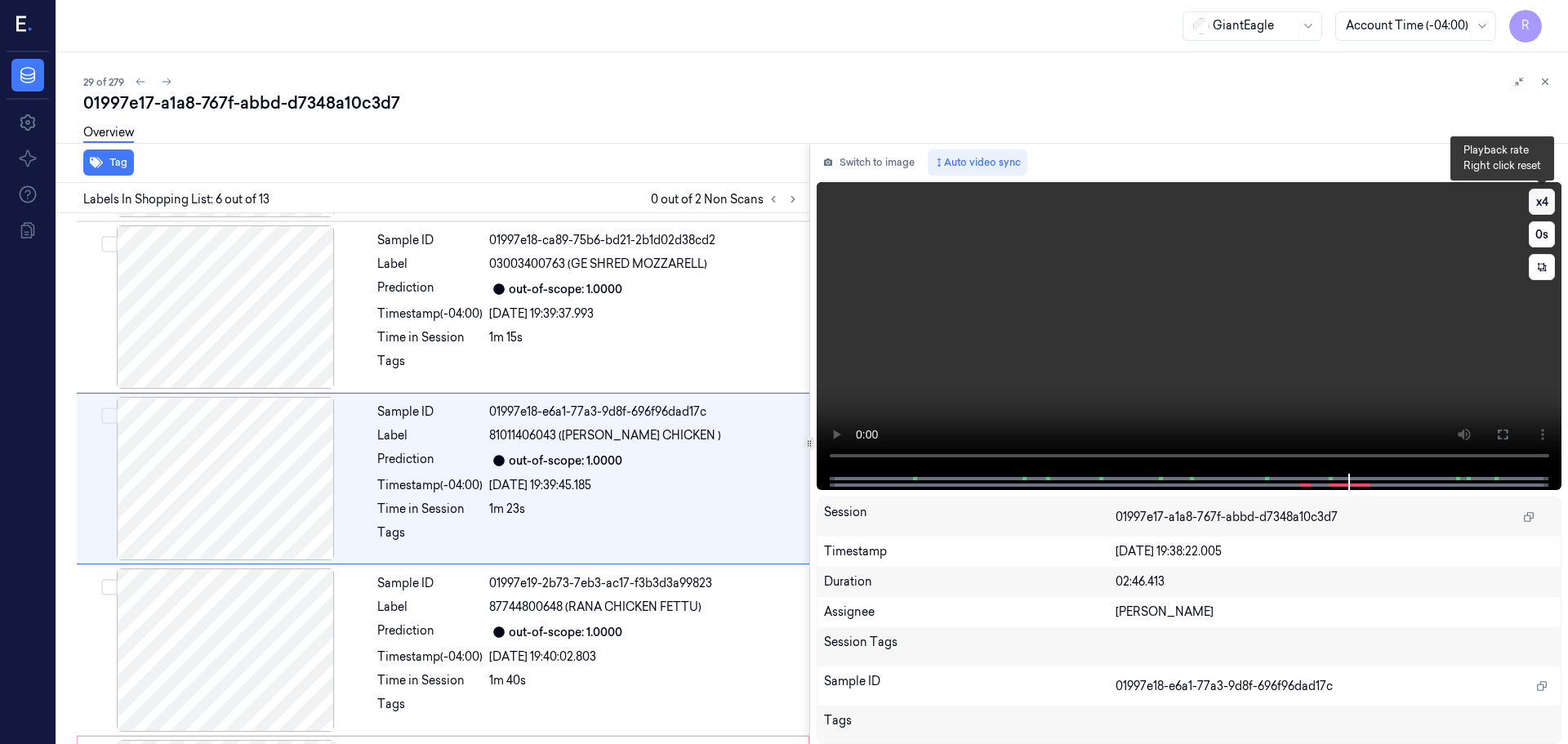
click at [1553, 190] on button "x 4" at bounding box center [1541, 201] width 26 height 26
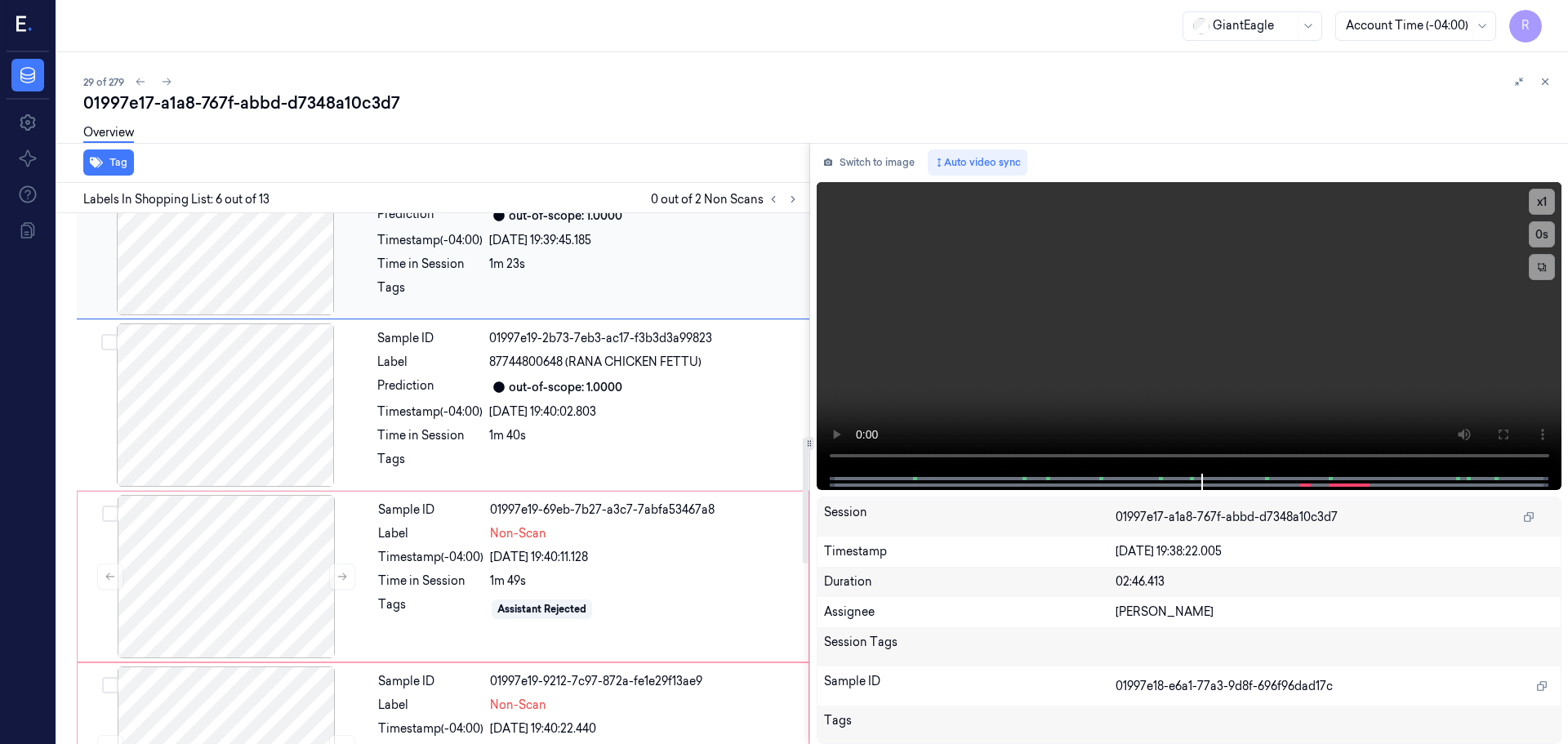
scroll to position [1003, 0]
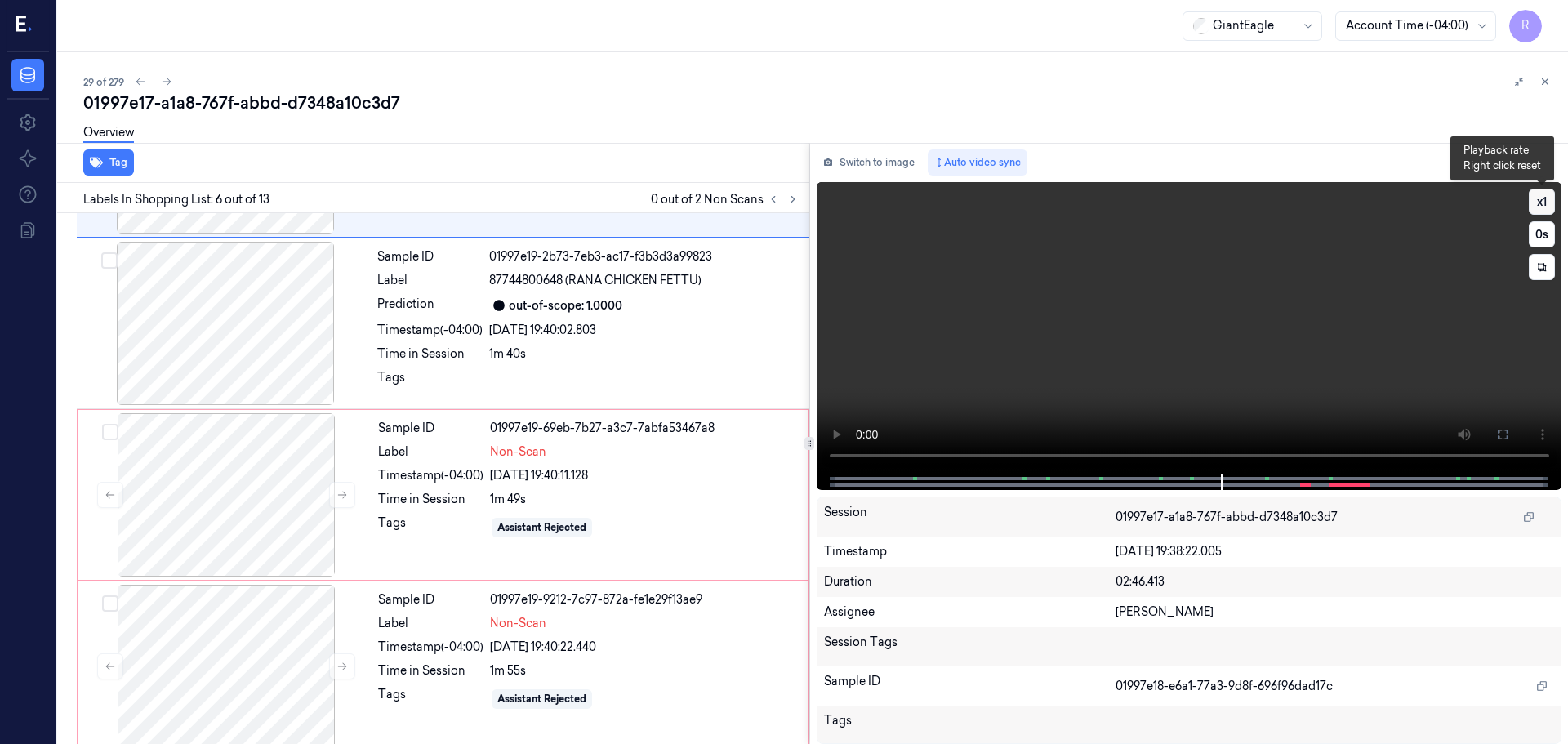
click at [1534, 203] on button "x 1" at bounding box center [1541, 201] width 26 height 26
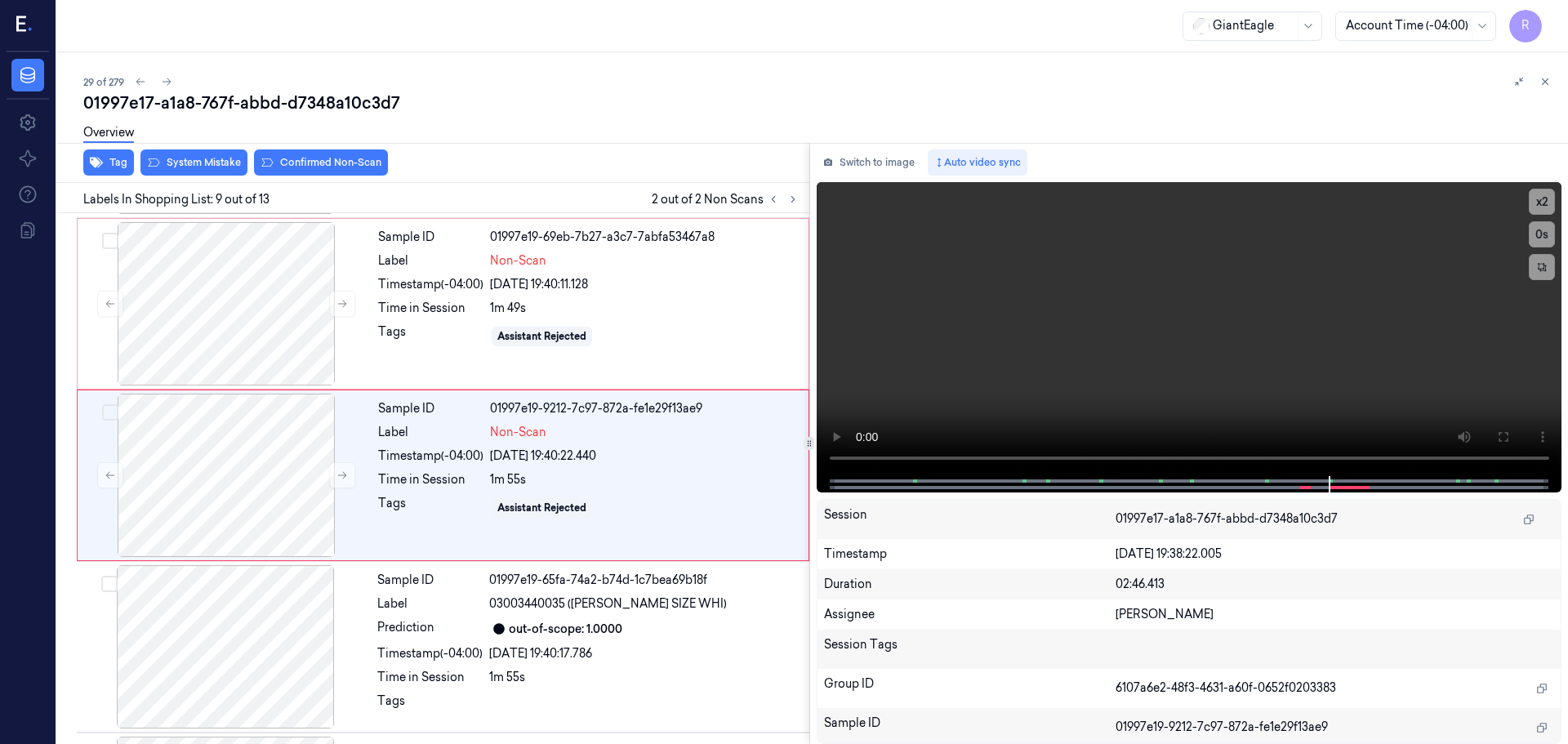
scroll to position [1191, 0]
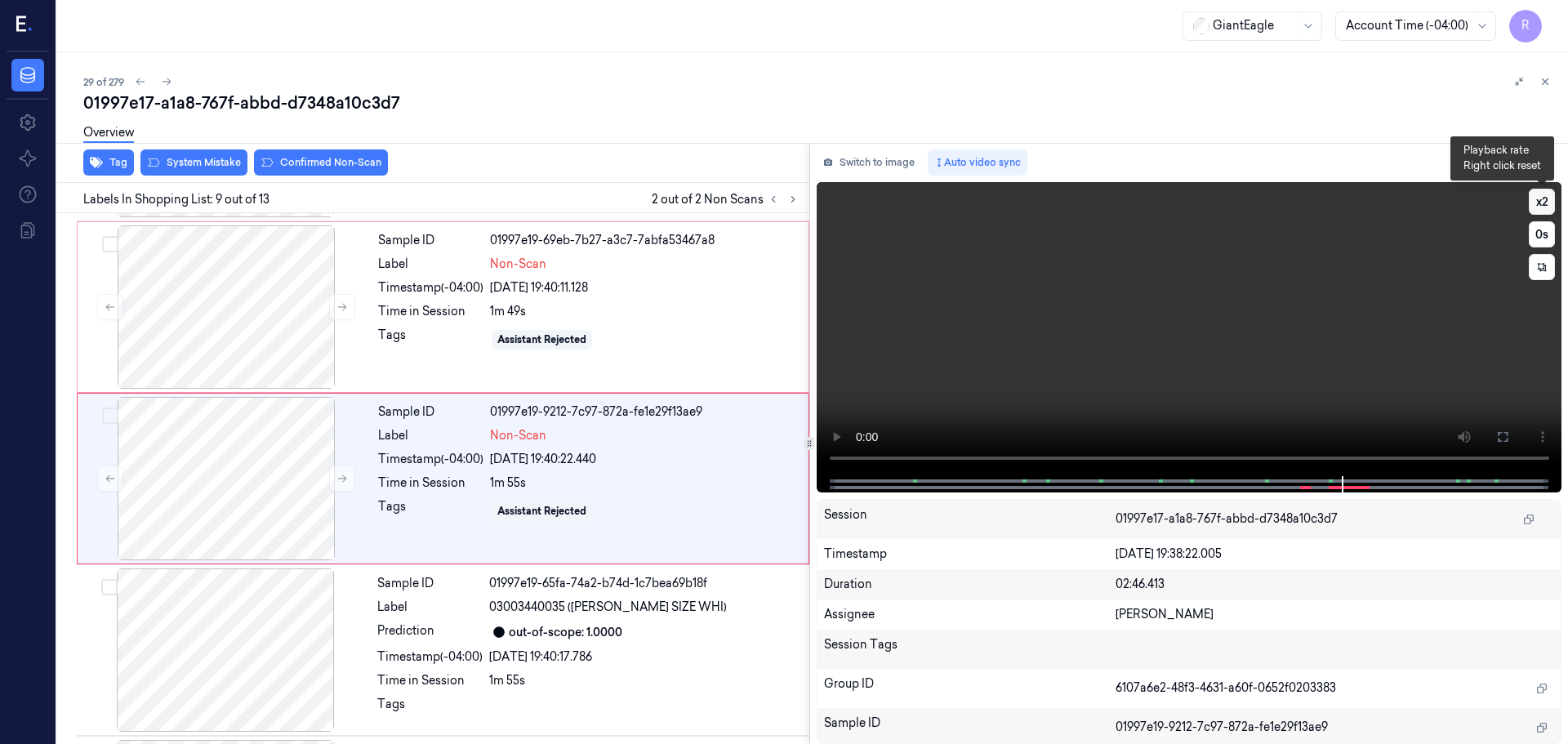
click at [1542, 211] on button "x 2" at bounding box center [1541, 201] width 26 height 26
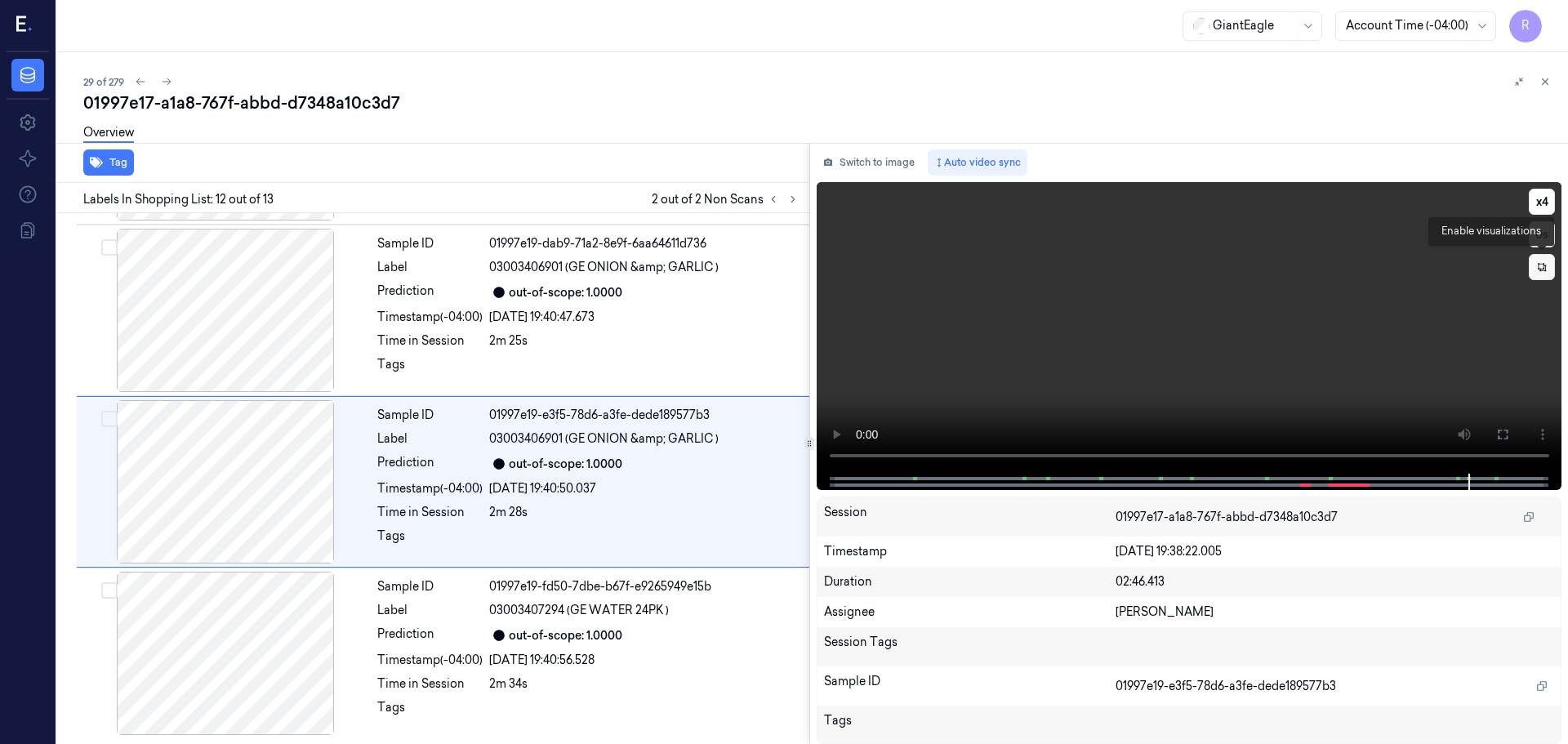
scroll to position [1703, 0]
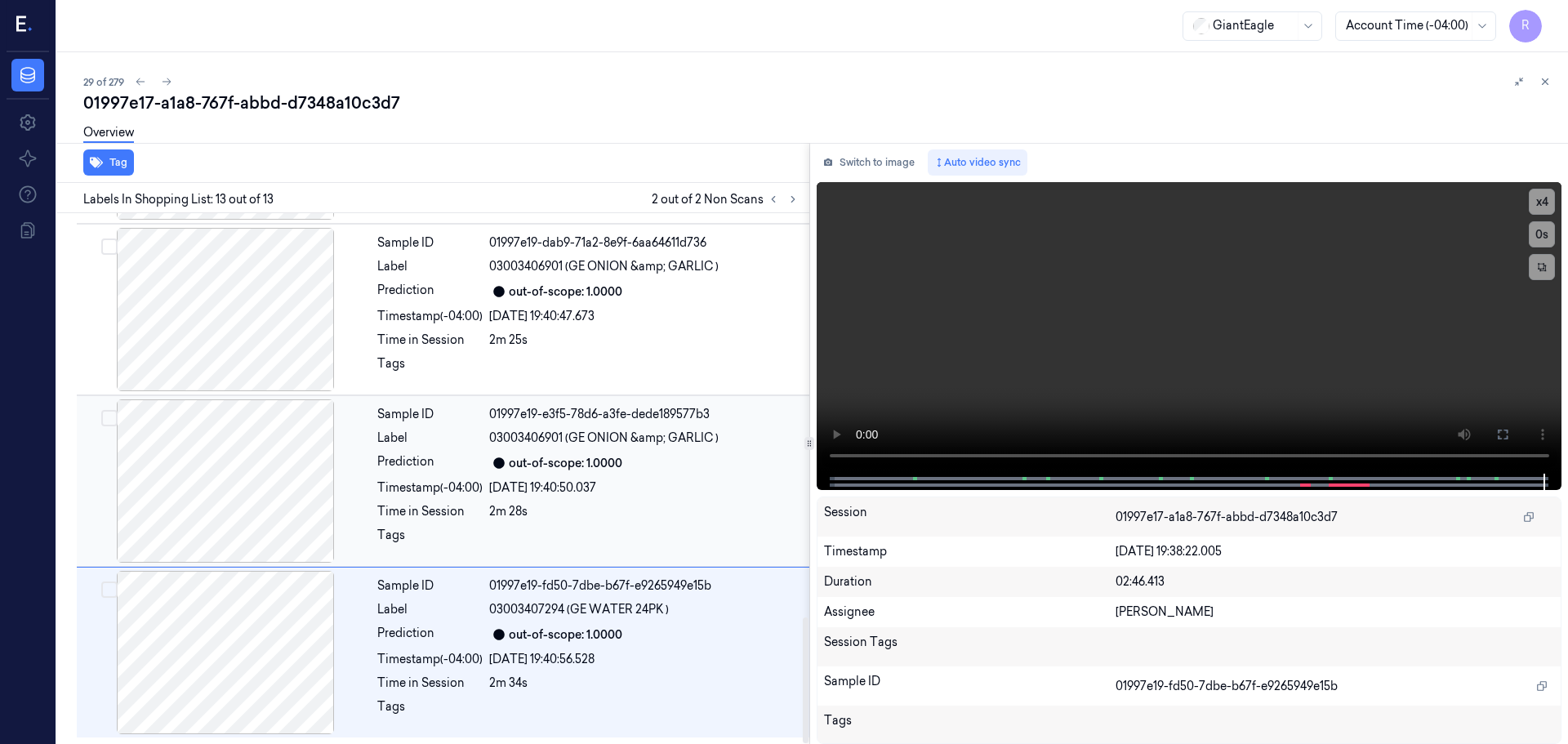
click at [386, 490] on div "Timestamp (-04:00)" at bounding box center [430, 488] width 105 height 17
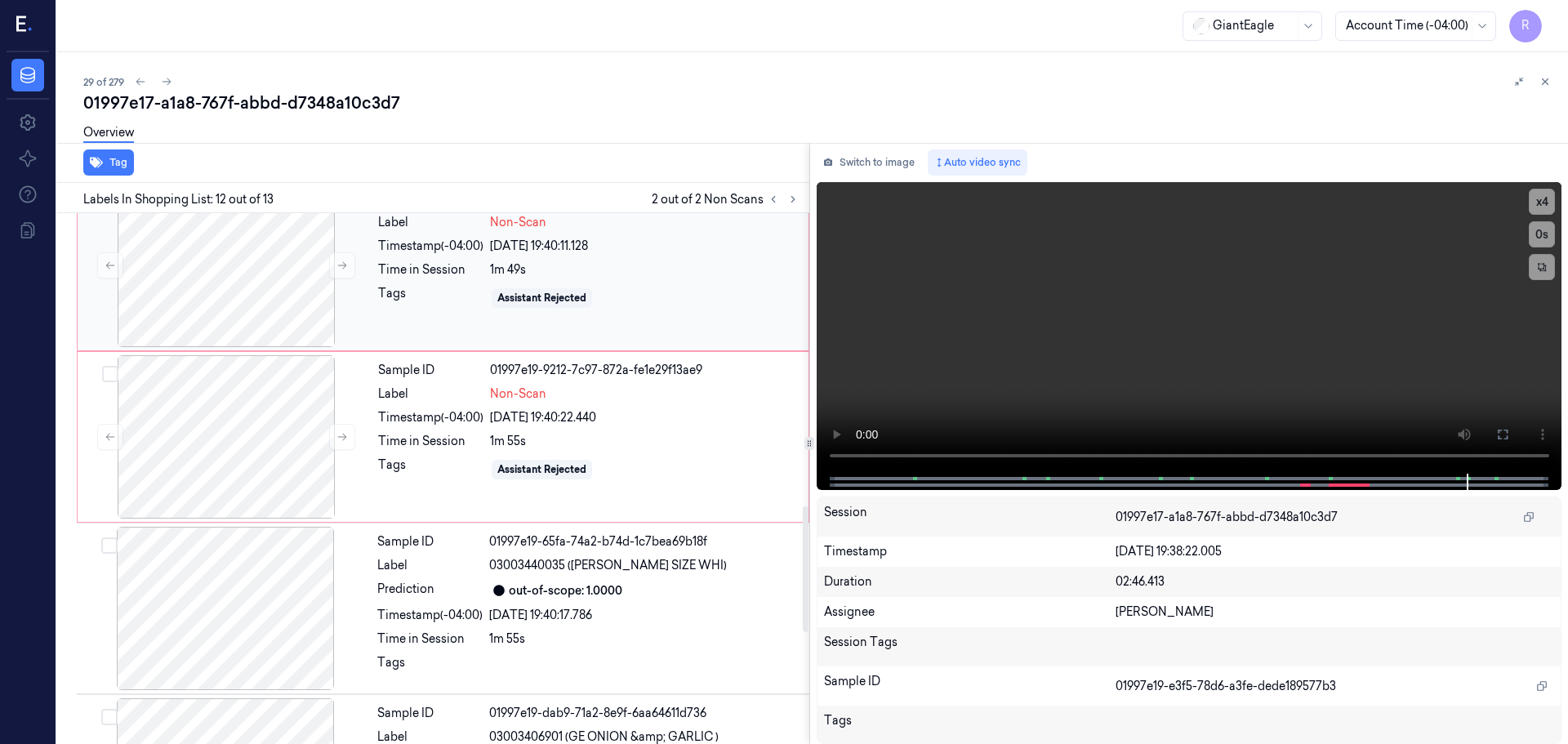
scroll to position [1049, 0]
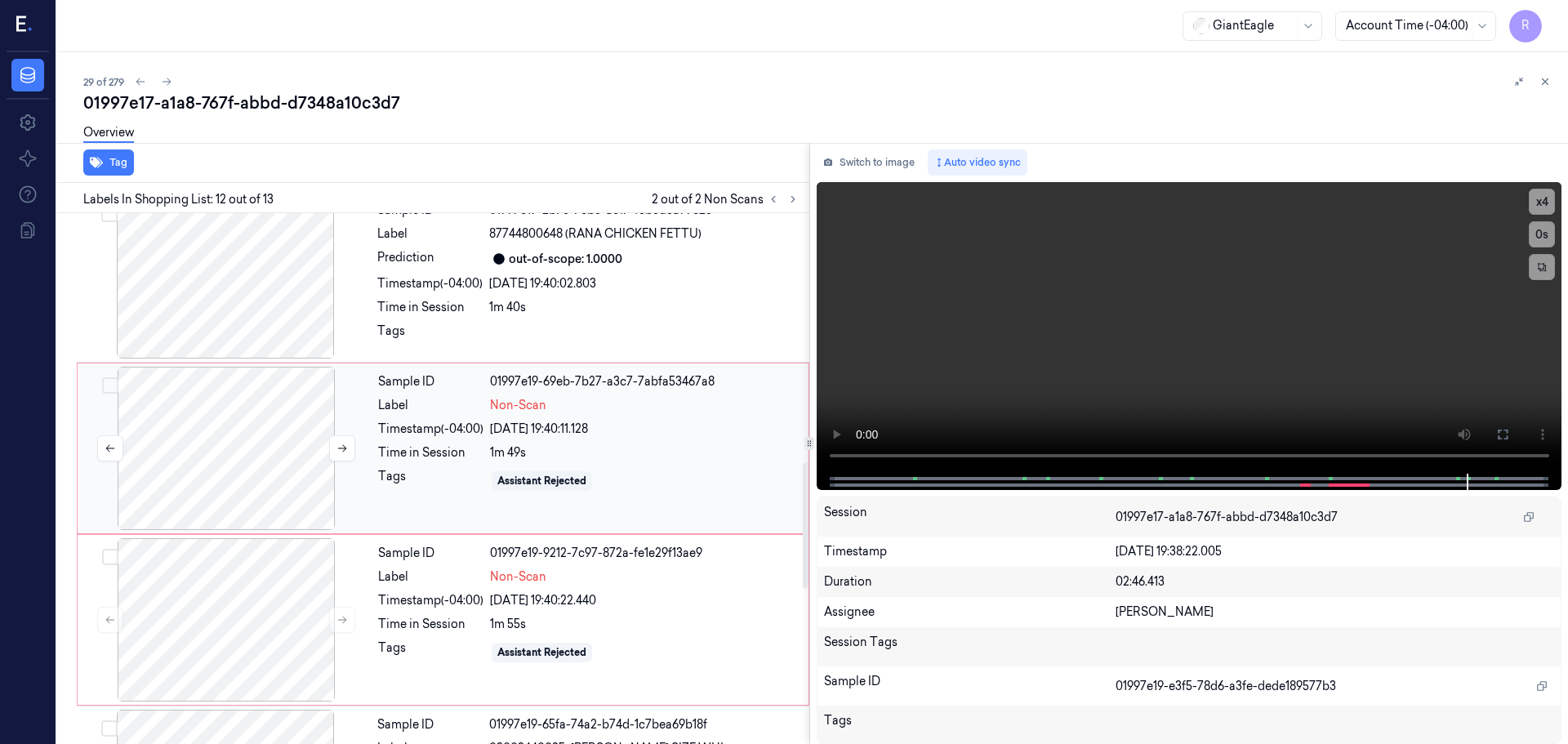
click at [348, 425] on div at bounding box center [226, 448] width 290 height 163
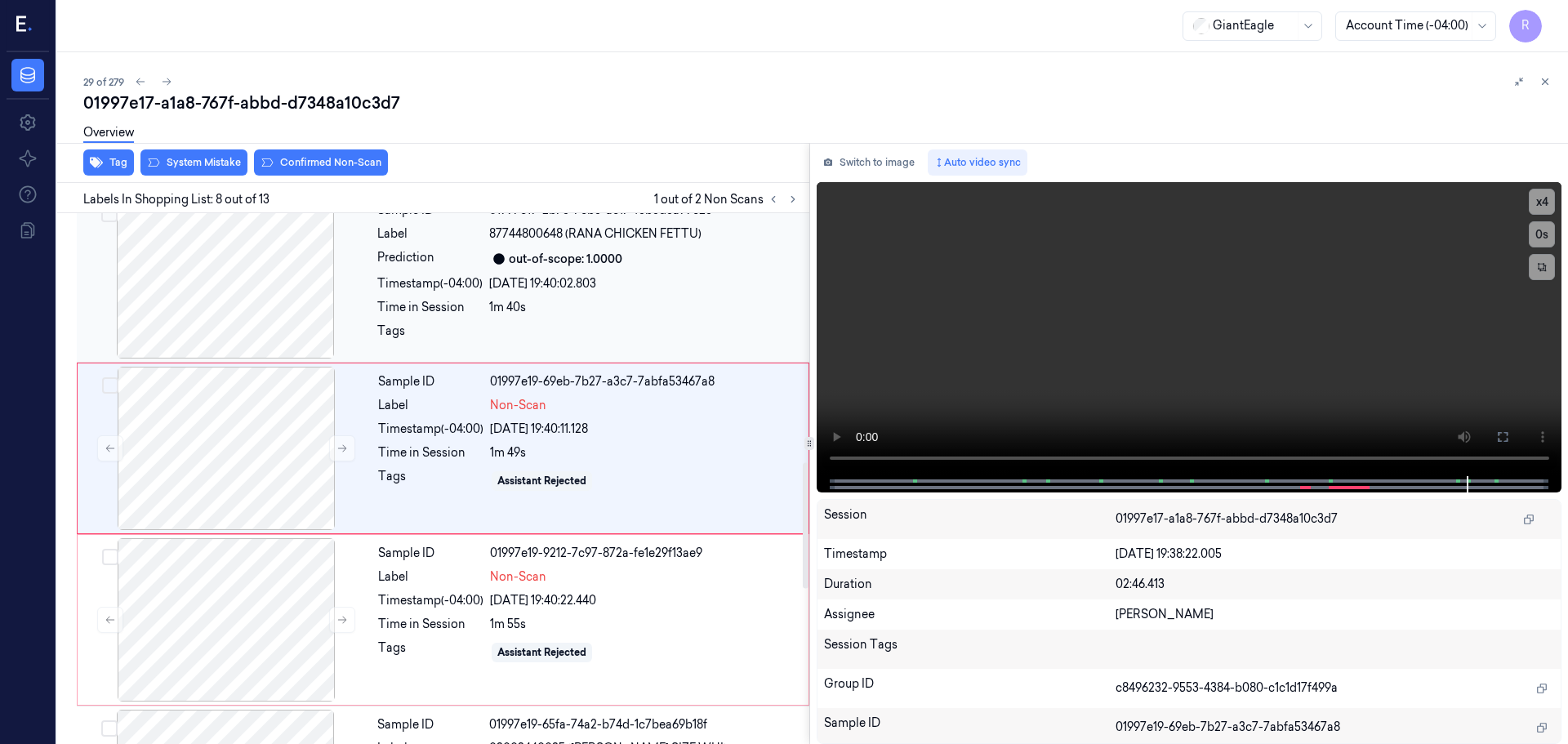
scroll to position [1019, 0]
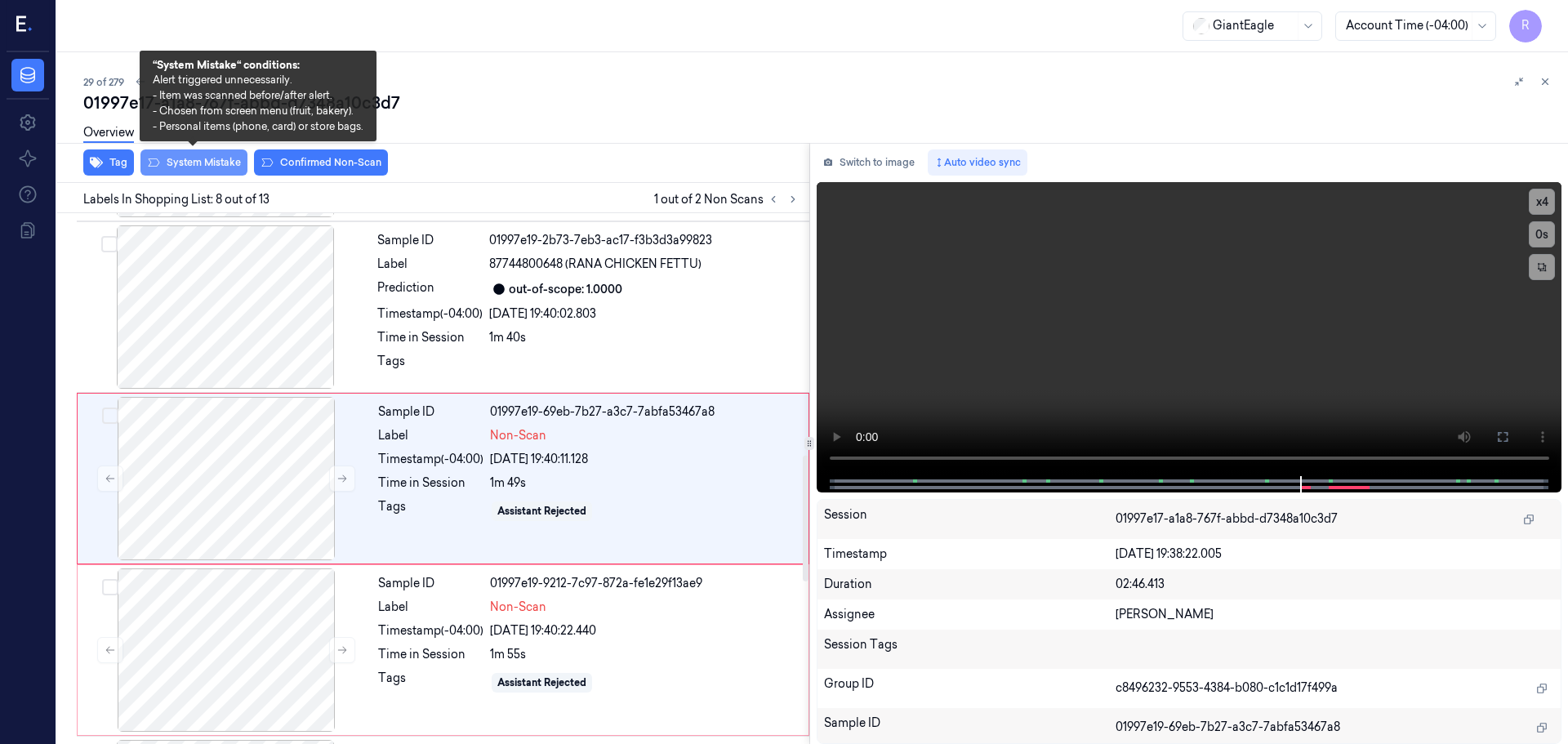
click at [187, 169] on button "System Mistake" at bounding box center [194, 162] width 107 height 26
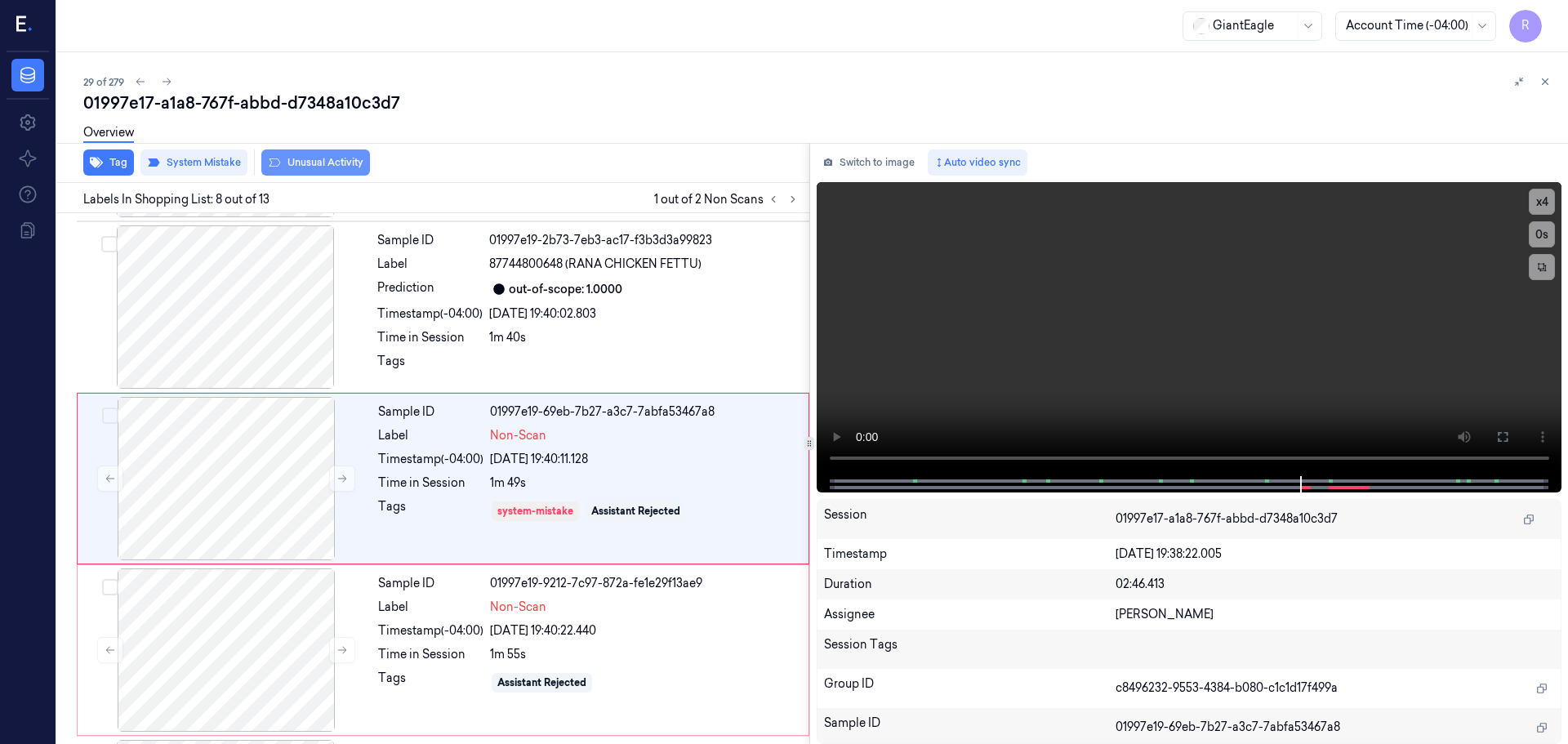
click at [321, 165] on button "Unusual Activity" at bounding box center [316, 162] width 109 height 26
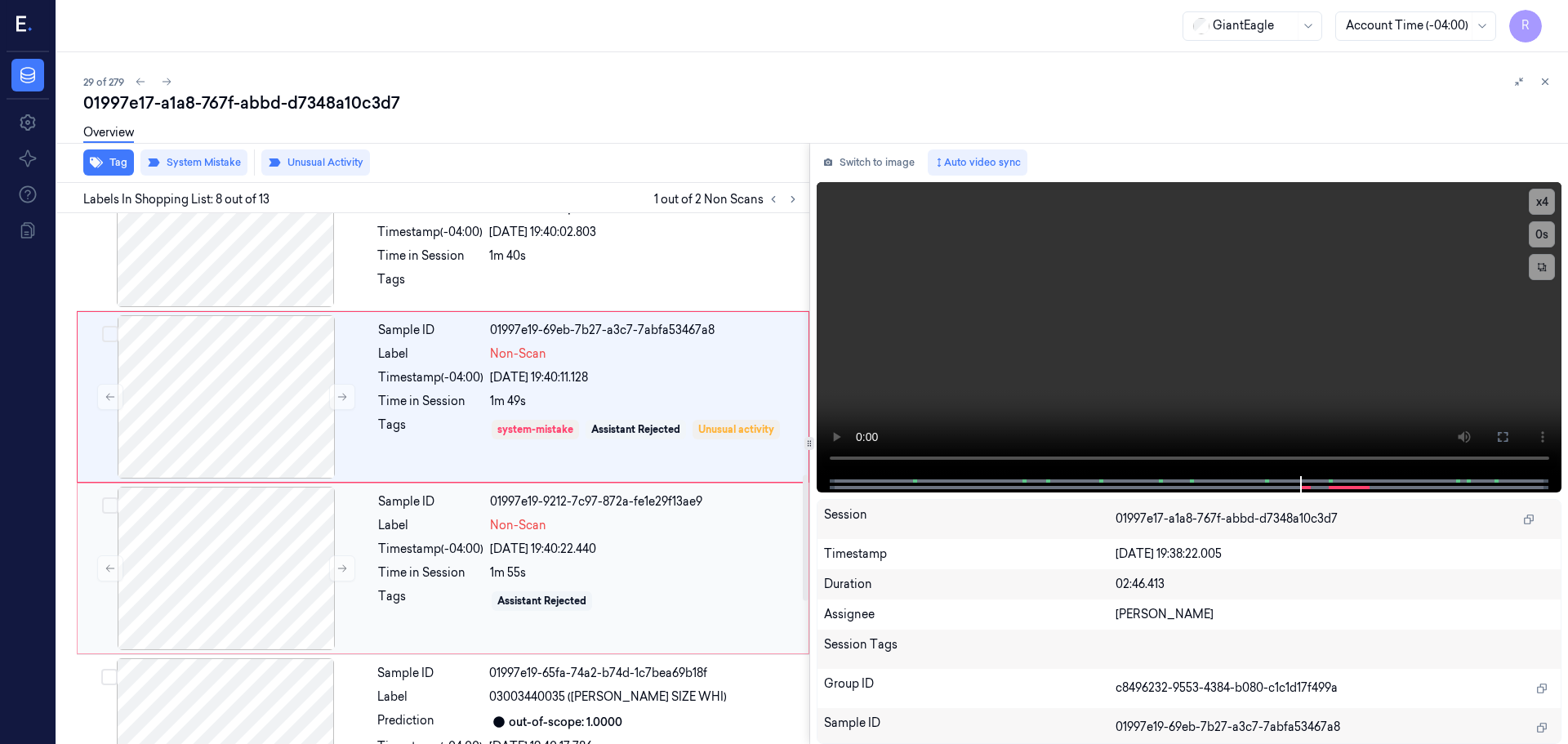
click at [408, 508] on div "Sample ID" at bounding box center [431, 501] width 105 height 17
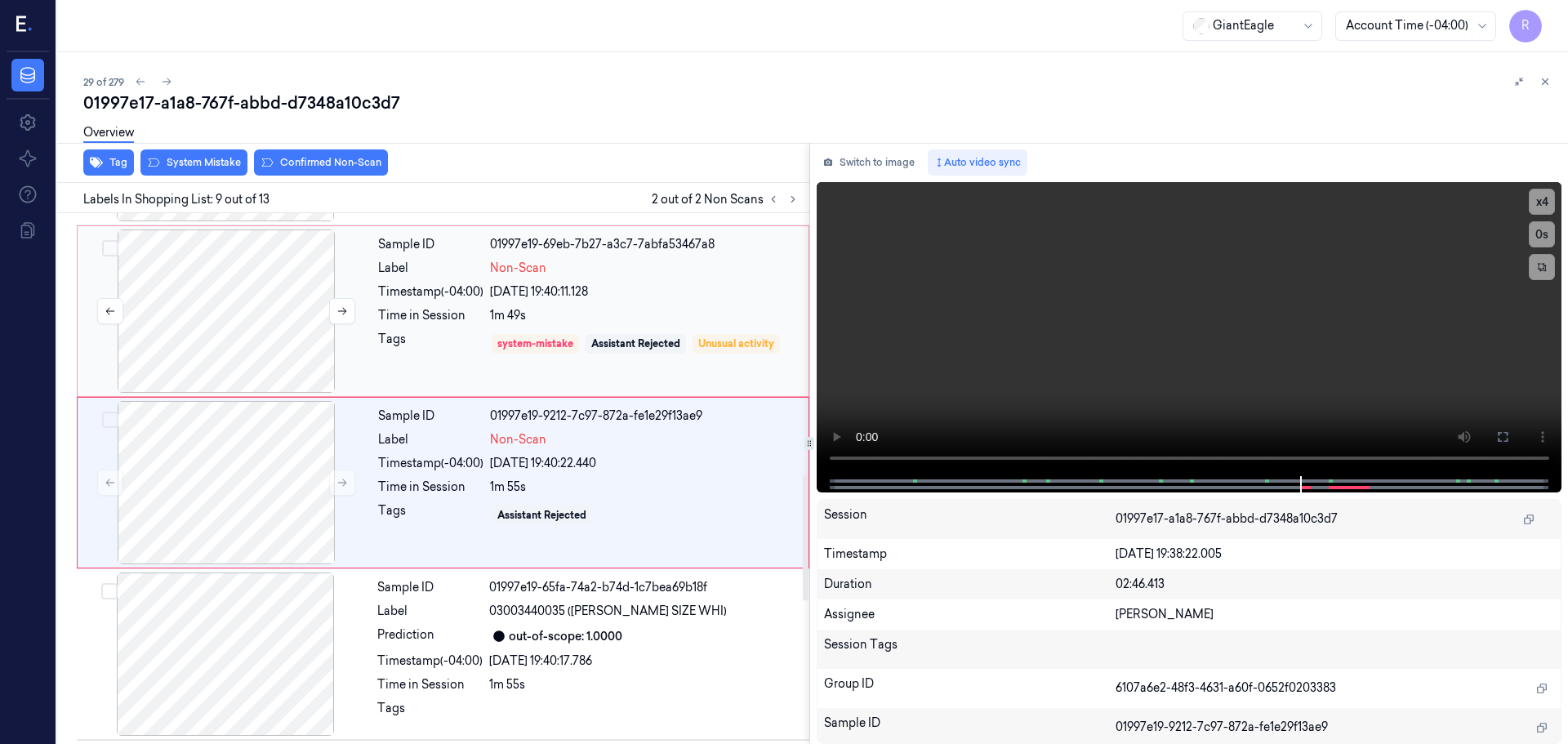
scroll to position [1191, 0]
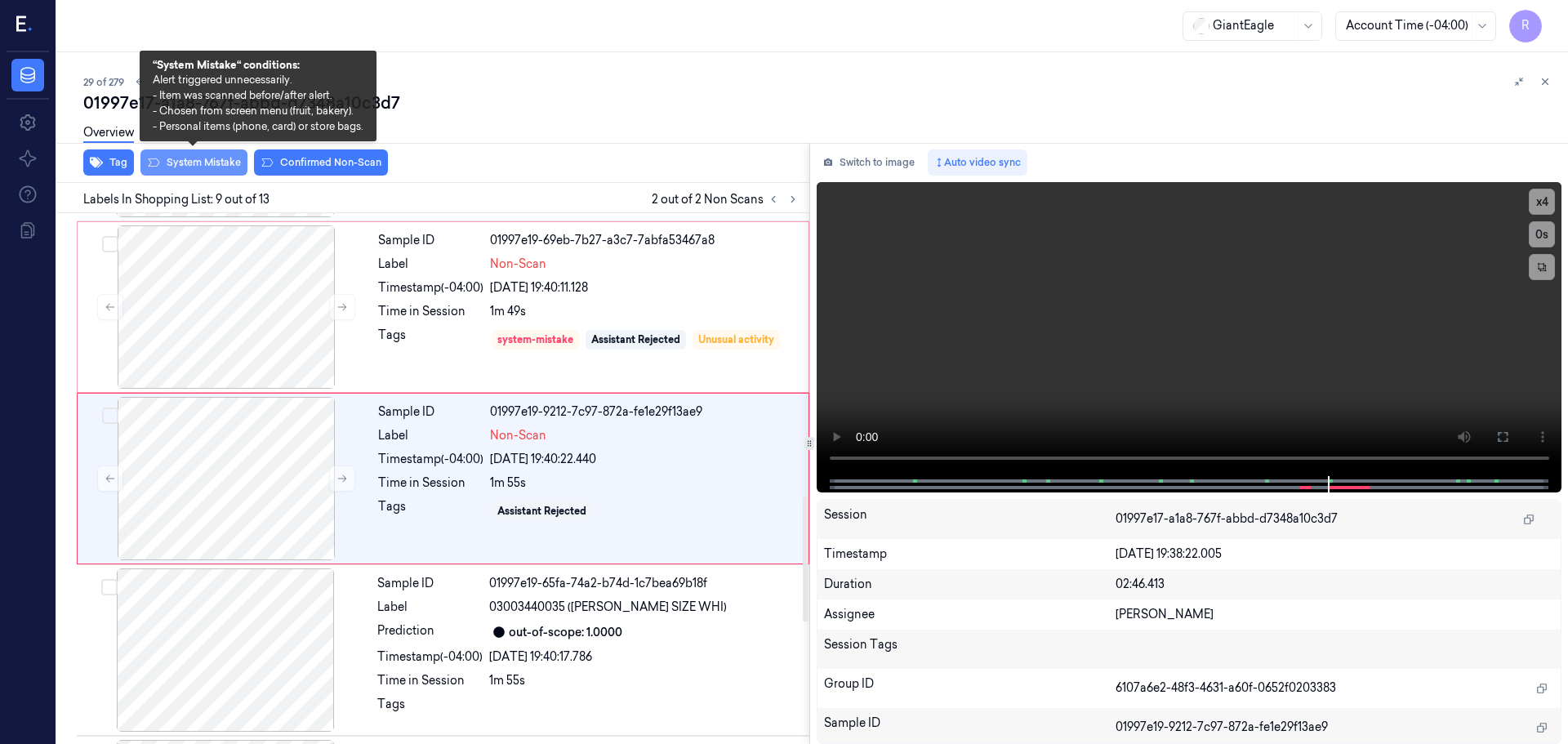
click at [197, 172] on button "System Mistake" at bounding box center [194, 162] width 107 height 26
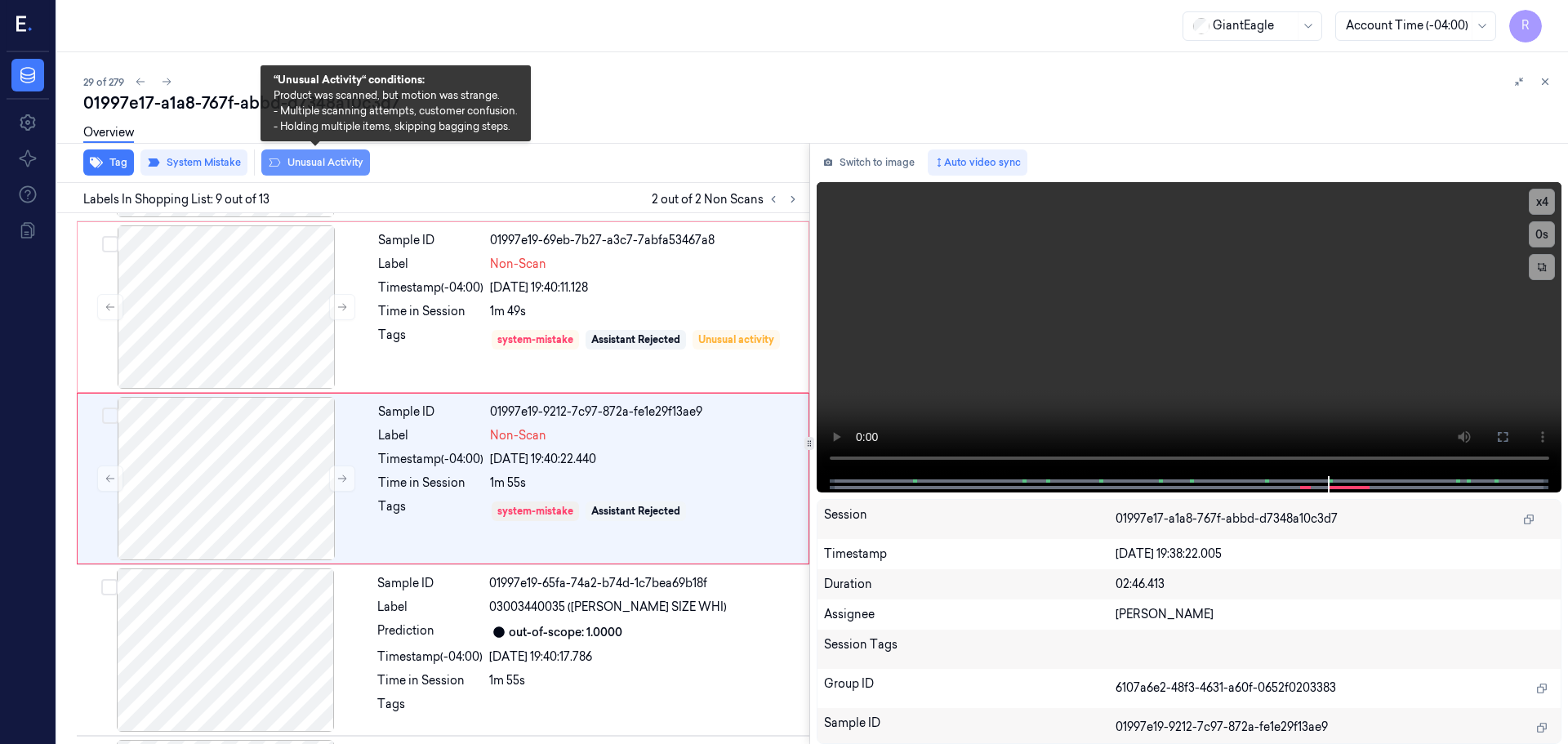
click at [306, 156] on button "Unusual Activity" at bounding box center [316, 162] width 109 height 26
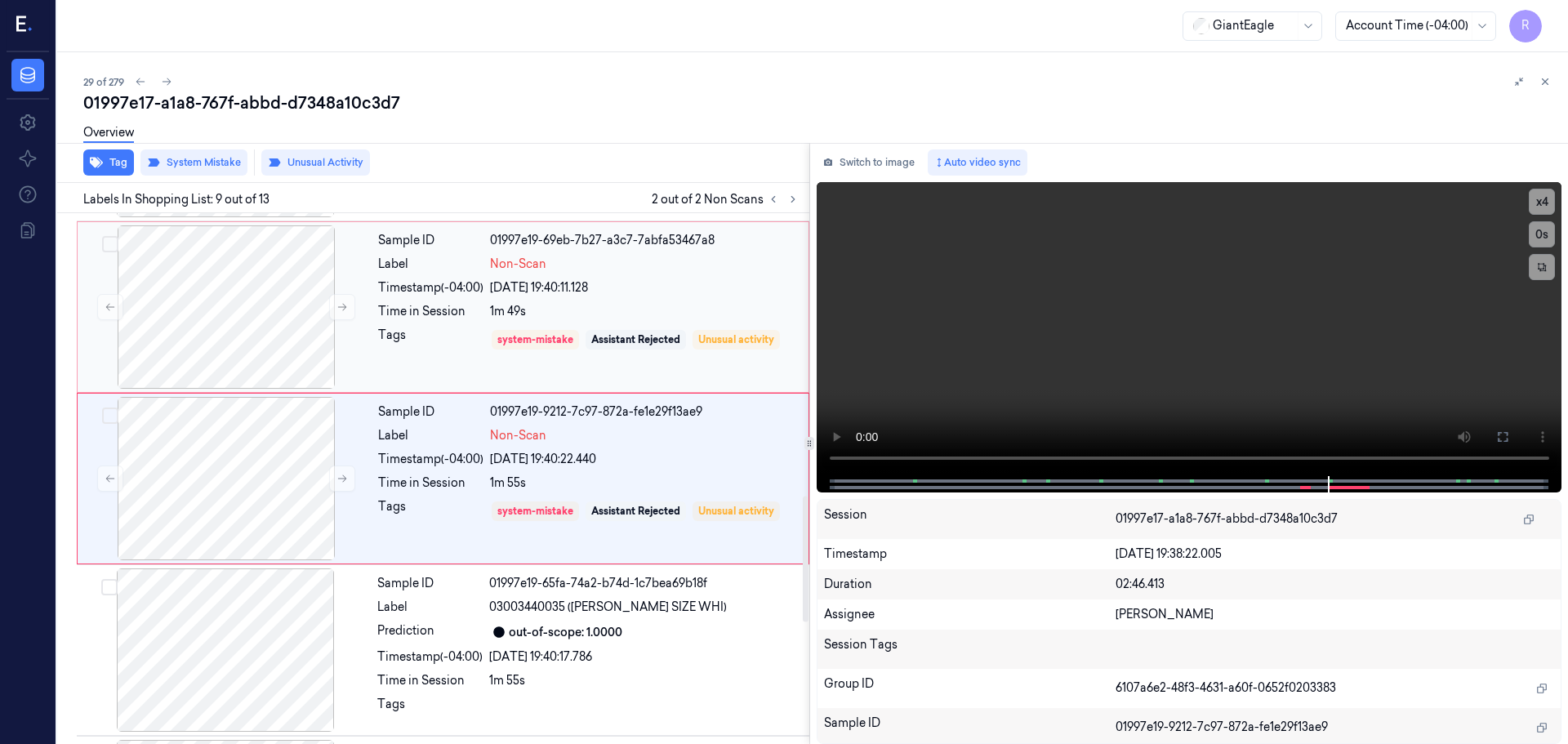
click at [408, 319] on div "Time in Session" at bounding box center [431, 311] width 105 height 17
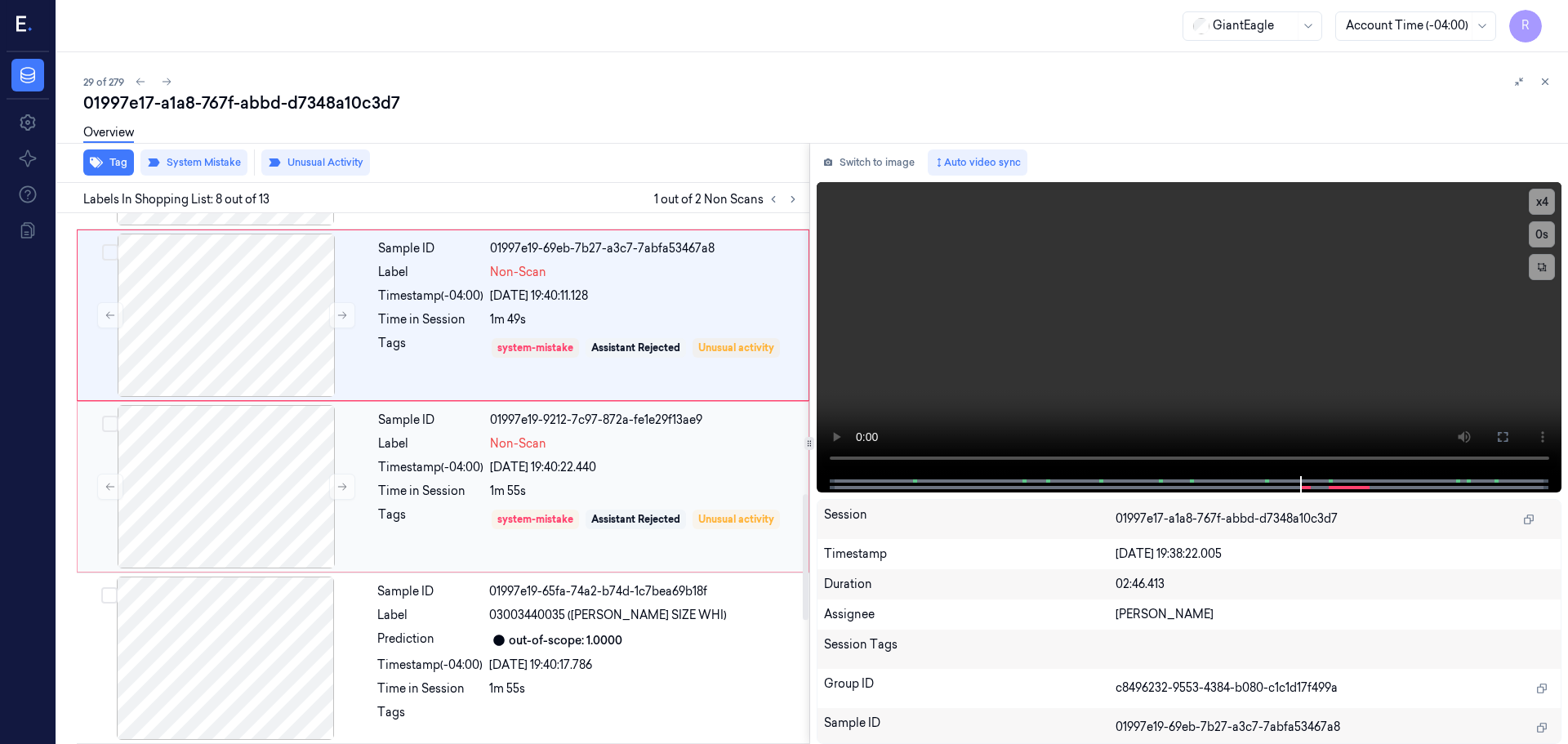
click at [429, 498] on div "Time in Session" at bounding box center [431, 490] width 105 height 17
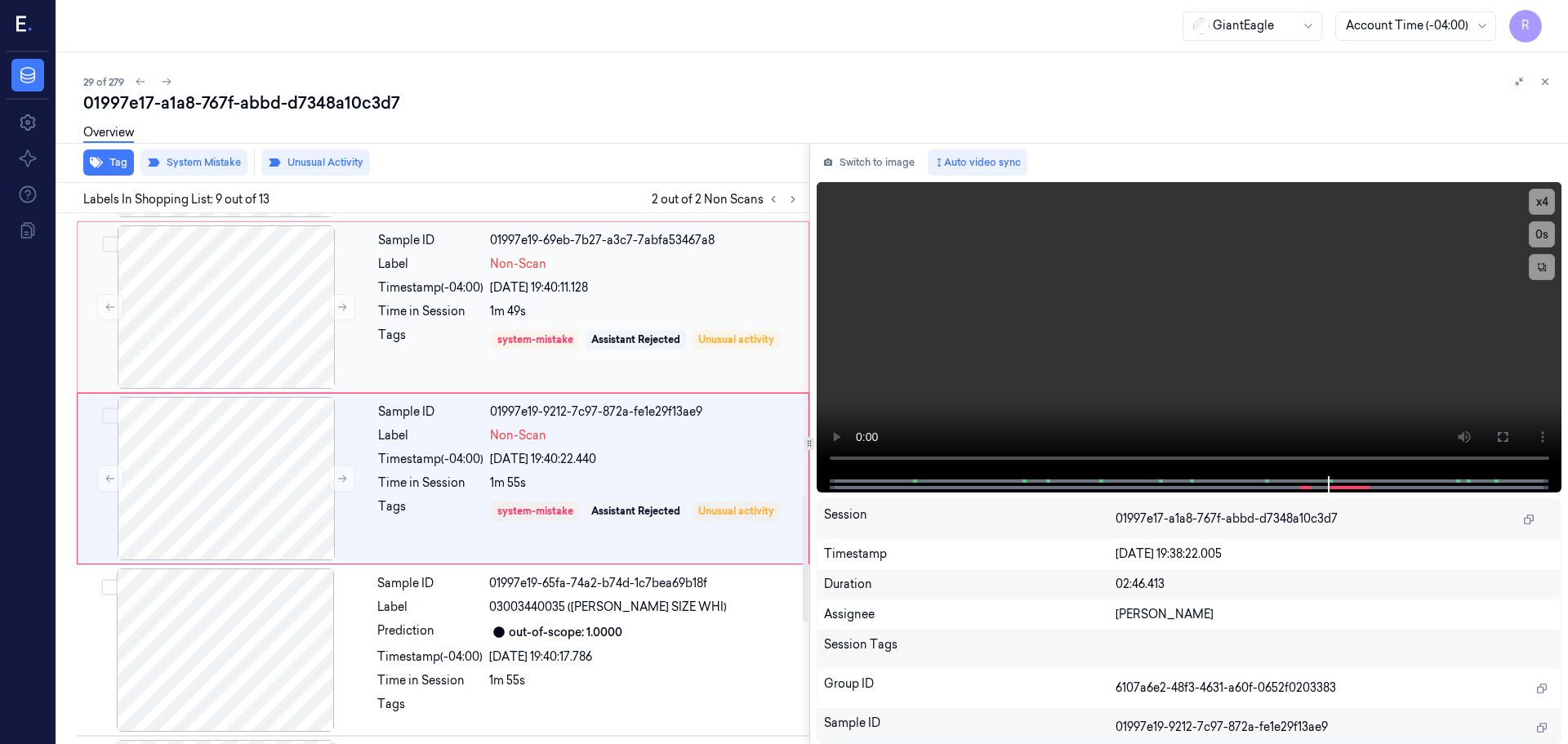
click at [427, 352] on div "Tags" at bounding box center [431, 339] width 105 height 26
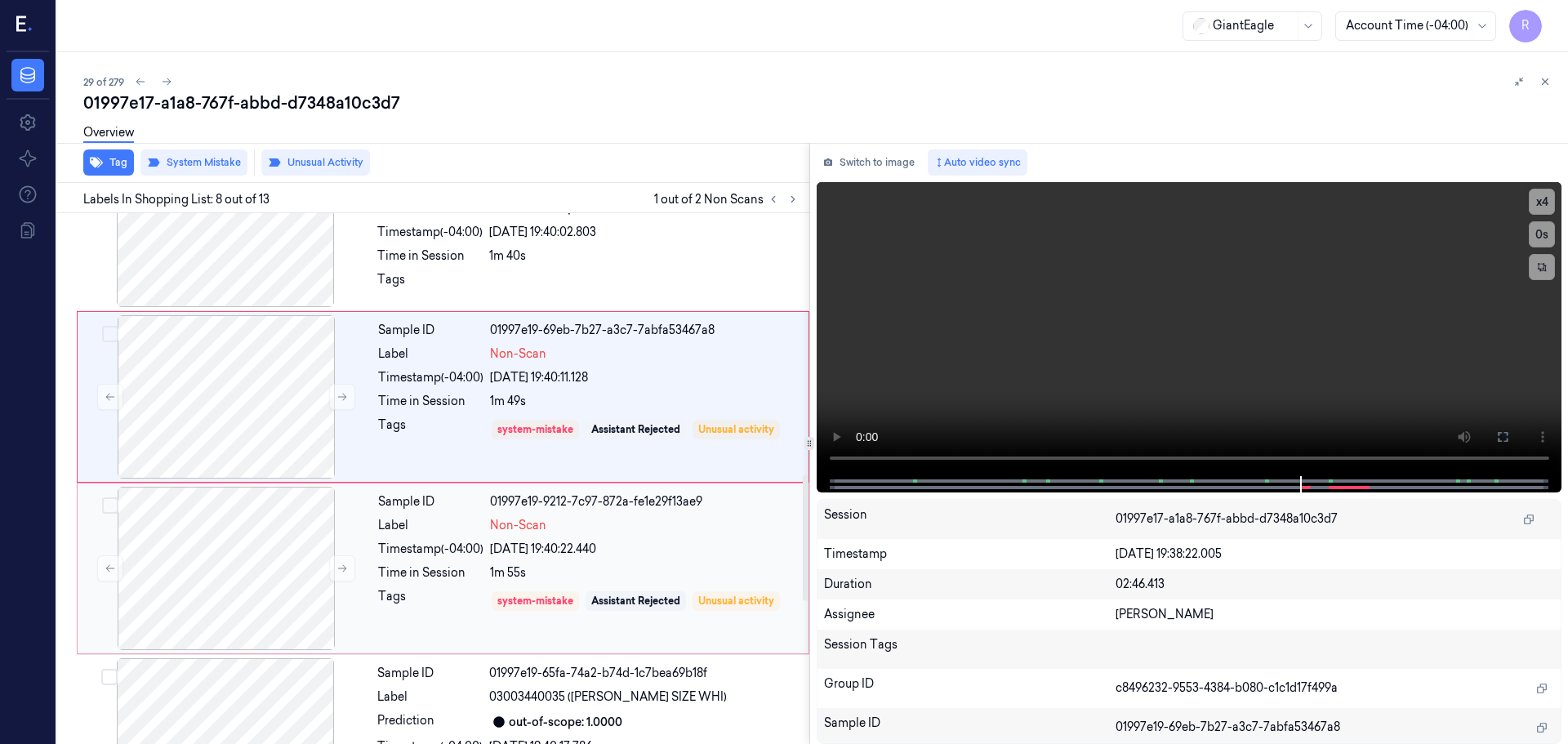
click at [450, 573] on div "Time in Session" at bounding box center [431, 572] width 105 height 17
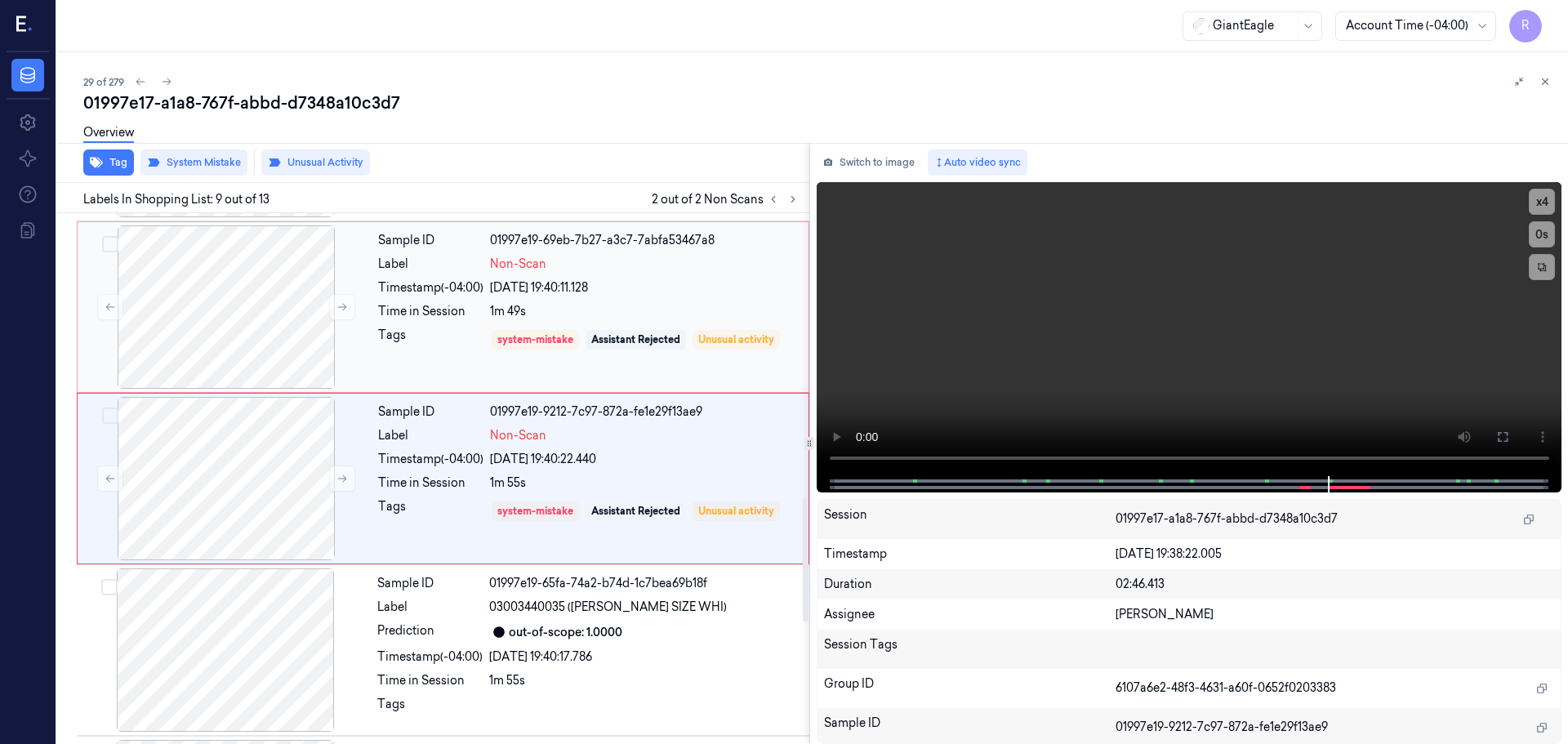
click at [419, 376] on div "Sample ID 01997e19-69eb-7b27-a3c7-7abfa53467a8 Label Non-Scan Timestamp (-04:00…" at bounding box center [589, 306] width 434 height 163
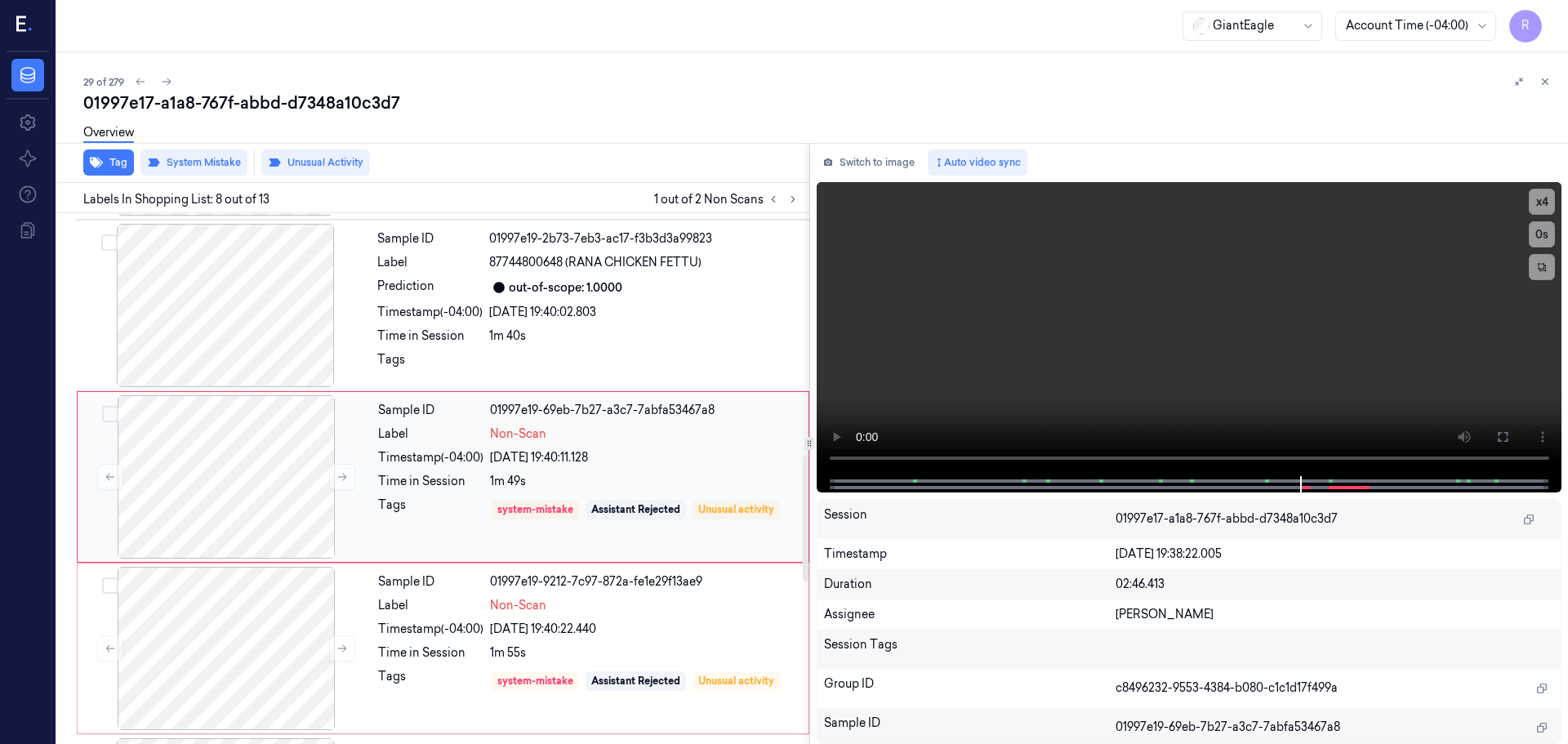
scroll to position [1019, 0]
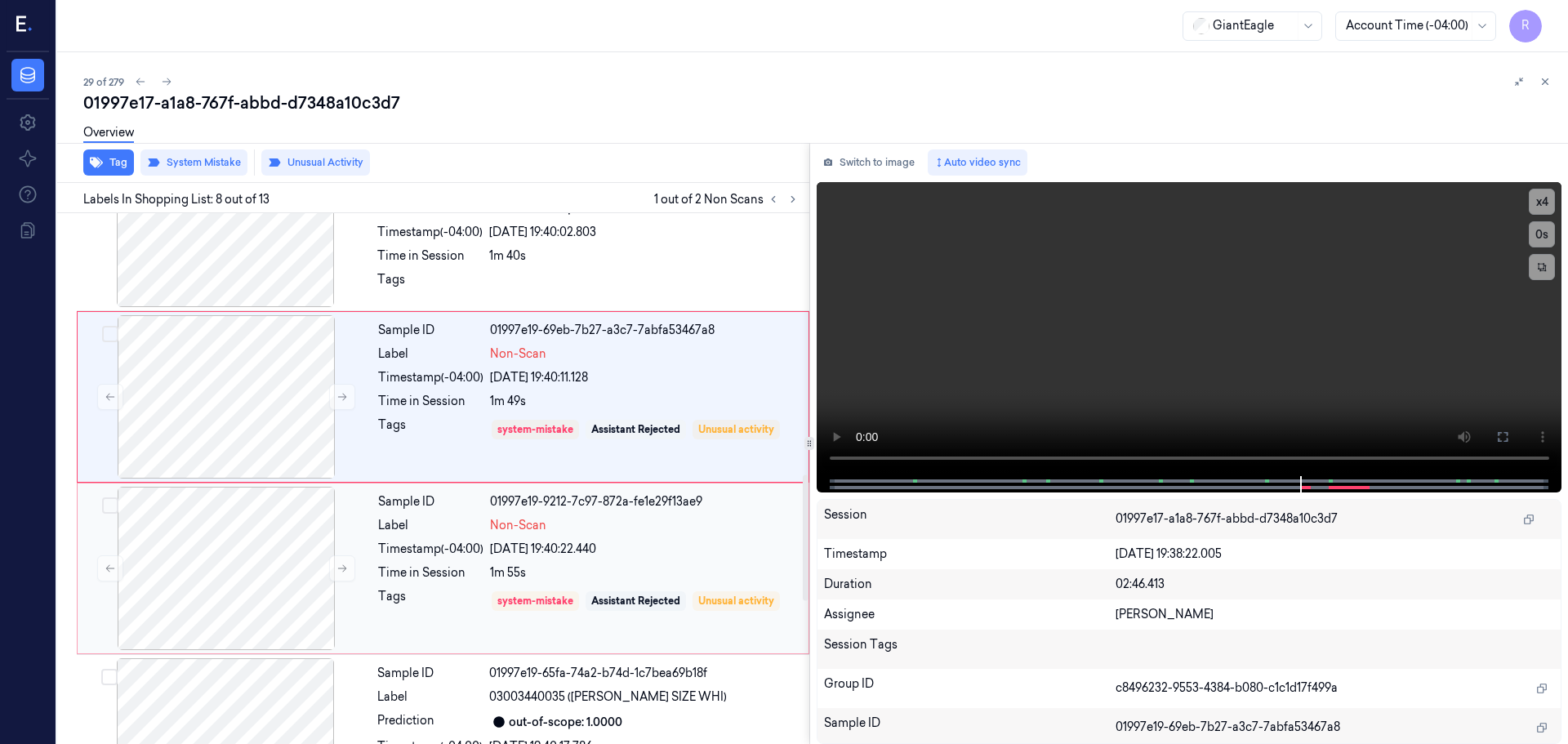
click at [433, 557] on div "Timestamp (-04:00)" at bounding box center [431, 549] width 105 height 17
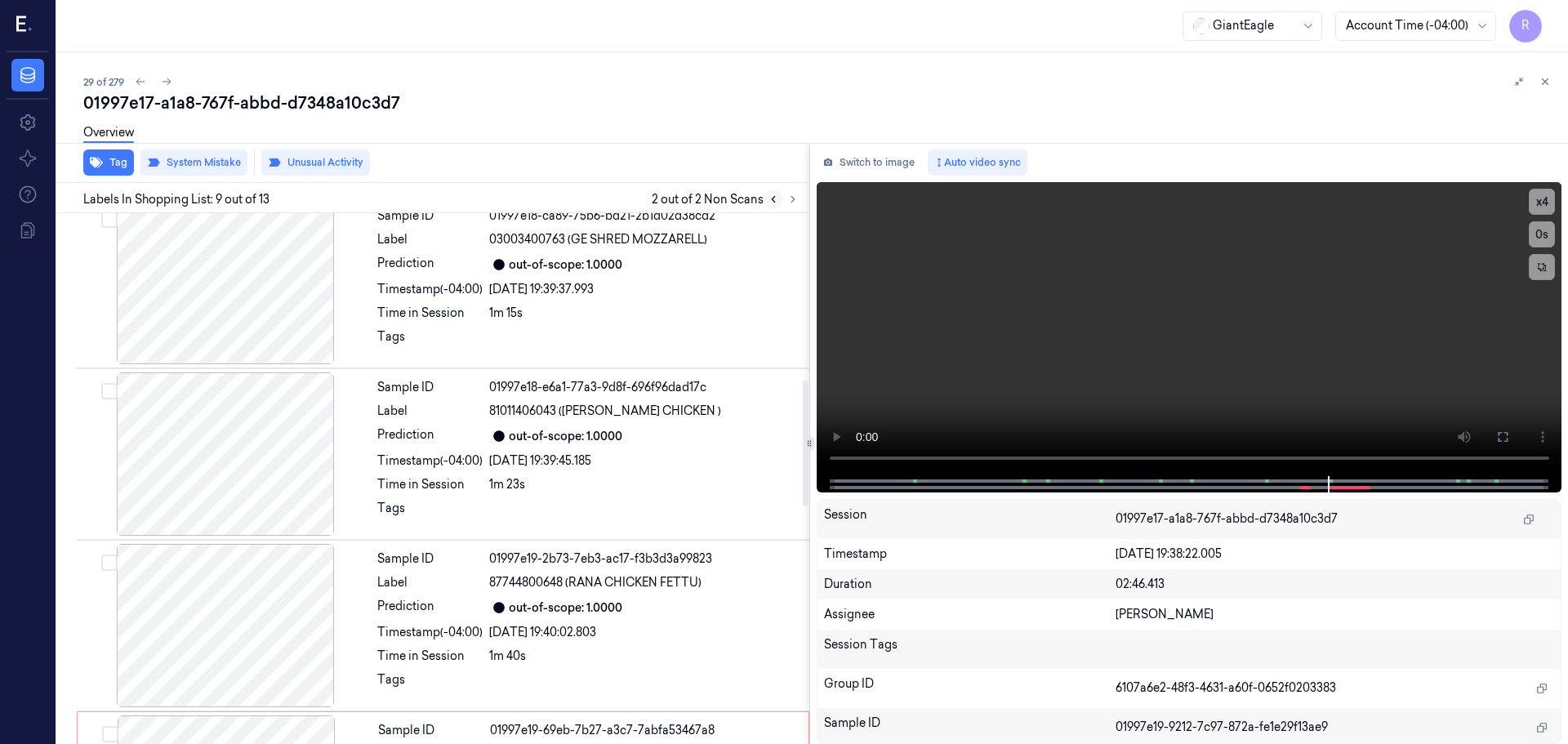
click at [780, 202] on button at bounding box center [773, 198] width 19 height 19
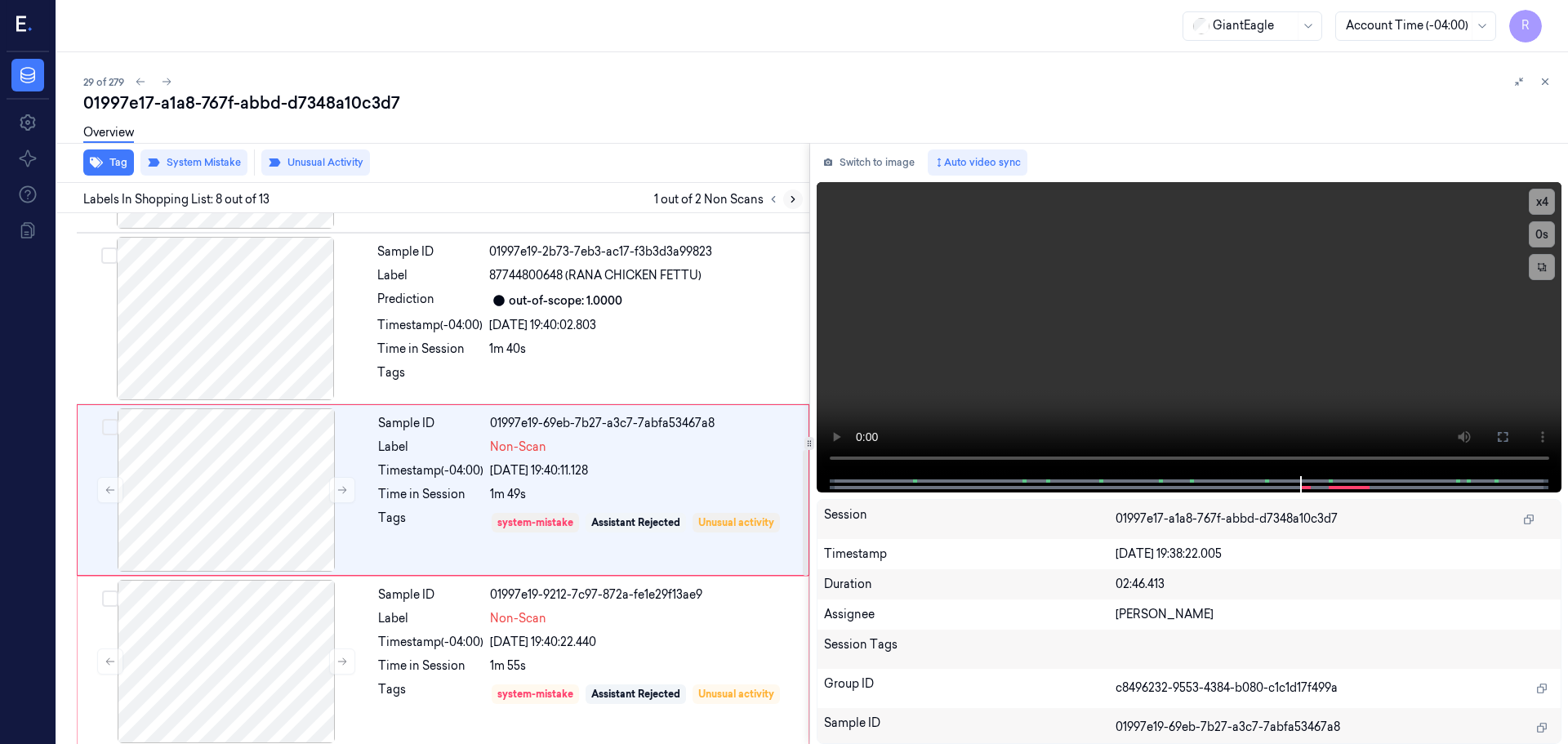
click at [786, 202] on button at bounding box center [792, 198] width 19 height 19
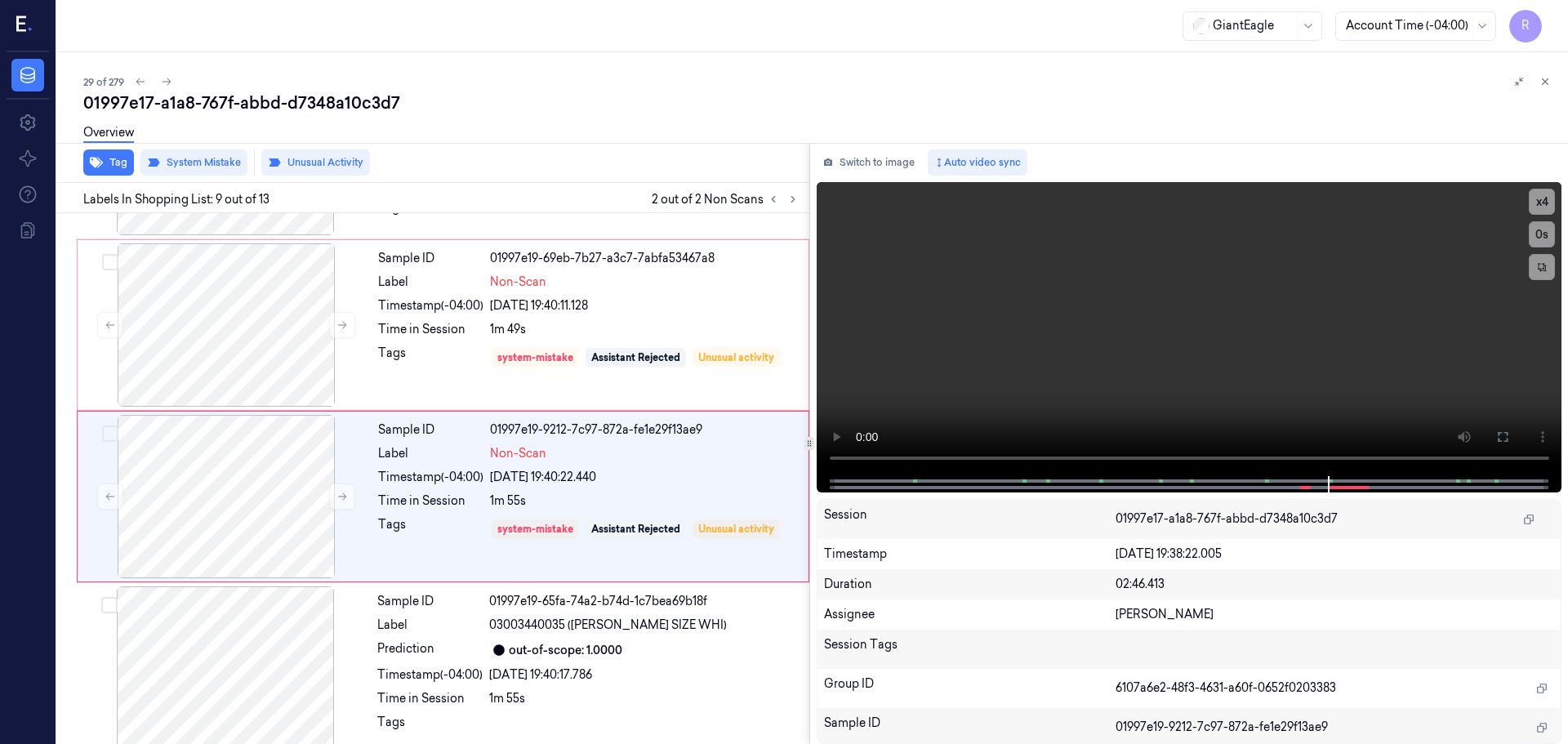
scroll to position [1191, 0]
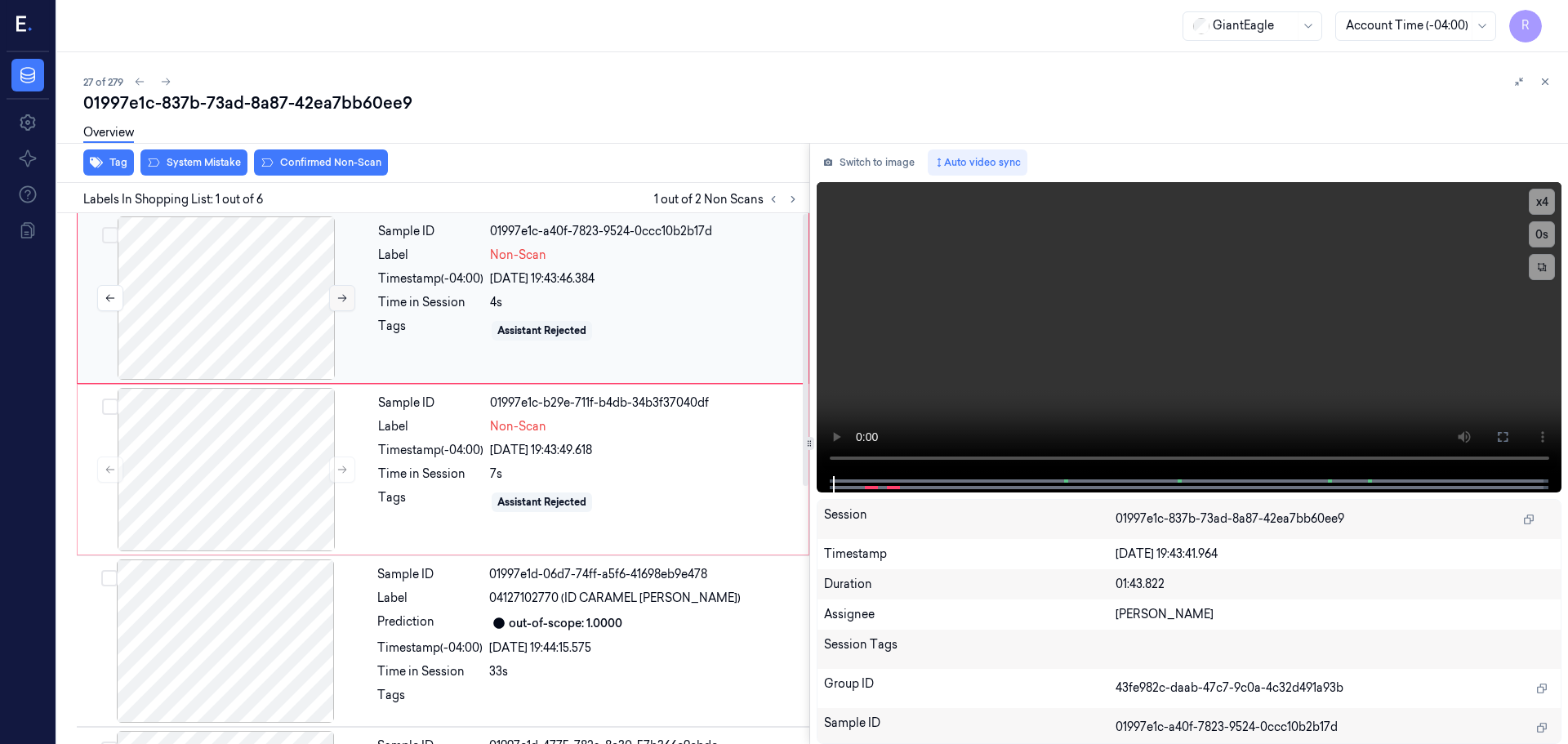
click at [347, 302] on icon at bounding box center [342, 298] width 12 height 12
click at [340, 460] on button at bounding box center [342, 469] width 26 height 26
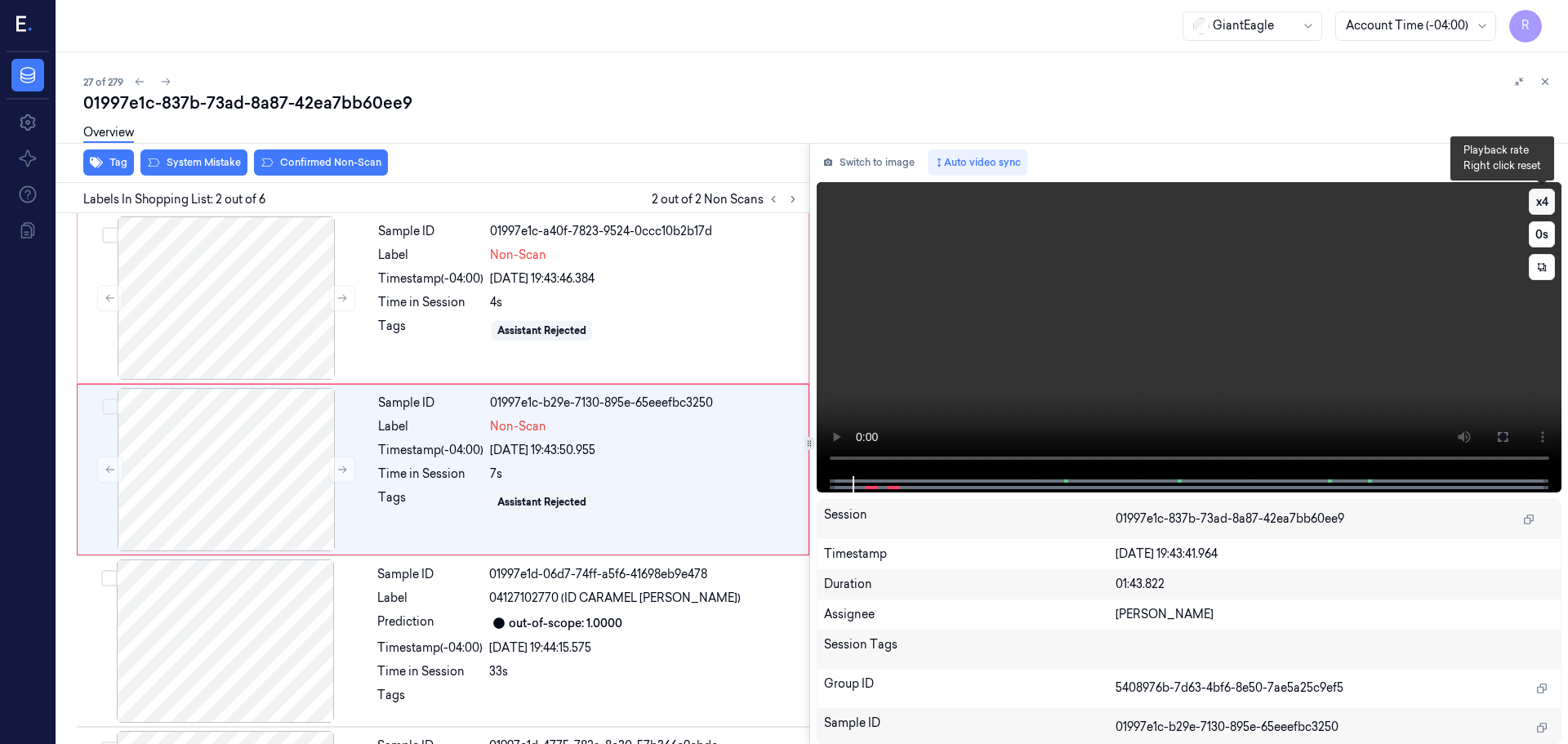
click at [1544, 201] on button "x 4" at bounding box center [1541, 201] width 26 height 26
click at [1544, 201] on button "x 1" at bounding box center [1541, 201] width 26 height 26
click at [1496, 435] on icon at bounding box center [1503, 437] width 13 height 13
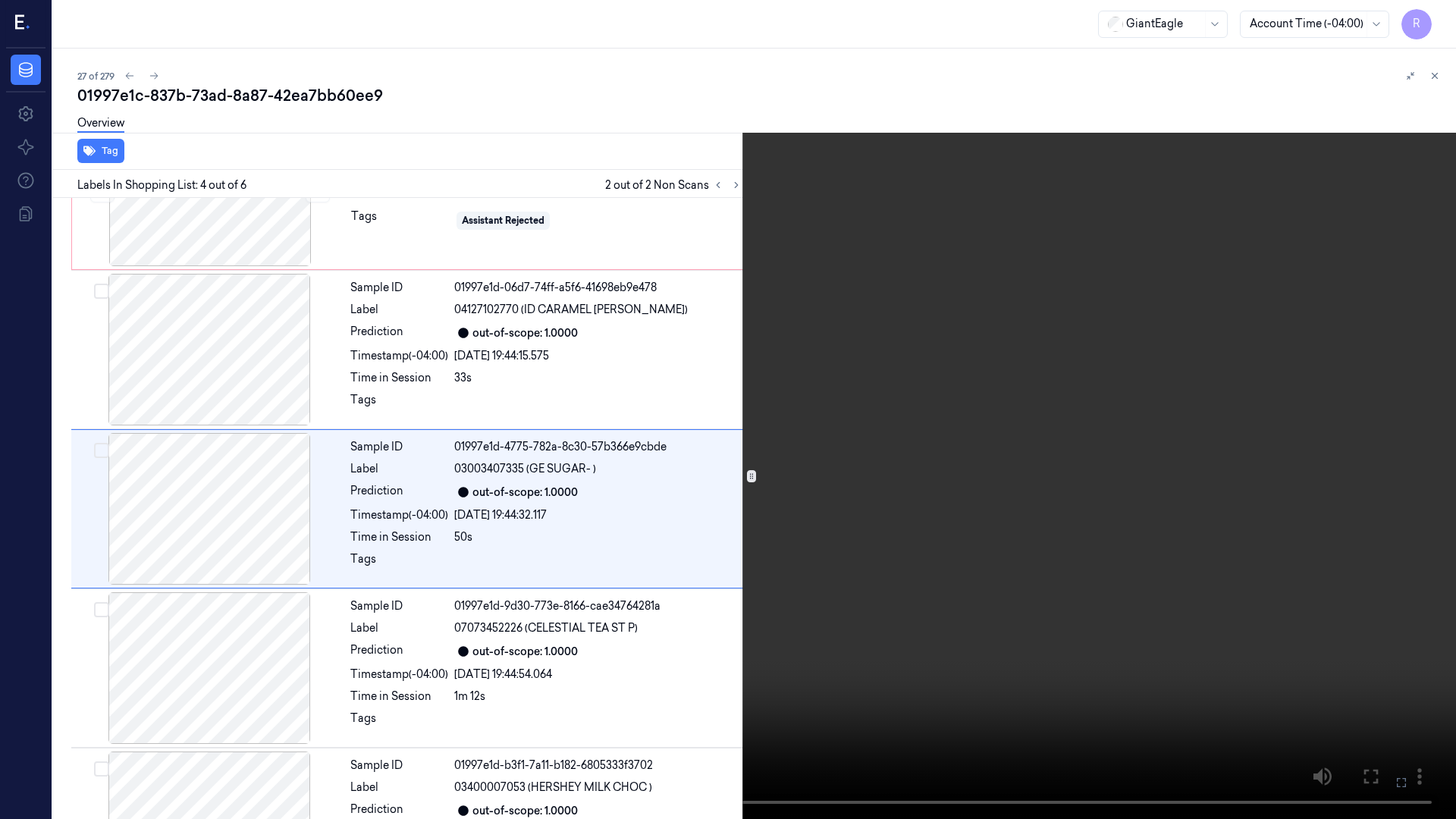
scroll to position [247, 0]
click at [1440, 12] on button "x 2" at bounding box center [1437, 18] width 24 height 24
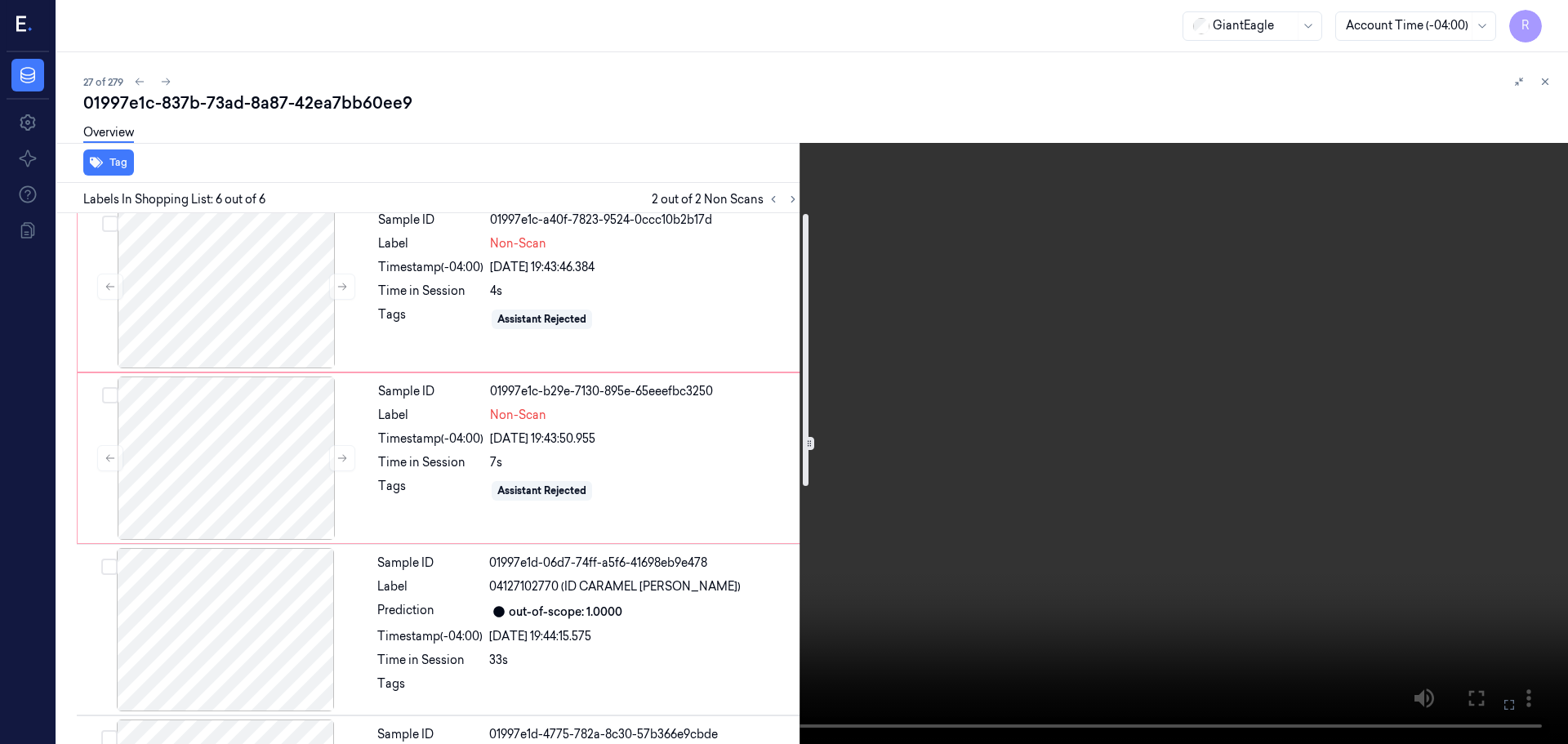
scroll to position [0, 0]
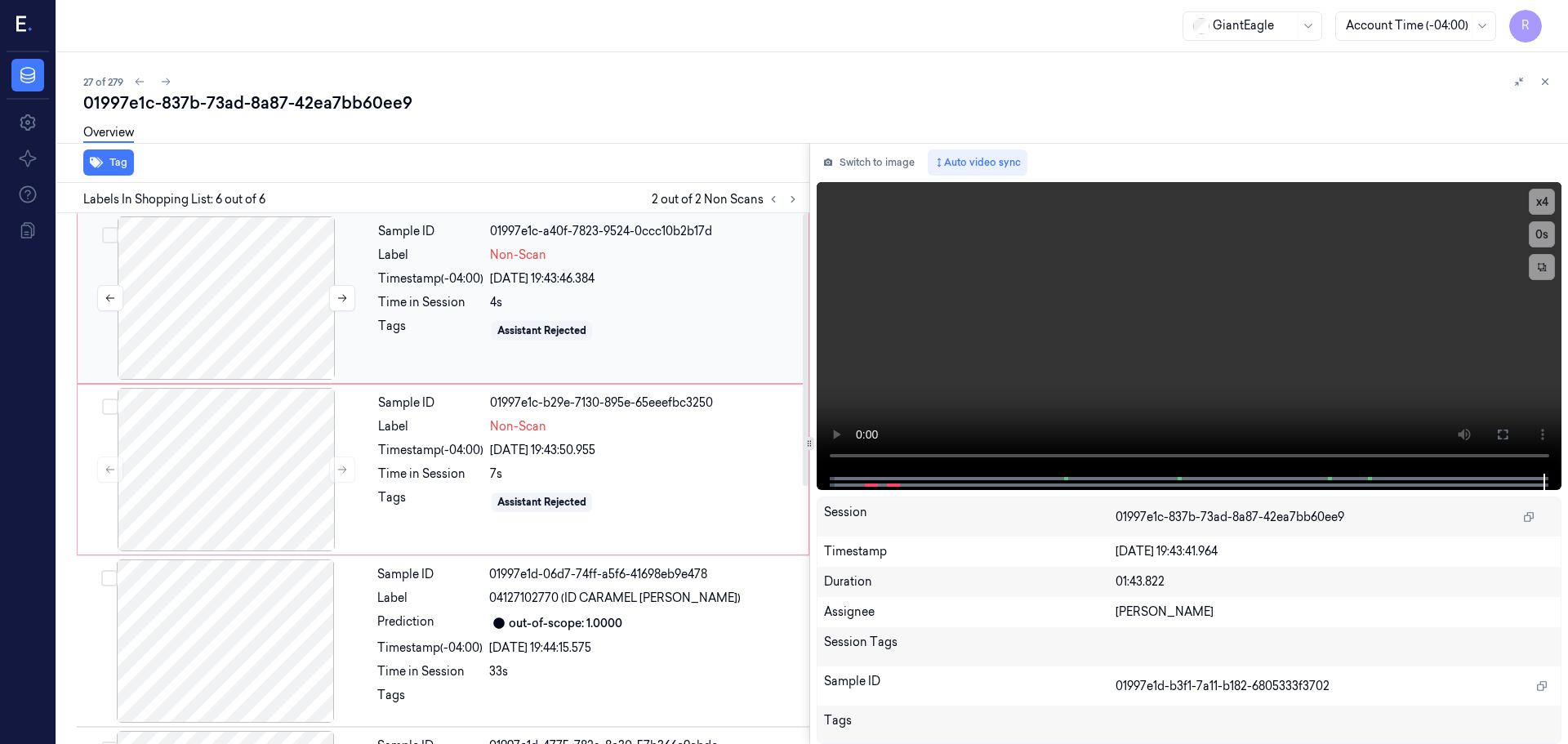
click at [275, 305] on div at bounding box center [226, 297] width 290 height 163
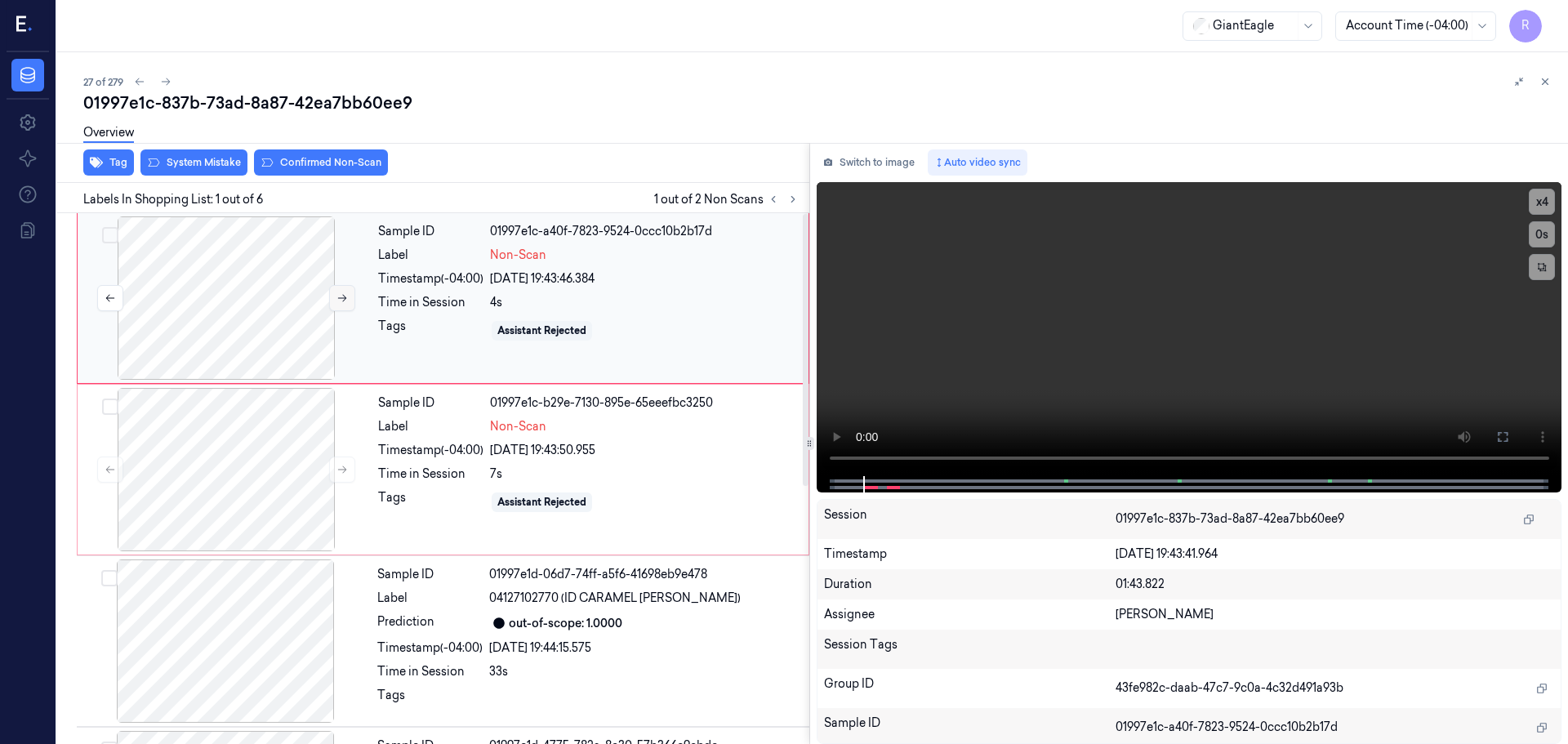
click at [345, 305] on button at bounding box center [342, 297] width 26 height 26
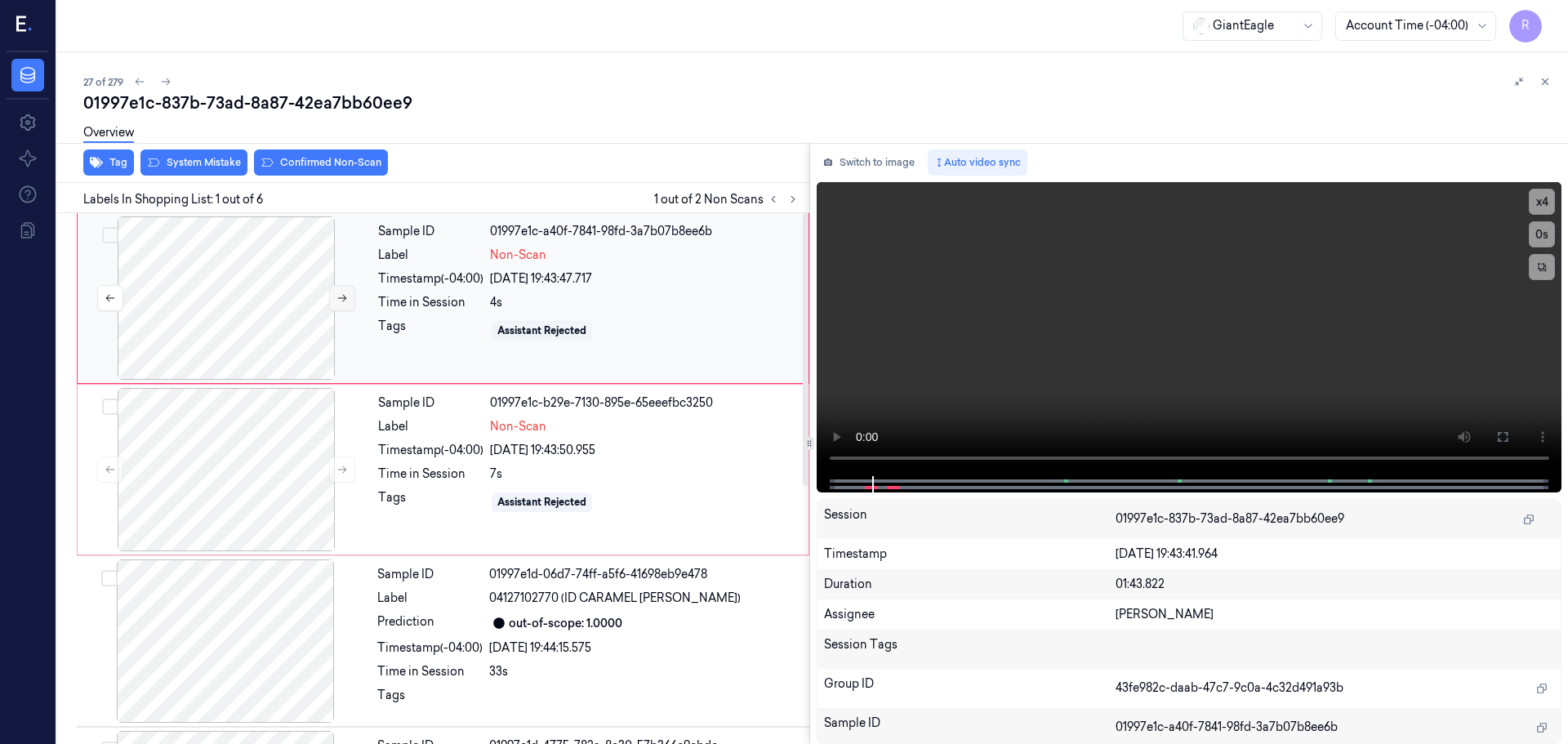
click at [345, 305] on button at bounding box center [342, 297] width 26 height 26
click at [261, 506] on div at bounding box center [226, 469] width 290 height 163
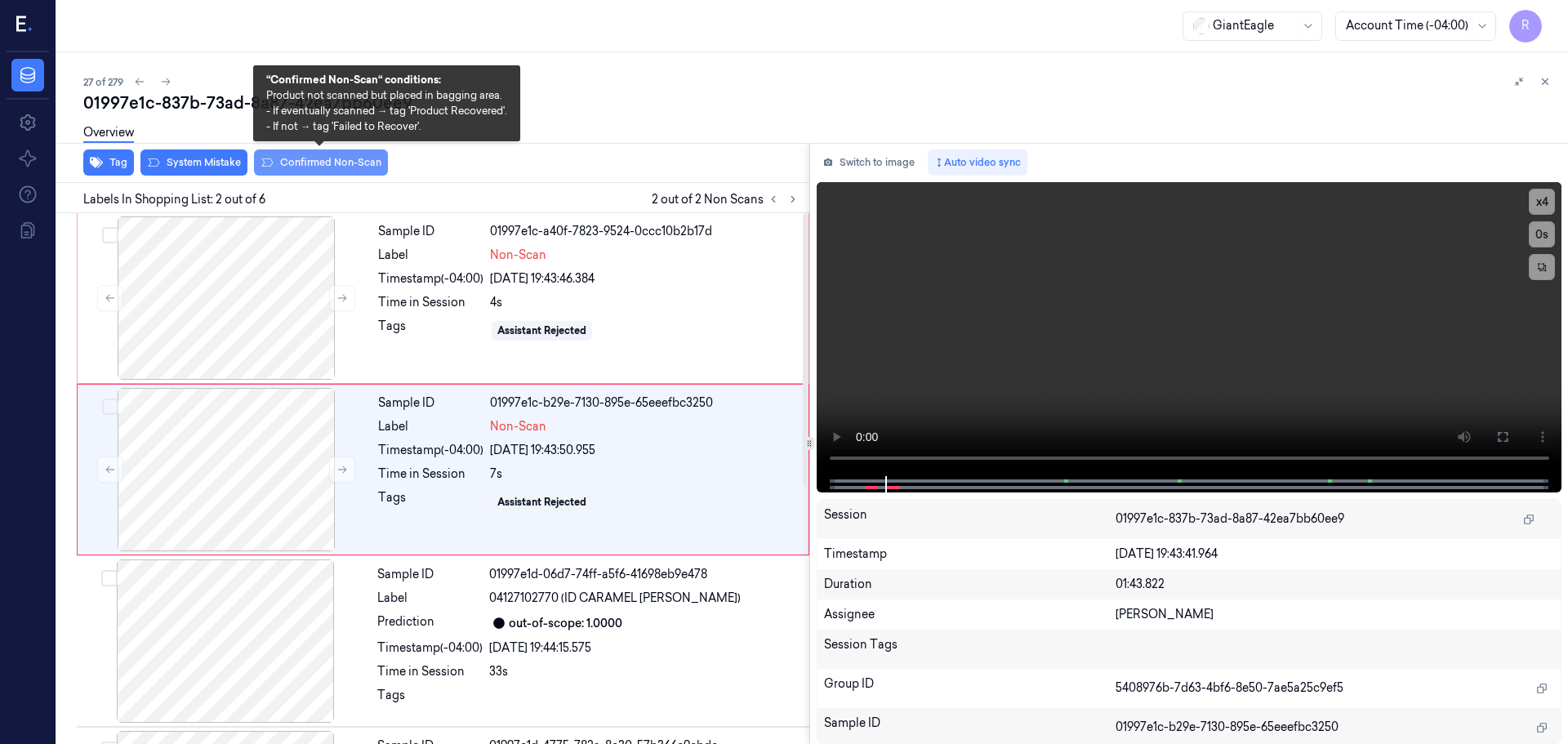
click at [347, 164] on button "Confirmed Non-Scan" at bounding box center [321, 162] width 134 height 26
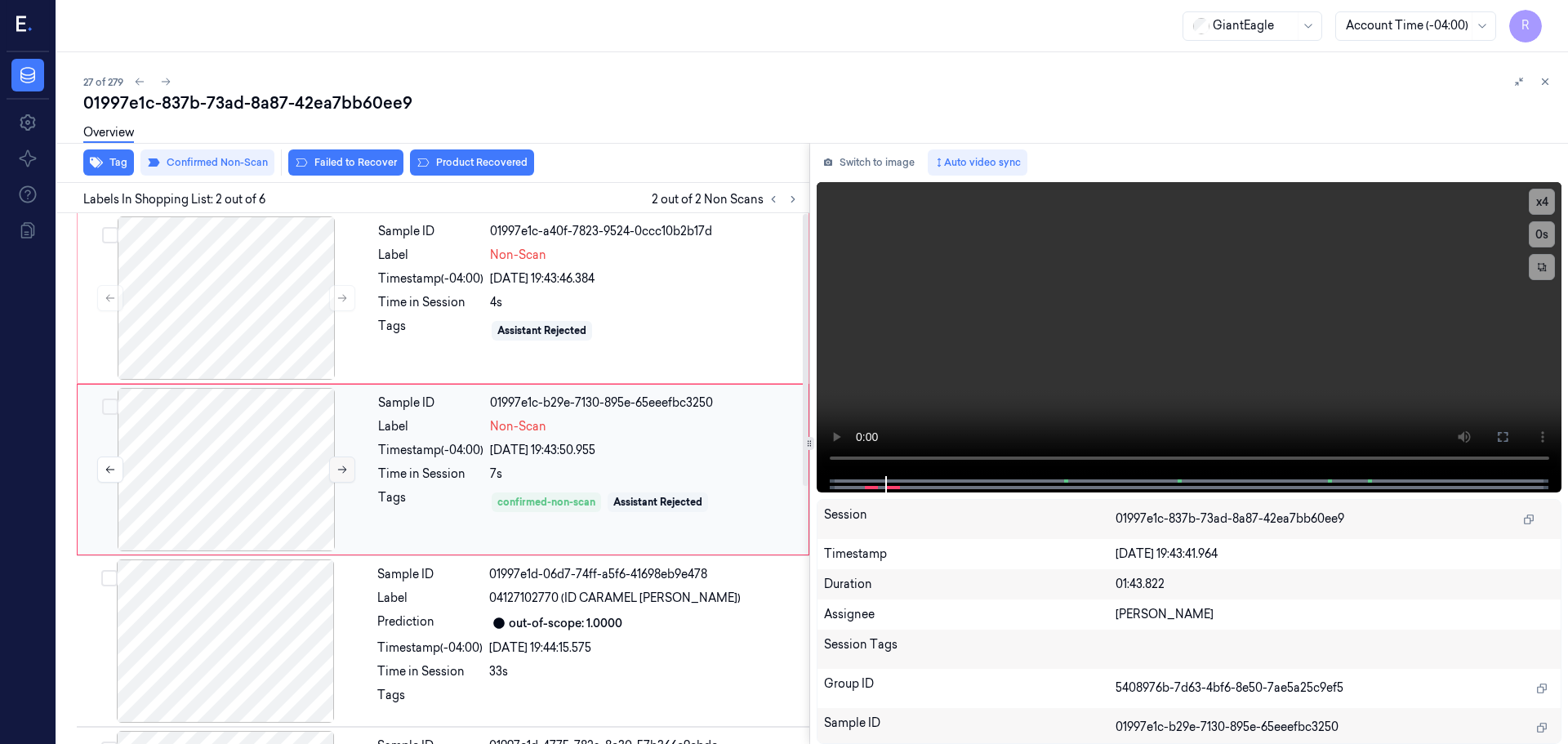
click at [339, 468] on icon at bounding box center [342, 469] width 12 height 12
click at [434, 166] on button "Product Recovered" at bounding box center [472, 162] width 124 height 26
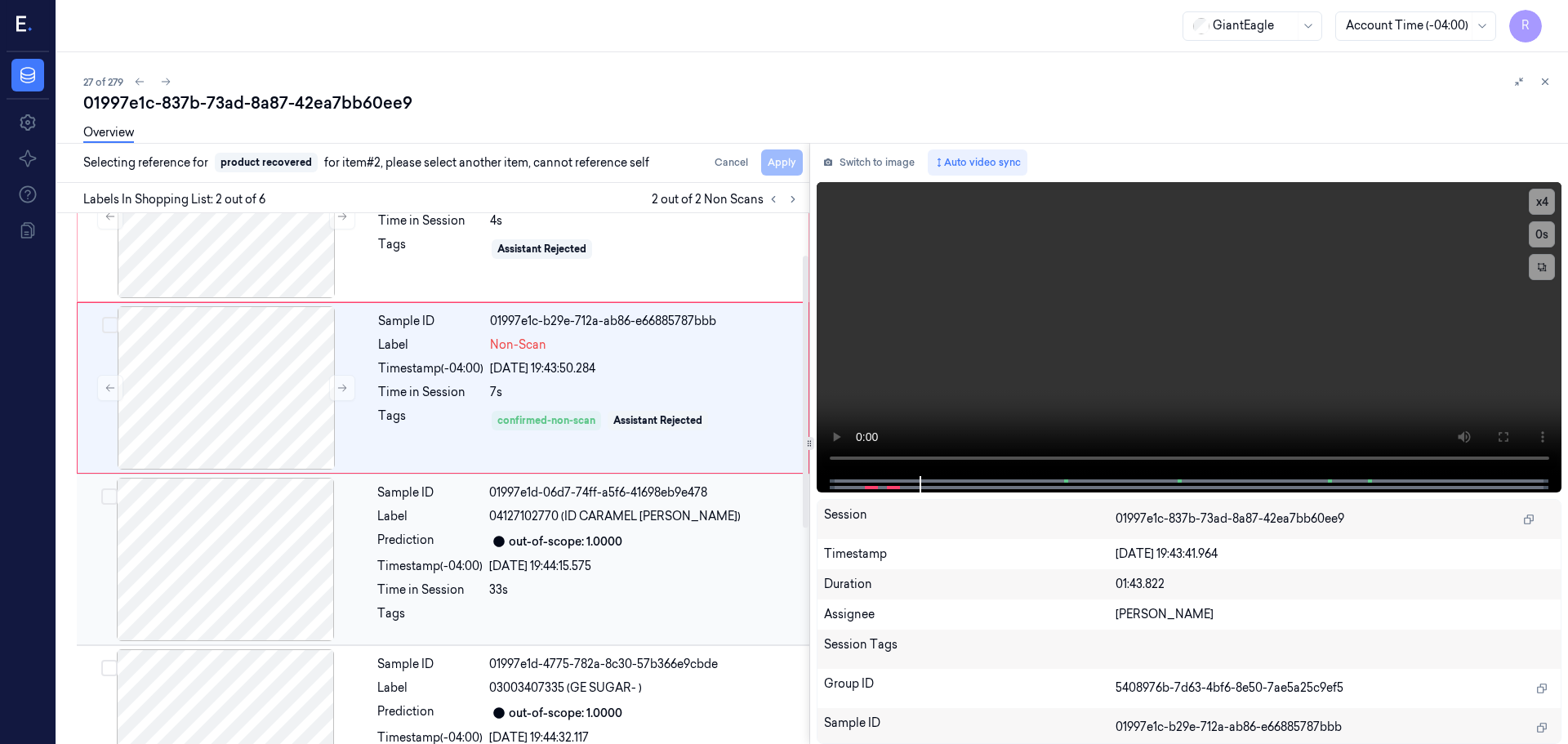
click at [424, 574] on div "Timestamp (-04:00)" at bounding box center [430, 566] width 105 height 17
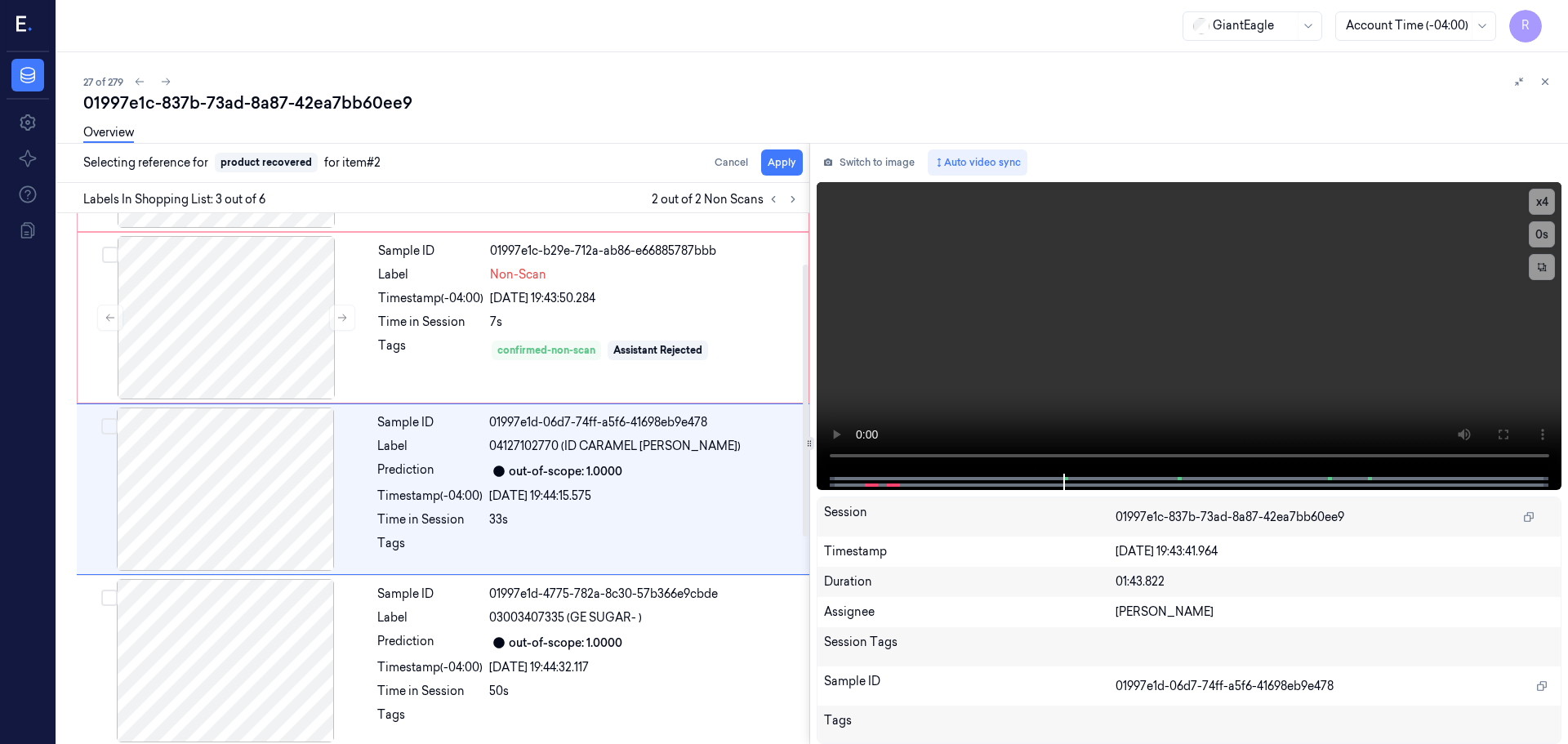
scroll to position [162, 0]
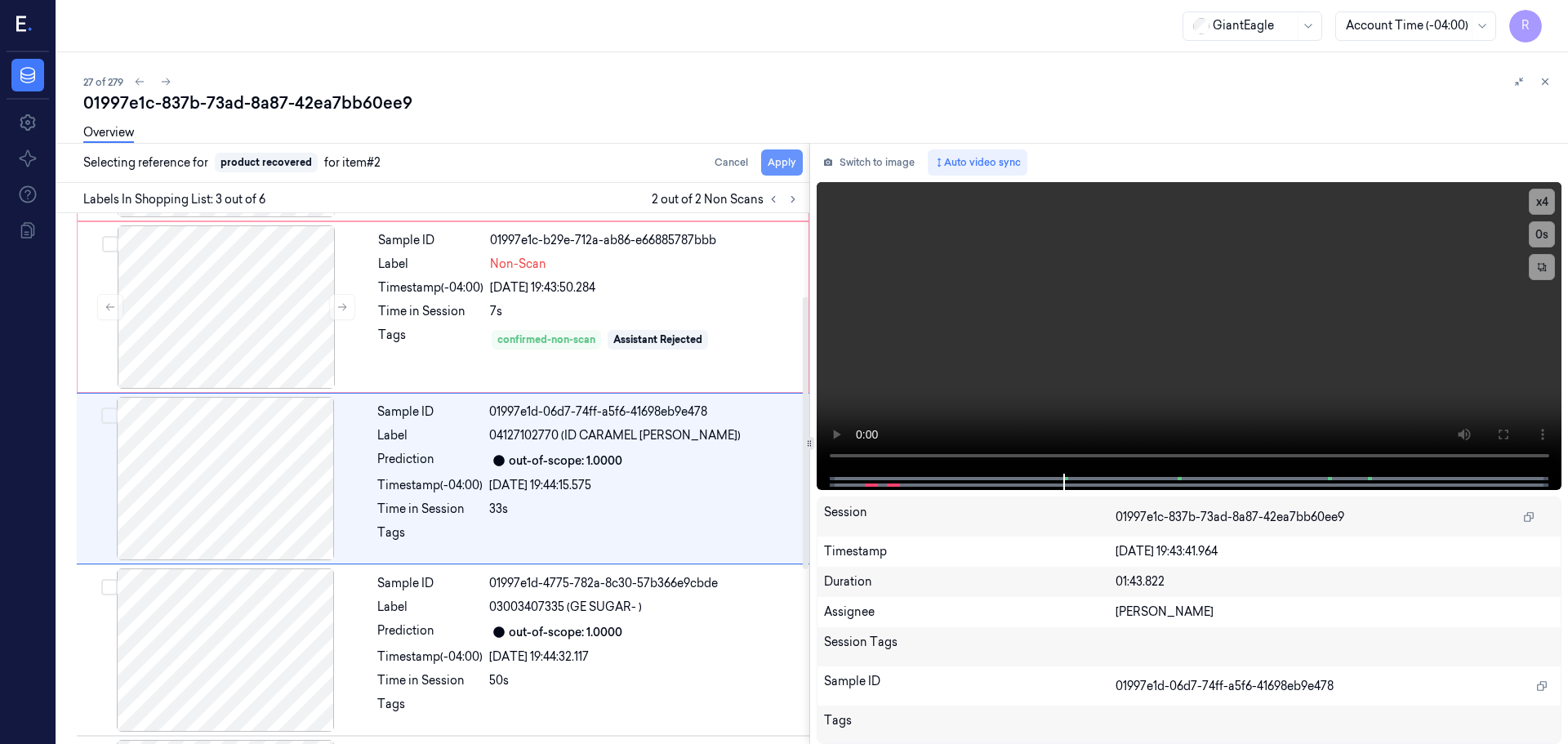
click at [780, 161] on button "Apply" at bounding box center [782, 162] width 42 height 26
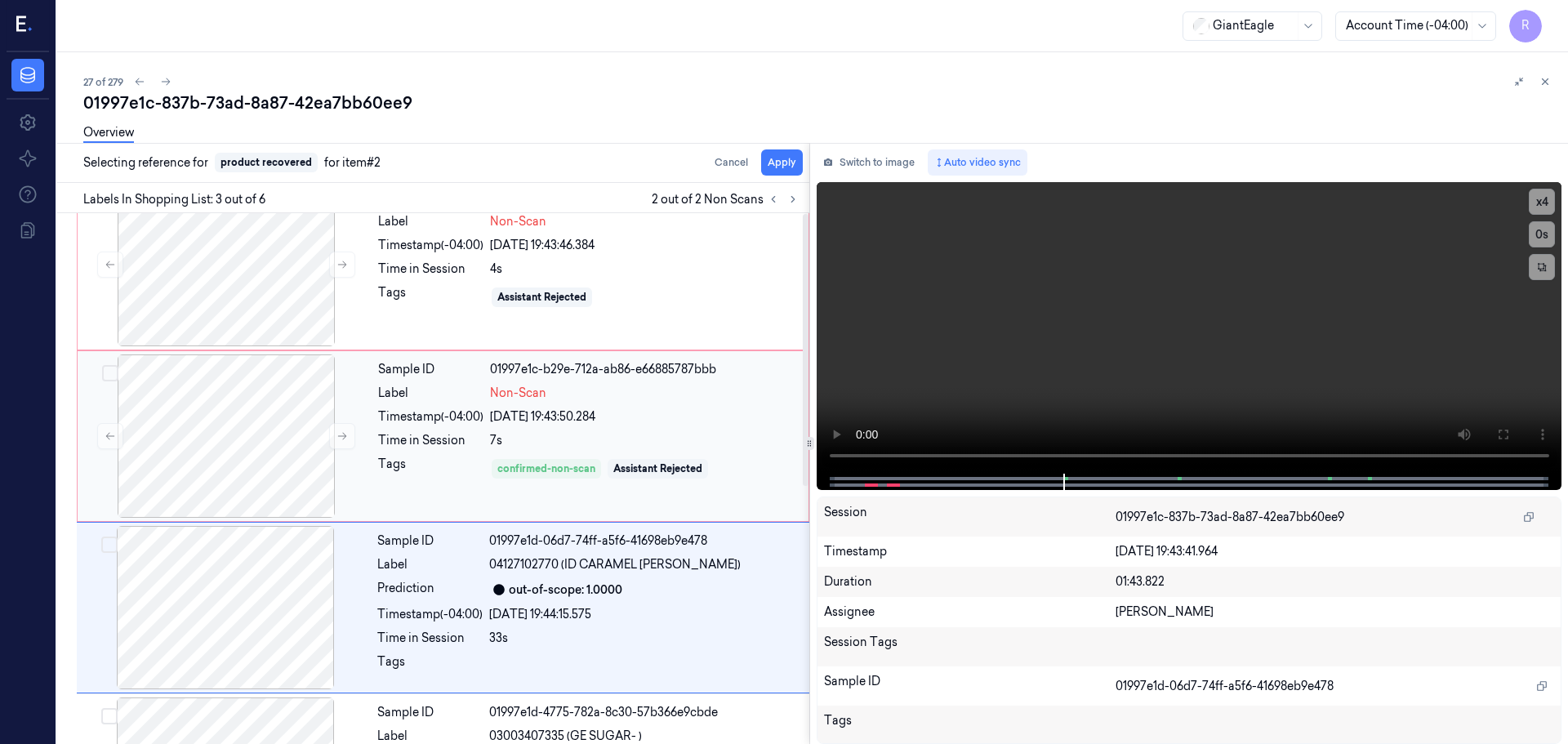
scroll to position [0, 0]
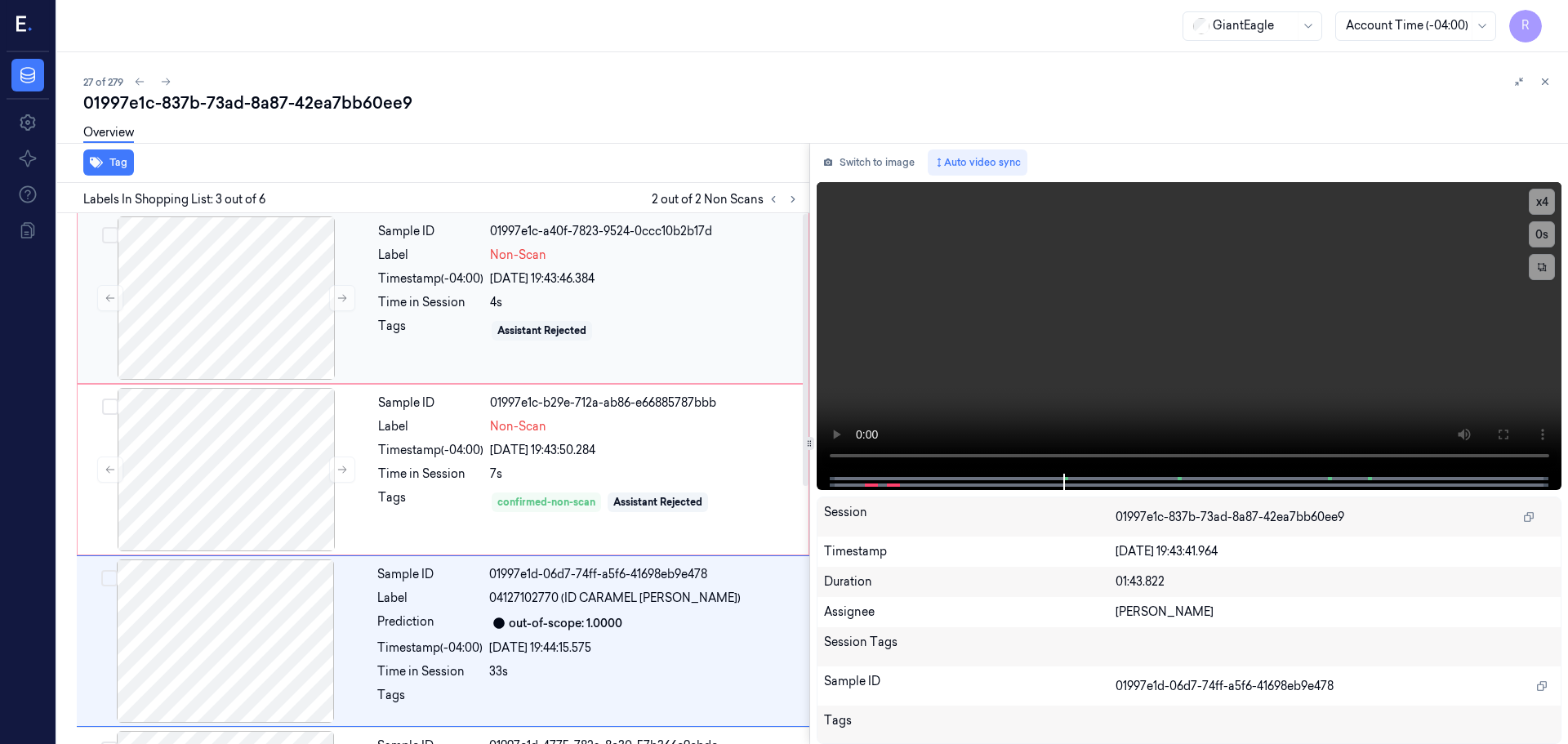
click at [434, 324] on div "Tags" at bounding box center [431, 330] width 105 height 26
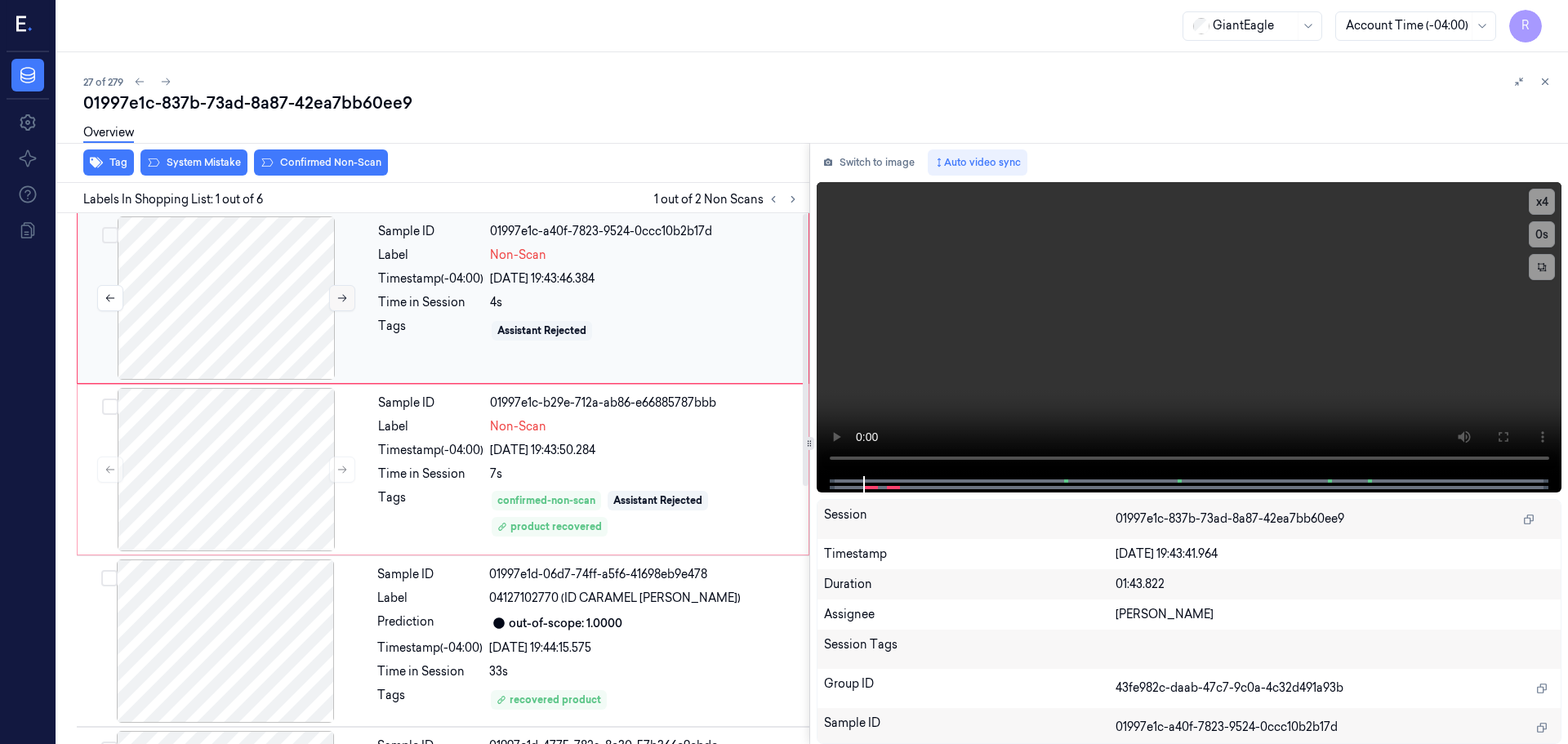
click at [347, 302] on icon at bounding box center [342, 298] width 12 height 12
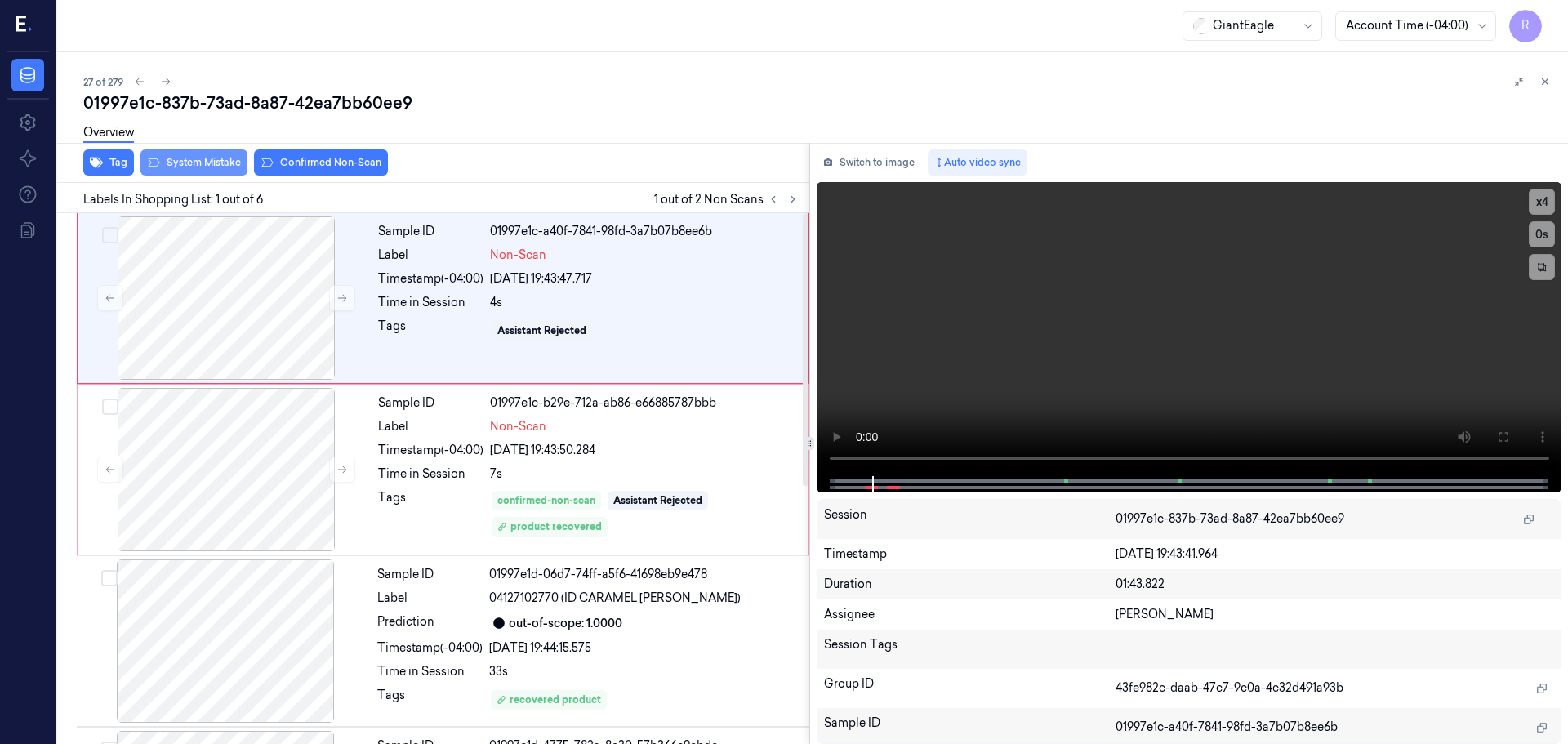
click at [213, 167] on button "System Mistake" at bounding box center [194, 162] width 107 height 26
click at [333, 167] on button "Unusual Activity" at bounding box center [316, 162] width 109 height 26
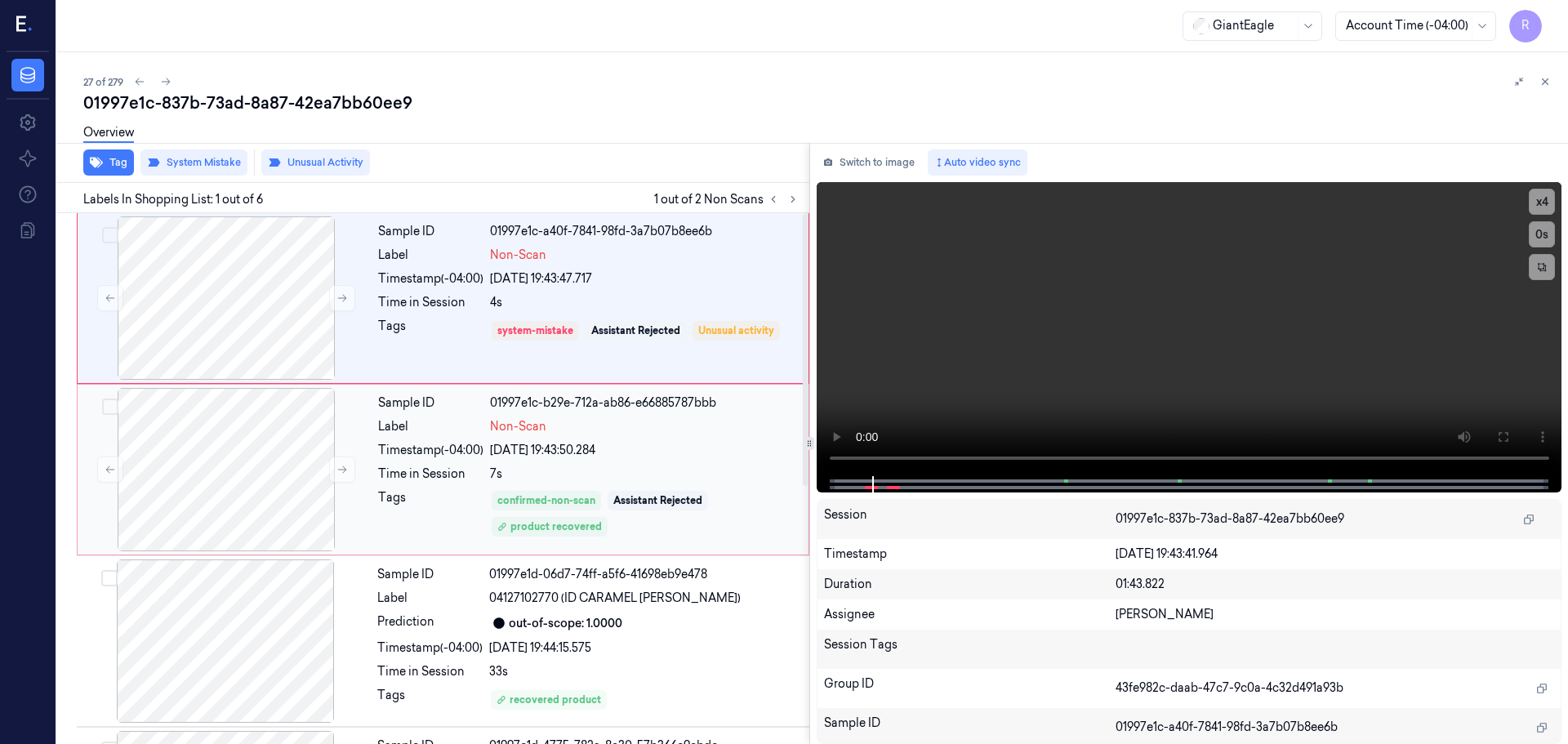
click at [429, 475] on div "Time in Session" at bounding box center [431, 474] width 105 height 17
click at [414, 273] on div "Timestamp (-04:00)" at bounding box center [431, 279] width 105 height 17
click at [398, 462] on div "Sample ID 01997e1c-b29e-712a-ab86-e66885787bbb Label Non-Scan Timestamp (-04:00…" at bounding box center [589, 469] width 434 height 163
click at [408, 304] on div "Time in Session" at bounding box center [431, 302] width 105 height 17
click at [532, 267] on div "Sample ID 01997e1c-a40f-7841-98fd-3a7b07b8ee6b Label Non-Scan Timestamp (-04:00…" at bounding box center [589, 297] width 434 height 163
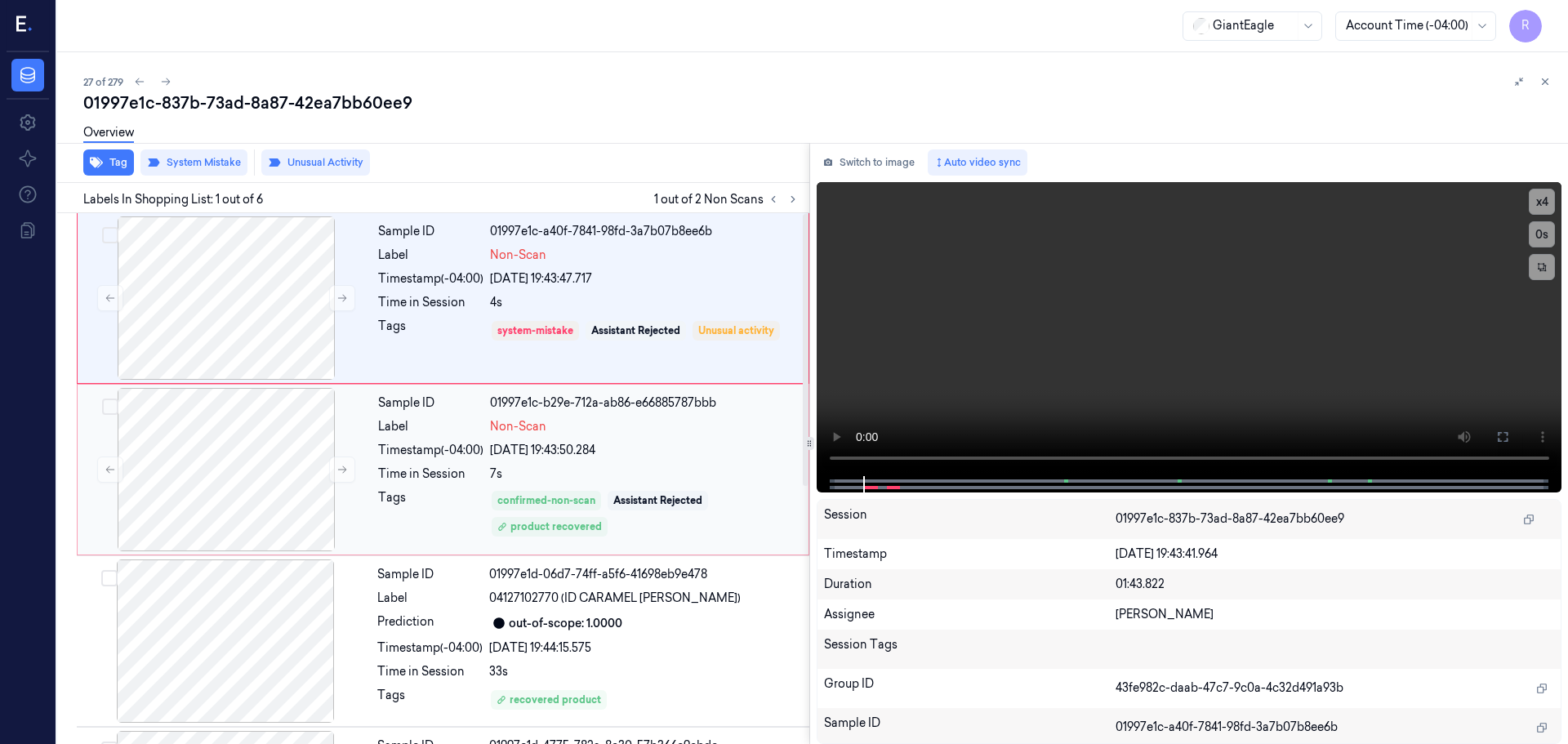
click at [670, 523] on div "confirmed-non-scan Assistant Rejected product recovered" at bounding box center [644, 513] width 309 height 49
click at [647, 302] on div "4s" at bounding box center [644, 302] width 309 height 17
click at [630, 457] on div "24/09/2025 19:43:50.284" at bounding box center [644, 450] width 309 height 17
click at [685, 295] on div "4s" at bounding box center [644, 302] width 309 height 17
click at [650, 461] on div "Sample ID 01997e1c-b29e-712a-ab86-e66885787bbb Label Non-Scan Timestamp (-04:00…" at bounding box center [589, 469] width 434 height 163
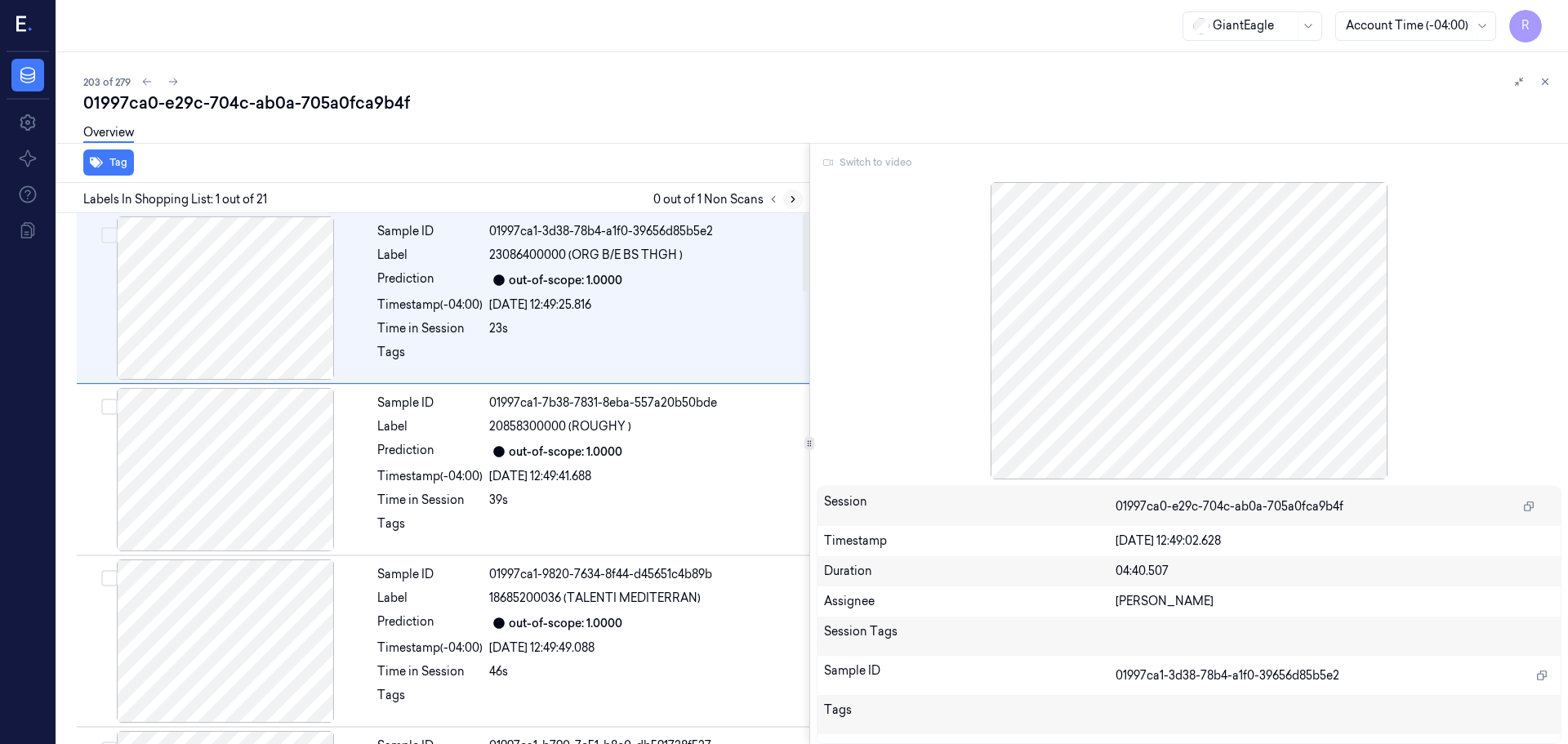
click at [794, 200] on icon at bounding box center [793, 199] width 12 height 12
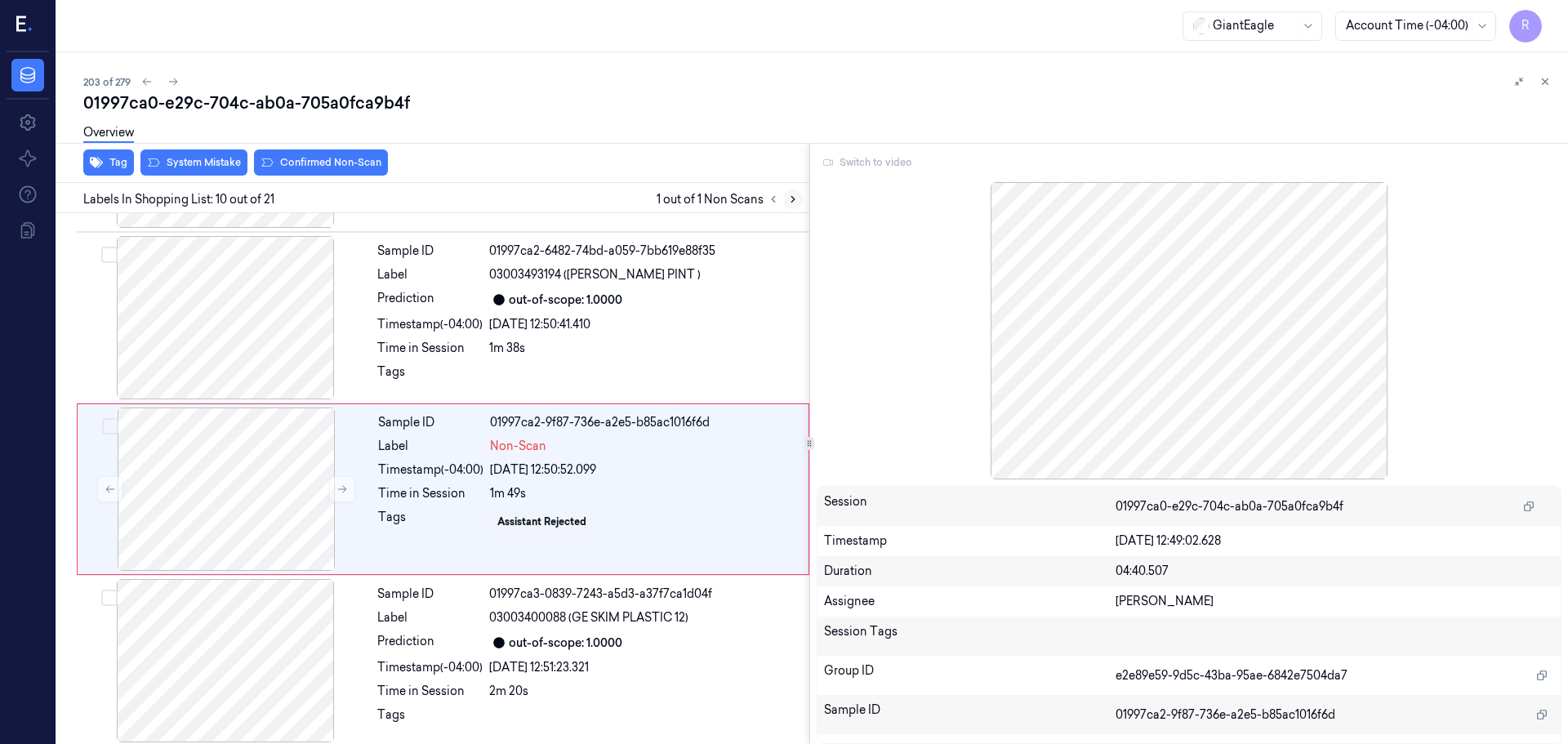
scroll to position [1362, 0]
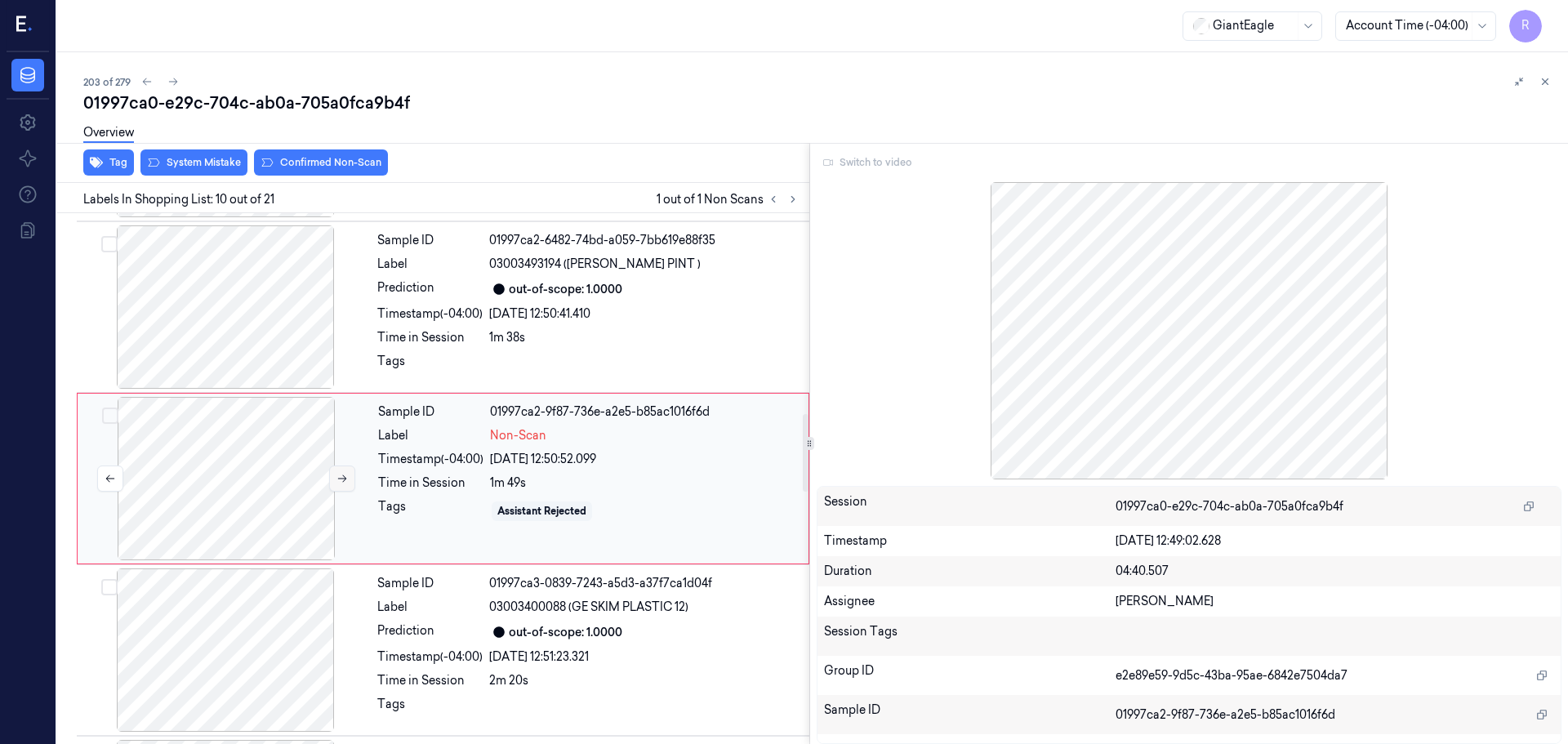
click at [337, 480] on icon at bounding box center [342, 479] width 12 height 12
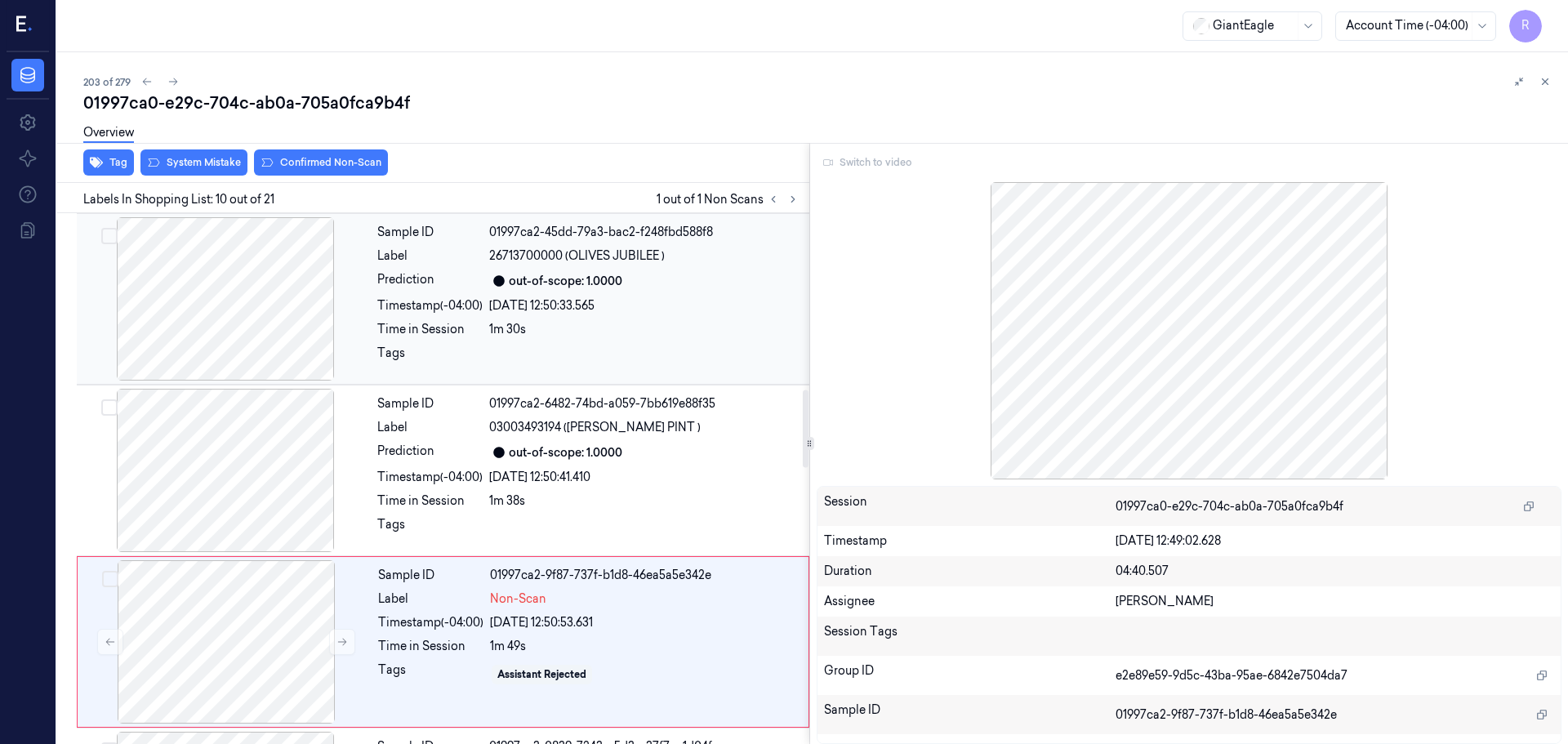
click at [262, 325] on div at bounding box center [225, 298] width 290 height 163
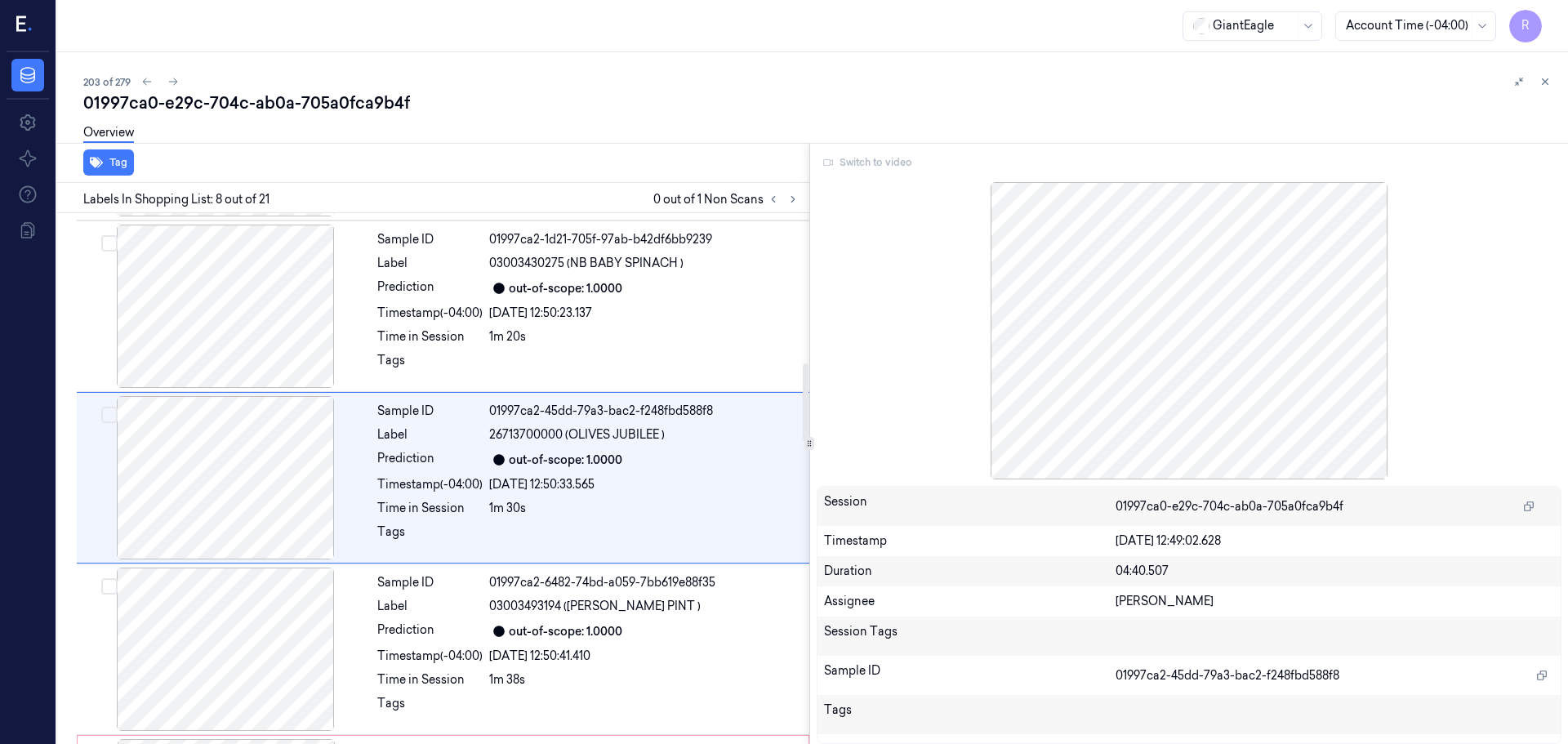
scroll to position [1019, 0]
click at [856, 167] on div "Switch to video" at bounding box center [1189, 162] width 746 height 26
click at [861, 165] on div "Switch to video" at bounding box center [1189, 162] width 746 height 26
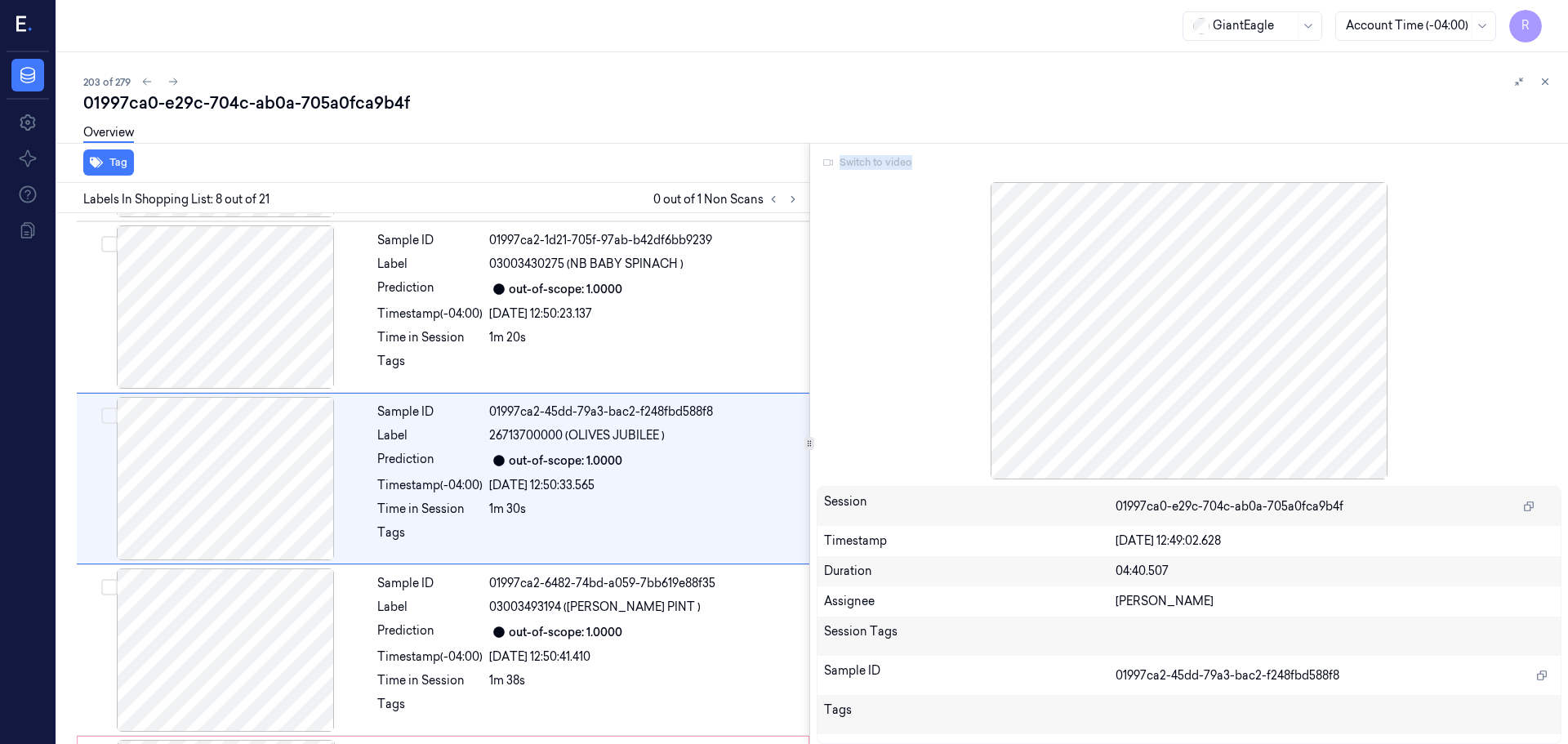
click at [861, 165] on div "Switch to video" at bounding box center [1189, 162] width 746 height 26
click at [863, 165] on div "Switch to video" at bounding box center [1189, 162] width 746 height 26
click at [864, 166] on div "Switch to video" at bounding box center [1189, 162] width 746 height 26
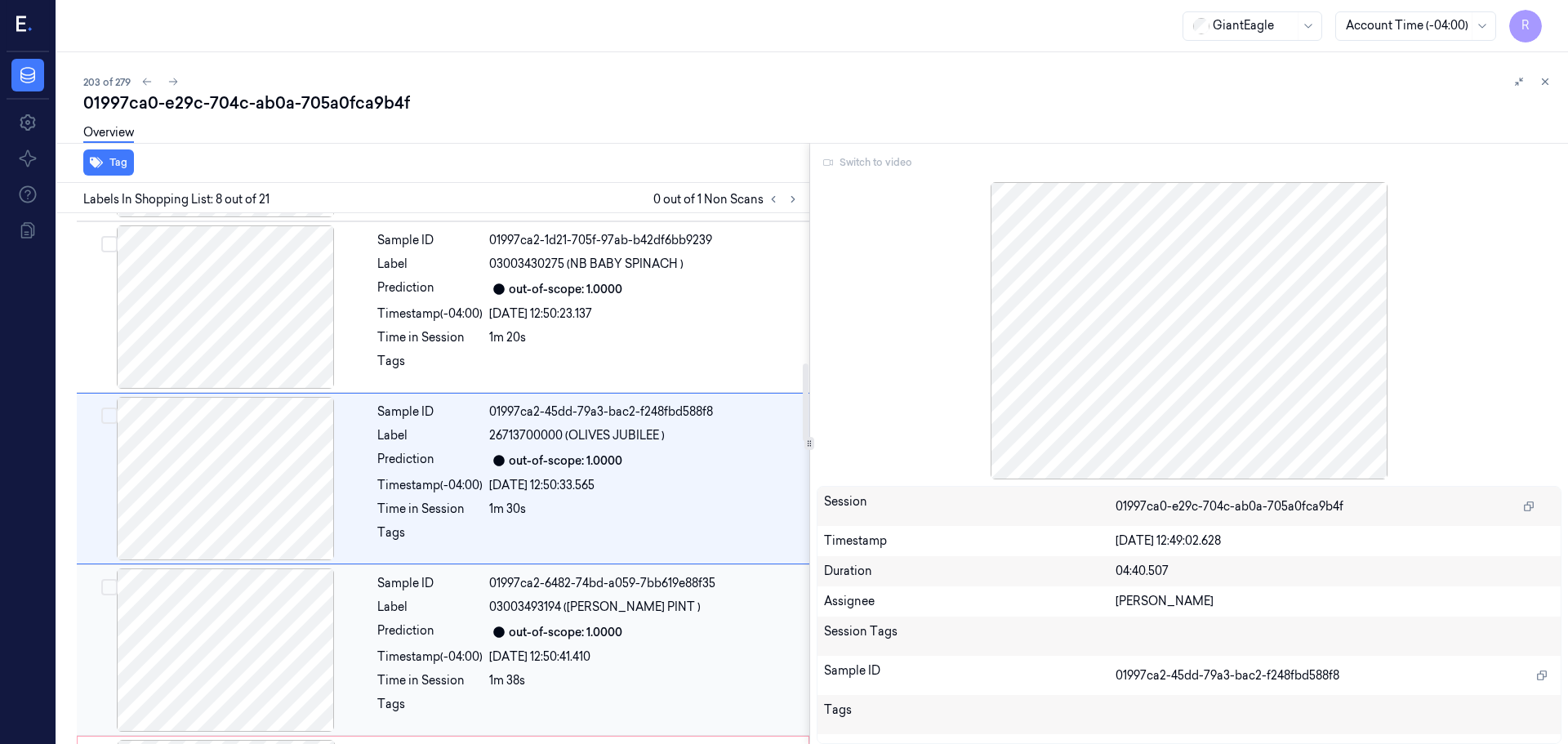
click at [486, 639] on div "Prediction out-of-scope: 1.0000" at bounding box center [589, 631] width 422 height 19
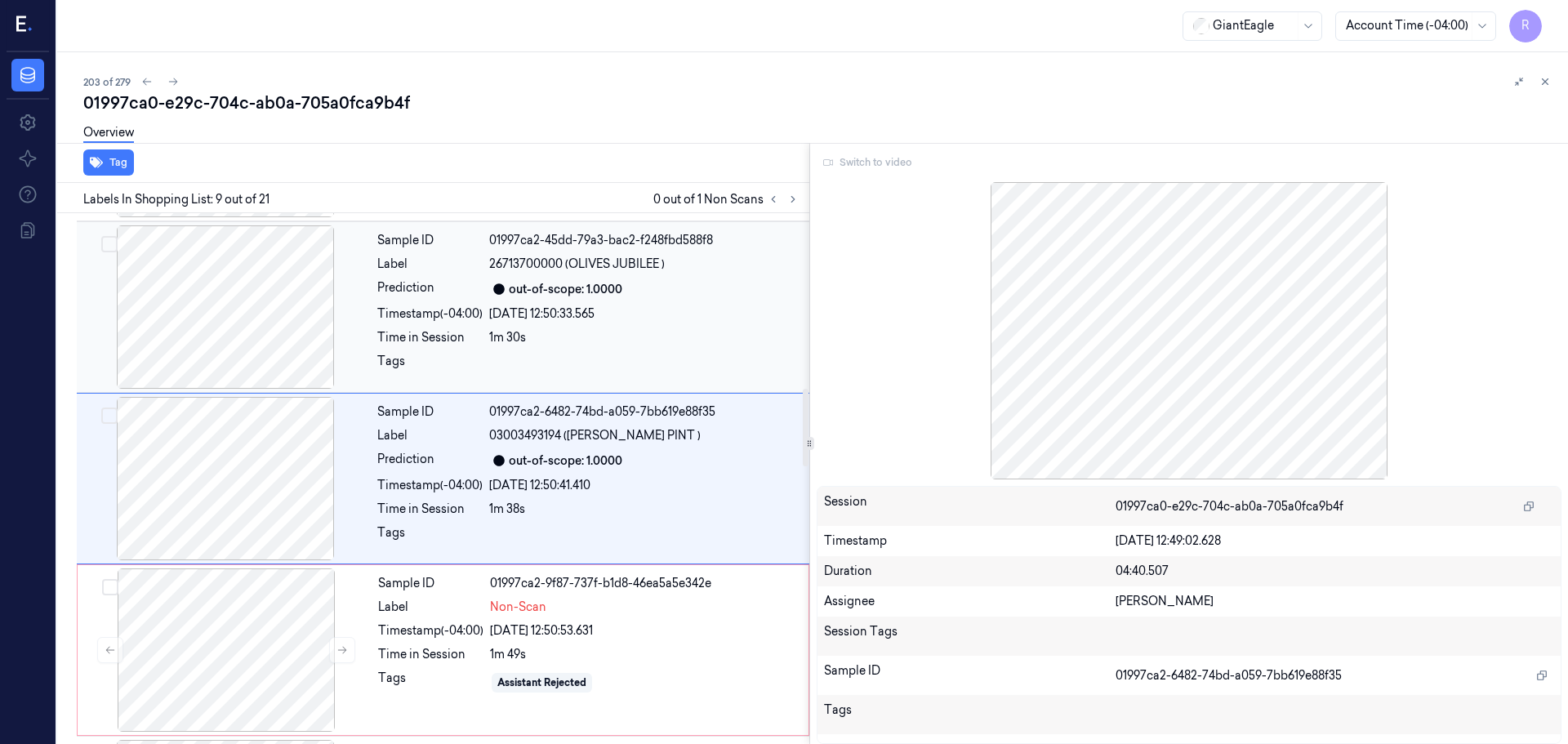
click at [611, 339] on div "1m 30s" at bounding box center [644, 337] width 311 height 17
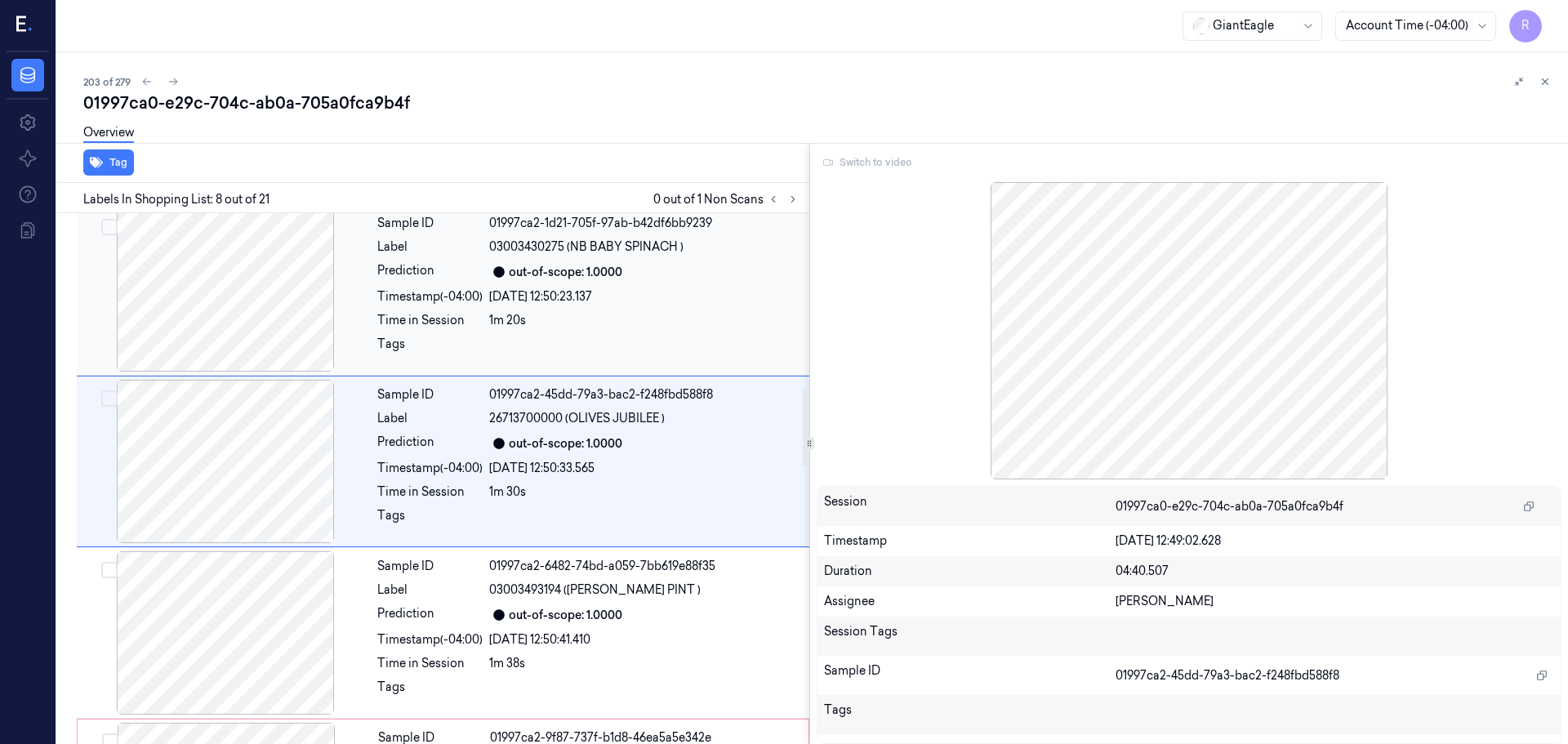
click at [614, 339] on div "Sample ID 01997ca2-1d21-705f-97ab-b42df6bb9239 Label 03003430275 (NB BABY SPINA…" at bounding box center [589, 290] width 435 height 163
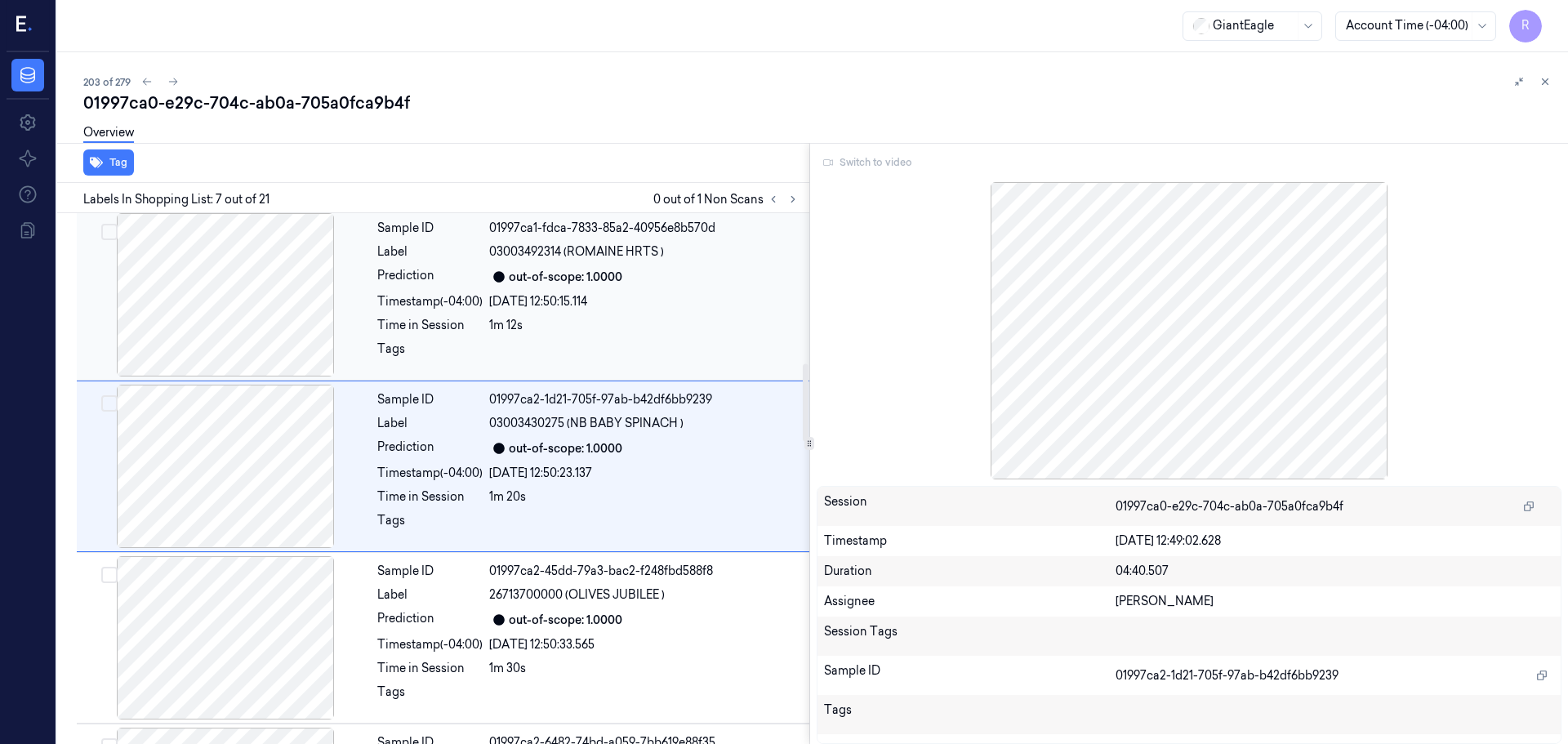
drag, startPoint x: 615, startPoint y: 345, endPoint x: 615, endPoint y: 367, distance: 22.0
click at [615, 346] on div "Sample ID 01997ca1-fdca-7833-85a2-40956e8b570d Label 03003492314 (ROMAINE HRTS …" at bounding box center [589, 295] width 435 height 163
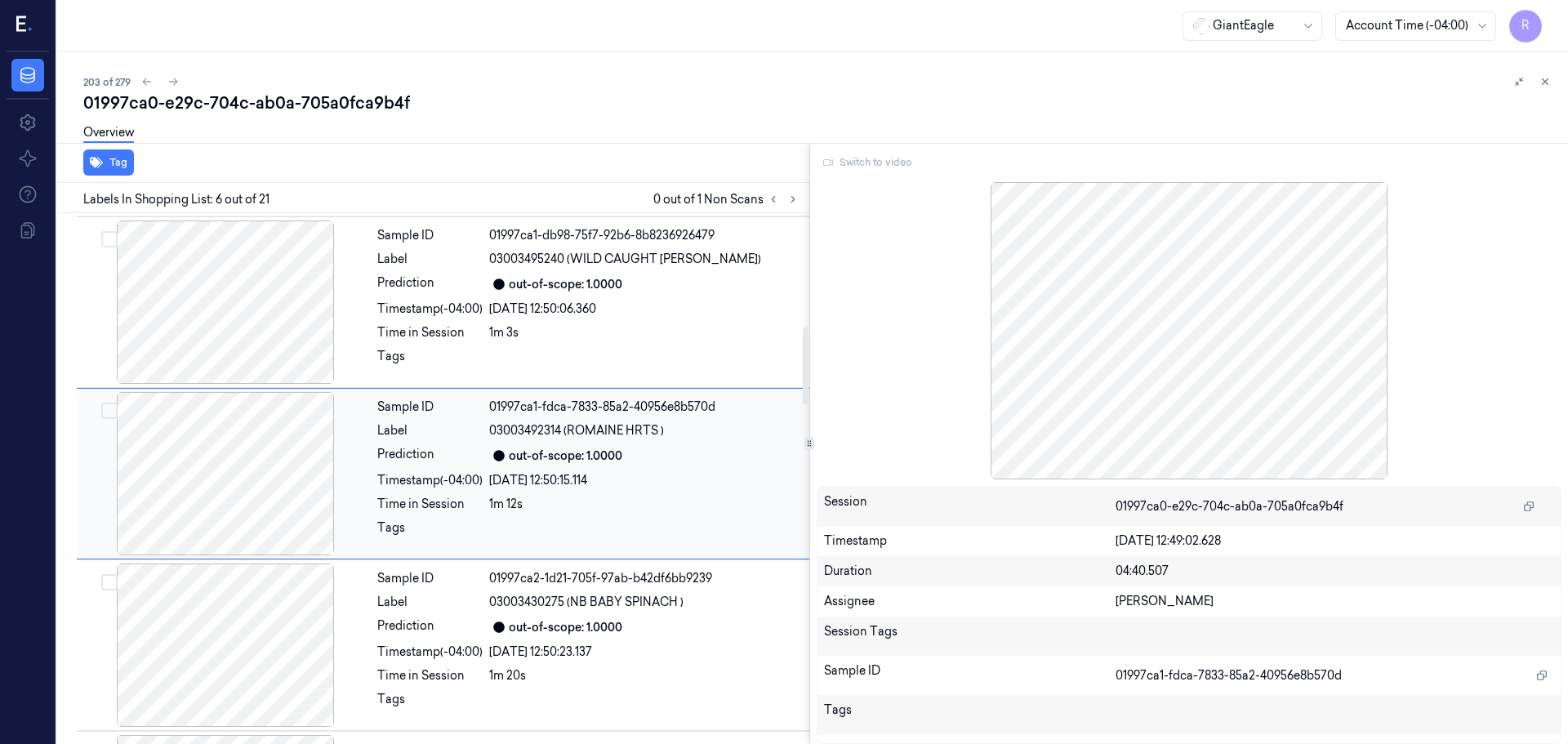
click at [614, 377] on div "Sample ID 01997ca1-db98-75f7-92b6-8b8236926479 Label 03003495240 (WILD CAUGHT S…" at bounding box center [589, 301] width 435 height 163
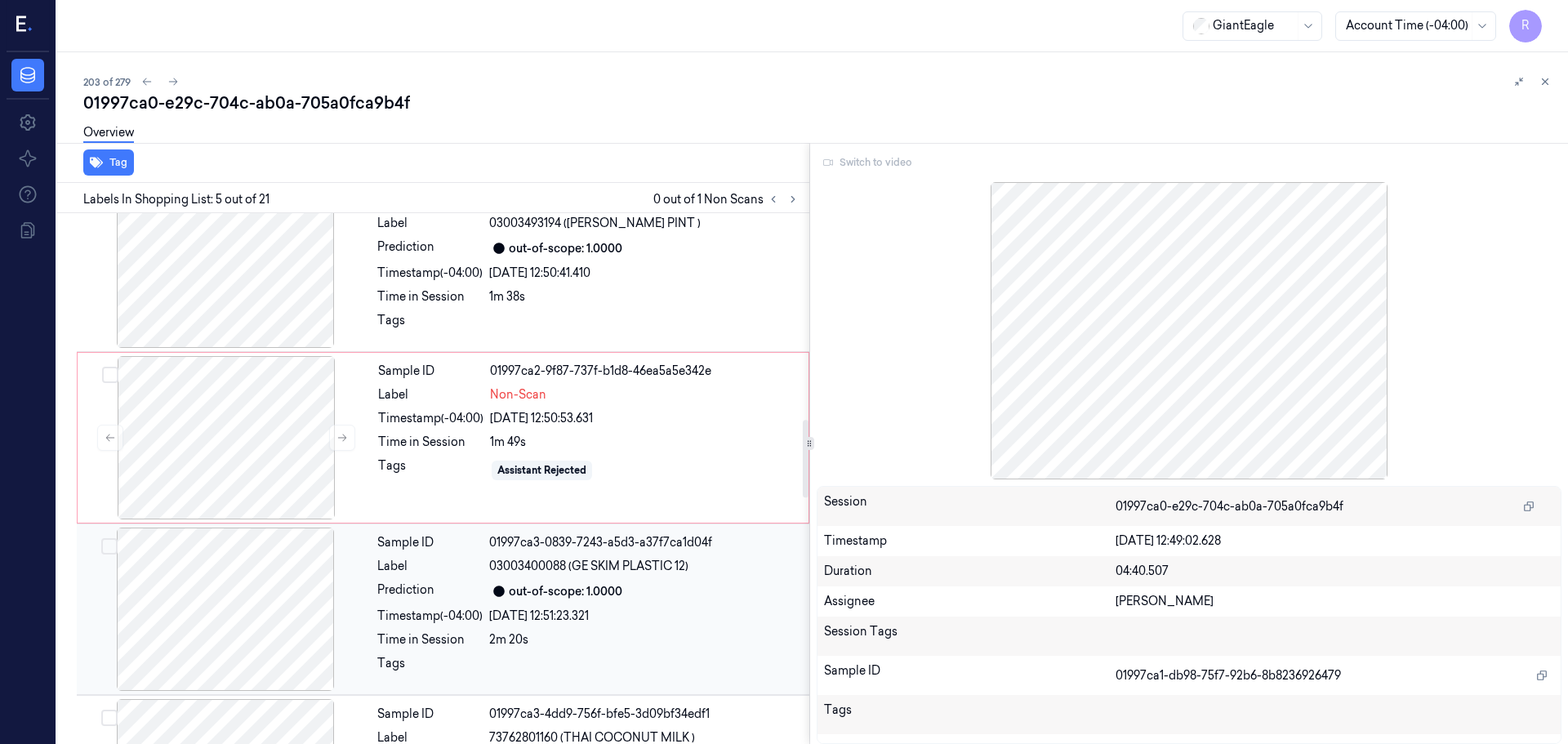
click at [427, 675] on div "Tags" at bounding box center [430, 667] width 105 height 26
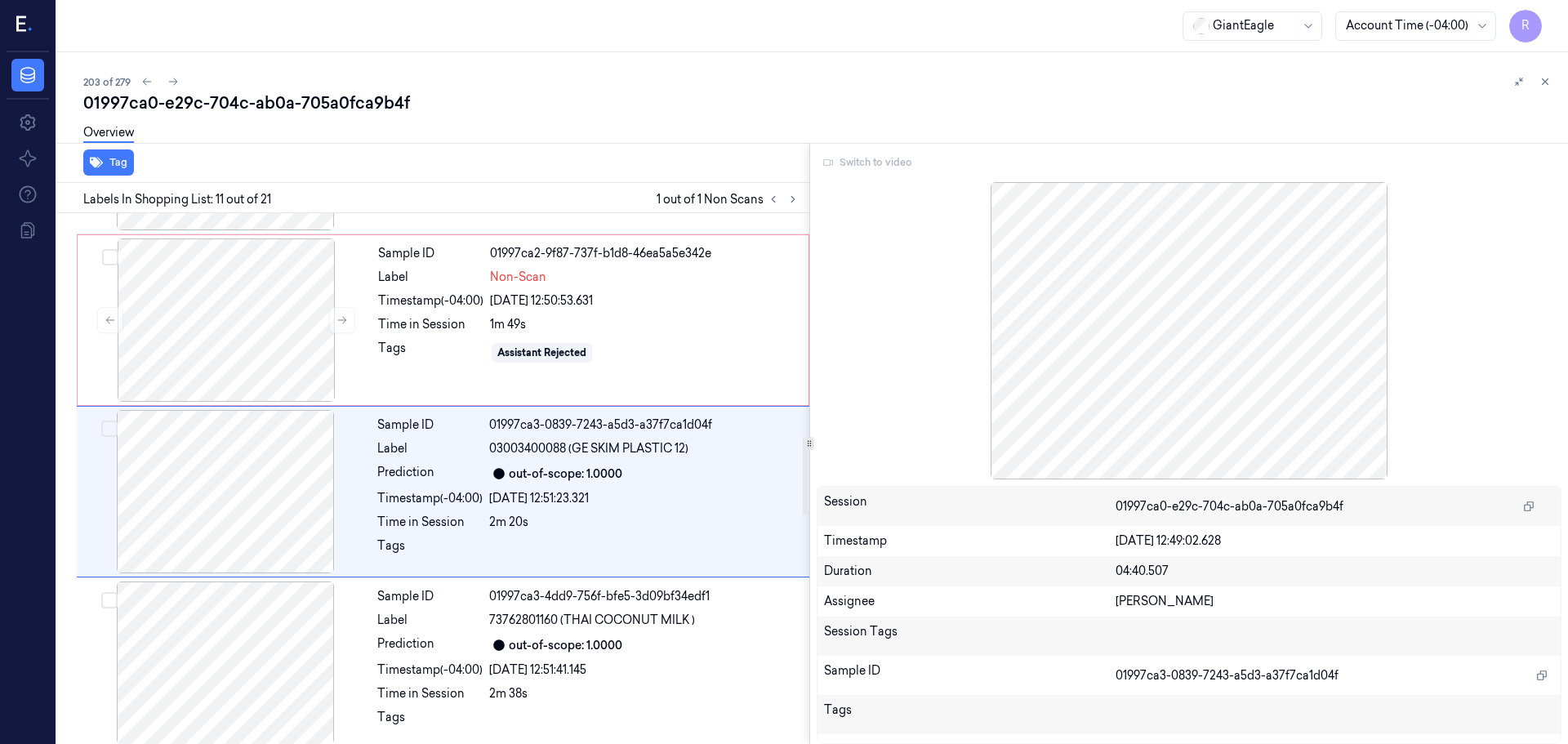
scroll to position [1534, 0]
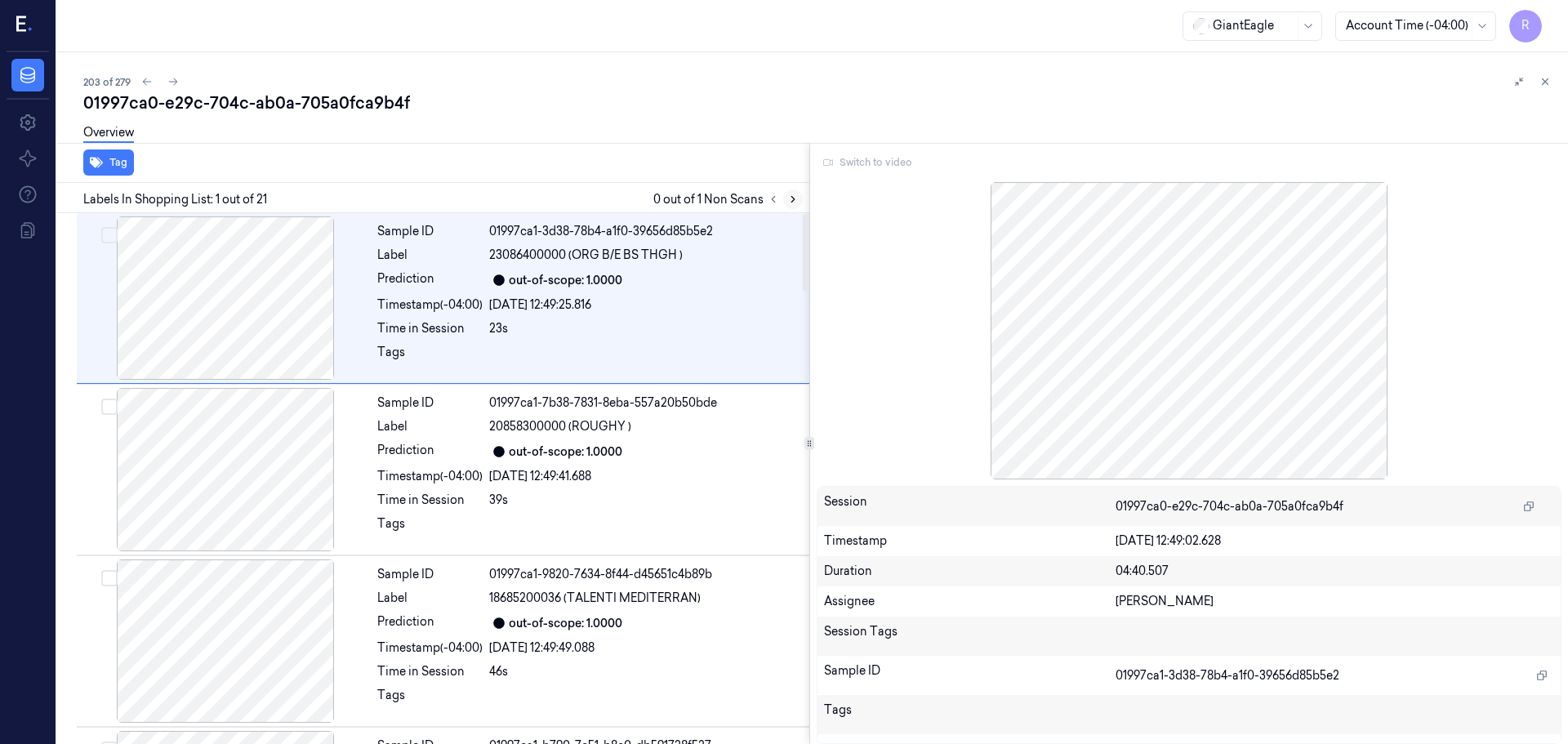
click at [789, 196] on icon at bounding box center [793, 199] width 12 height 12
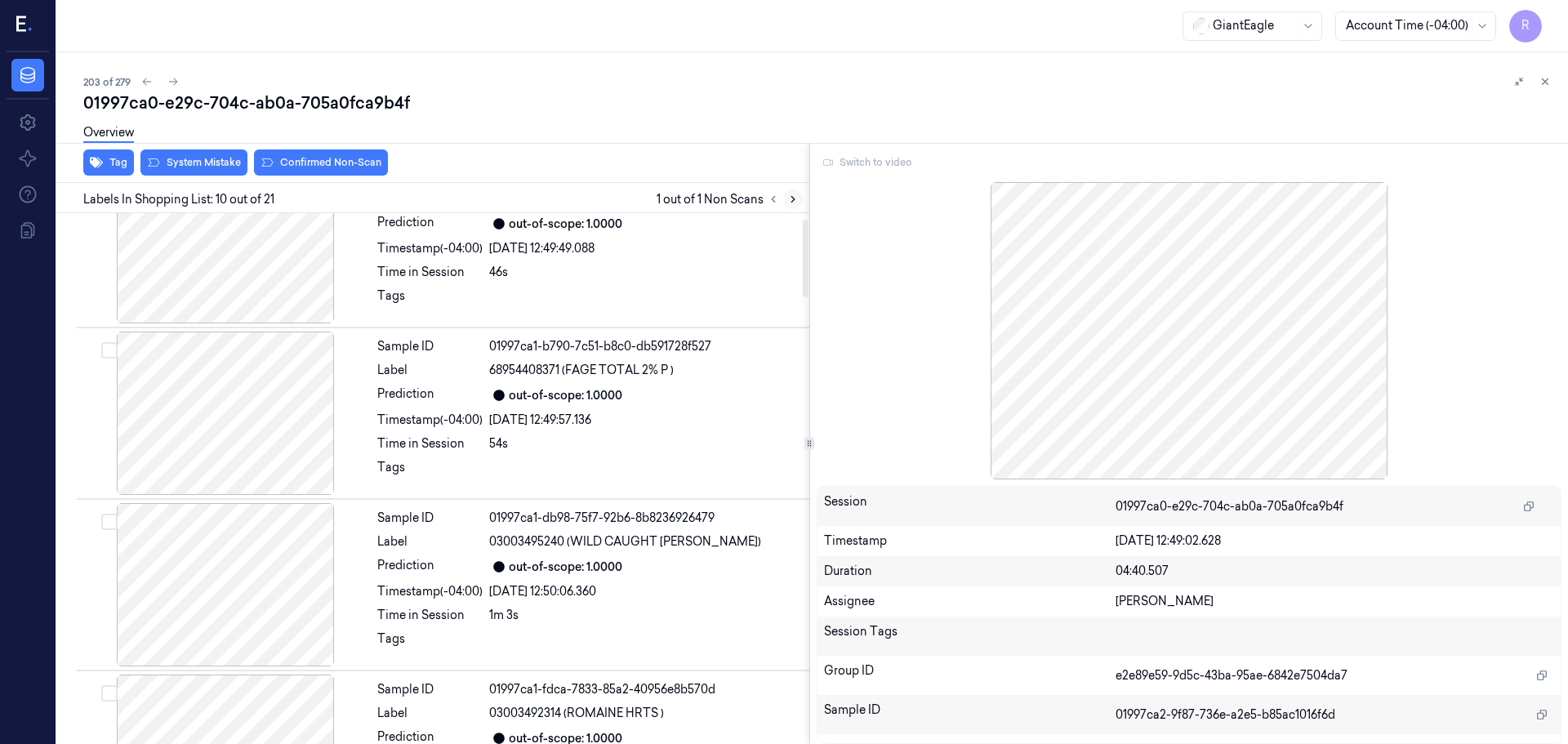
click at [789, 196] on icon at bounding box center [793, 199] width 12 height 12
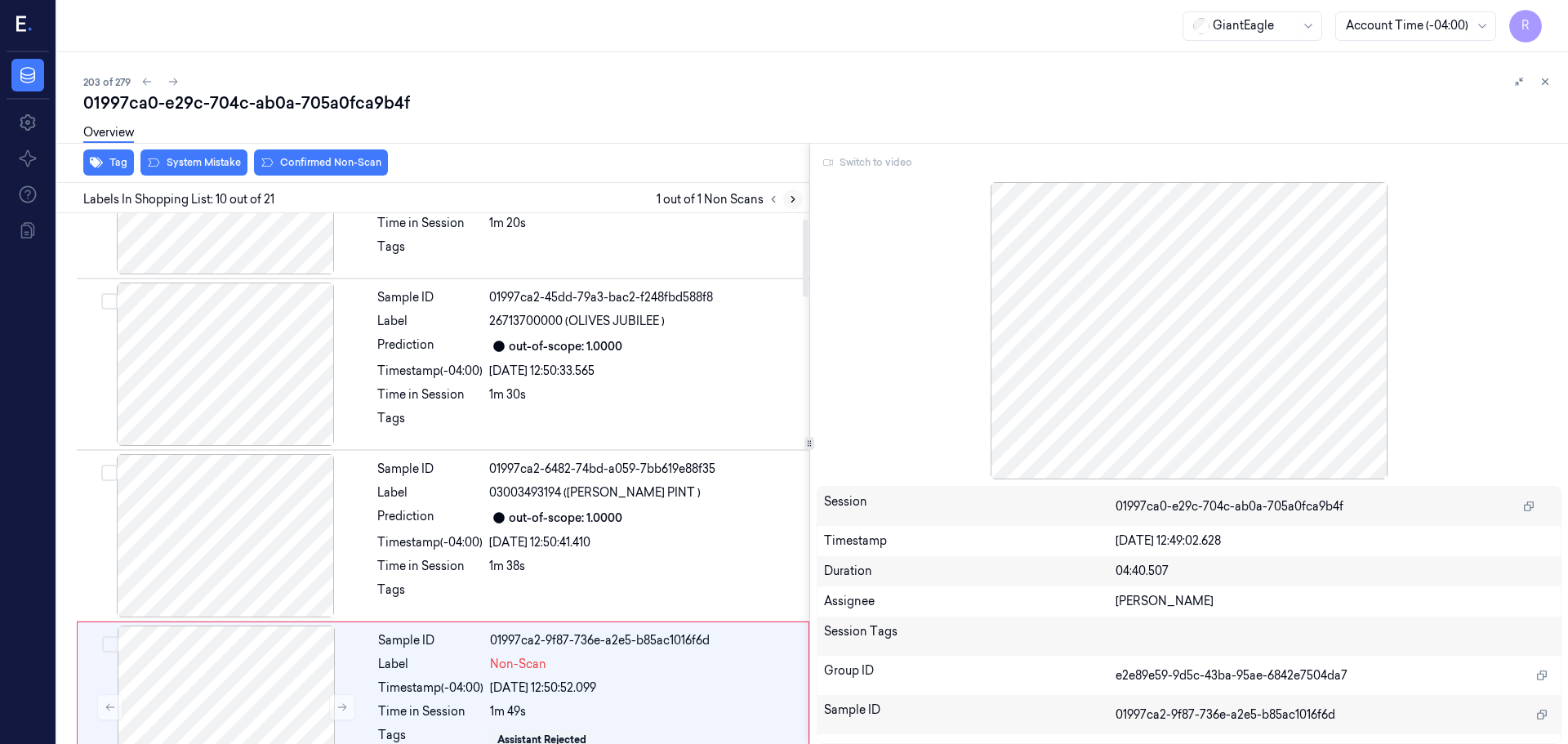
click at [789, 196] on icon at bounding box center [793, 199] width 12 height 12
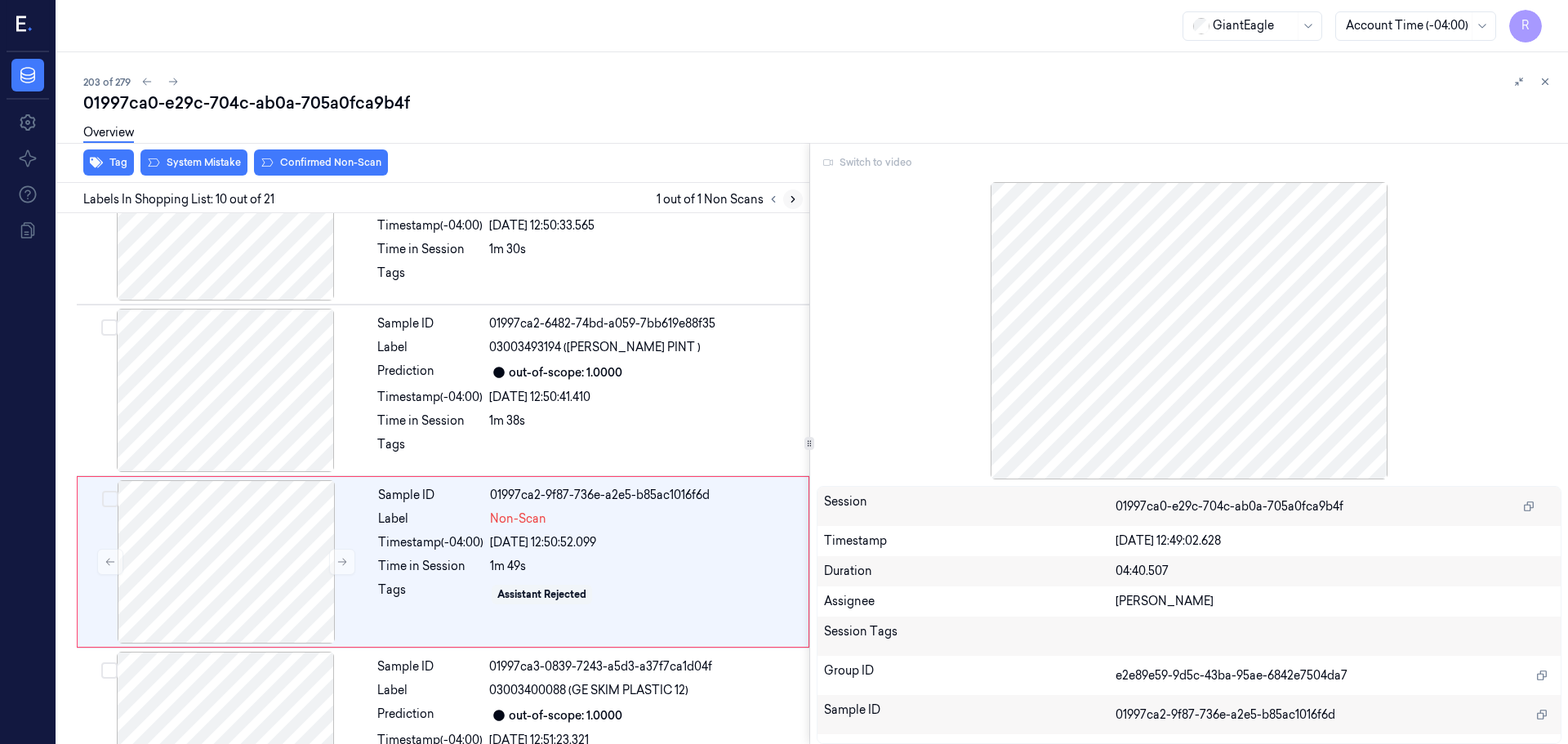
click at [789, 196] on icon at bounding box center [793, 199] width 12 height 12
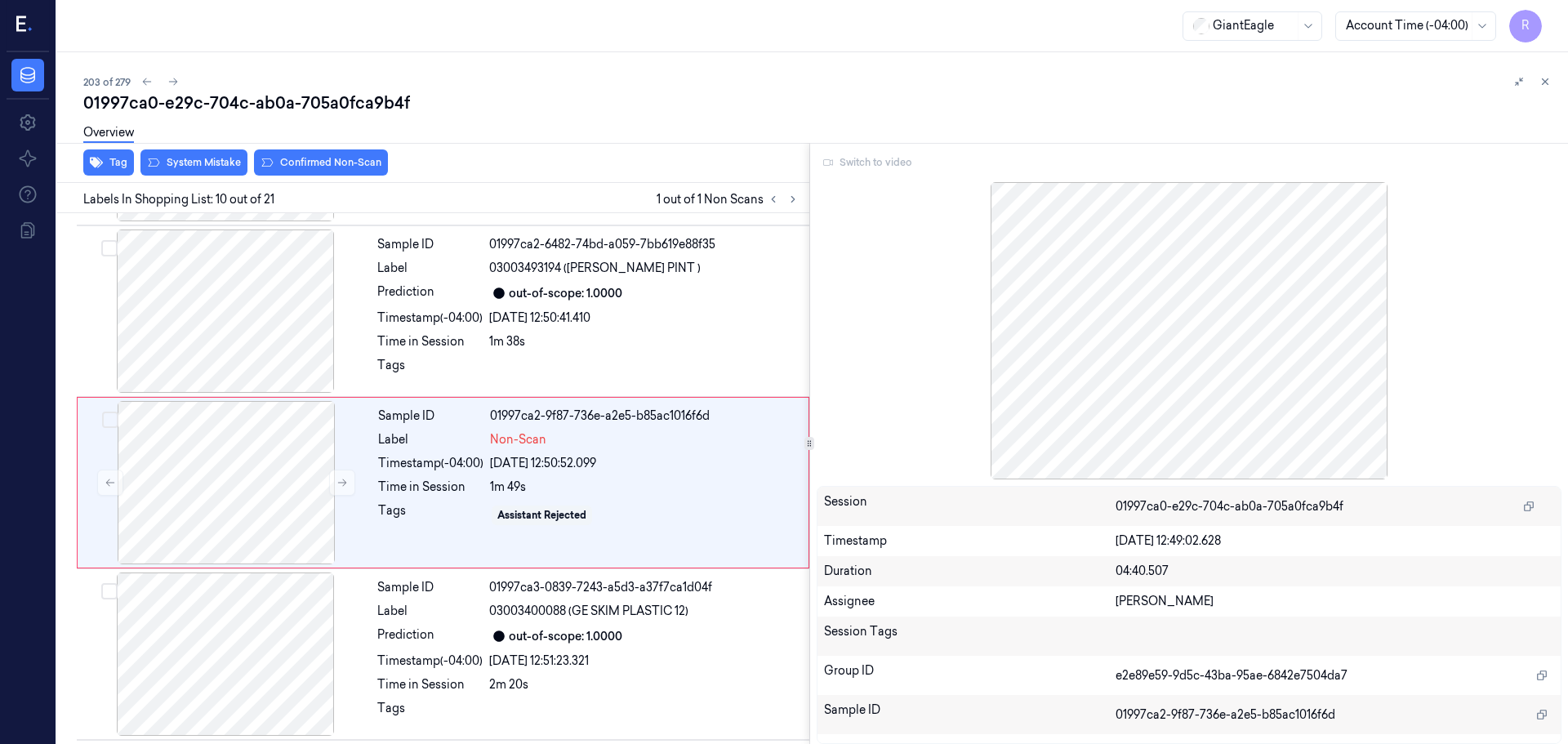
scroll to position [1362, 0]
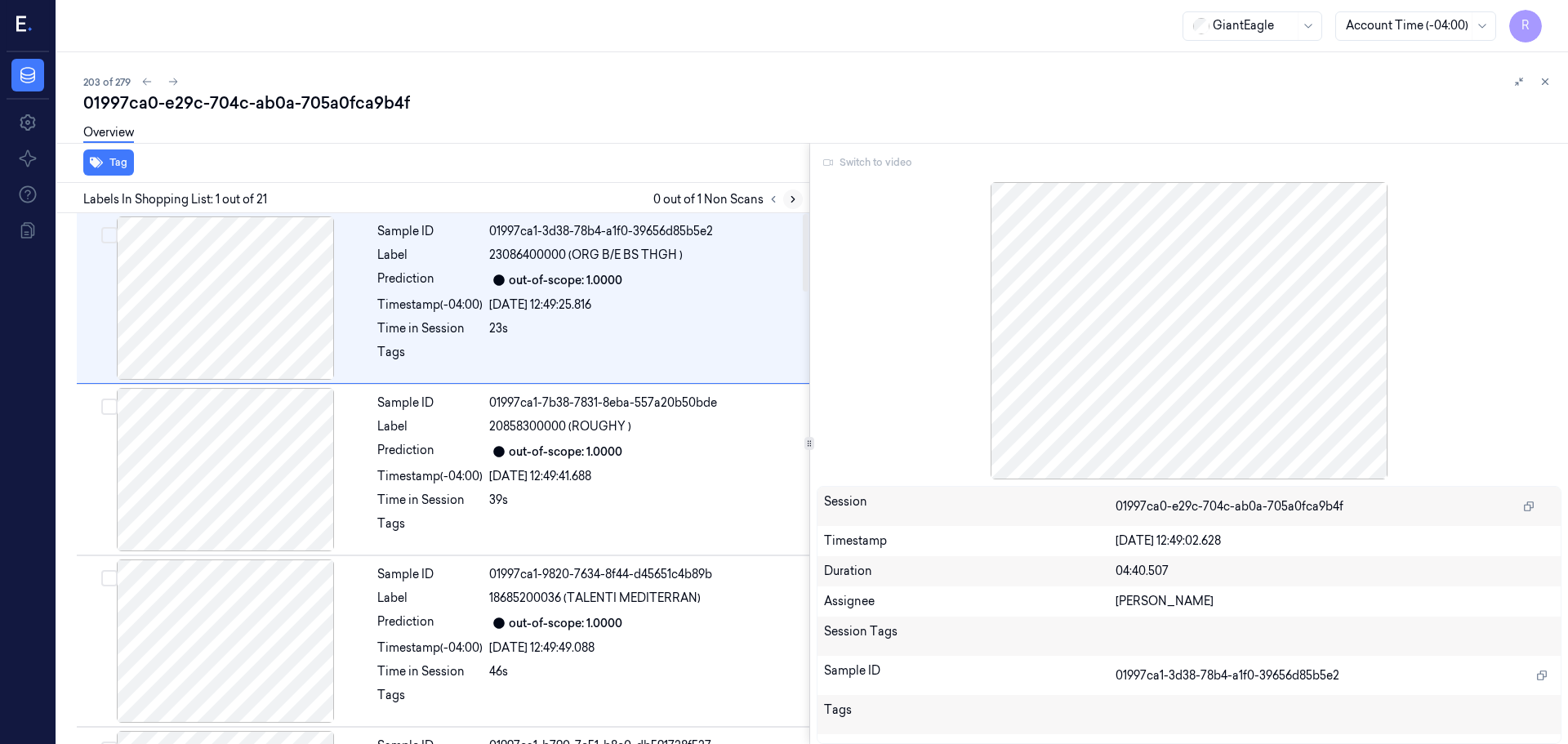
click at [784, 202] on button at bounding box center [792, 198] width 19 height 19
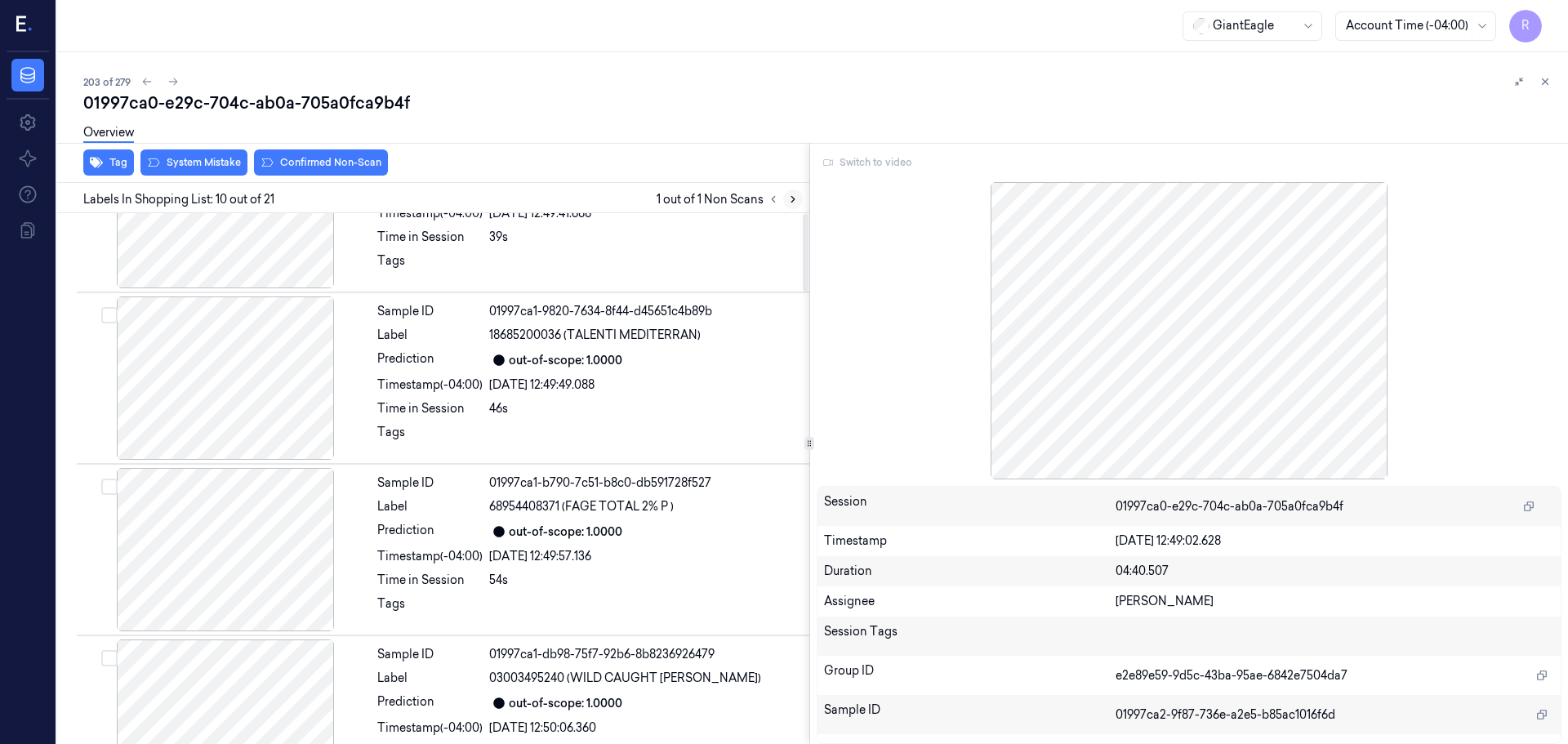
click at [787, 198] on icon at bounding box center [793, 199] width 12 height 12
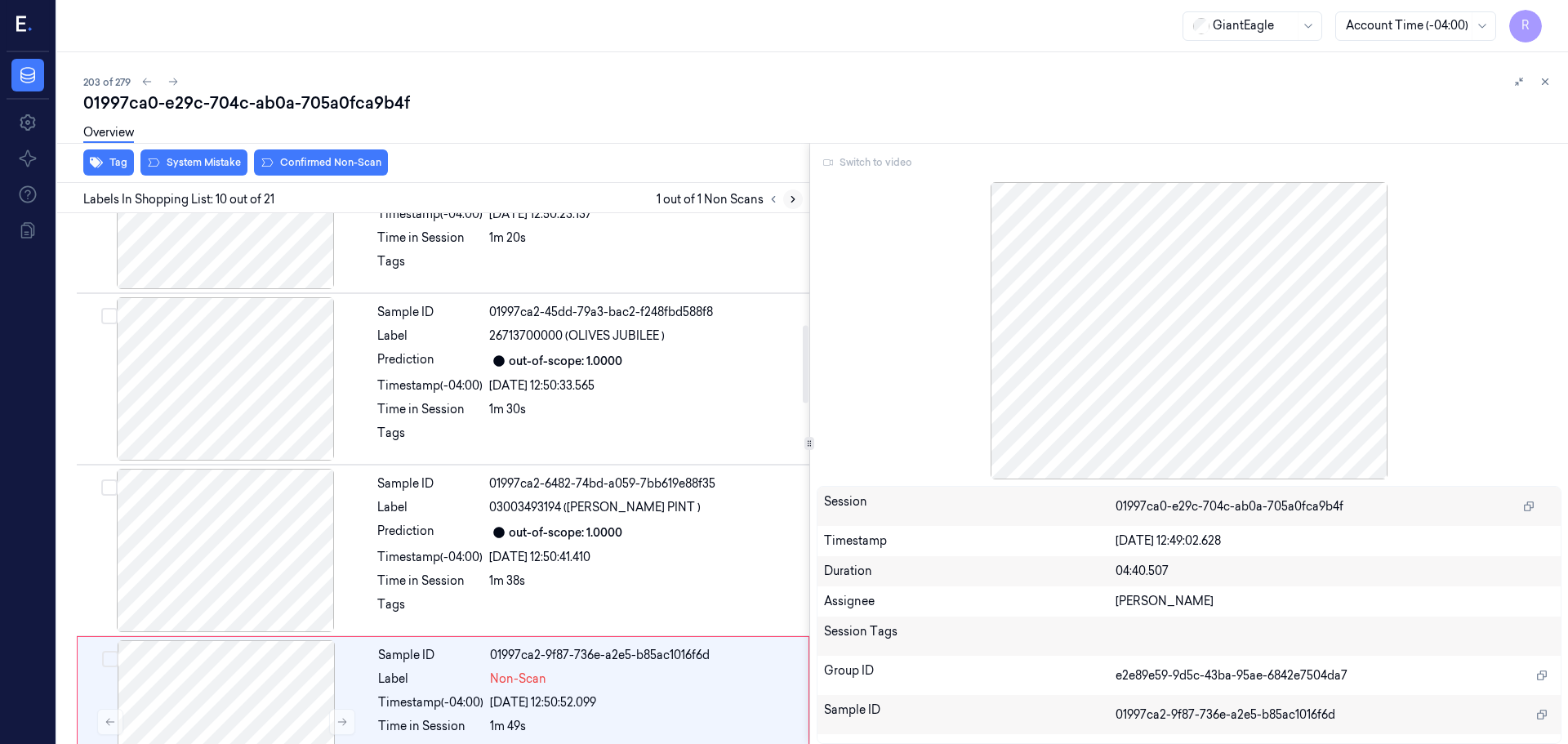
click at [787, 198] on icon at bounding box center [793, 199] width 12 height 12
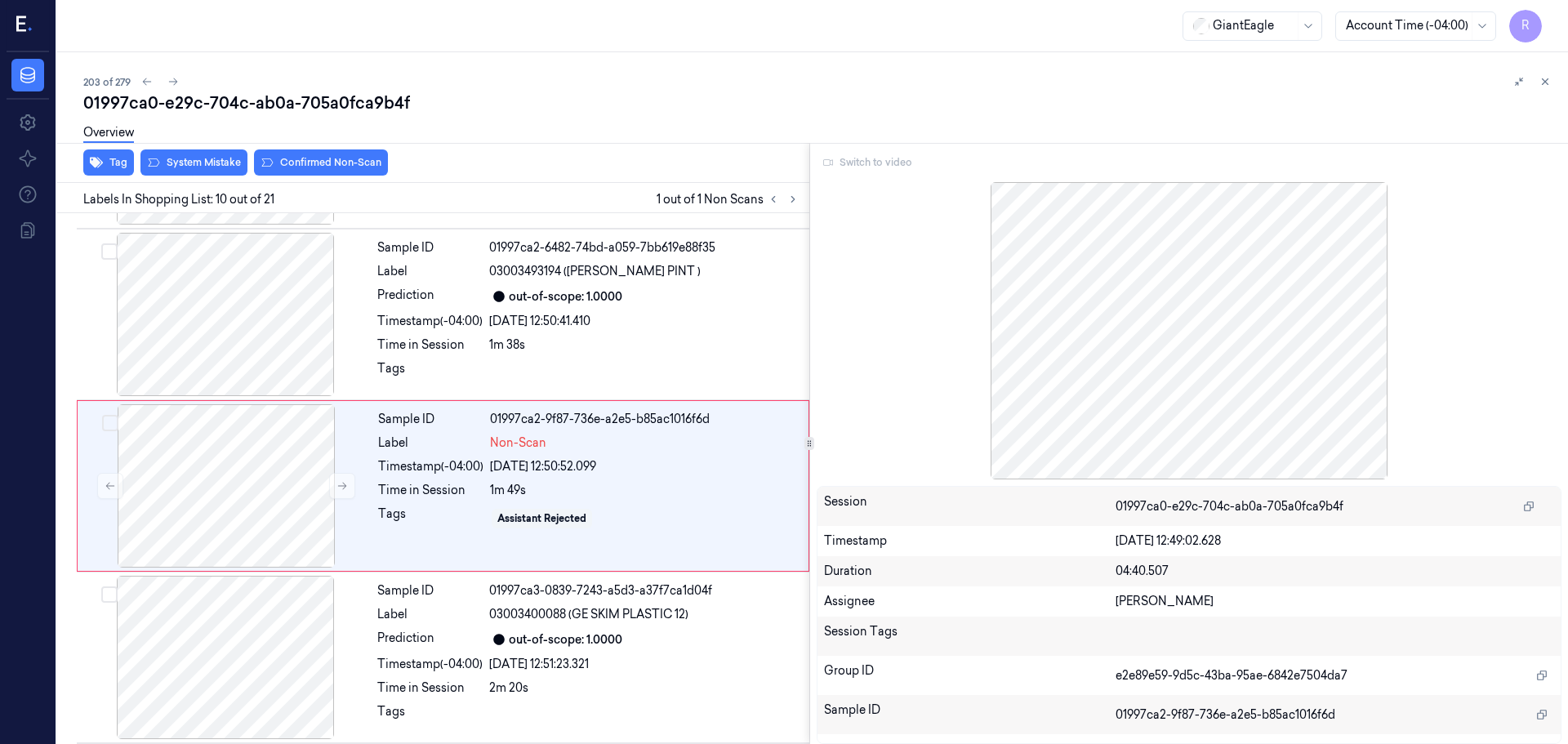
scroll to position [1362, 0]
